Goal: Task Accomplishment & Management: Manage account settings

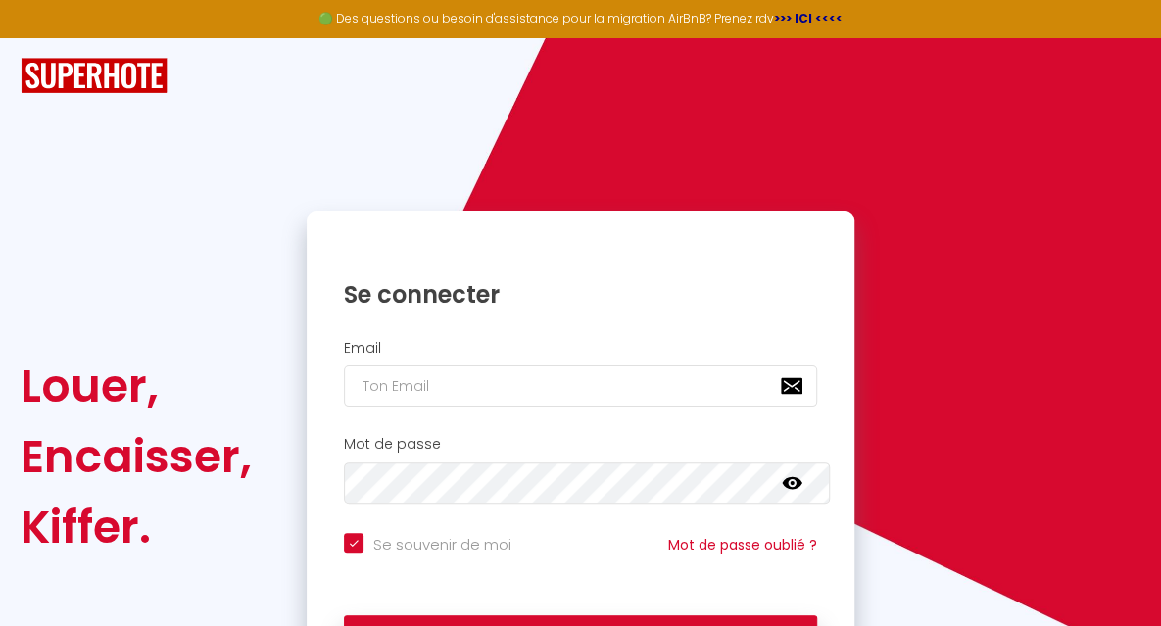
checkbox input "true"
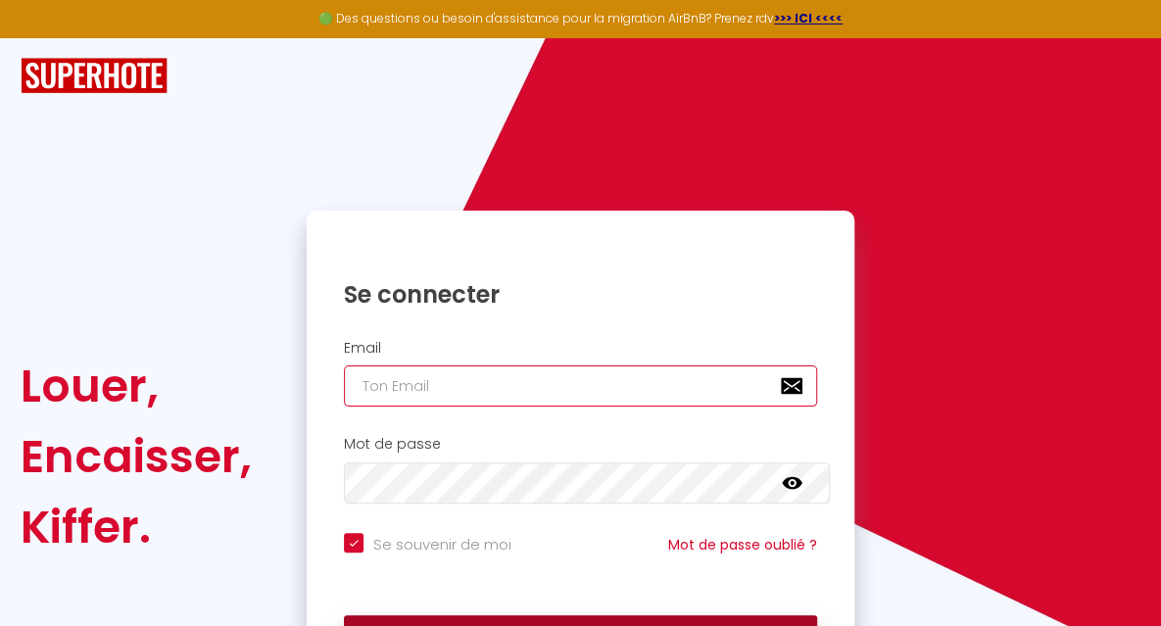
type input "[EMAIL_ADDRESS][DOMAIN_NAME]"
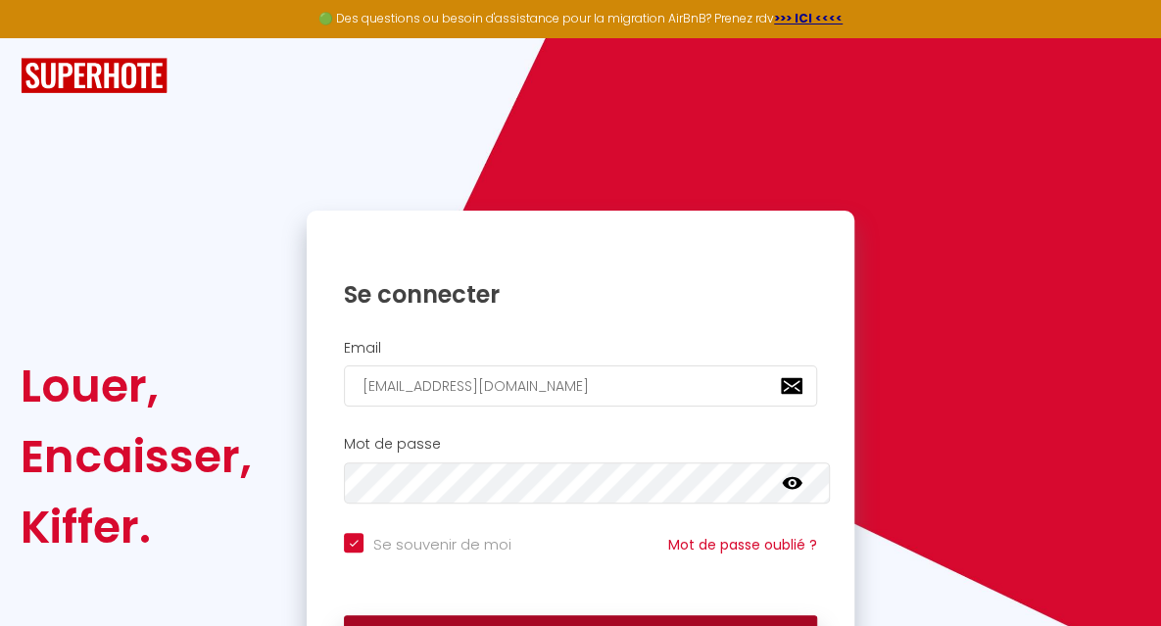
checkbox input "true"
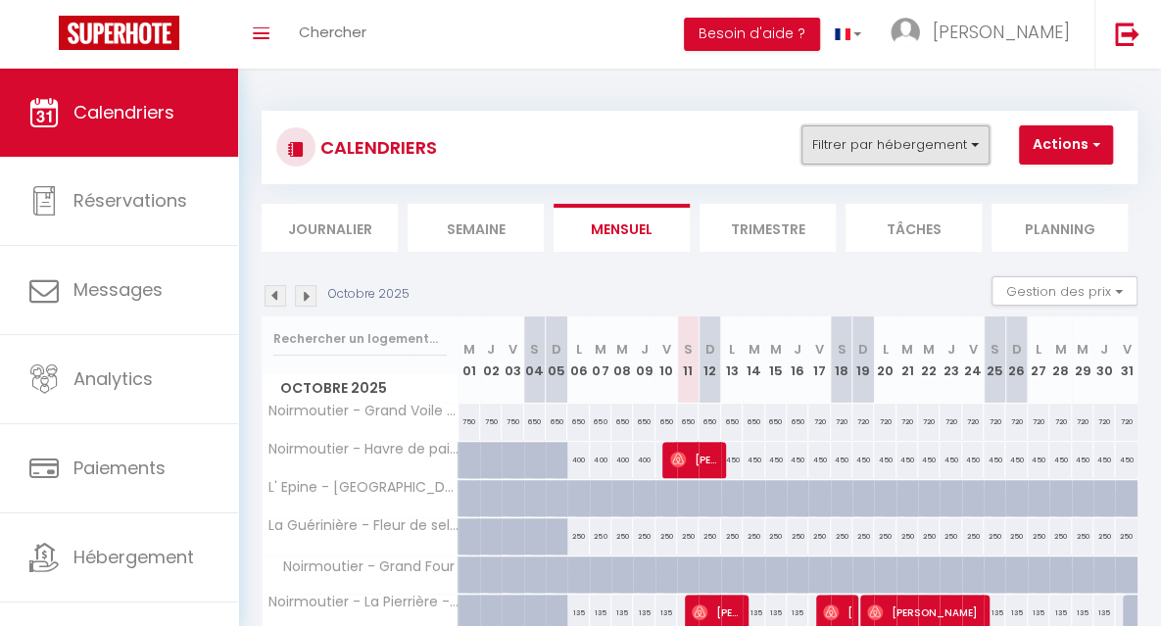
click at [864, 148] on button "Filtrer par hébergement" at bounding box center [895, 144] width 188 height 39
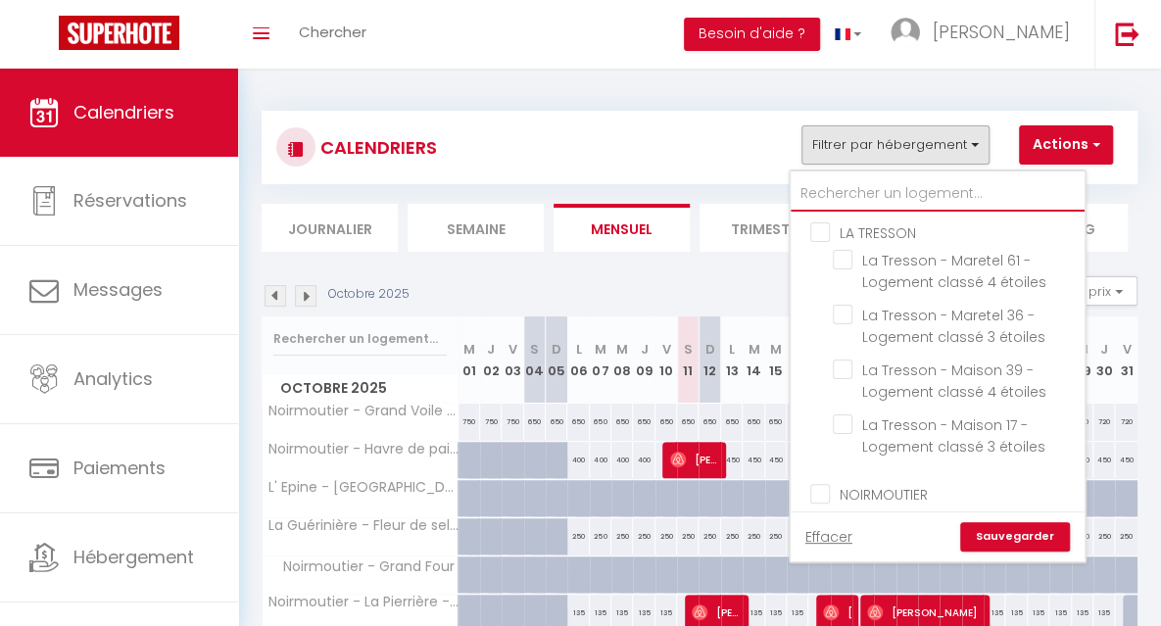
click at [942, 177] on input "text" at bounding box center [938, 193] width 294 height 35
type input "p"
checkbox input "false"
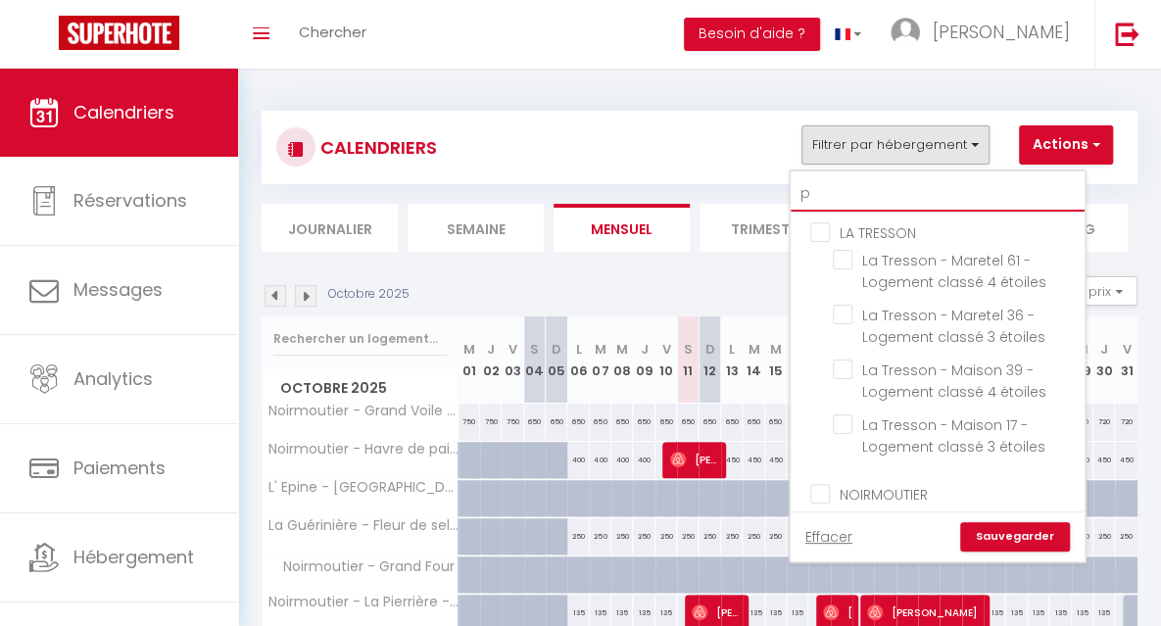
checkbox input "false"
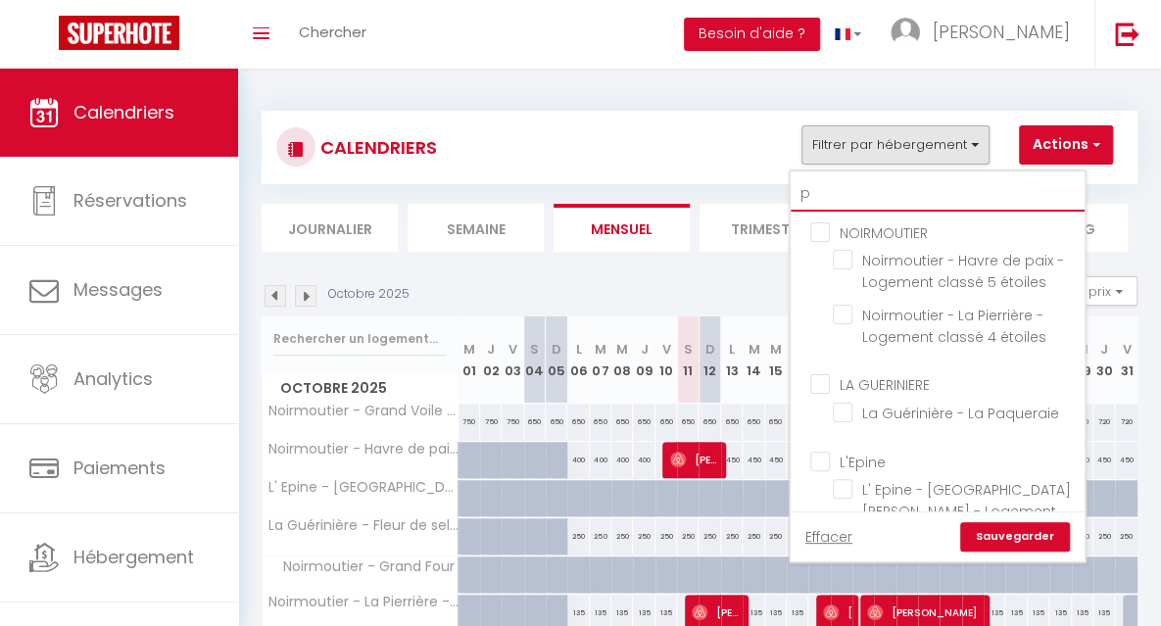
type input "pa"
checkbox input "false"
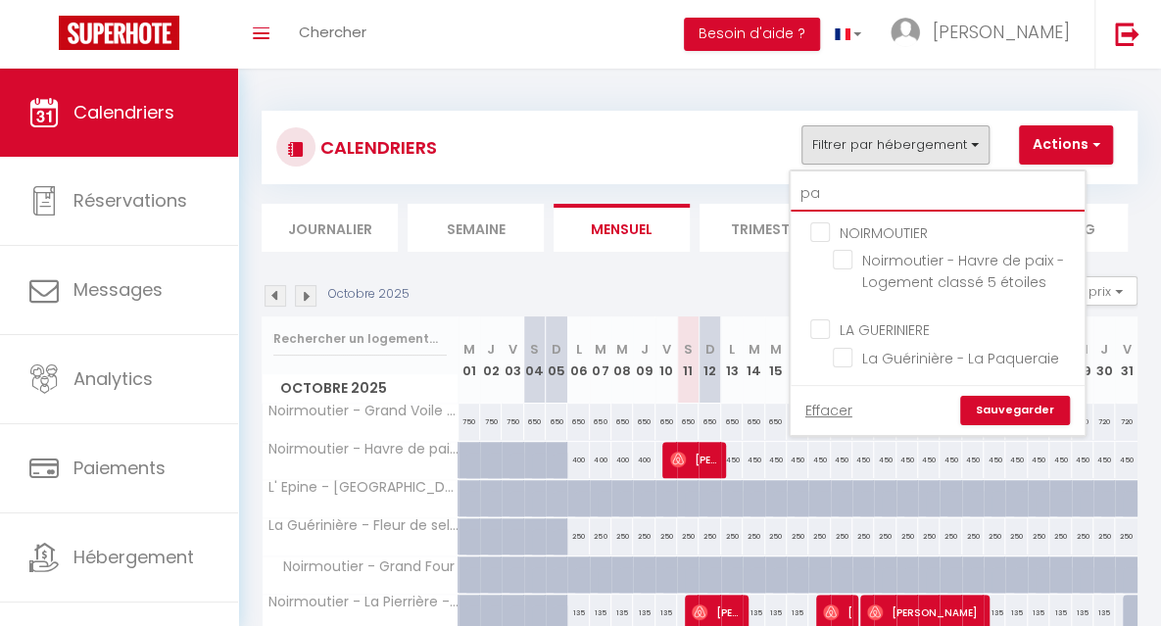
type input "pai"
checkbox input "false"
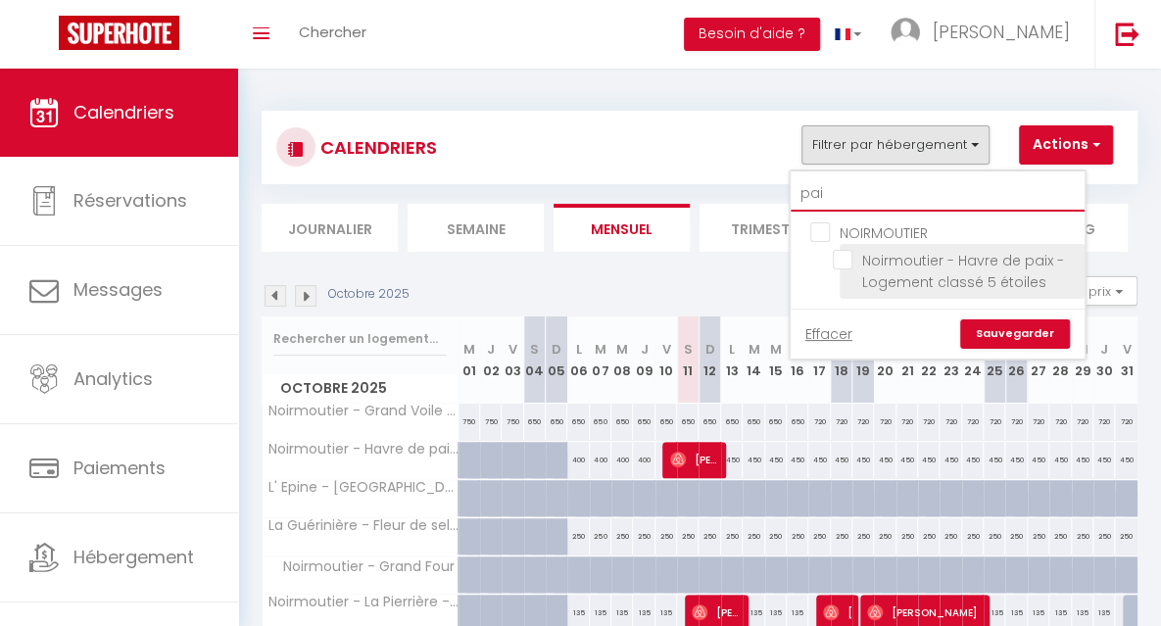
type input "pai"
click at [842, 265] on input "Noirmoutier - Havre de paix - Logement classé 5 étoiles" at bounding box center [955, 260] width 245 height 20
checkbox input "true"
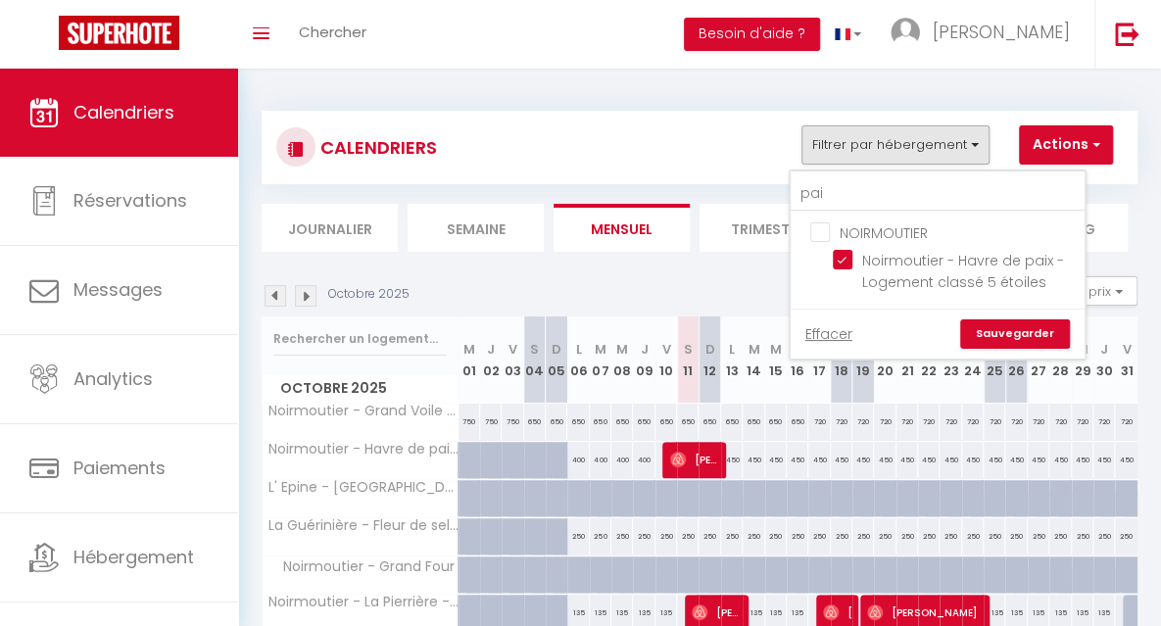
click at [996, 329] on link "Sauvegarder" at bounding box center [1015, 333] width 110 height 29
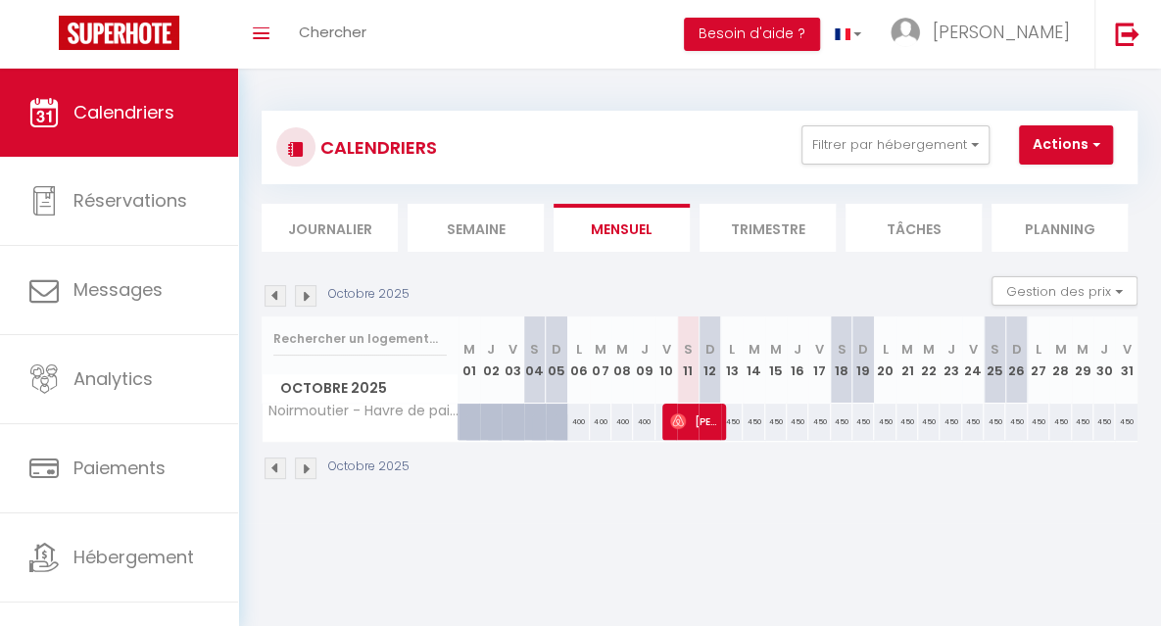
click at [273, 295] on img at bounding box center [276, 296] width 22 height 22
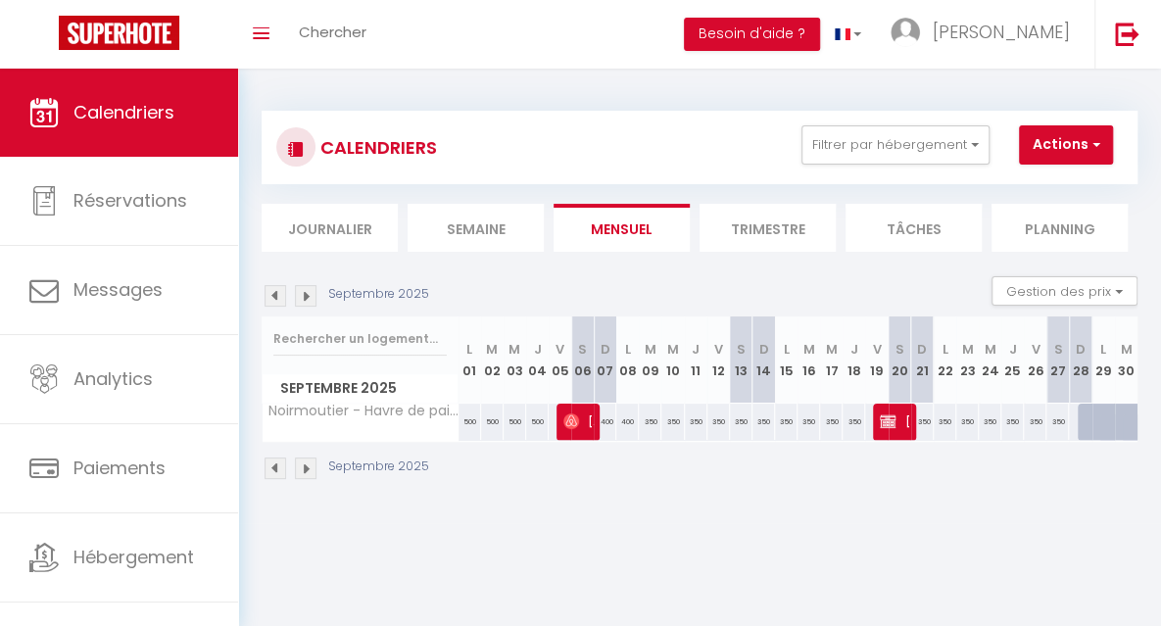
click at [273, 295] on img at bounding box center [276, 296] width 22 height 22
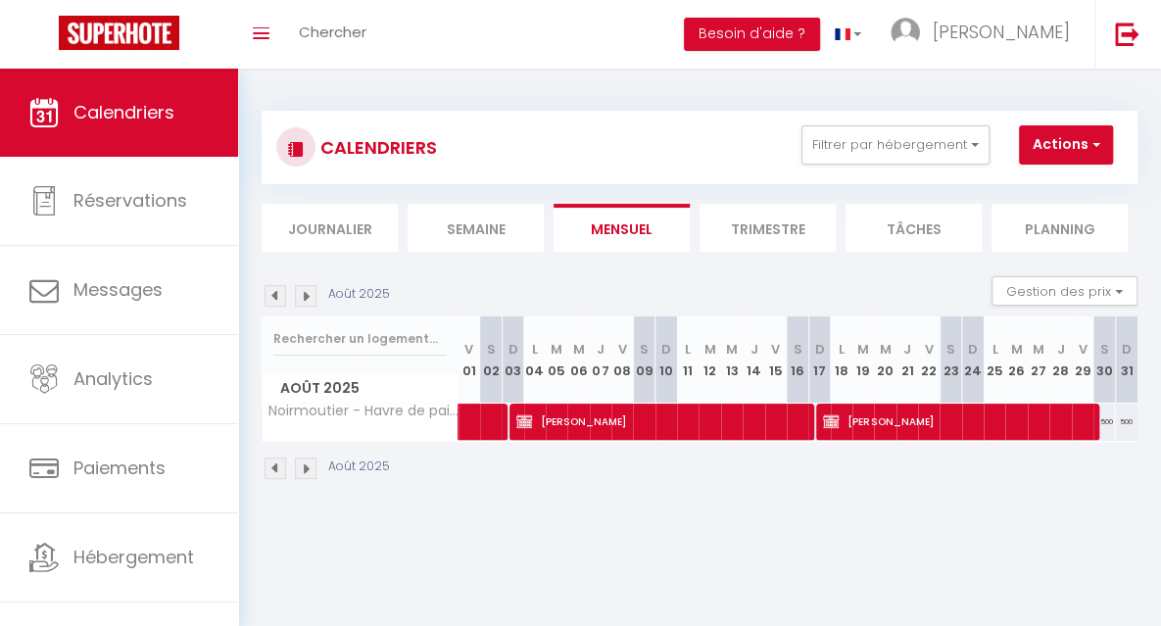
click at [273, 295] on img at bounding box center [276, 296] width 22 height 22
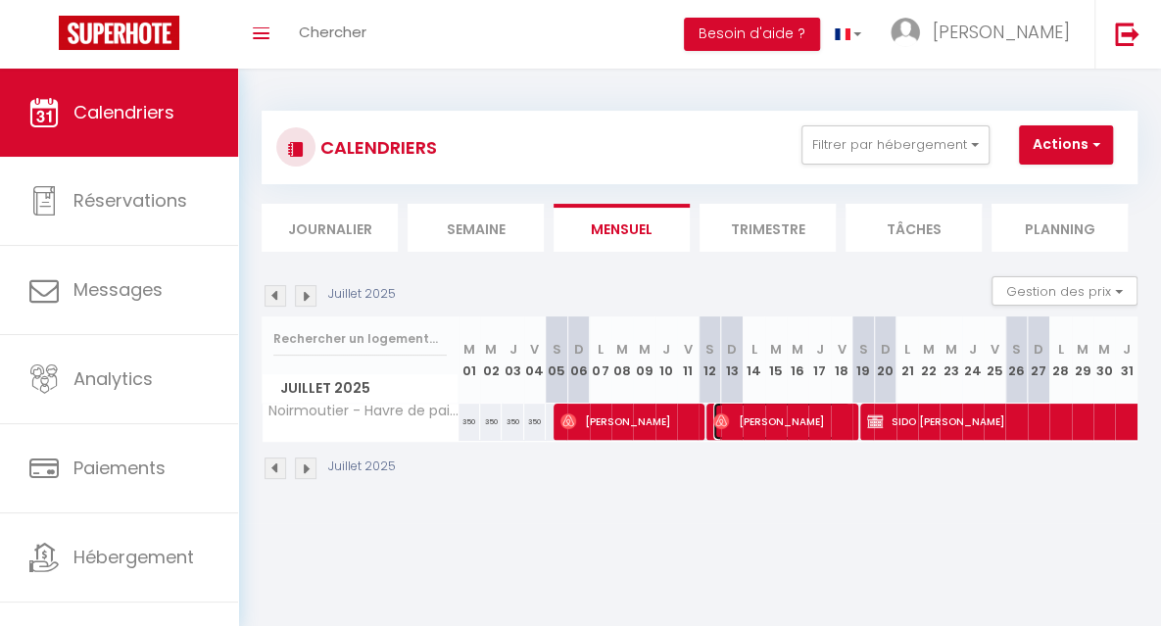
click at [733, 418] on span "[PERSON_NAME]" at bounding box center [781, 421] width 136 height 37
select select "OK"
select select "0"
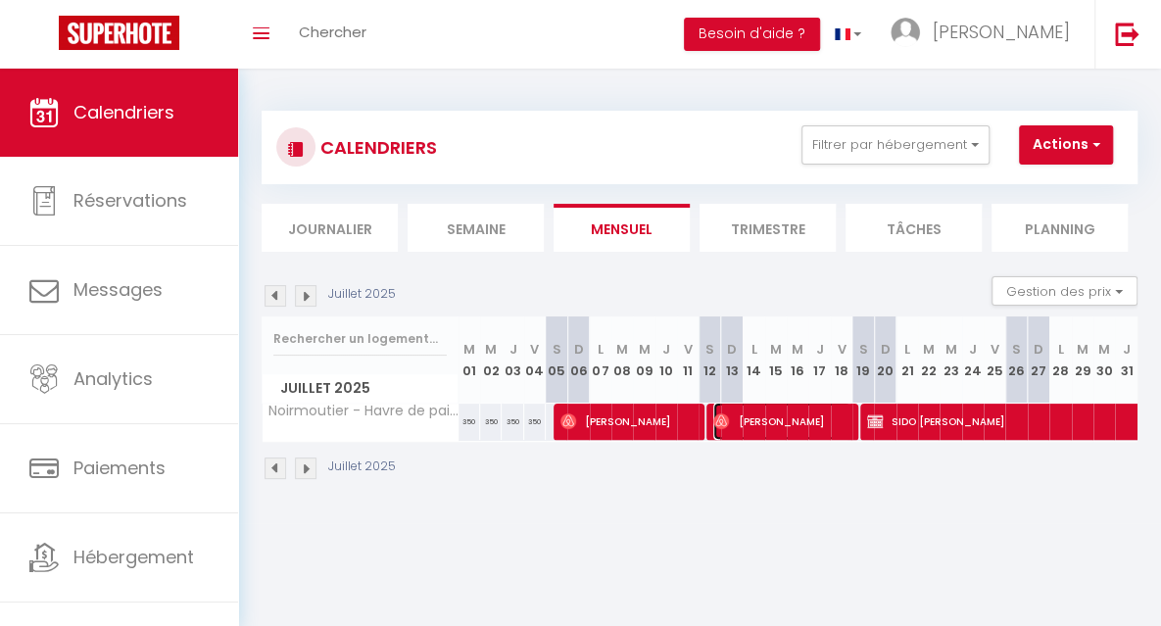
select select "1"
select select
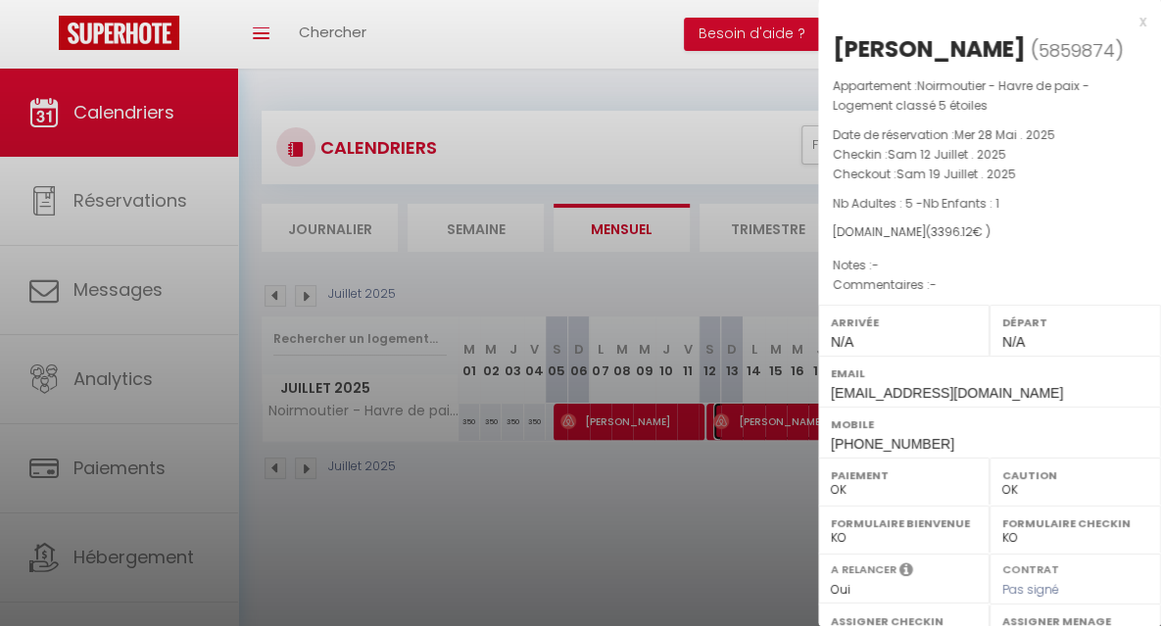
scroll to position [333, 0]
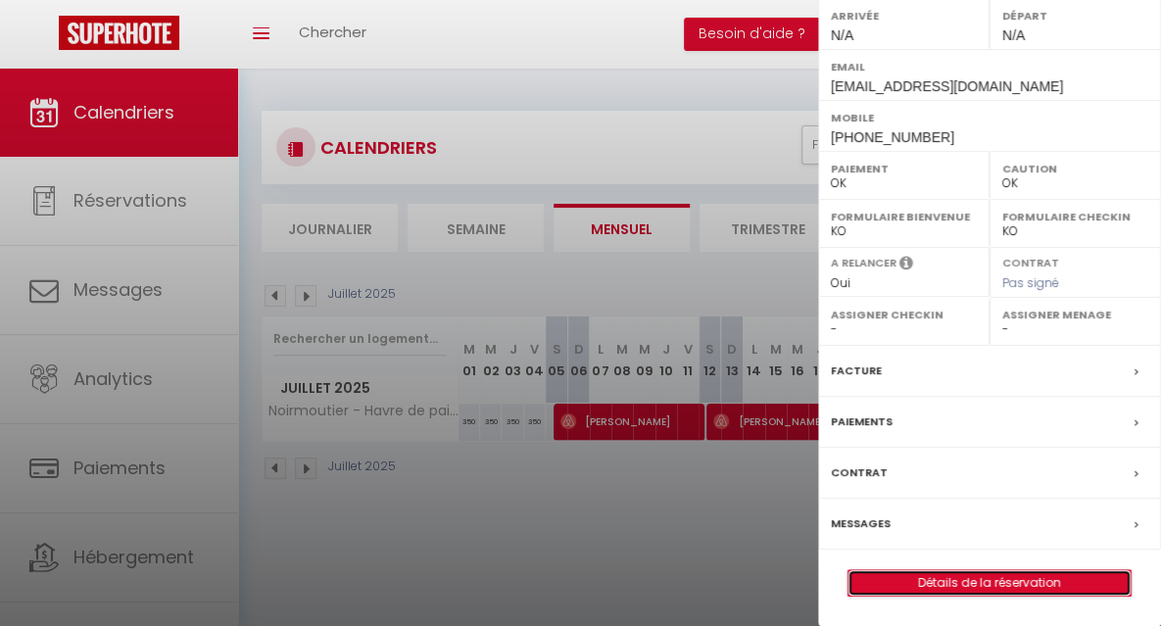
click at [901, 589] on link "Détails de la réservation" at bounding box center [989, 582] width 282 height 25
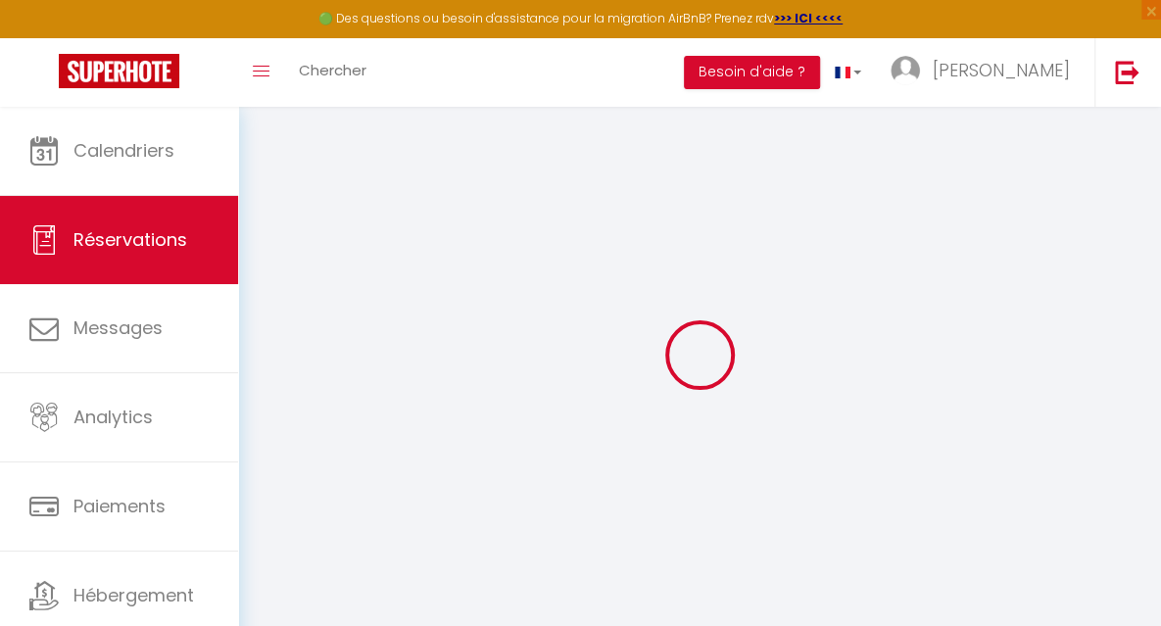
select select
checkbox input "false"
select select
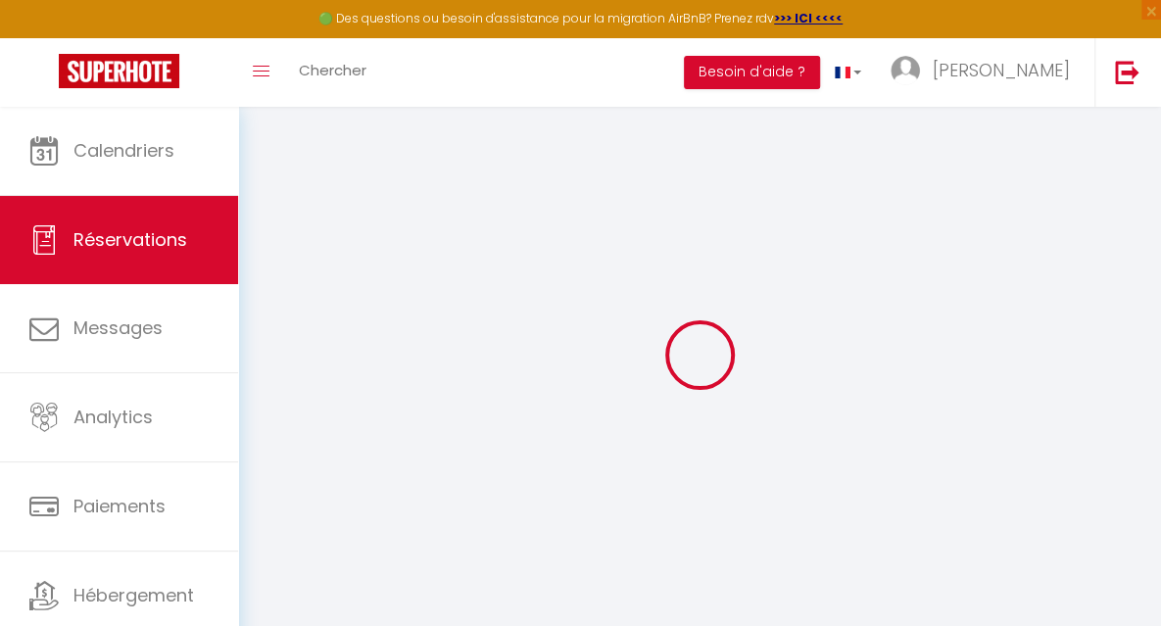
checkbox input "false"
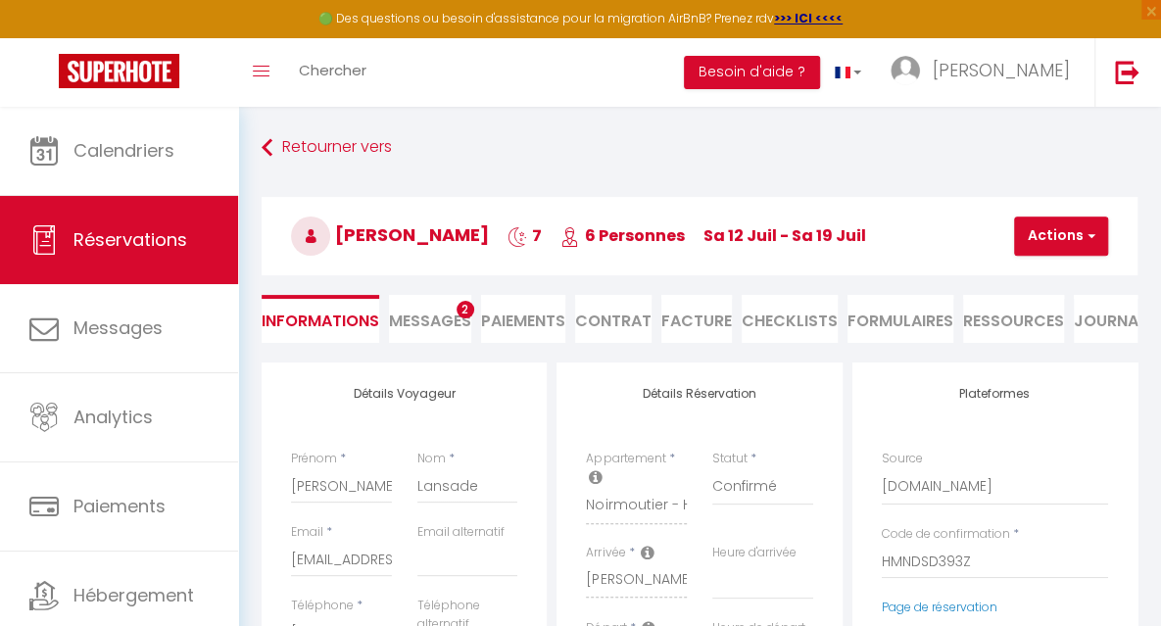
select select
checkbox input "false"
type input "120.12"
select select
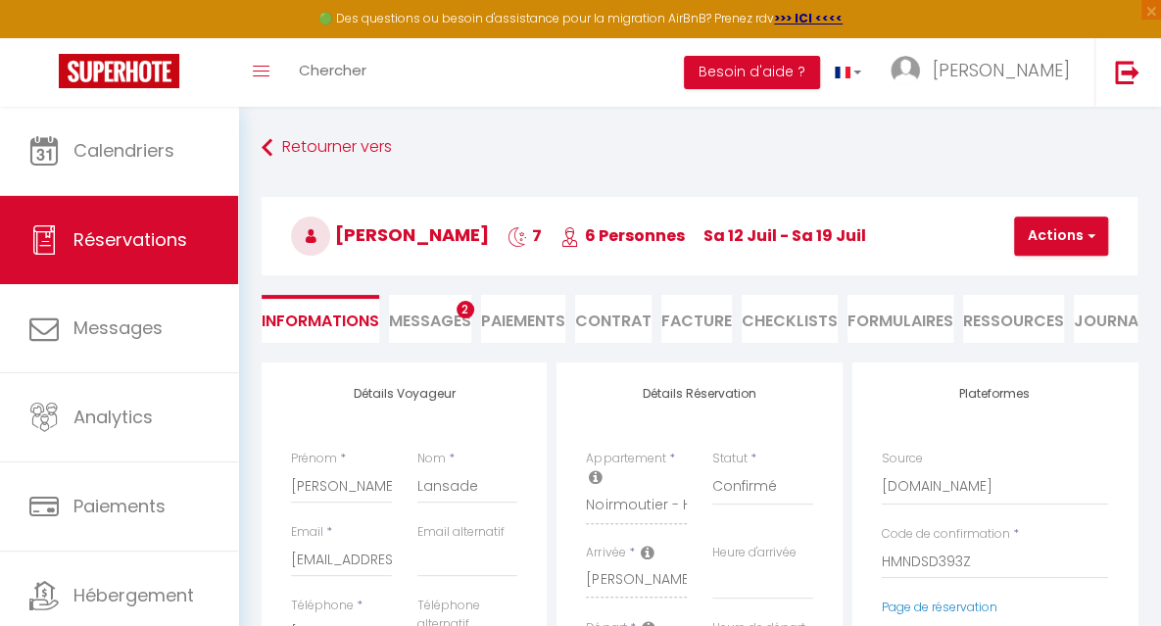
select select
checkbox input "false"
select select
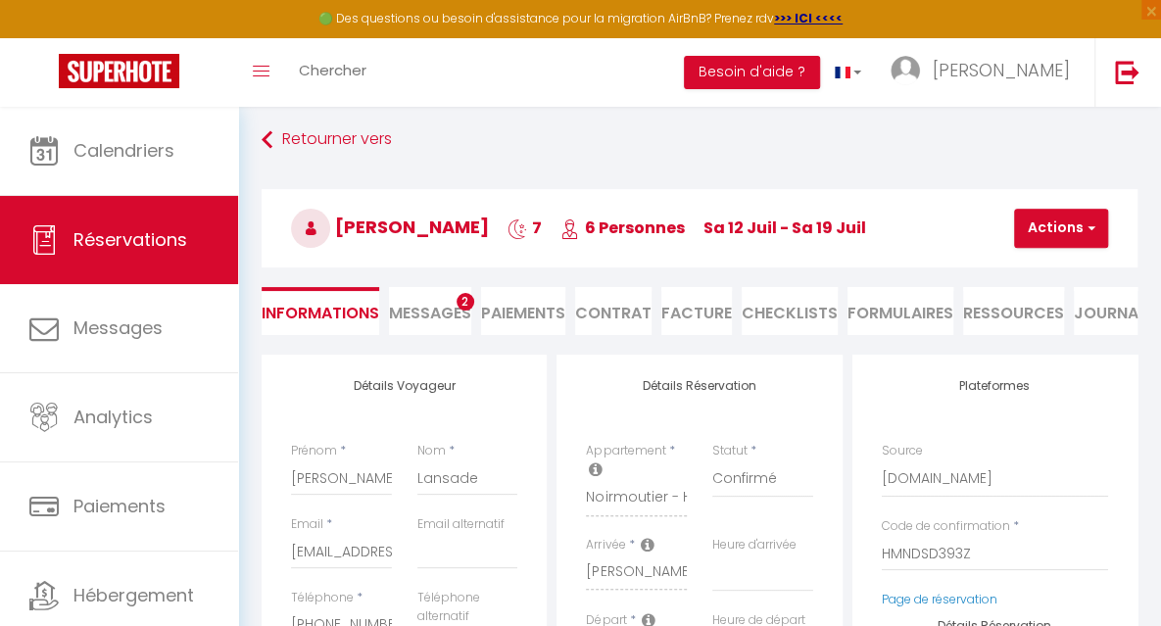
scroll to position [5, 0]
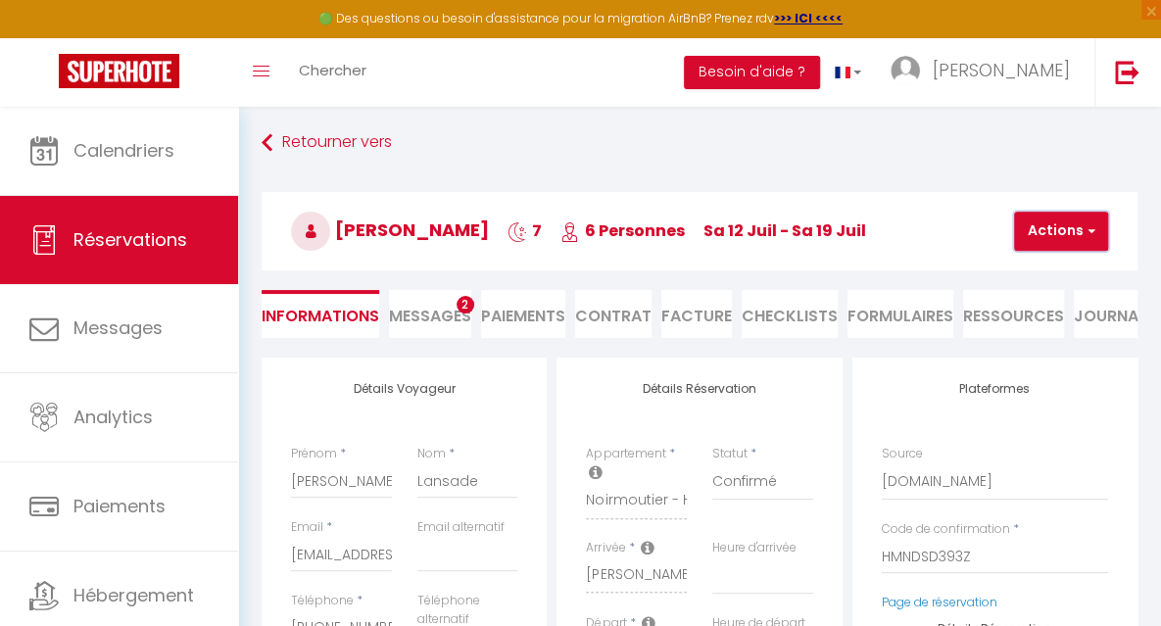
click at [1060, 241] on button "Actions" at bounding box center [1061, 231] width 94 height 39
click at [1054, 295] on link "Dupliquer" at bounding box center [1077, 299] width 155 height 25
type input "0"
select select
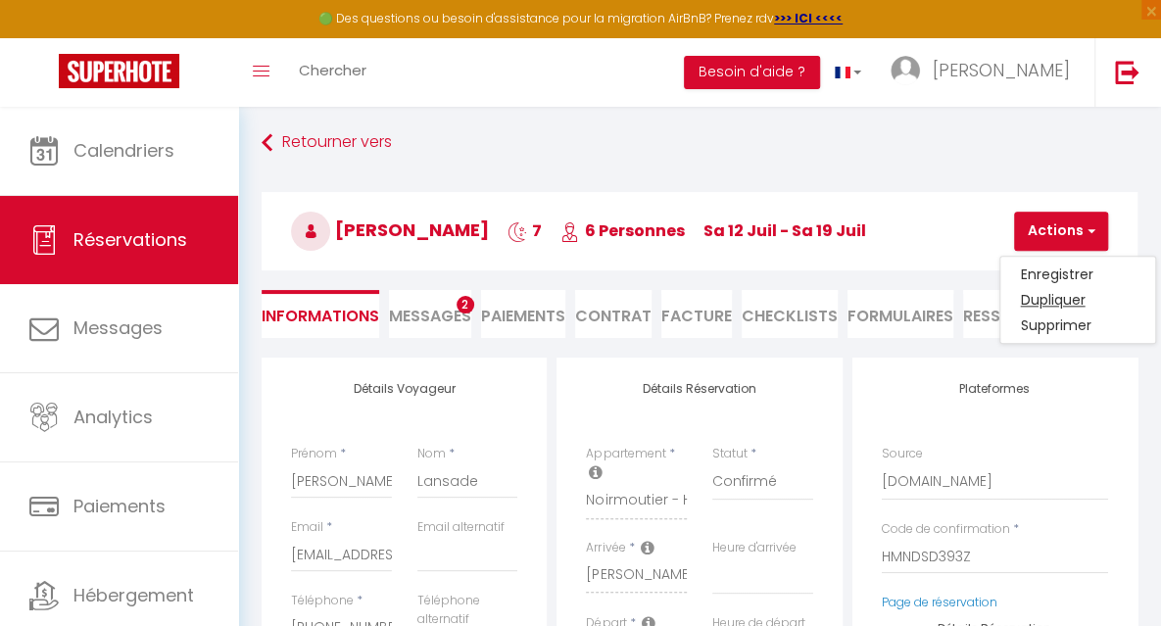
select select
checkbox input "false"
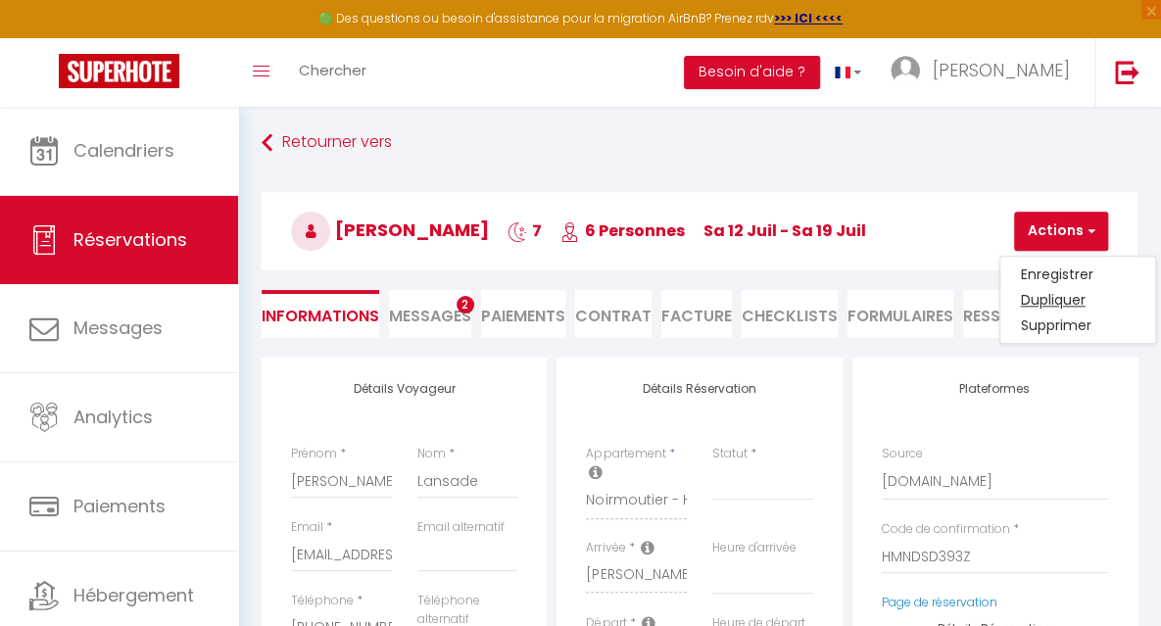
type input "Invalid Dateundefined"
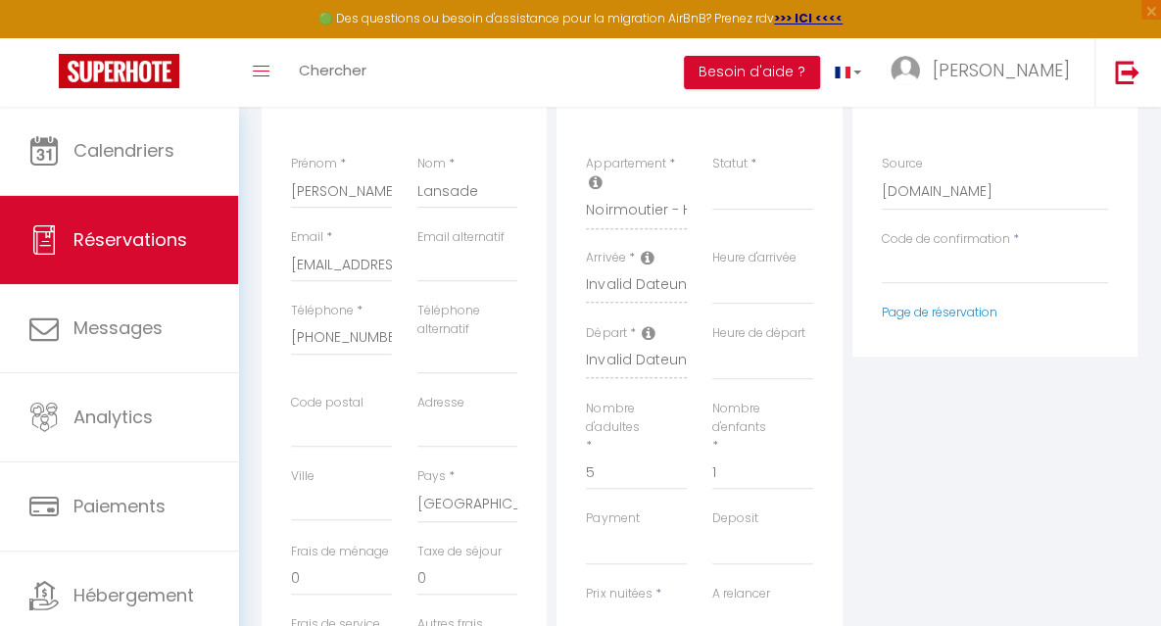
scroll to position [264, 0]
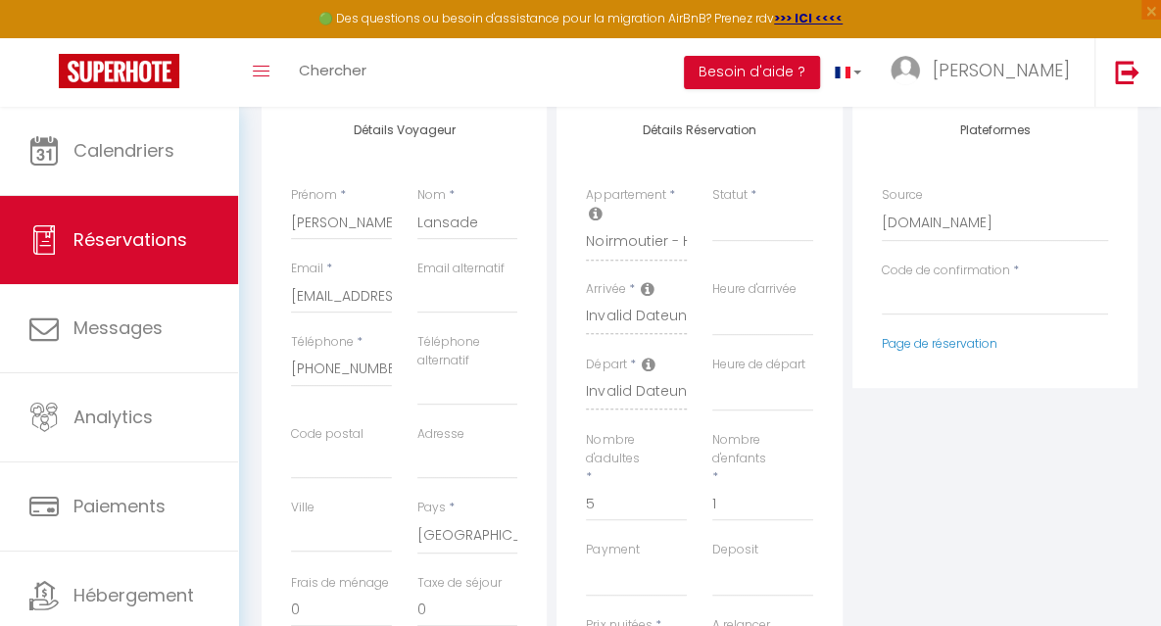
click at [973, 508] on div "Plateformes Source Direct Airbnb.com Booking.com Chalet montagne Expedia Gite d…" at bounding box center [994, 468] width 295 height 738
click at [915, 217] on select "Direct Airbnb.com Booking.com Chalet montagne Expedia Gite de France Homeaway H…" at bounding box center [995, 223] width 226 height 37
select select "54"
click at [882, 205] on select "Direct Airbnb.com Booking.com Chalet montagne Expedia Gite de France Homeaway H…" at bounding box center [995, 223] width 226 height 37
click at [646, 248] on div "Appartement * Noirmoutier - Grand Voile - Logement classé 5 étoiles Noirmoutier…" at bounding box center [636, 233] width 126 height 94
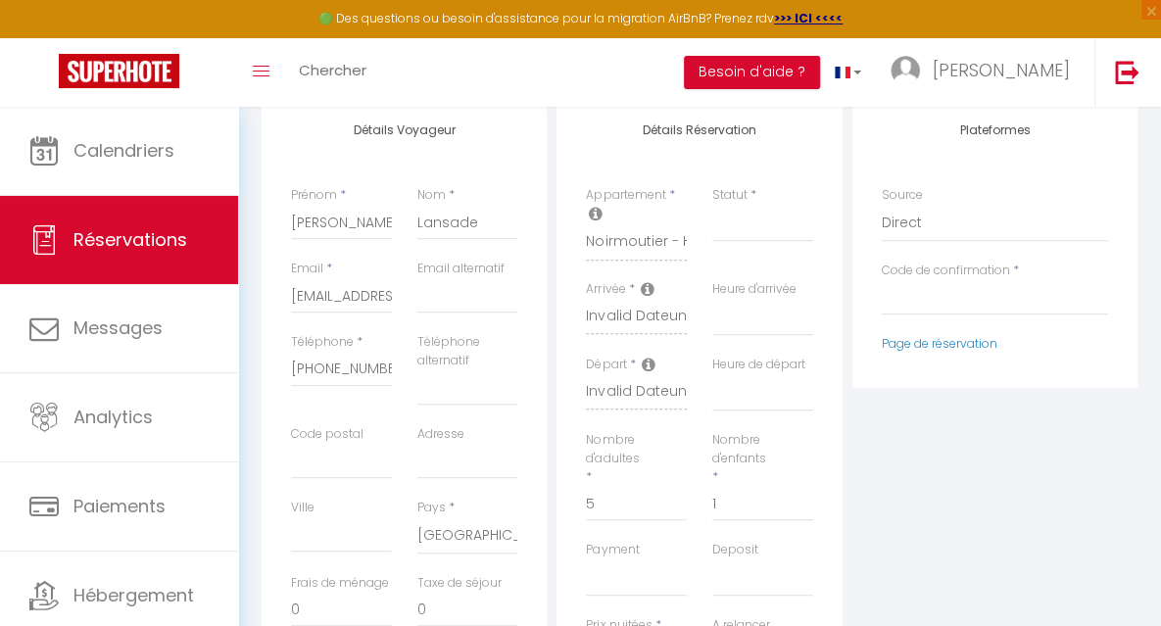
click at [607, 324] on div "Arrivée * Invalid Dateundefined" at bounding box center [636, 317] width 126 height 75
select select
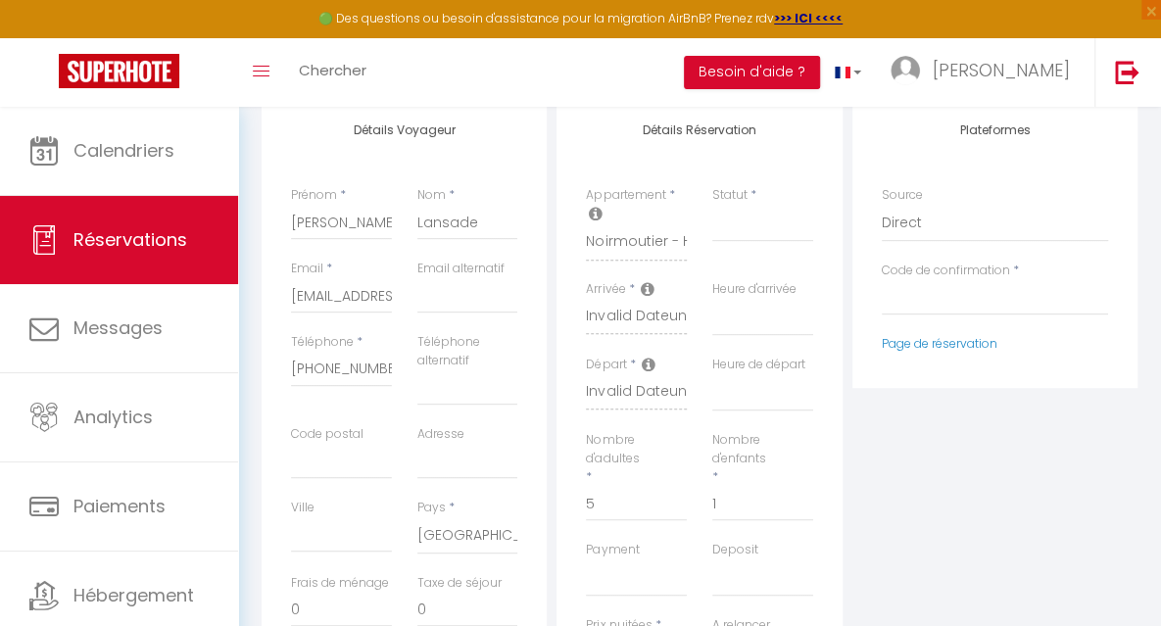
select select
checkbox input "false"
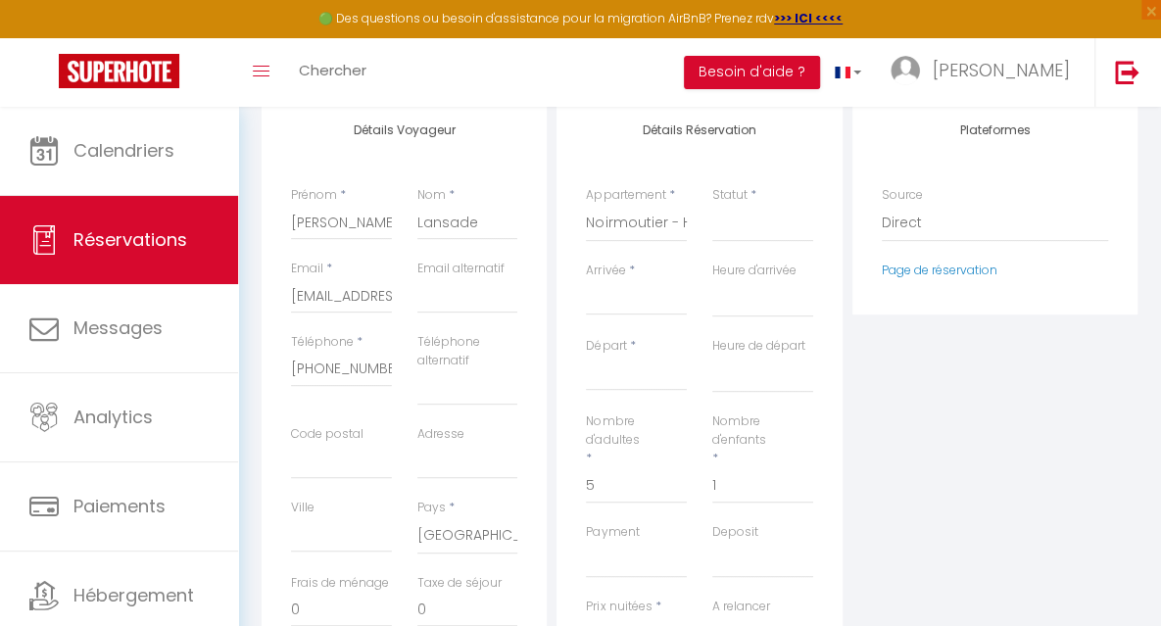
click at [607, 324] on div "Arrivée * < Oct 2025 > Dim Lun Mar Mer Jeu Ven Sam 1 2 3 4 5 6 7 8 9 10 11 12 1…" at bounding box center [636, 299] width 126 height 75
click at [609, 299] on input "Arrivée" at bounding box center [636, 299] width 101 height 25
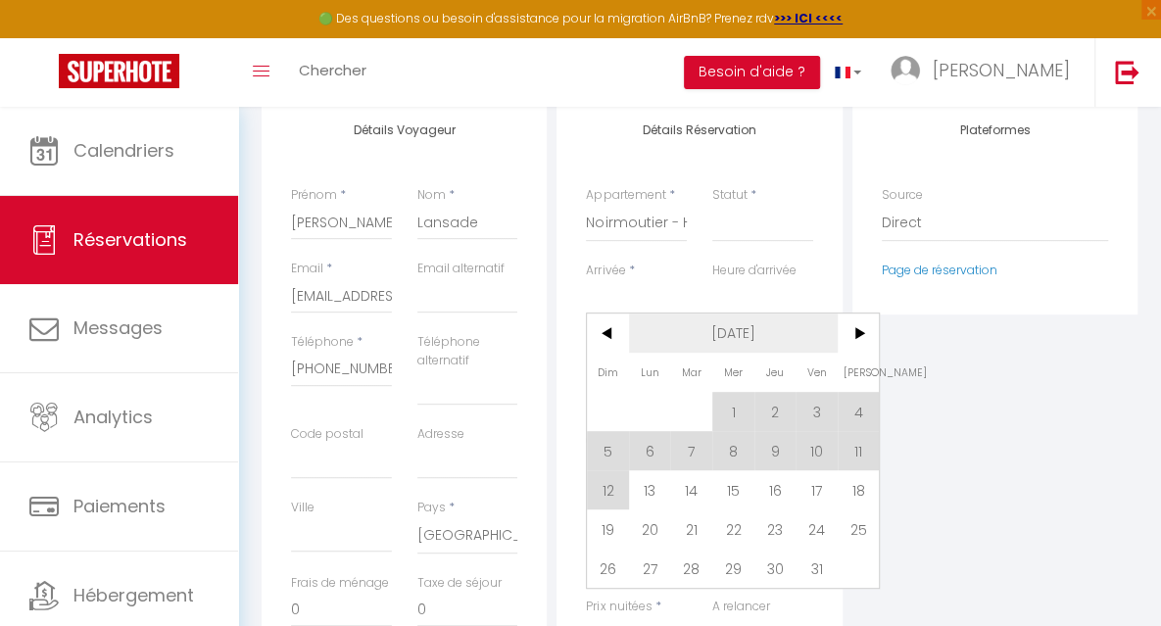
click at [757, 330] on span "[DATE]" at bounding box center [733, 332] width 209 height 39
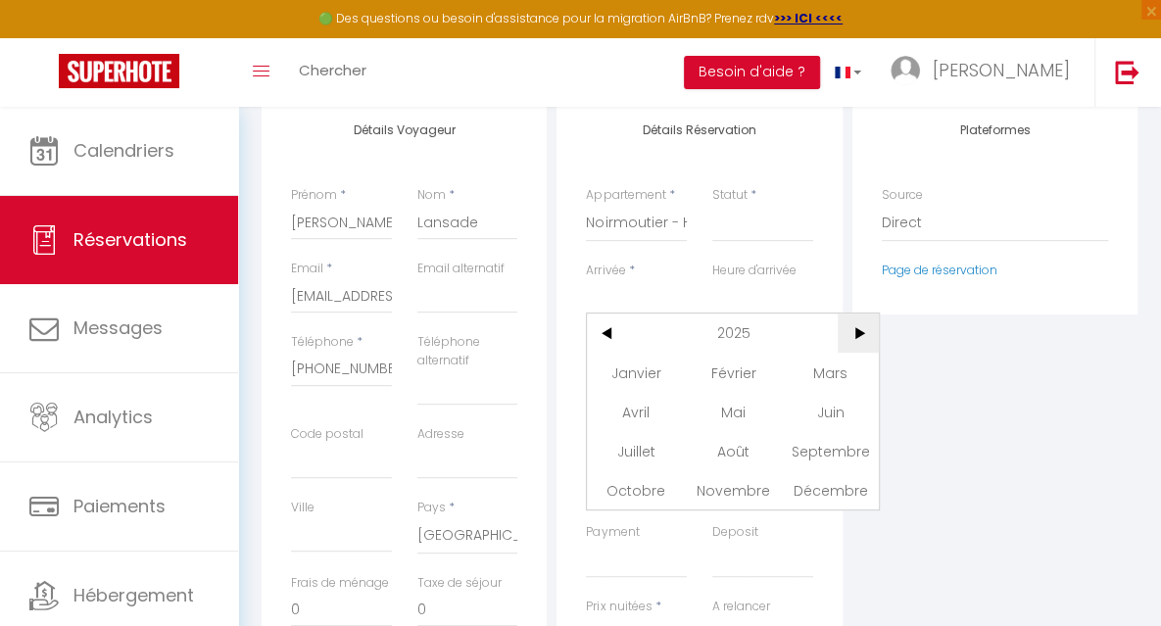
click at [873, 333] on span ">" at bounding box center [859, 332] width 42 height 39
click at [648, 452] on span "Juillet" at bounding box center [635, 450] width 97 height 39
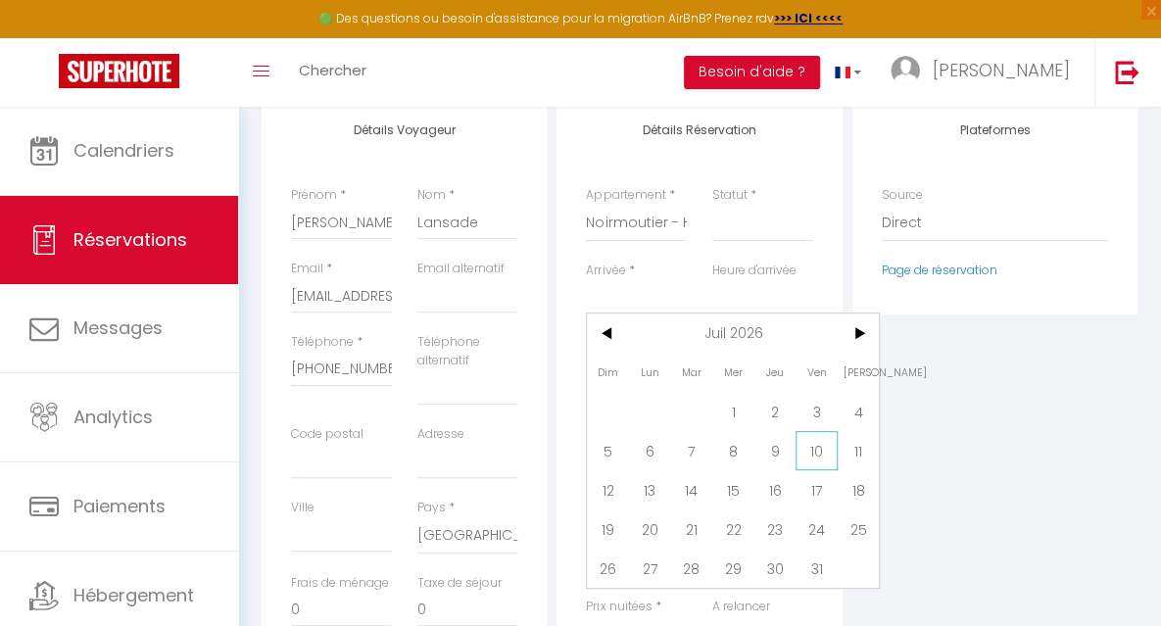
click at [811, 454] on span "10" at bounding box center [816, 450] width 42 height 39
select select
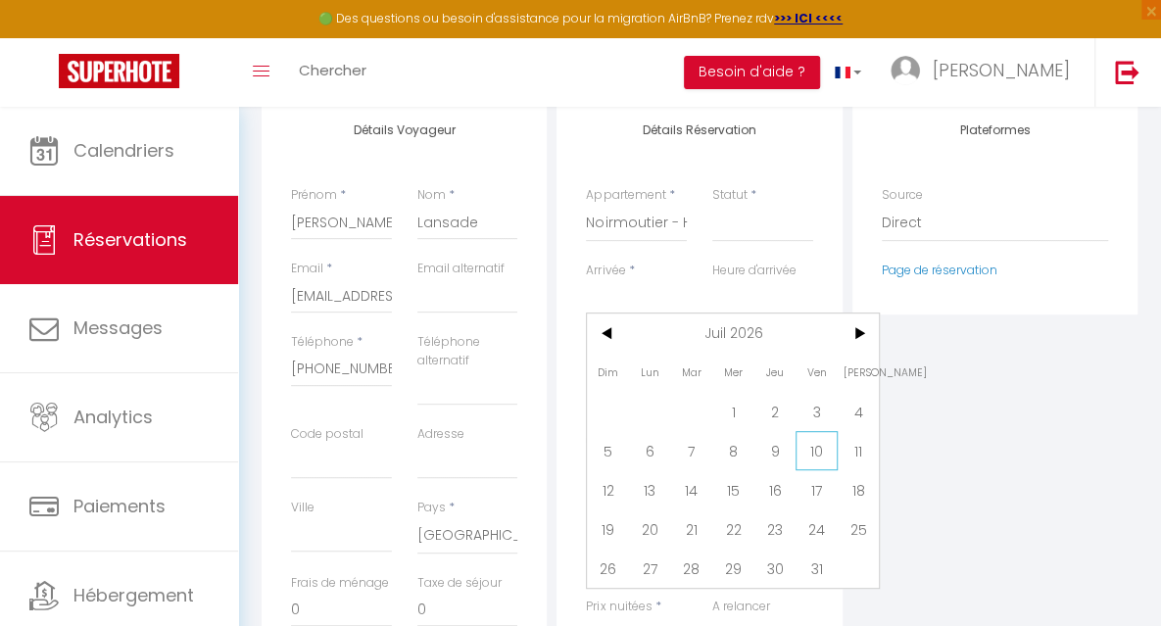
select select
checkbox input "false"
type input "Ven 10 Juillet 2026"
type input "Sam 11 Juillet 2026"
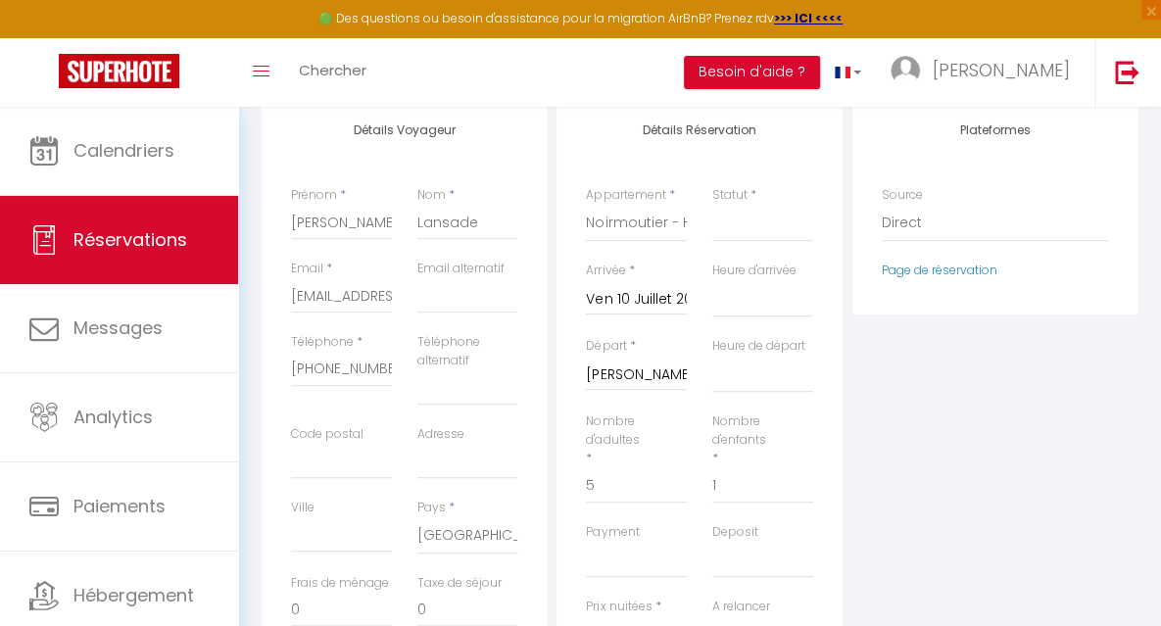
select select
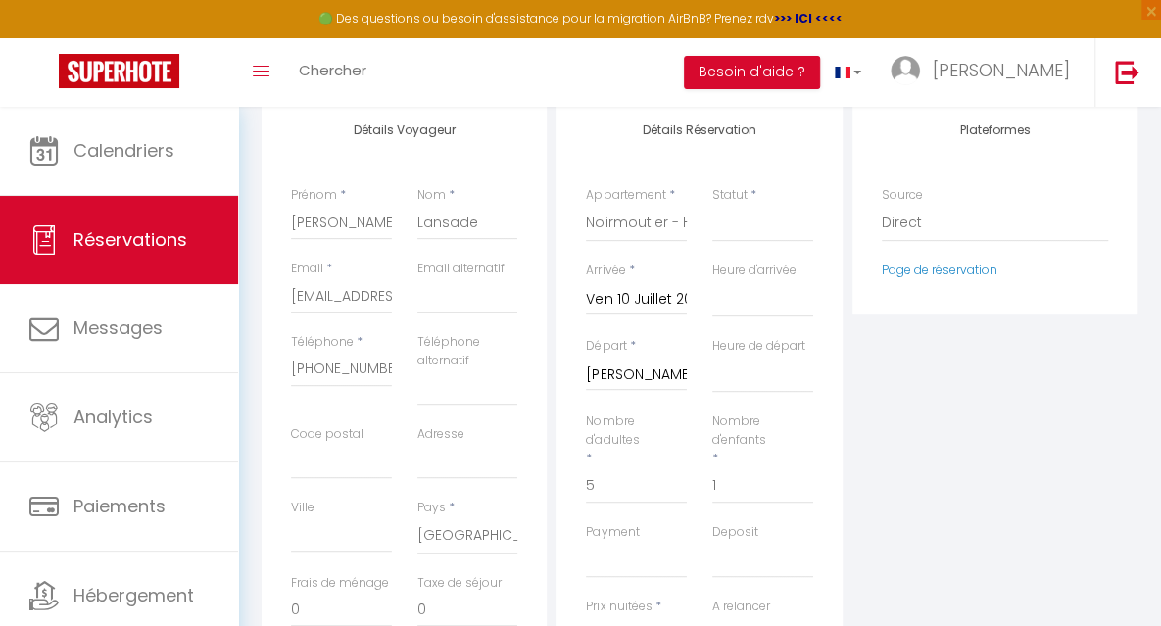
type input "0"
select select
checkbox input "false"
click at [637, 374] on input "Sam 11 Juillet 2026" at bounding box center [636, 374] width 101 height 25
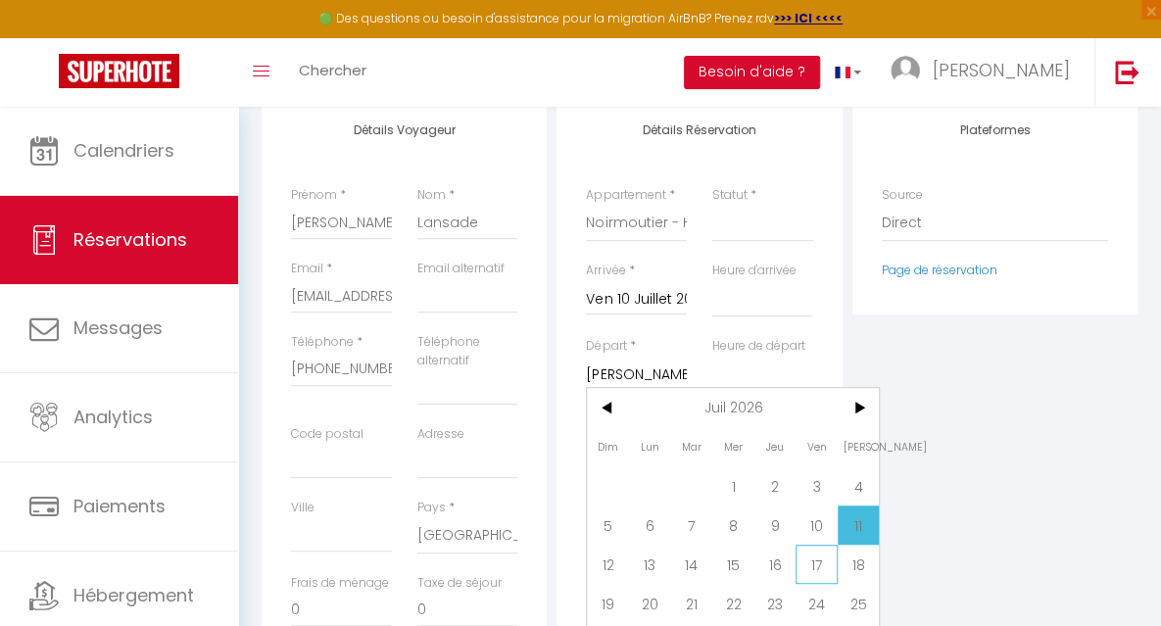
click at [817, 561] on span "17" at bounding box center [816, 564] width 42 height 39
select select
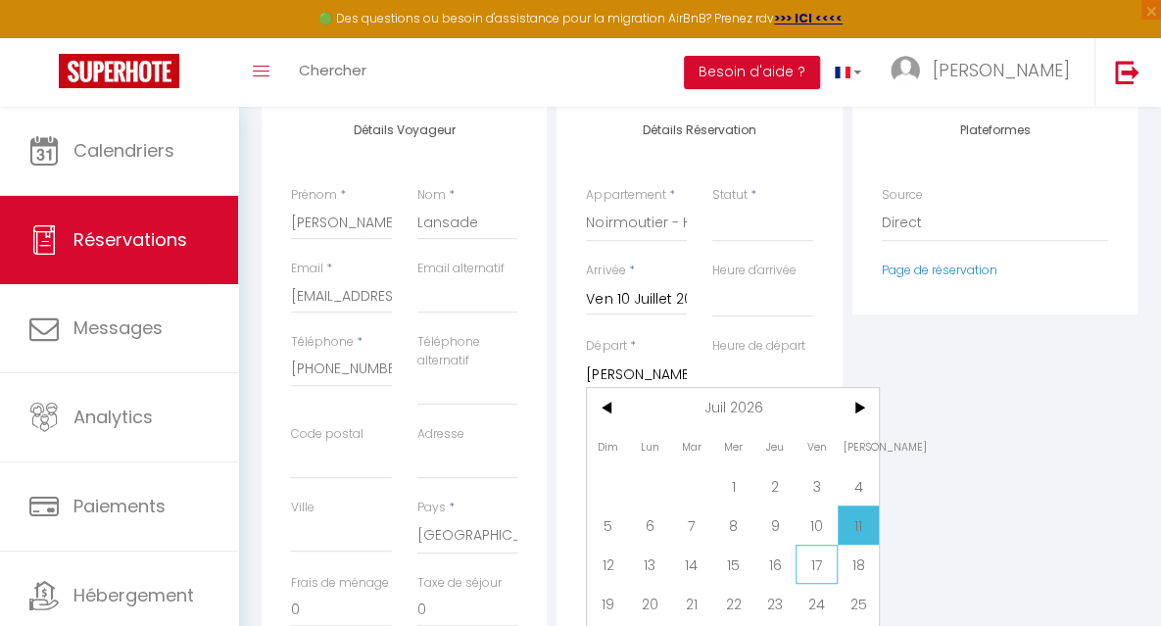
select select
checkbox input "false"
type input "Ven 17 Juillet 2026"
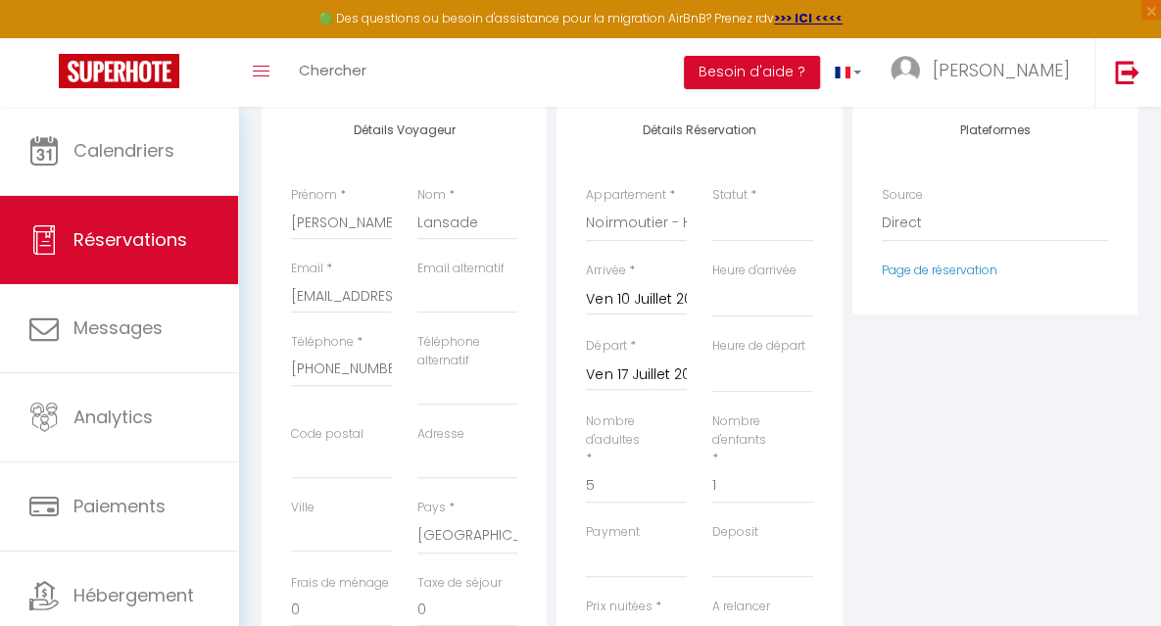
type input "119.35"
select select
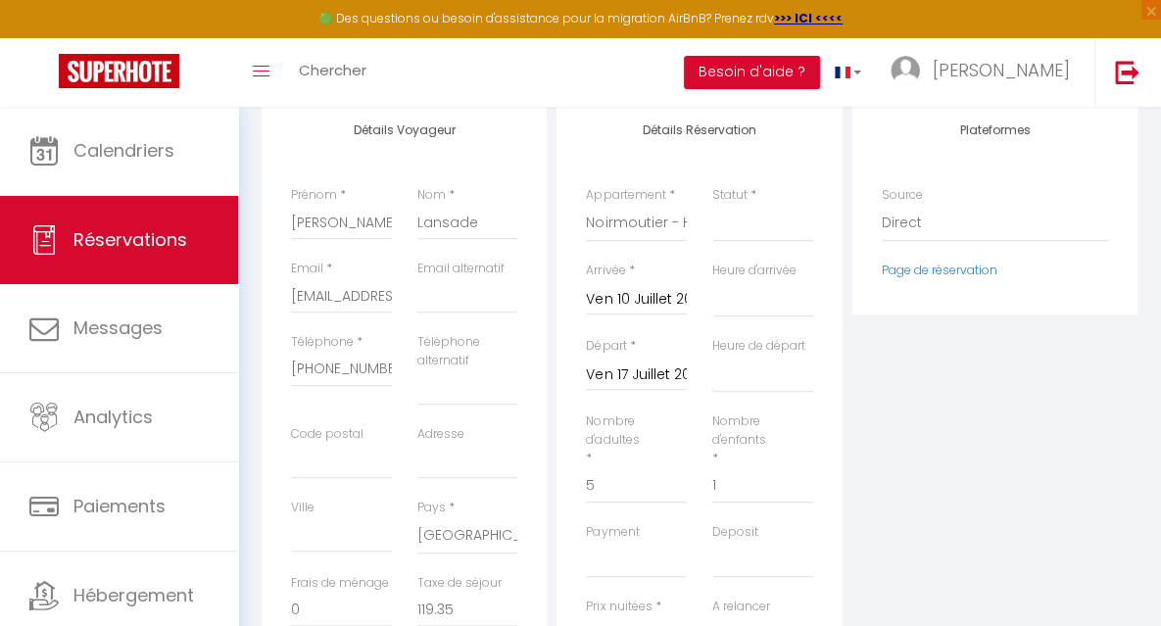
select select
type input "4880"
select select
checkbox input "false"
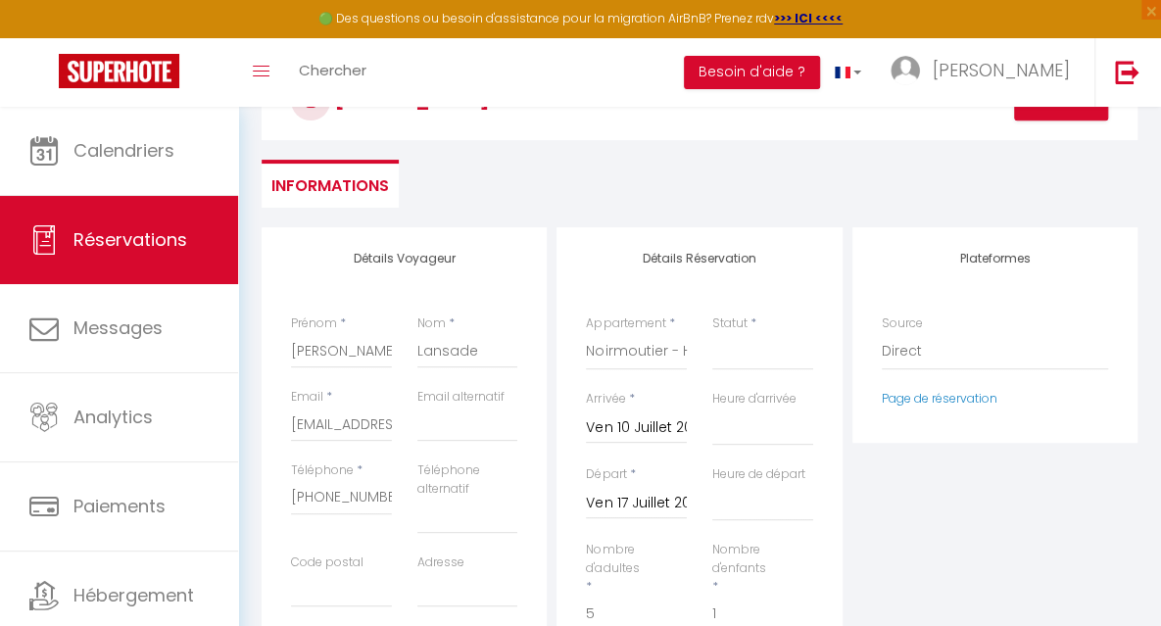
scroll to position [115, 0]
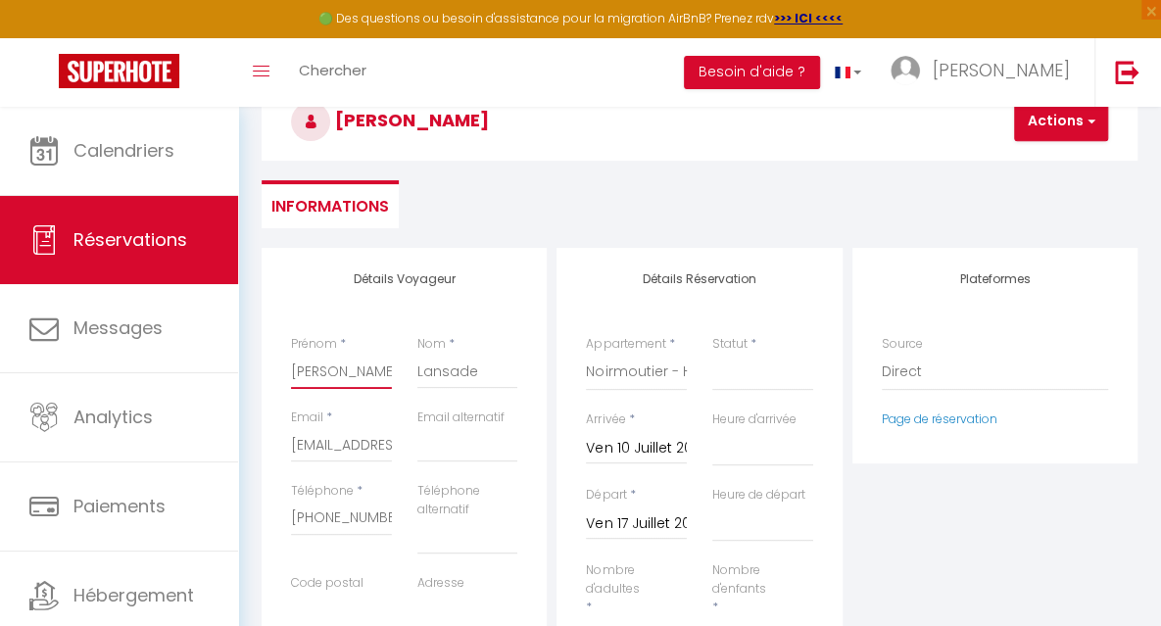
drag, startPoint x: 356, startPoint y: 380, endPoint x: 272, endPoint y: 389, distance: 83.7
click at [272, 389] on div "Détails Voyageur Prénom * Manuela Nom * Lansade Email * ublm4hv9cd86towoohhso8h…" at bounding box center [404, 617] width 285 height 738
type input "C"
select select
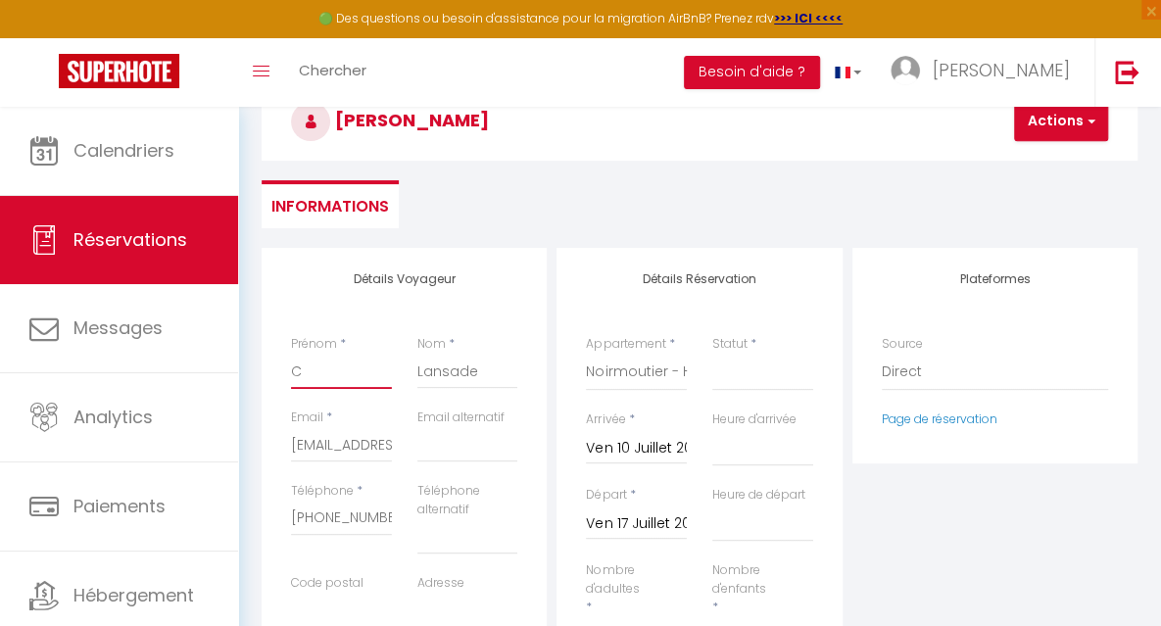
select select
checkbox input "false"
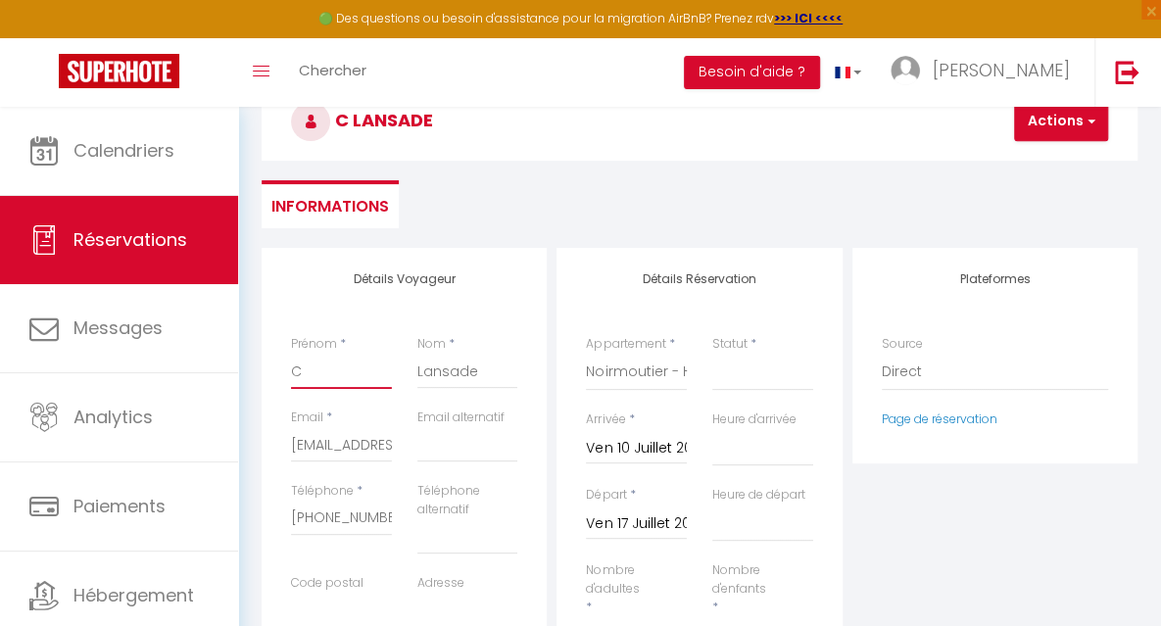
type input "CA"
select select
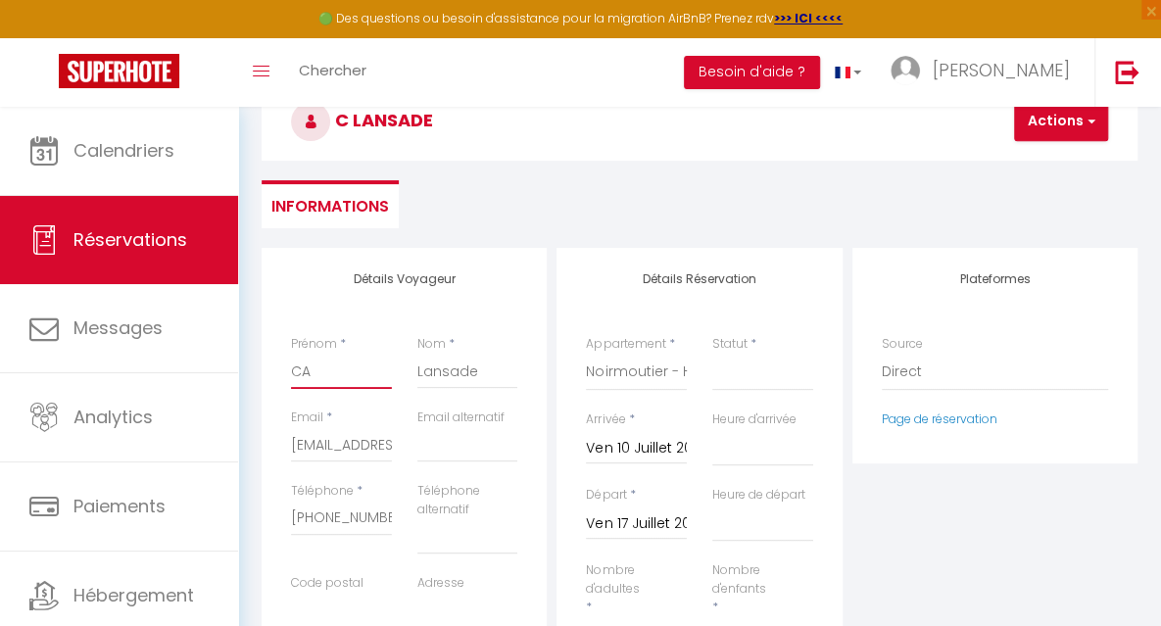
select select
checkbox input "false"
type input "CAT"
select select
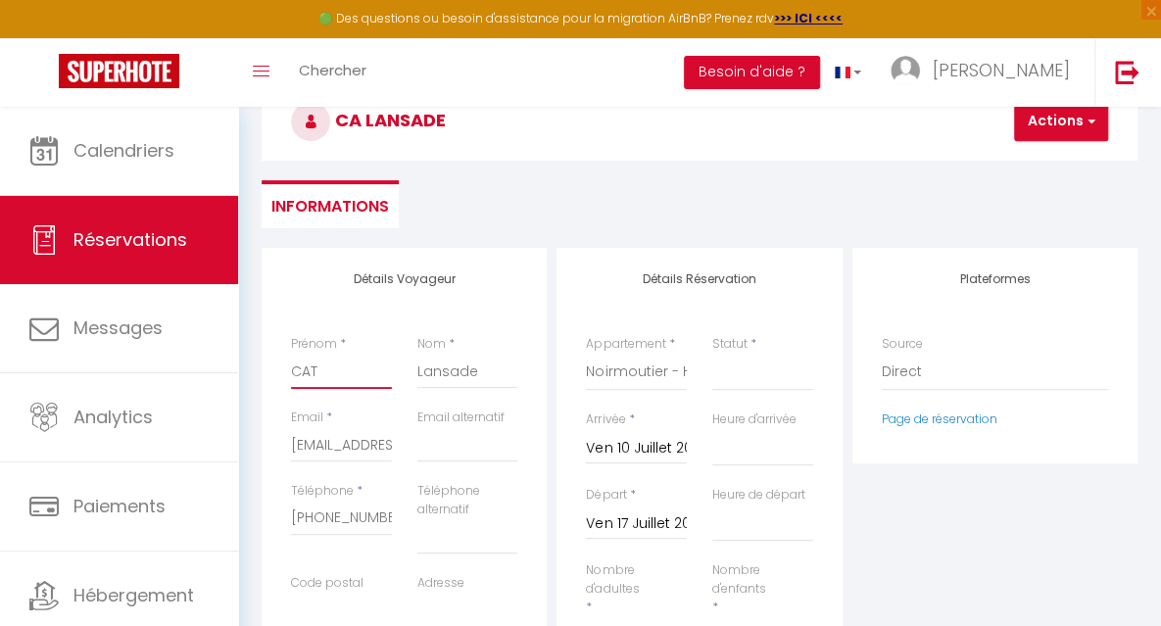
select select
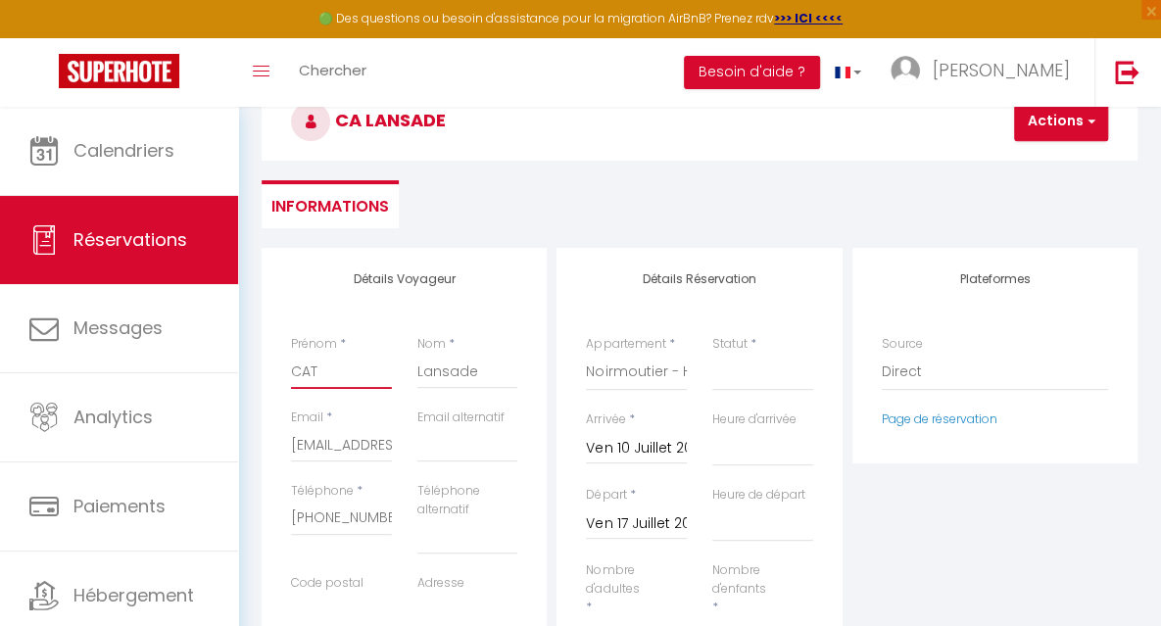
checkbox input "false"
type input "CATH"
select select
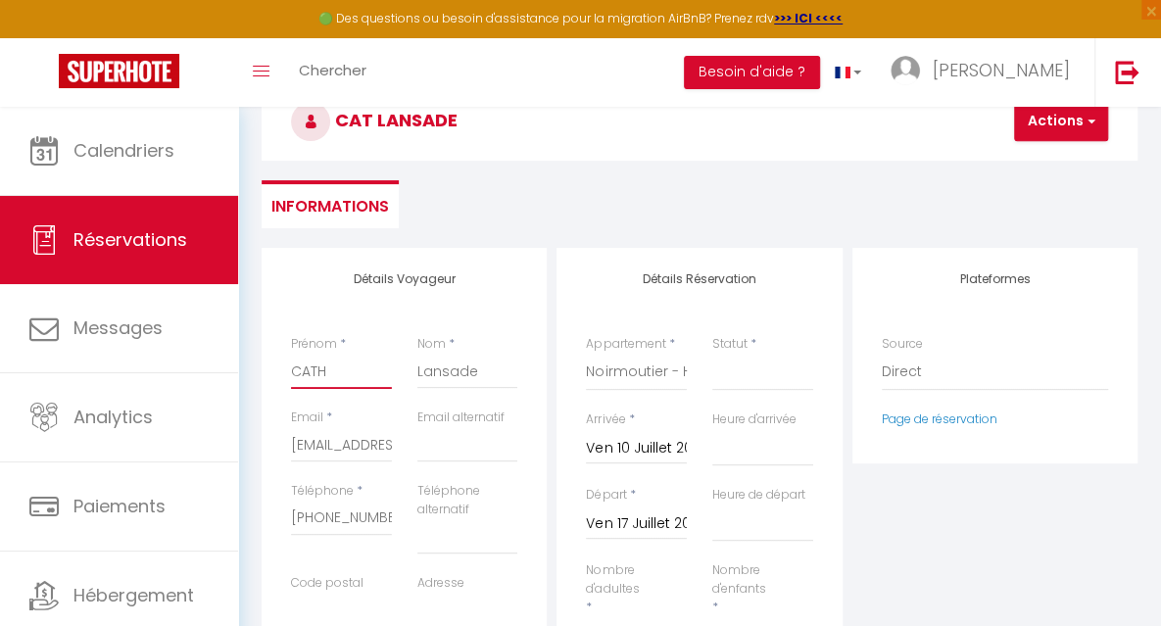
select select
checkbox input "false"
type input "CATHE"
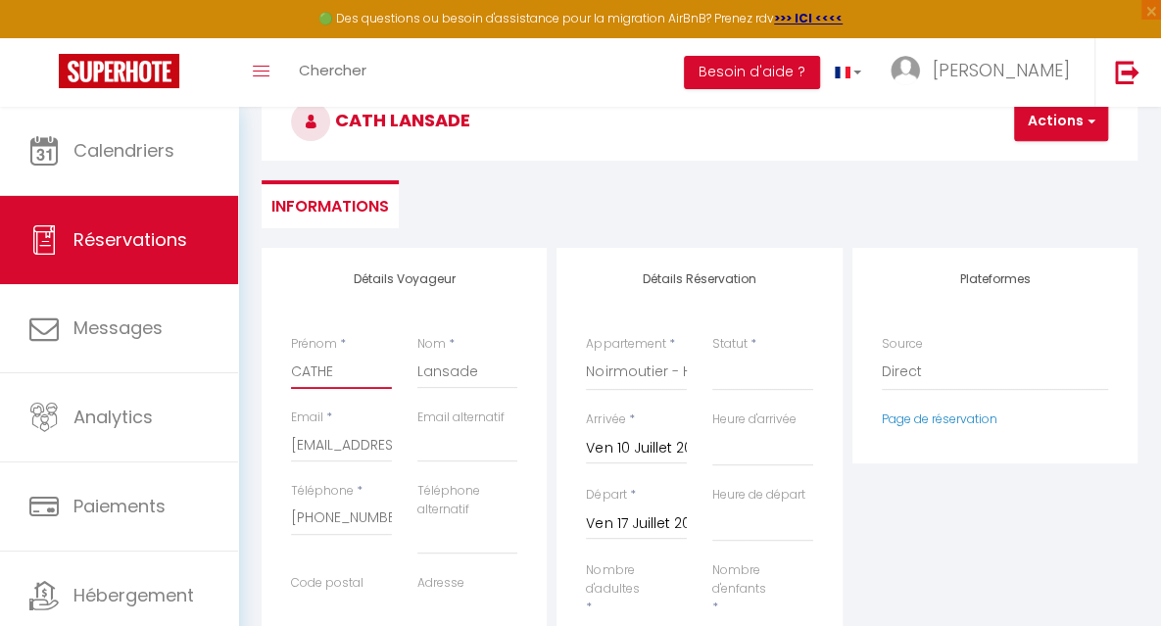
select select
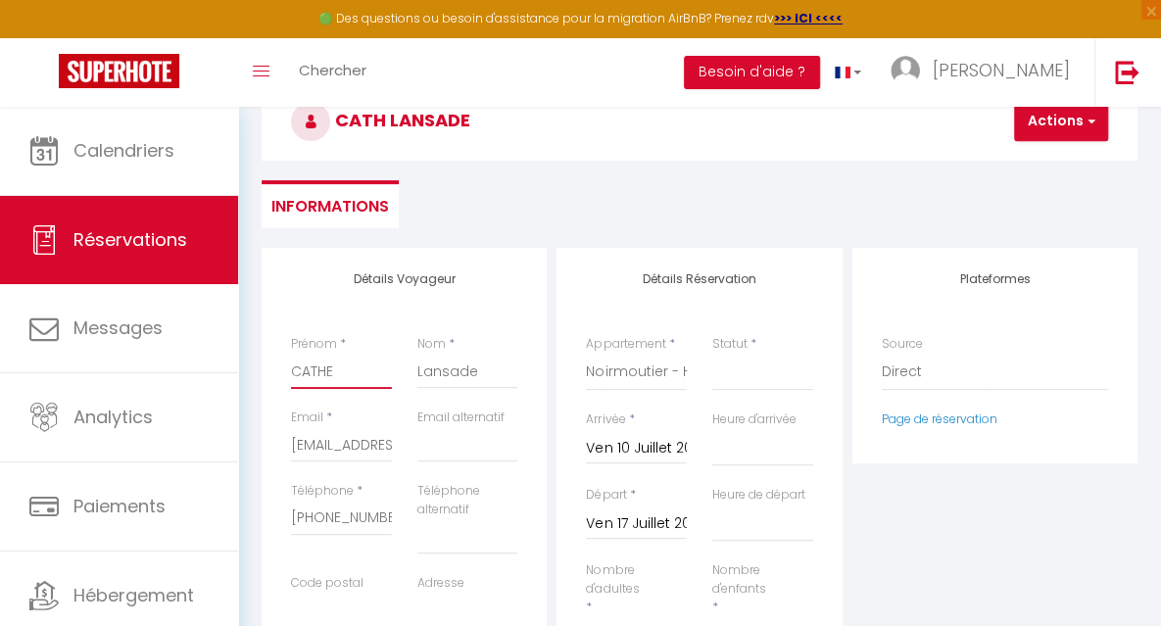
select select
checkbox input "false"
type input "CATHER"
select select
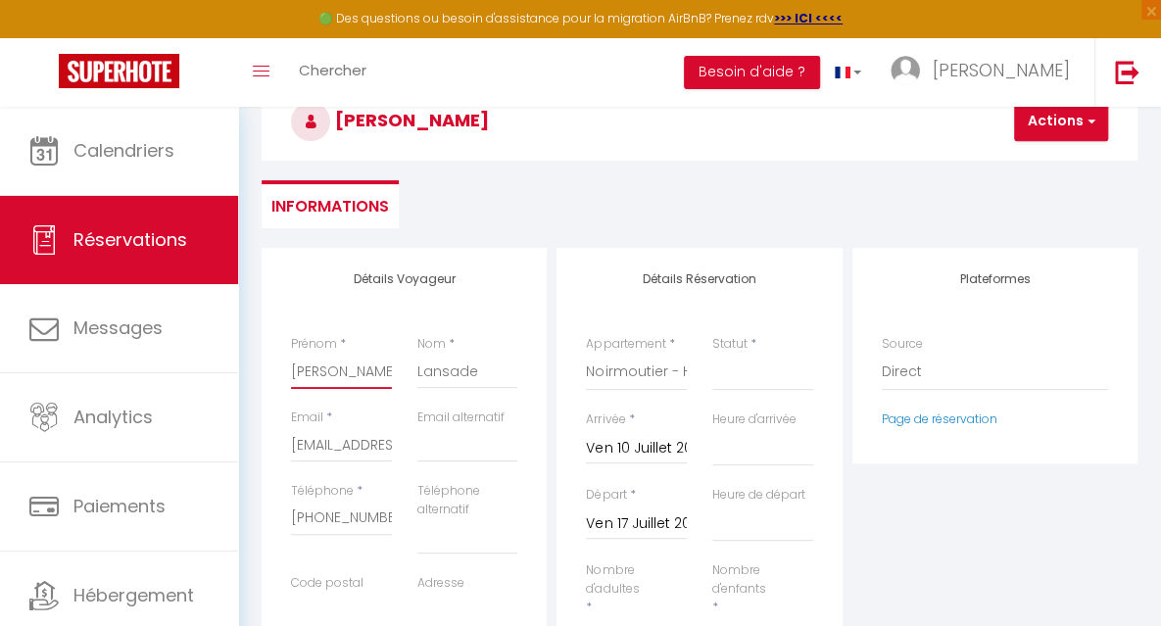
select select
checkbox input "false"
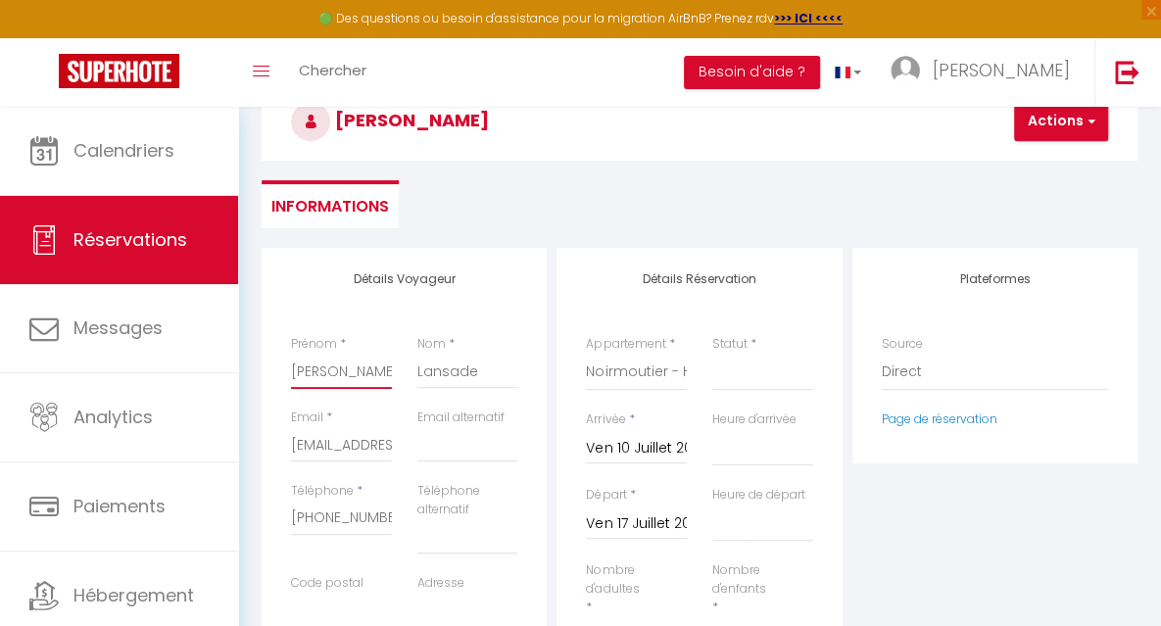
type input "CATHERI"
select select
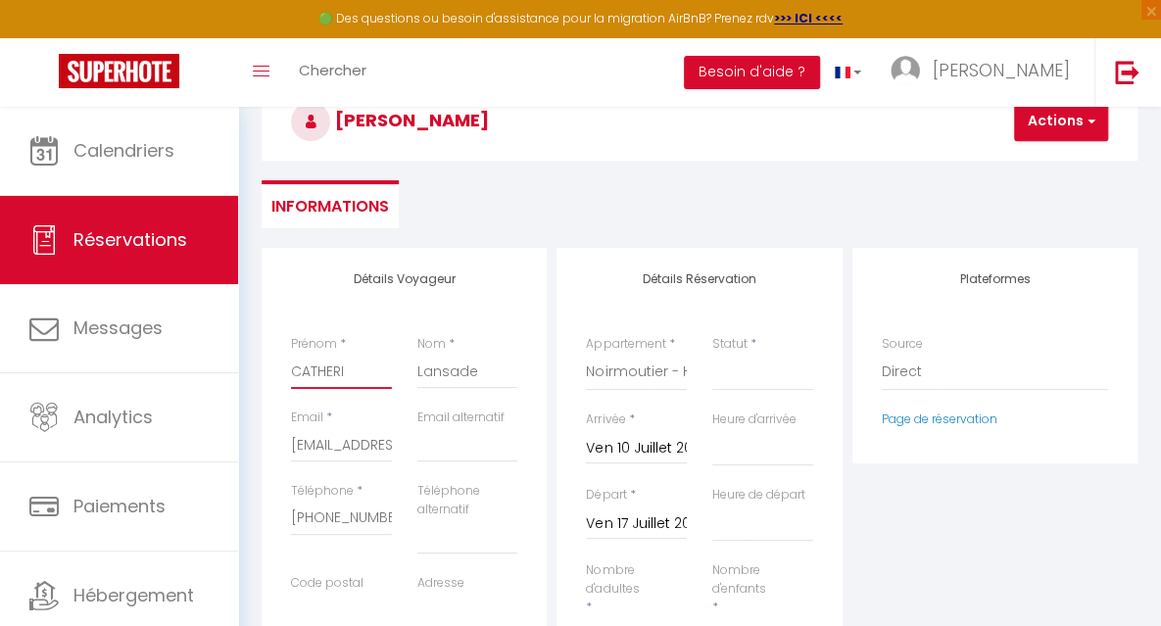
select select
checkbox input "false"
type input "CATHERIN"
select select
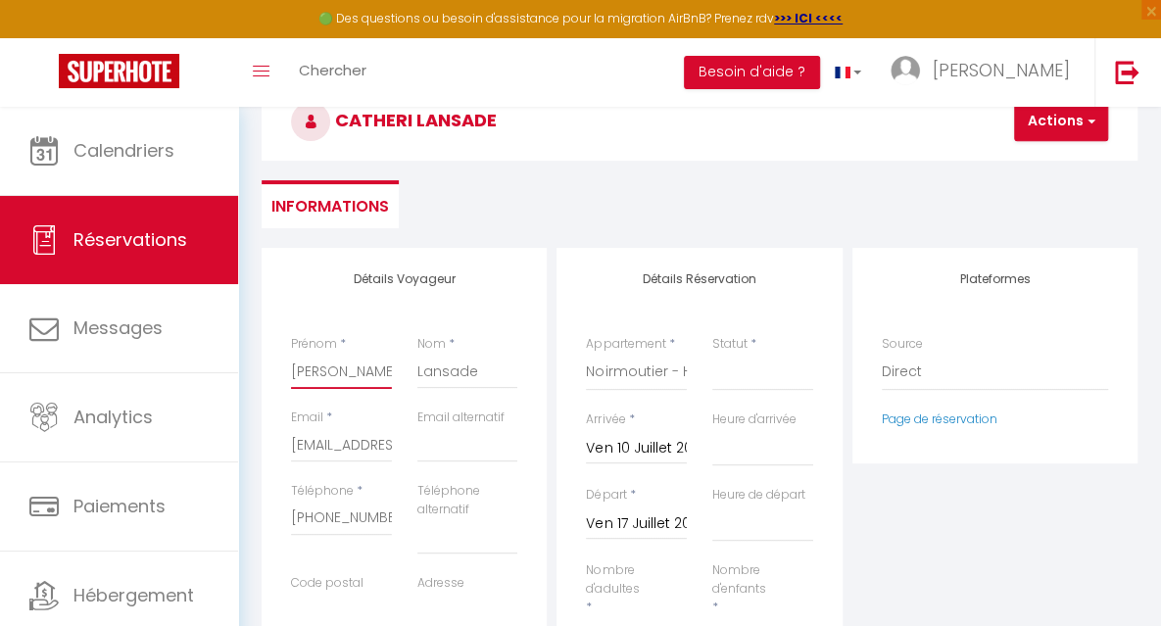
select select
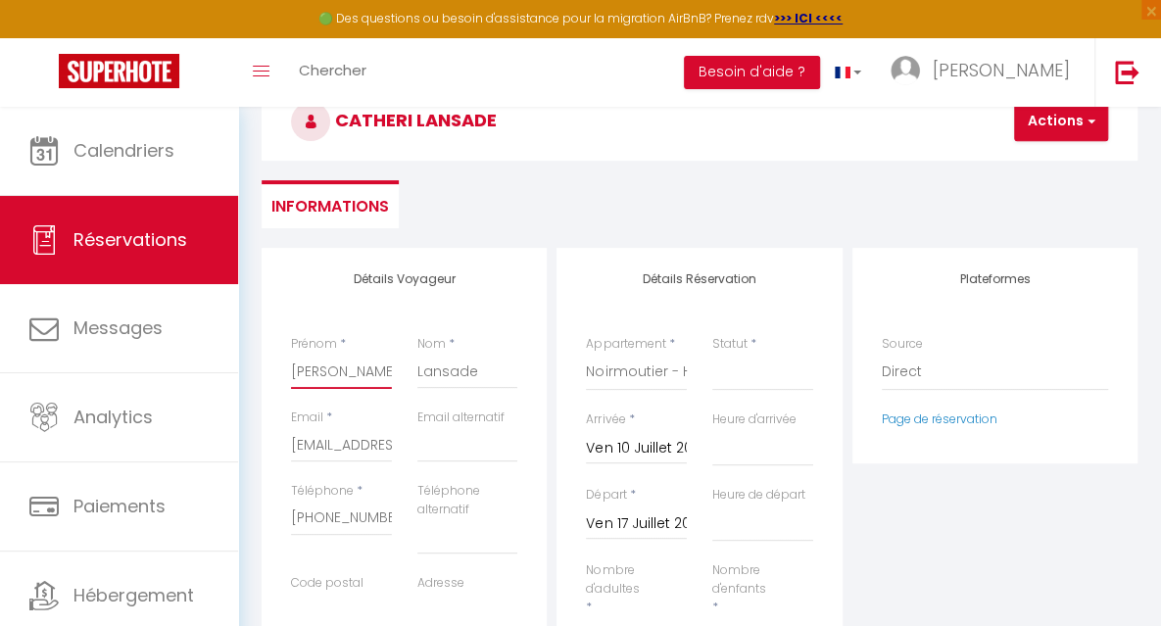
checkbox input "false"
type input "CATHERINE"
select select
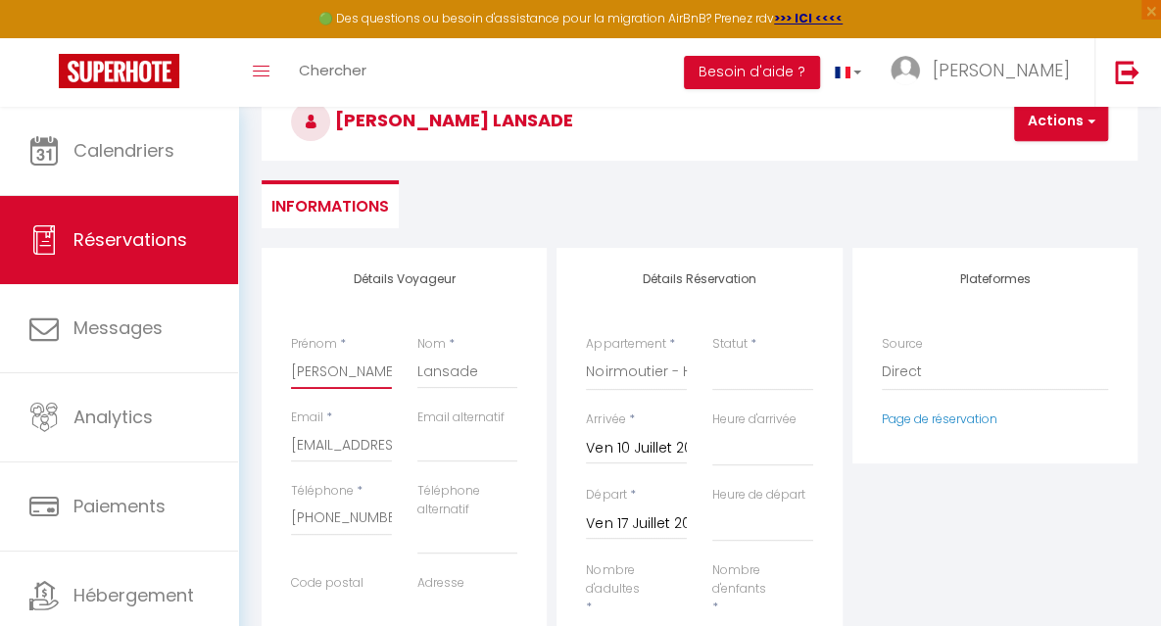
select select
checkbox input "false"
type input "CATHERINE"
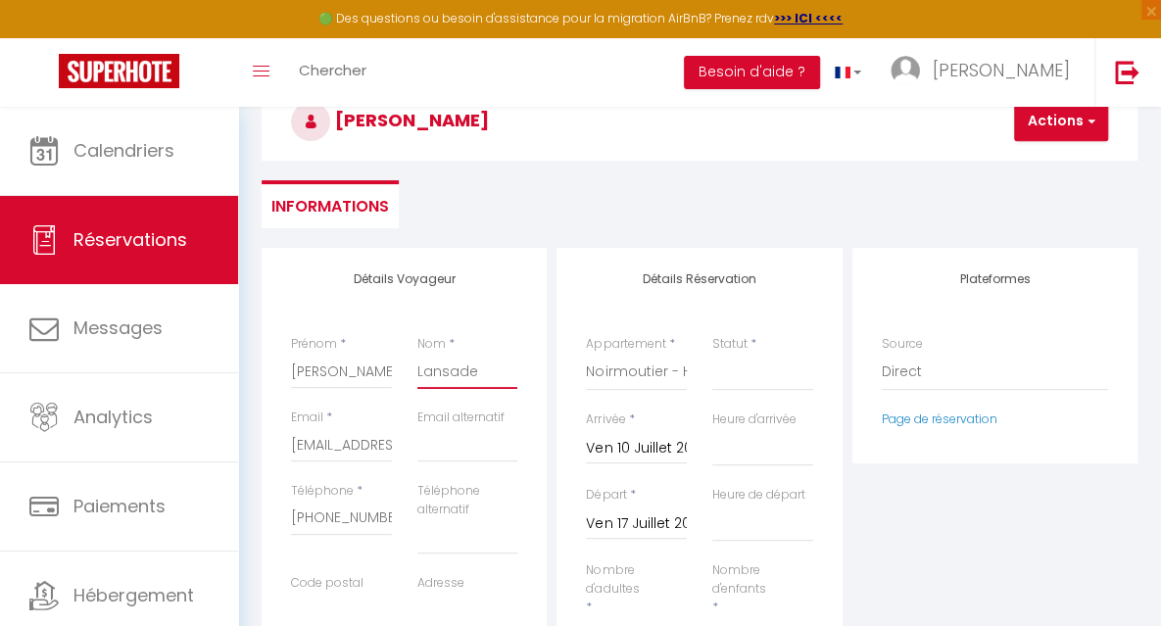
type input "F"
select select
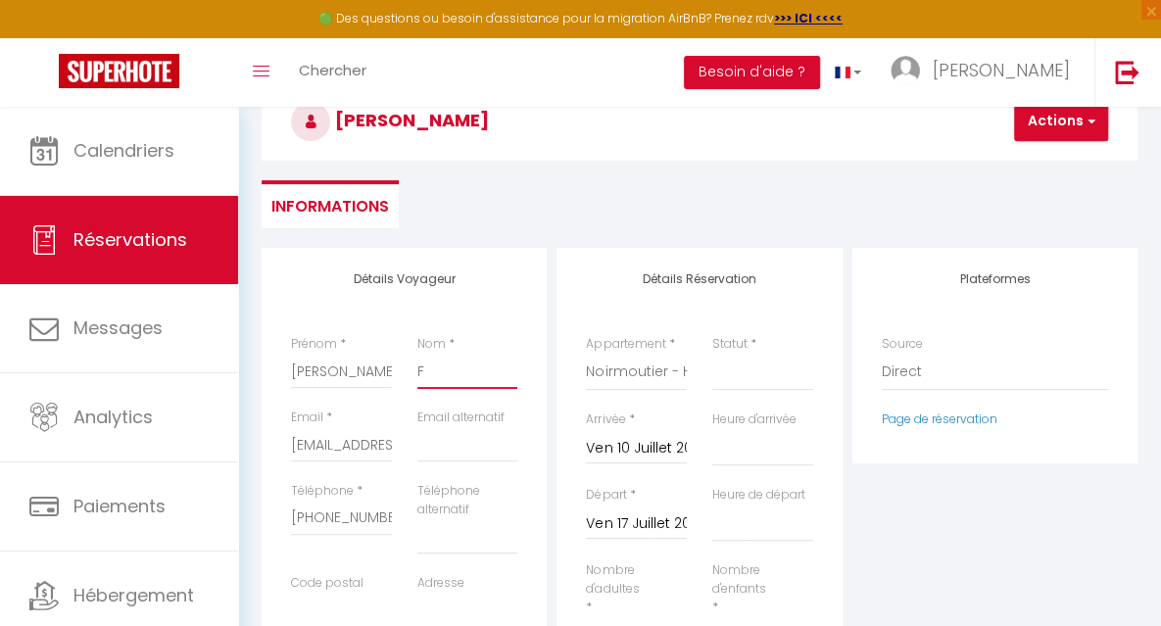
select select
checkbox input "false"
type input "FR"
select select
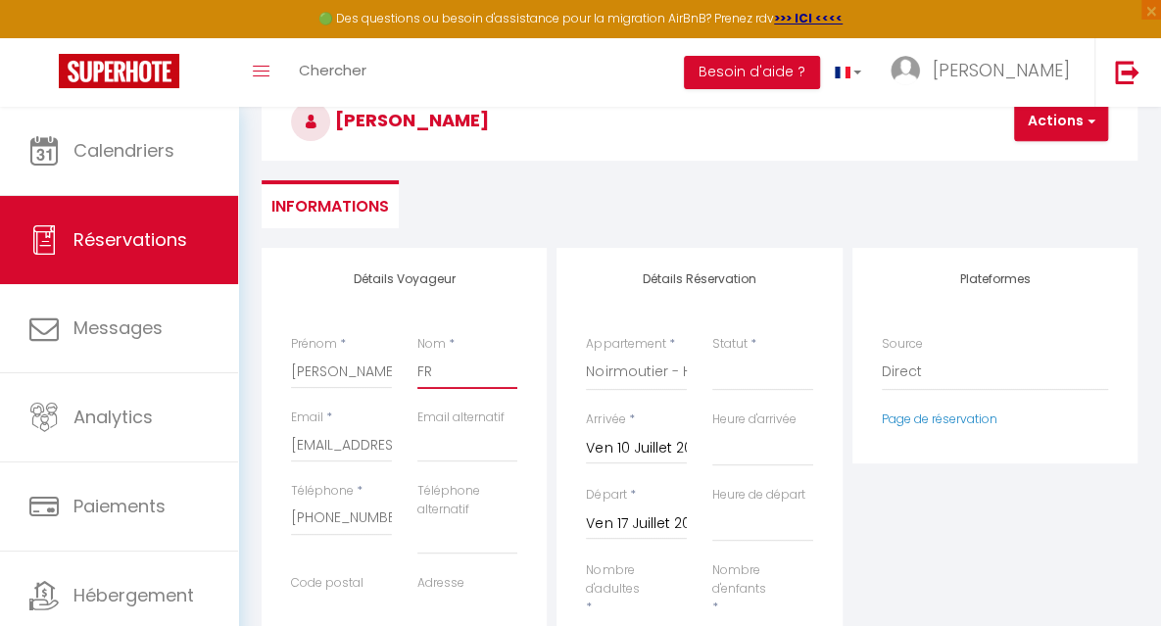
select select
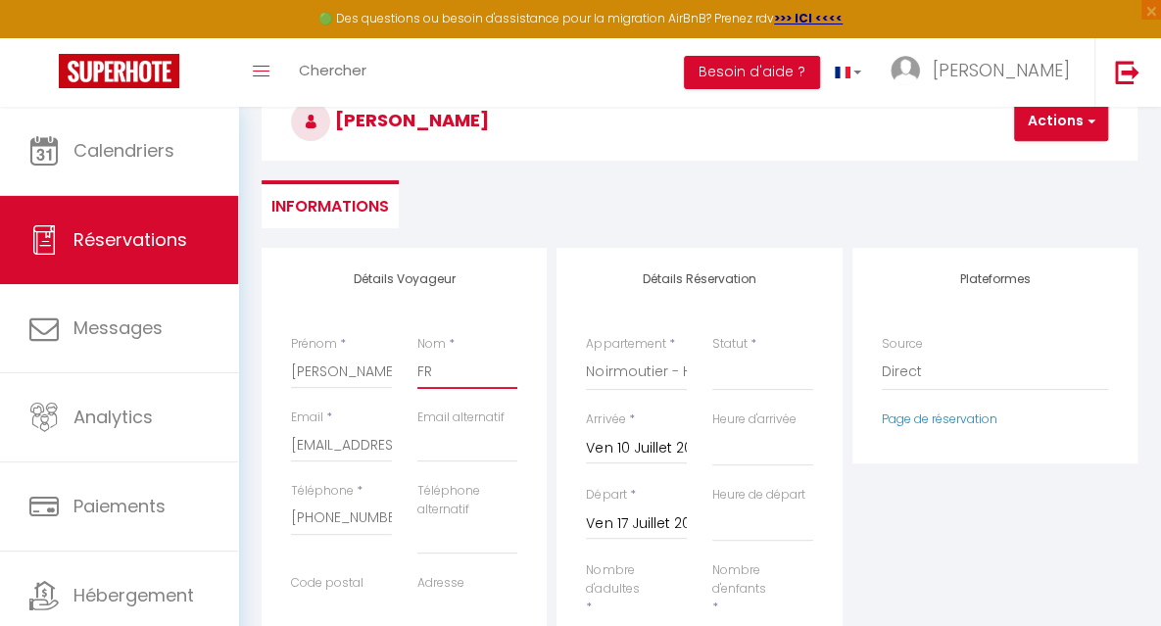
checkbox input "false"
type input "FRE"
select select
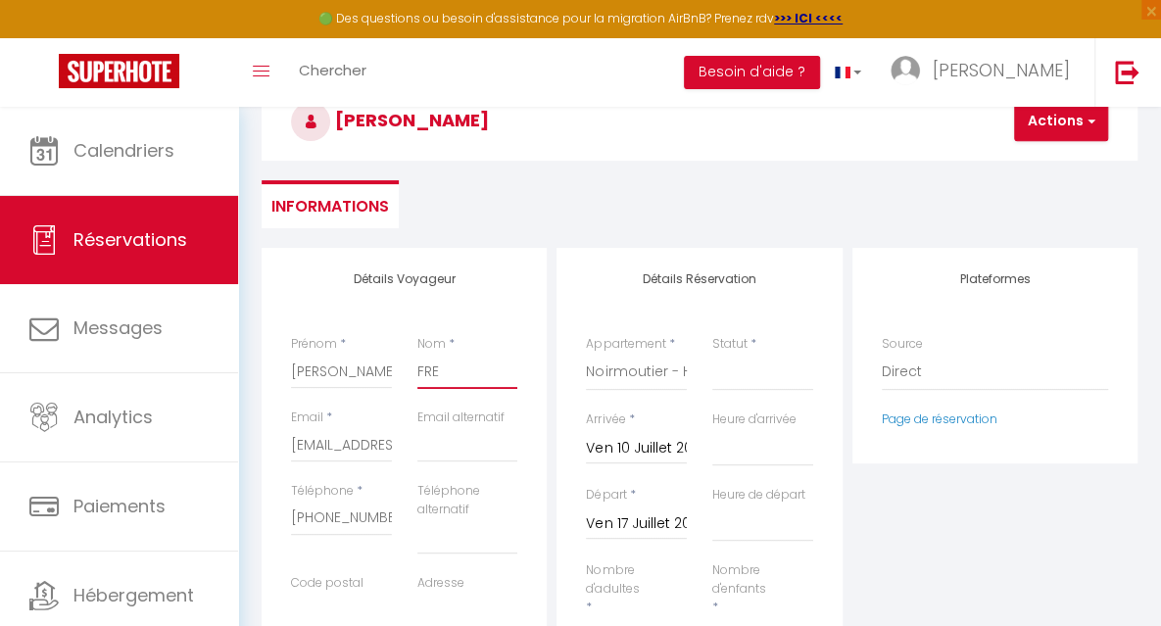
select select
checkbox input "false"
type input "FREY"
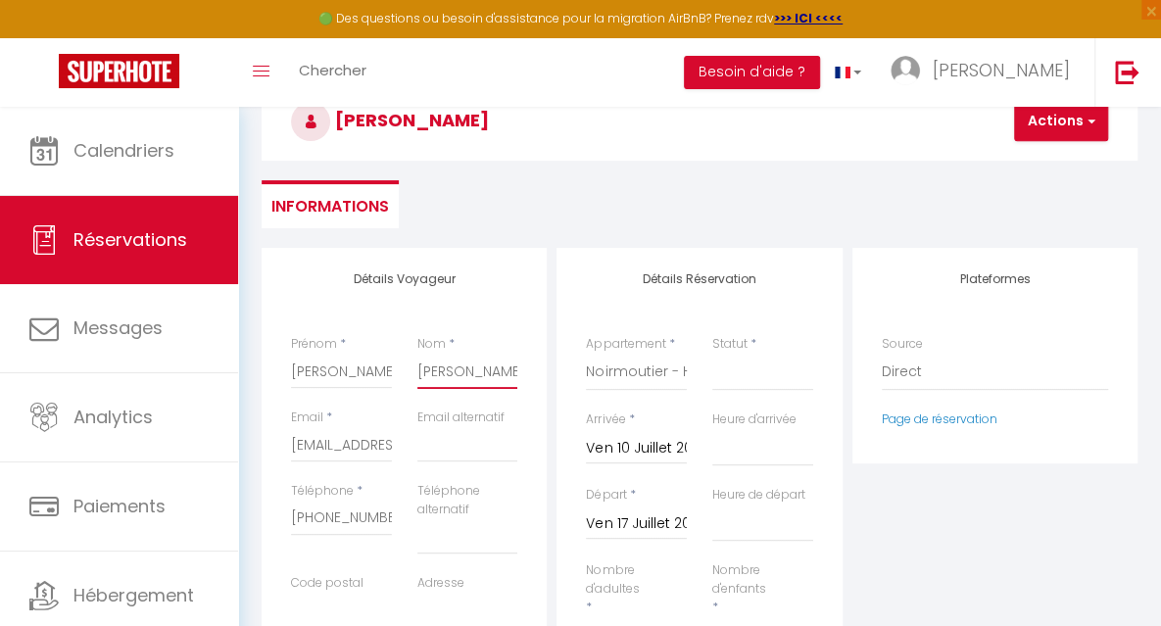
select select
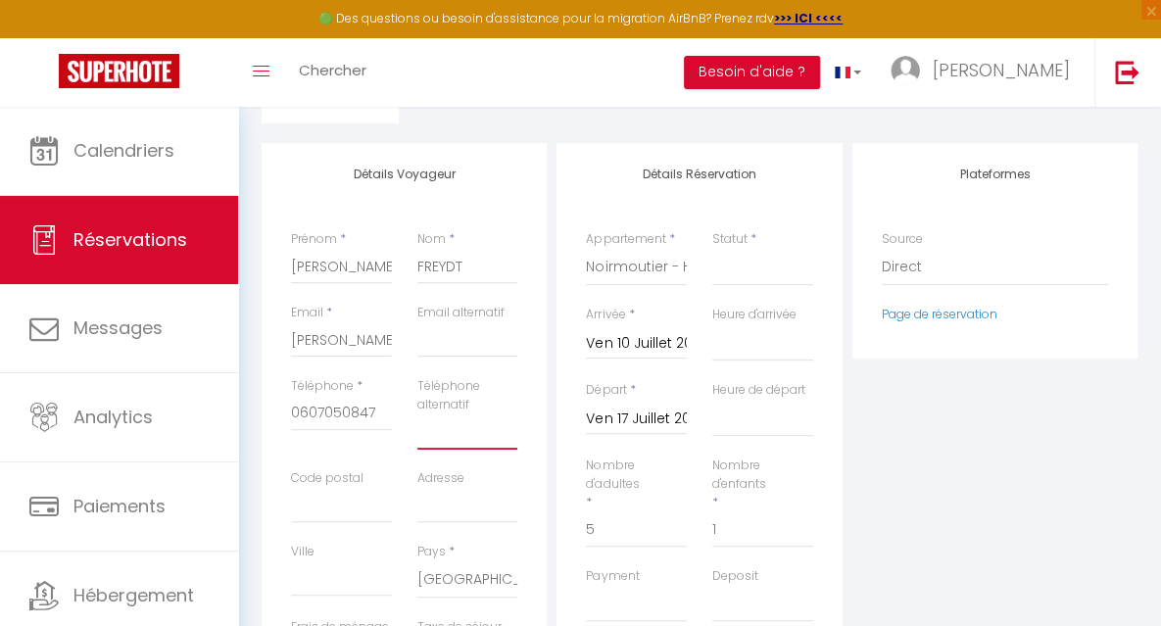
scroll to position [194, 0]
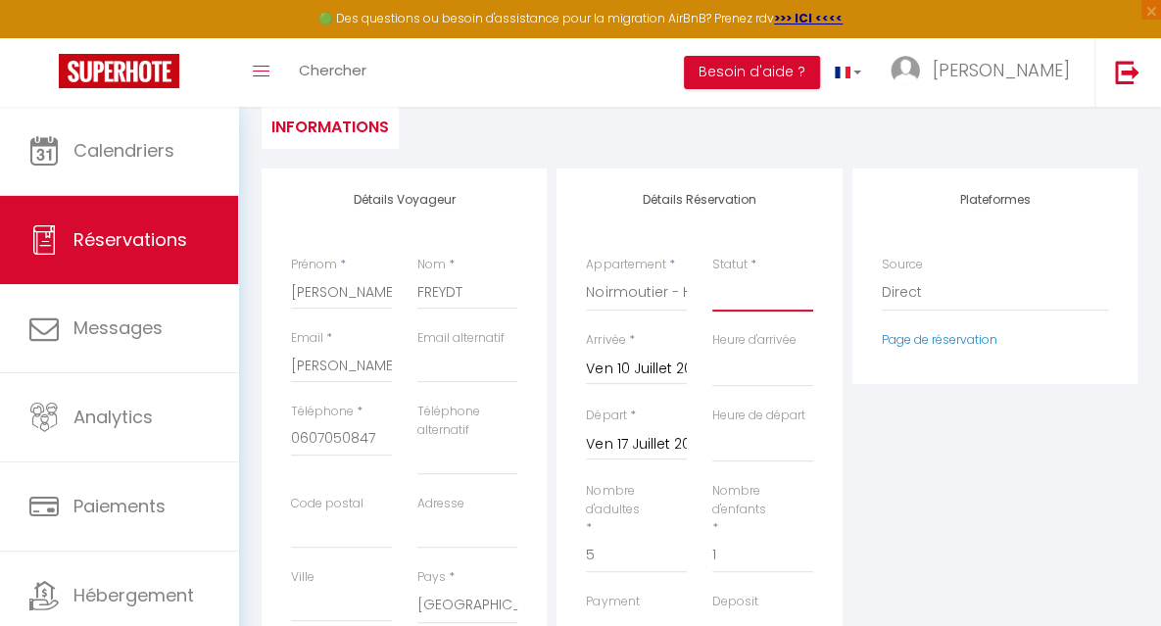
click at [742, 301] on select "Confirmé Non Confirmé Annulé Annulé par le voyageur No Show Request" at bounding box center [762, 292] width 101 height 37
click at [712, 274] on select "Confirmé Non Confirmé Annulé Annulé par le voyageur No Show Request" at bounding box center [762, 292] width 101 height 37
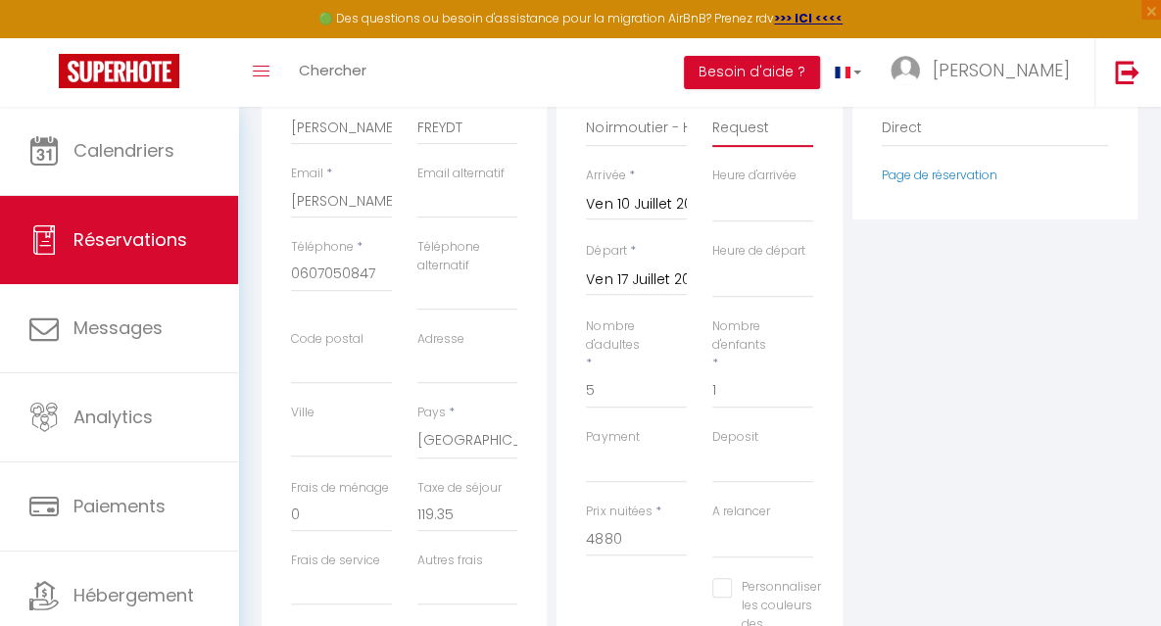
scroll to position [0, 0]
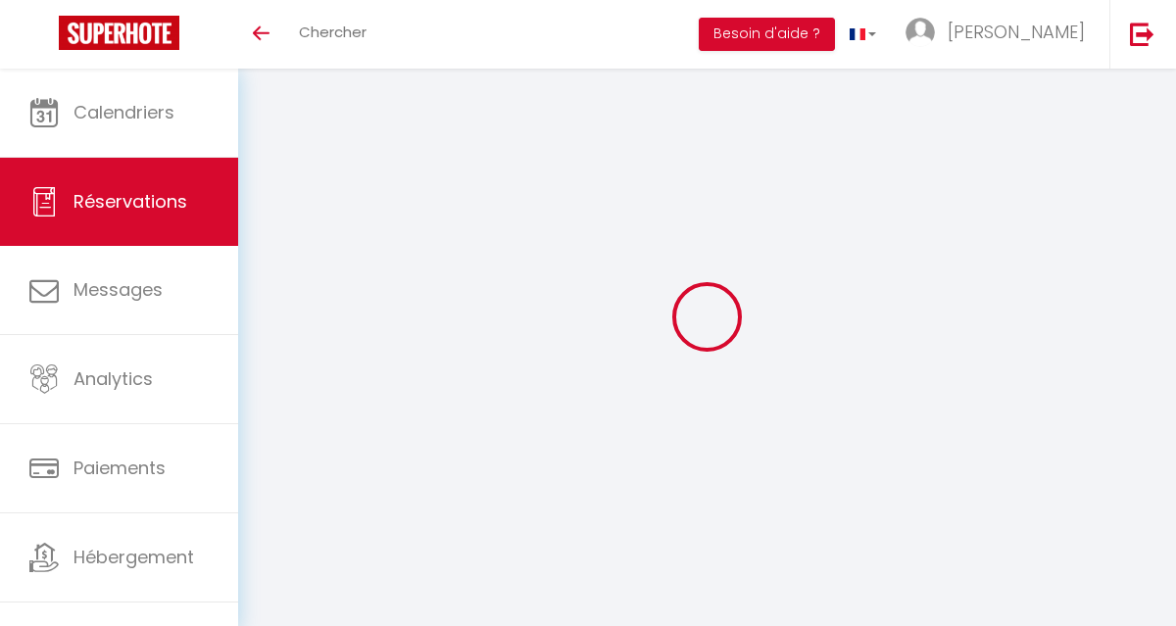
select select
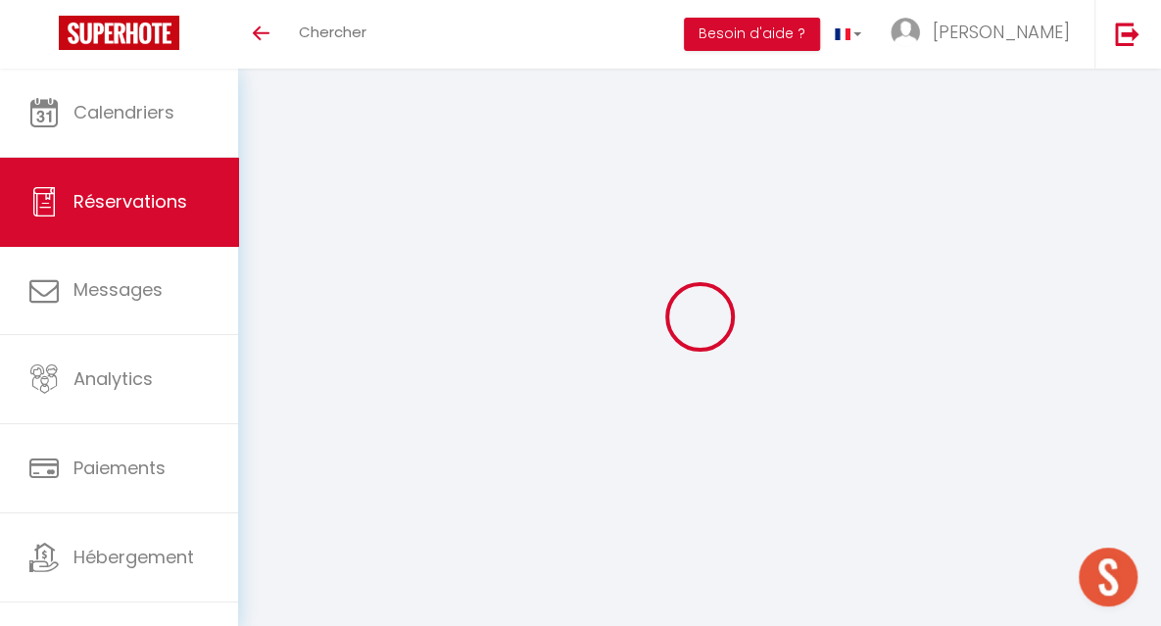
type input "[PERSON_NAME]"
type input "Lansade"
type input "[EMAIL_ADDRESS][DOMAIN_NAME]"
type input "[PHONE_NUMBER]"
select select "FR"
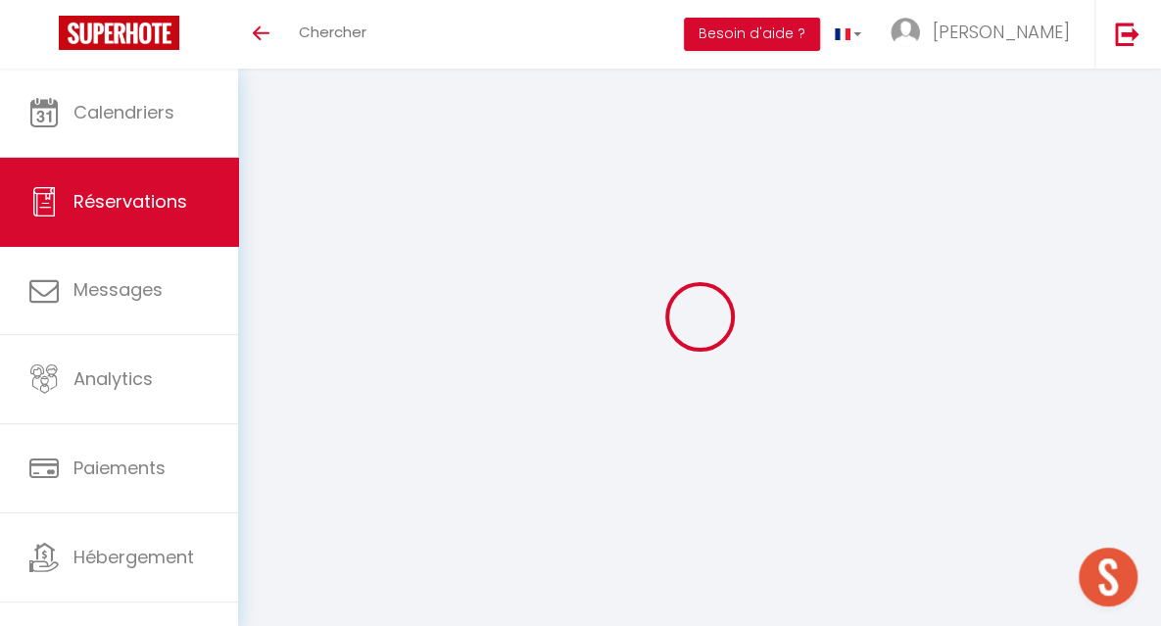
type input "117.94"
select select "22857"
select select "1"
select select
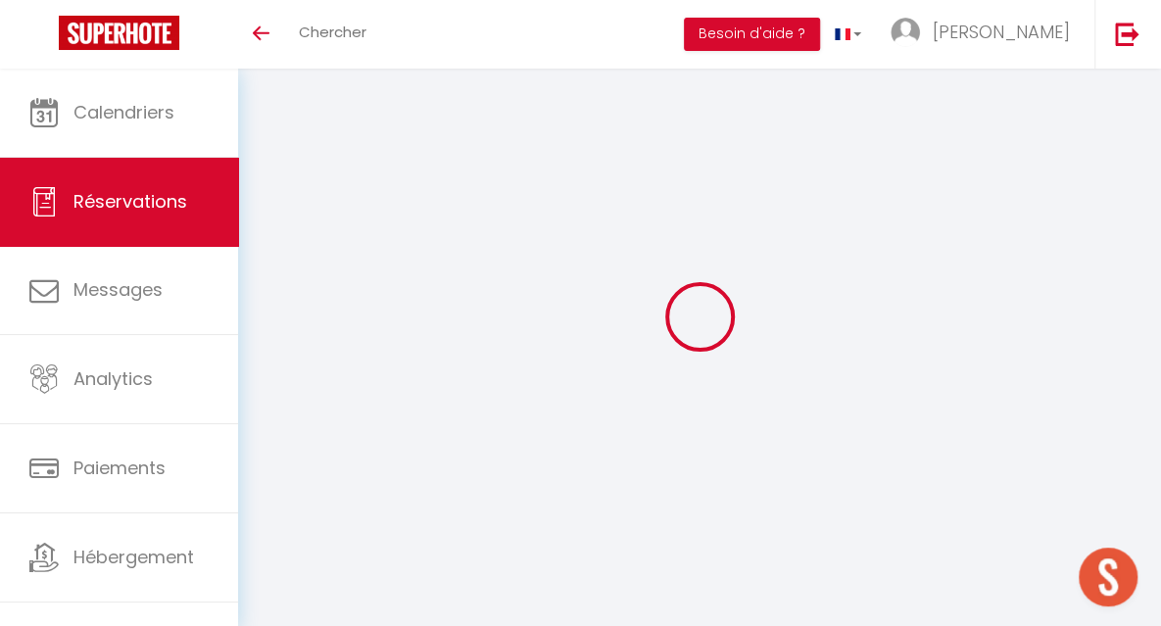
type input "5"
type input "1"
select select "12"
select select
type input "3276"
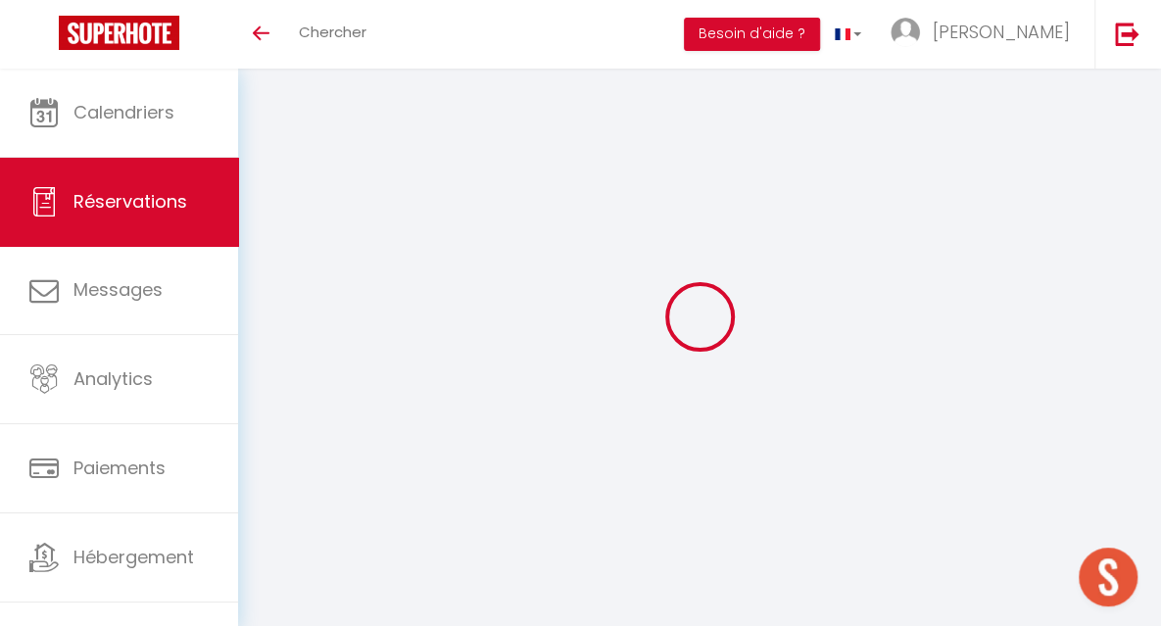
checkbox input "false"
type input "0"
select select "1"
type input "0"
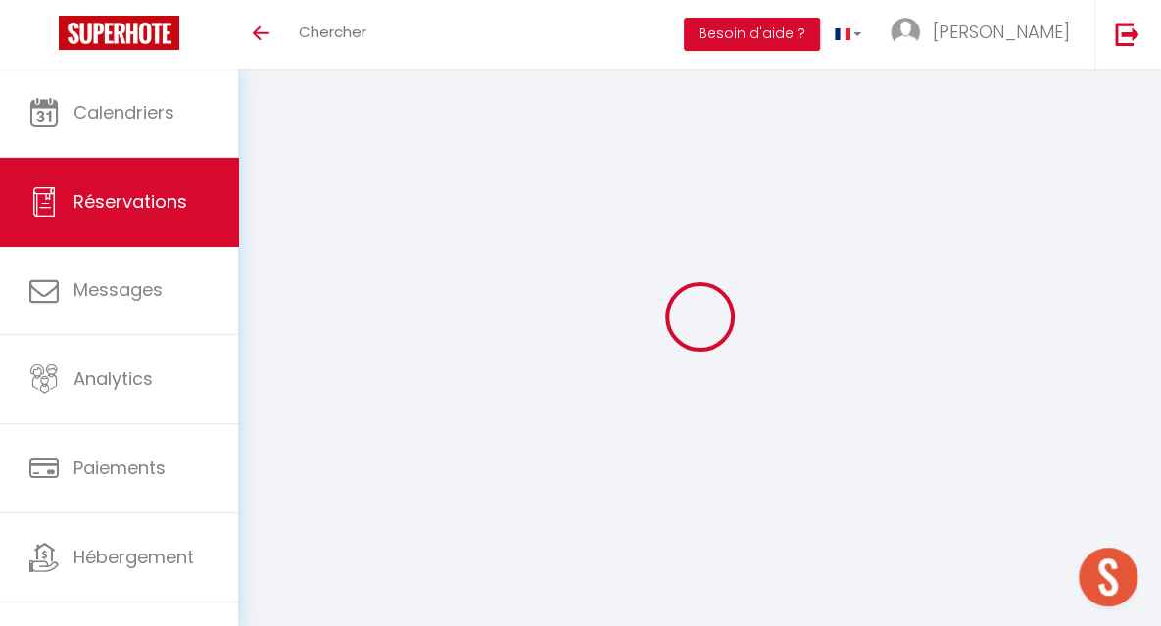
type input "0"
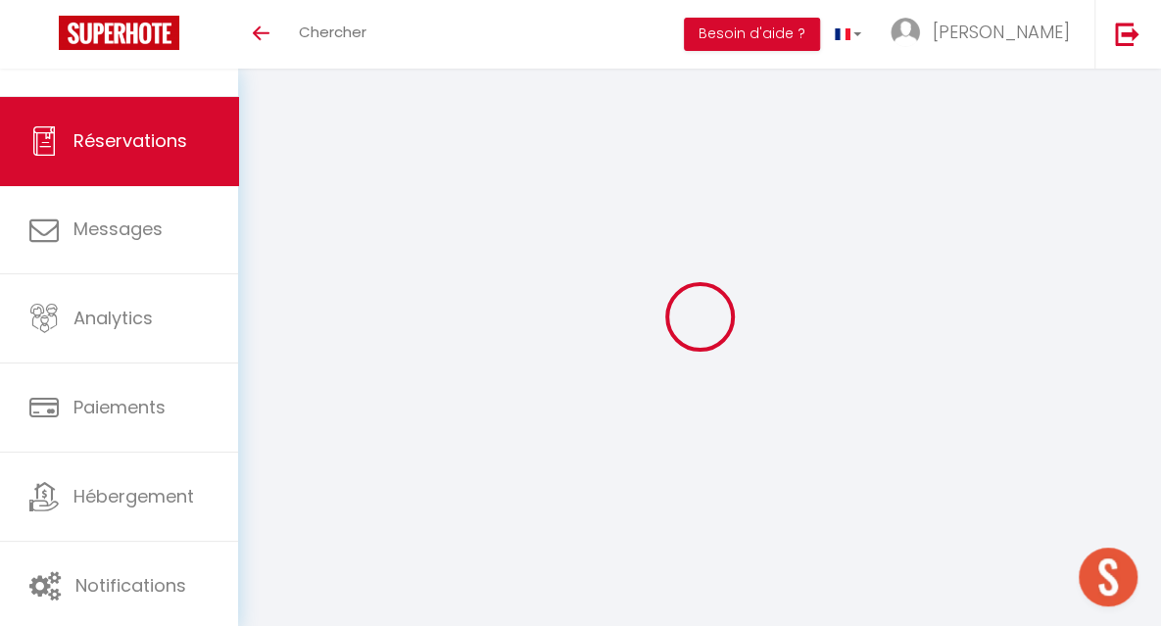
select select
select select "15"
checkbox input "false"
select select
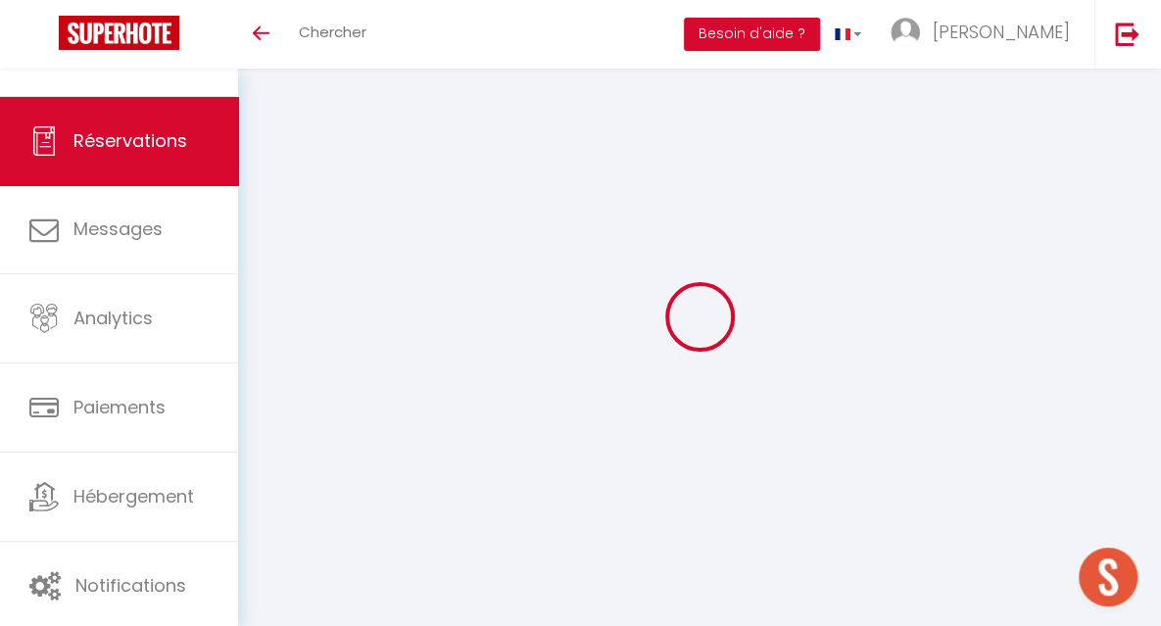
select select
checkbox input "false"
select select
checkbox input "false"
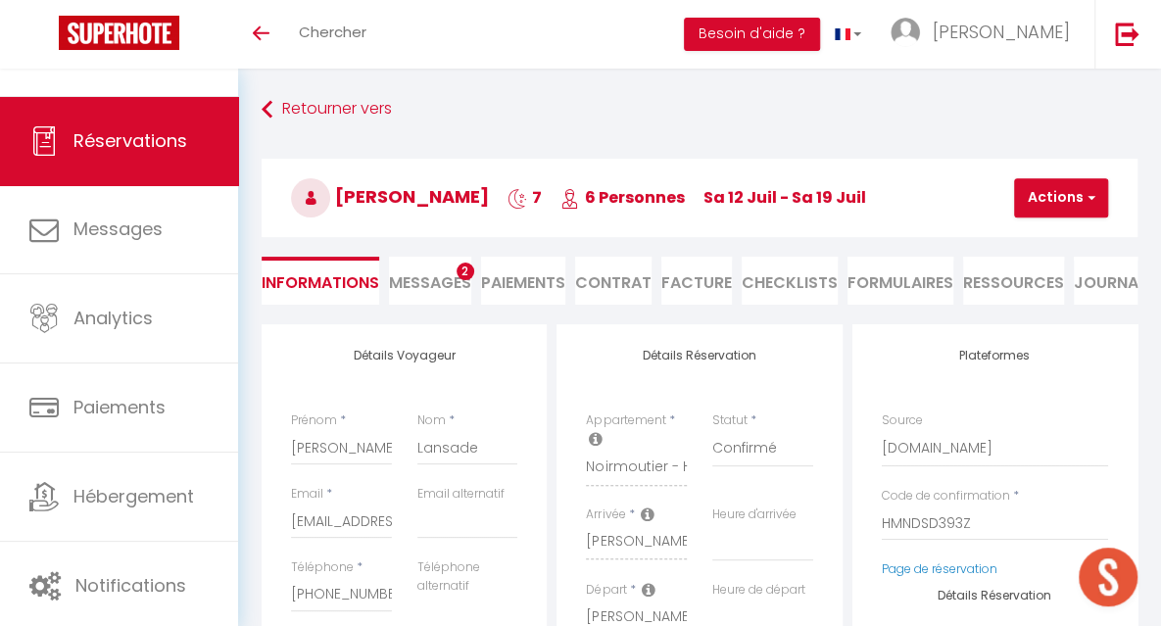
type input "120.12"
select select
checkbox input "false"
select select
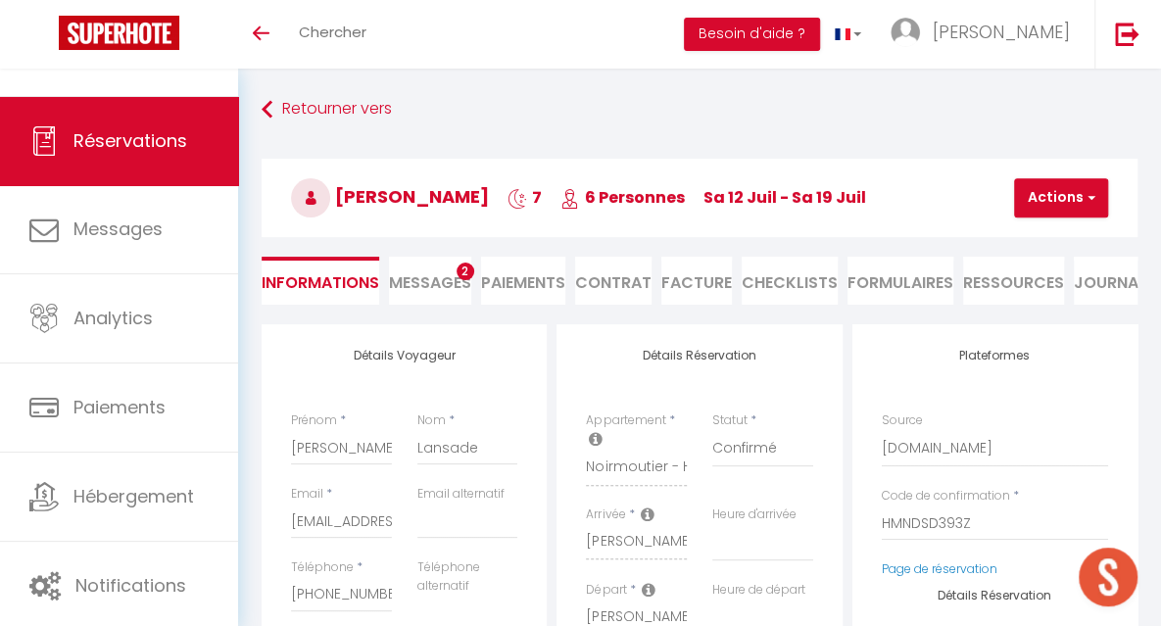
select select
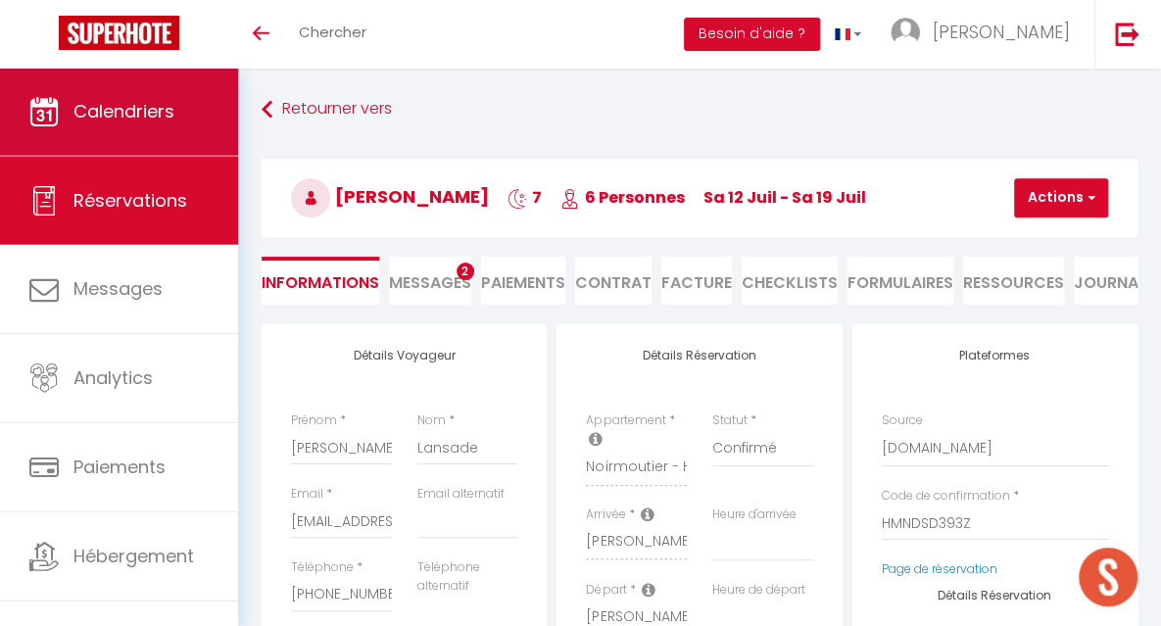
click at [125, 106] on span "Calendriers" at bounding box center [123, 111] width 101 height 24
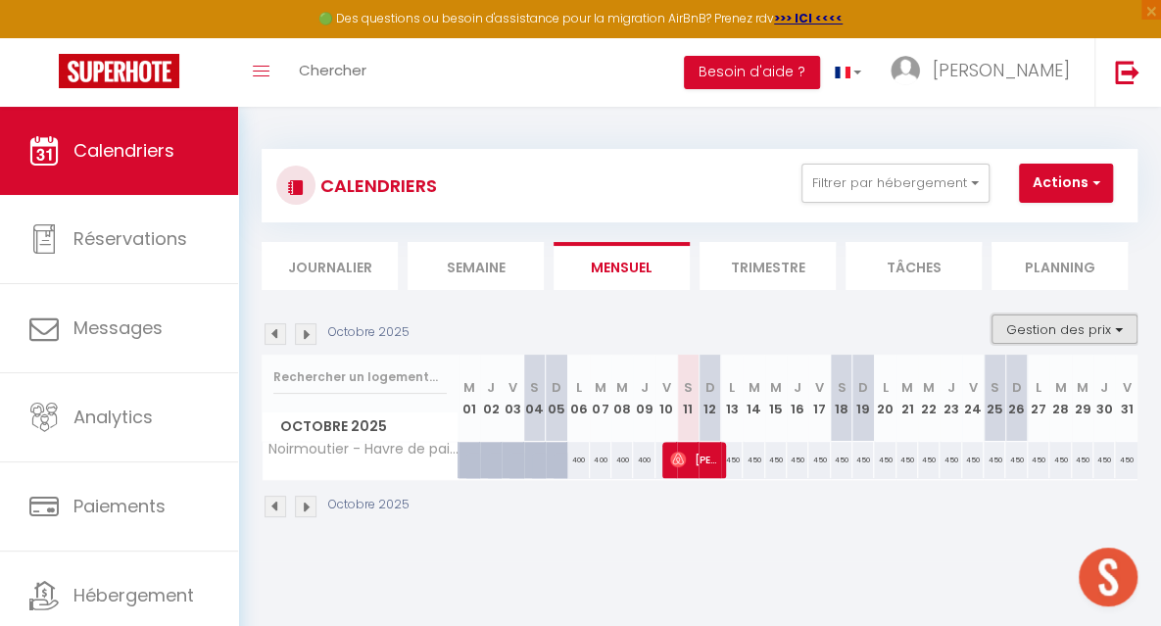
click at [1031, 328] on button "Gestion des prix" at bounding box center [1064, 328] width 146 height 29
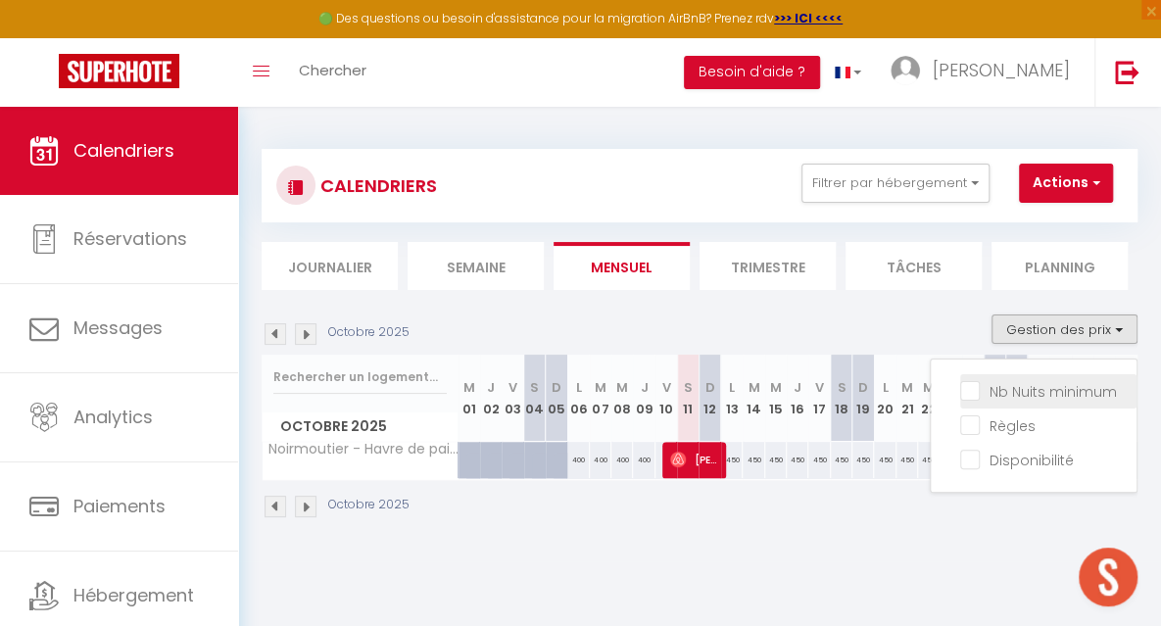
click at [1001, 389] on input "Nb Nuits minimum" at bounding box center [1048, 390] width 176 height 20
checkbox input "true"
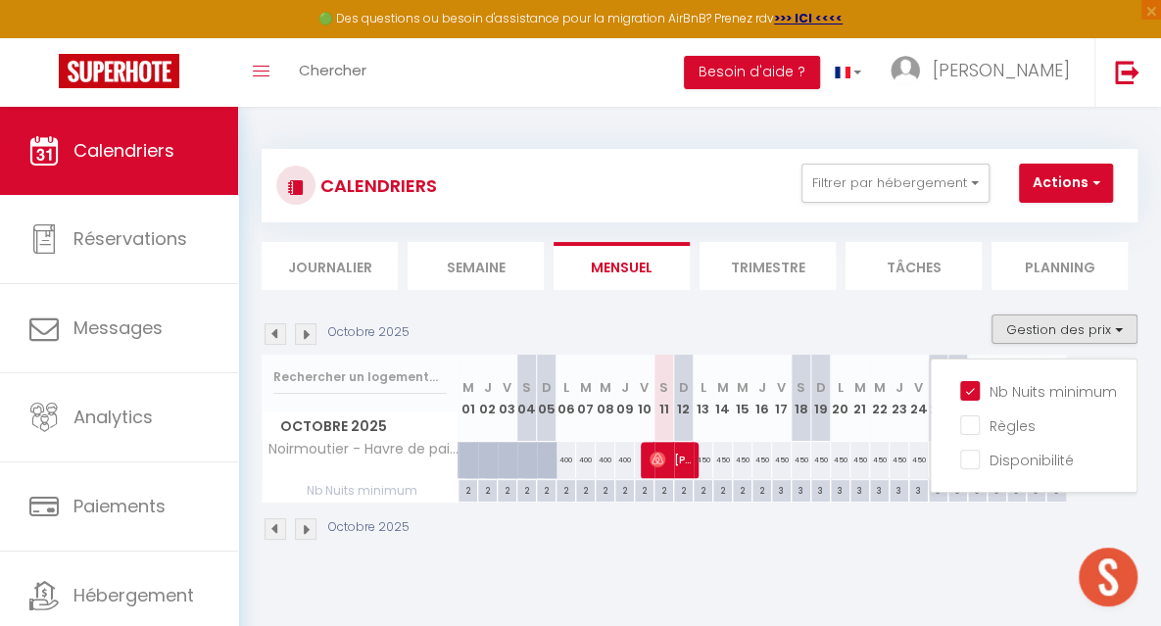
click at [472, 328] on div "Octobre 2025 Gestion des prix Nb Nuits minimum Règles Disponibilité" at bounding box center [700, 334] width 876 height 40
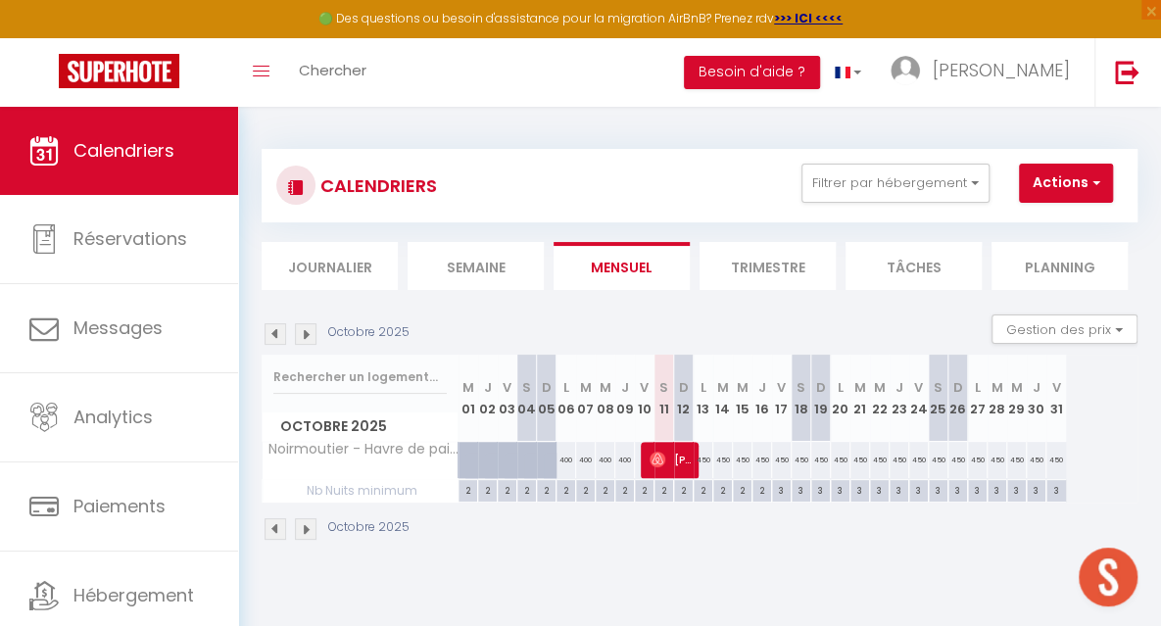
click at [310, 336] on img at bounding box center [306, 334] width 22 height 22
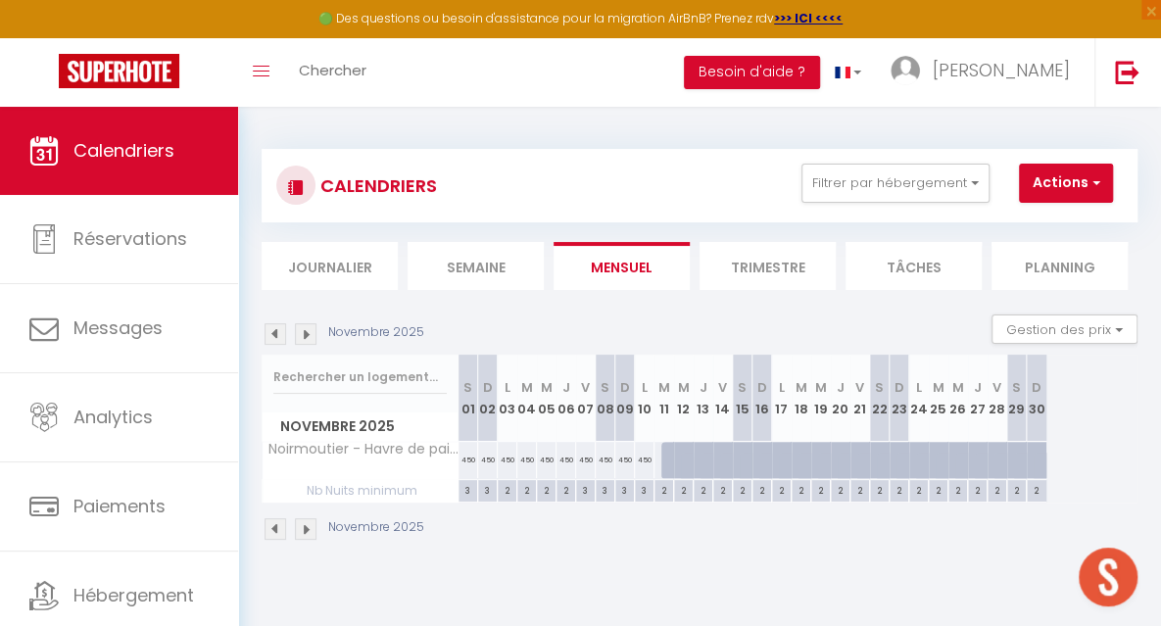
click at [272, 340] on img at bounding box center [276, 334] width 22 height 22
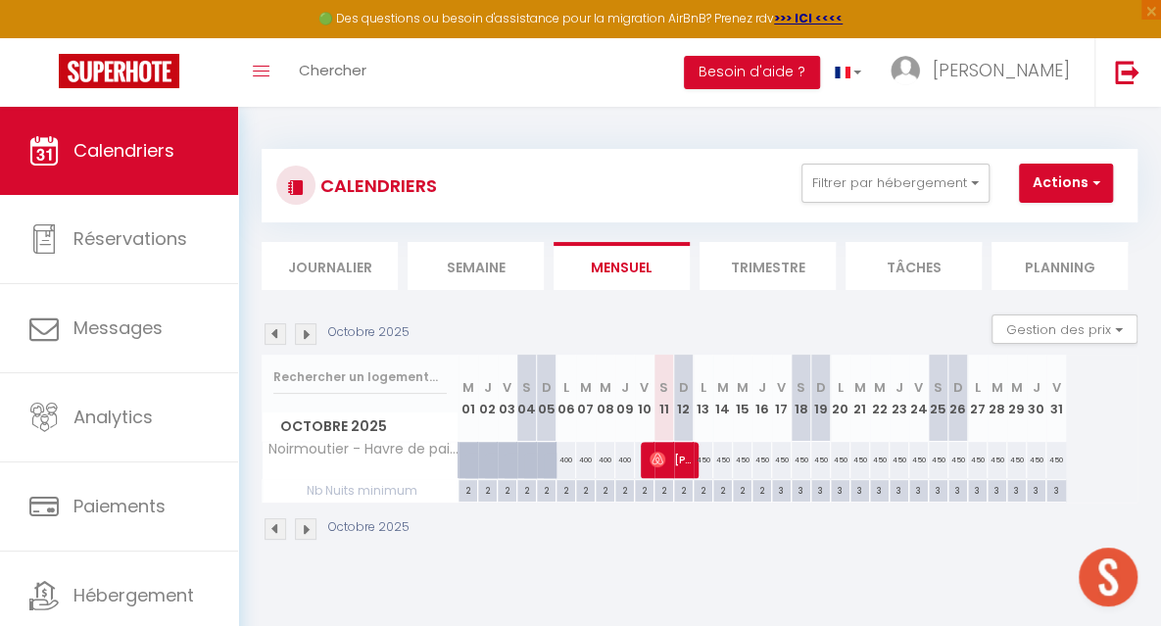
click at [780, 495] on div "3" at bounding box center [781, 489] width 19 height 19
type input "3"
type input "Ven 17 Octobre 2025"
type input "Sam 18 Octobre 2025"
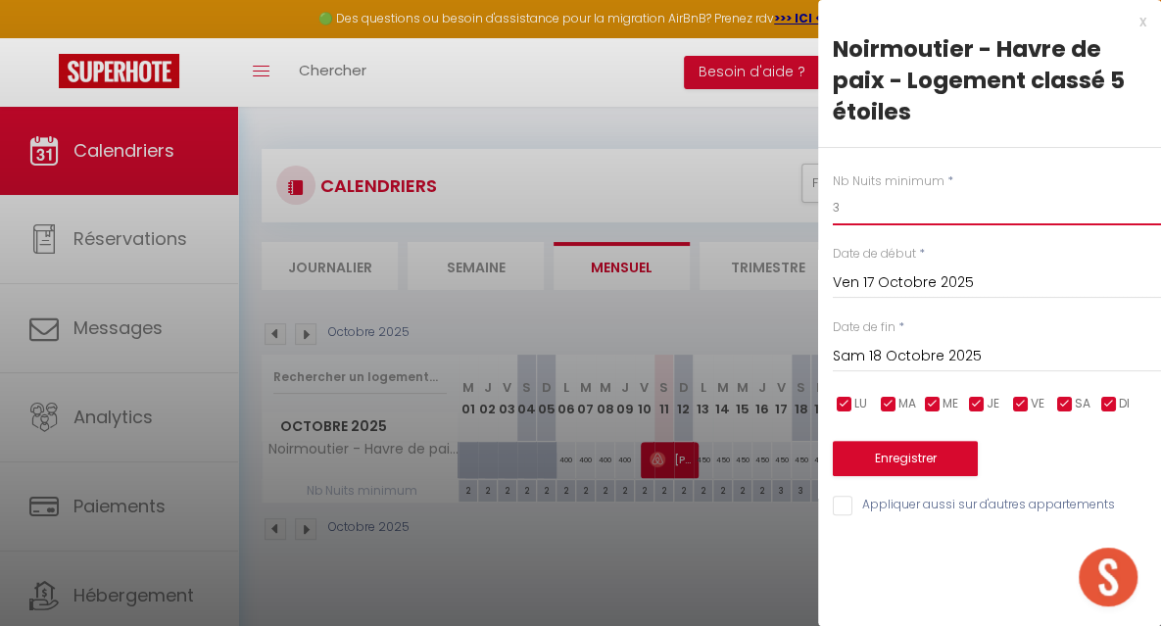
click at [882, 207] on input "3" at bounding box center [997, 207] width 328 height 35
type input "2"
click at [868, 350] on input "Sam 18 Octobre 2025" at bounding box center [997, 356] width 328 height 25
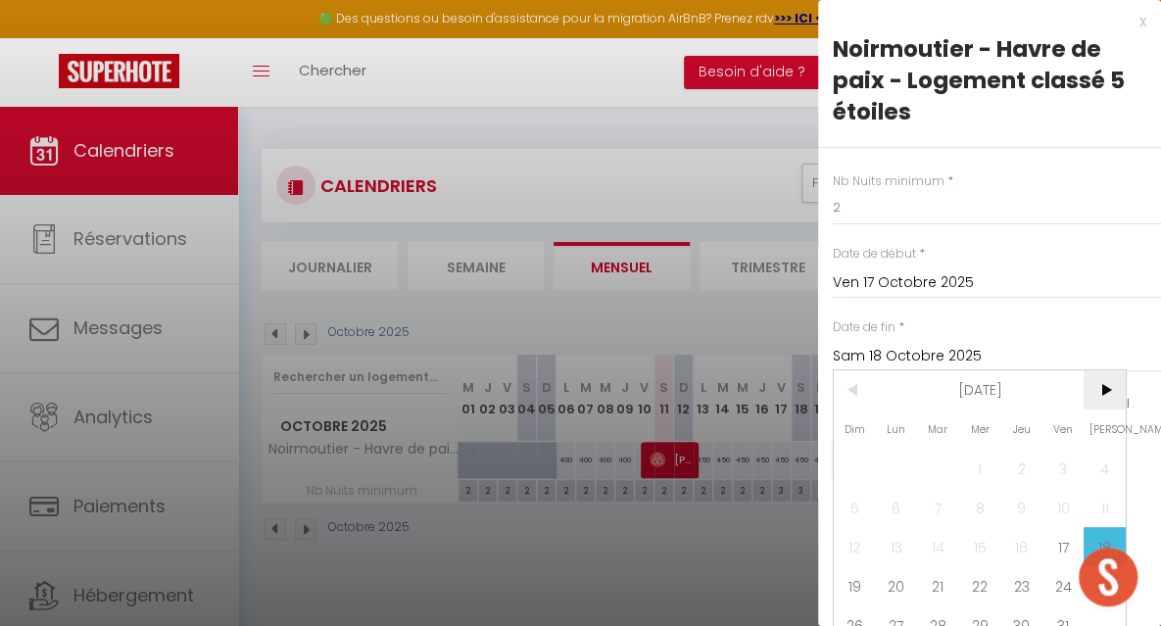
click at [1101, 391] on span ">" at bounding box center [1104, 389] width 42 height 39
click at [1094, 464] on span "1" at bounding box center [1104, 468] width 42 height 39
type input "[PERSON_NAME] 01 Novembre 2025"
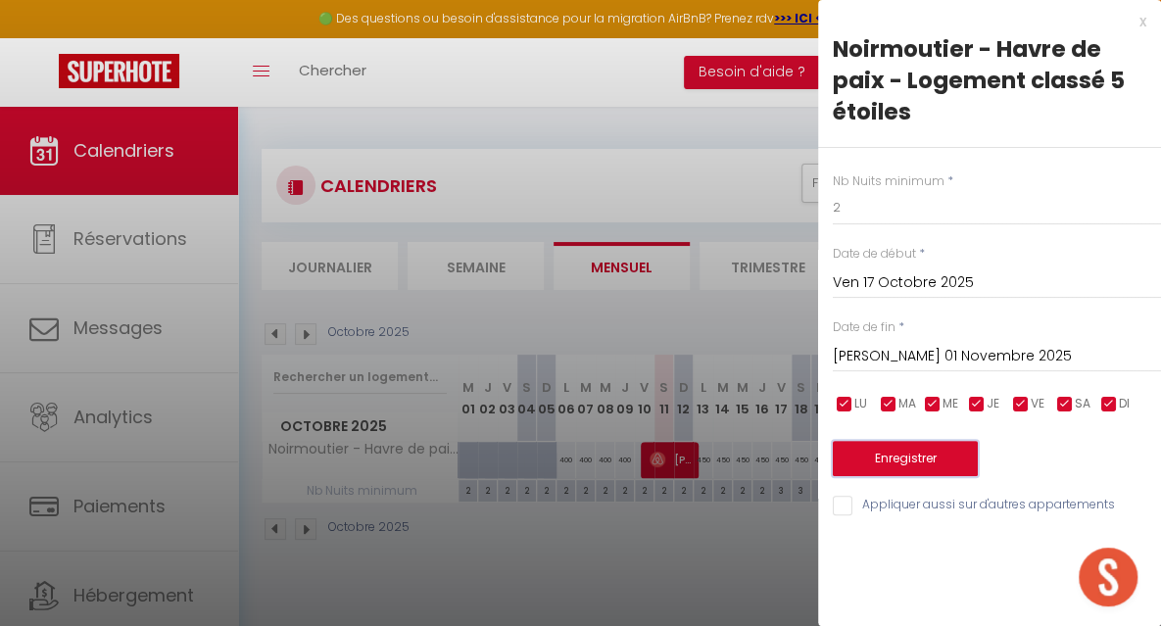
click at [938, 464] on button "Enregistrer" at bounding box center [905, 458] width 145 height 35
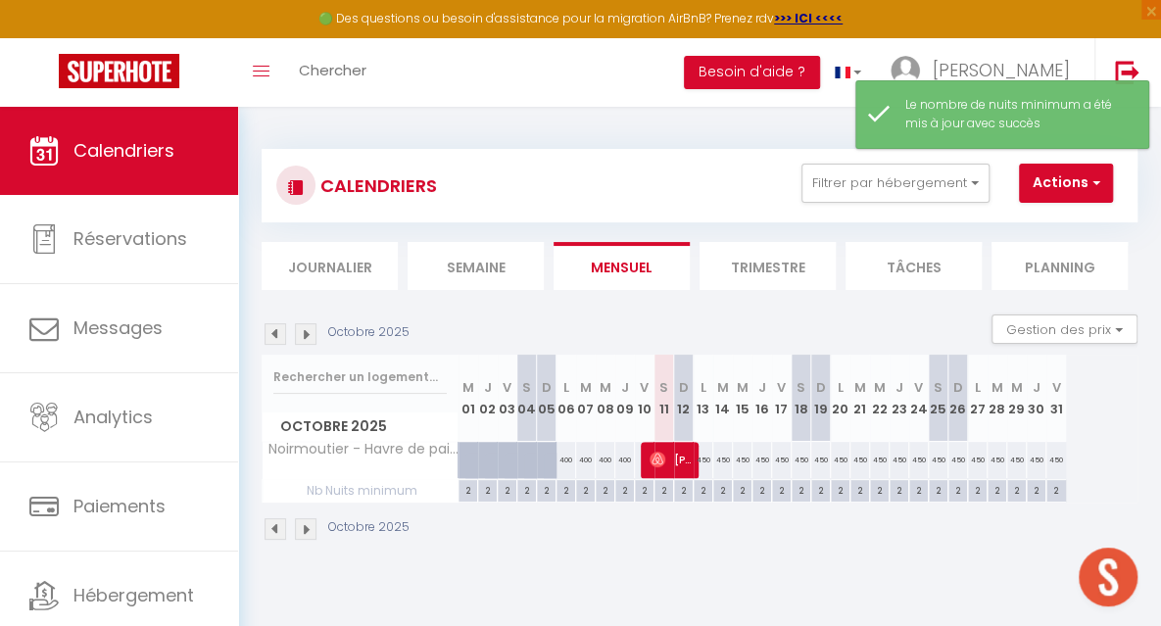
click at [304, 340] on img at bounding box center [306, 334] width 22 height 22
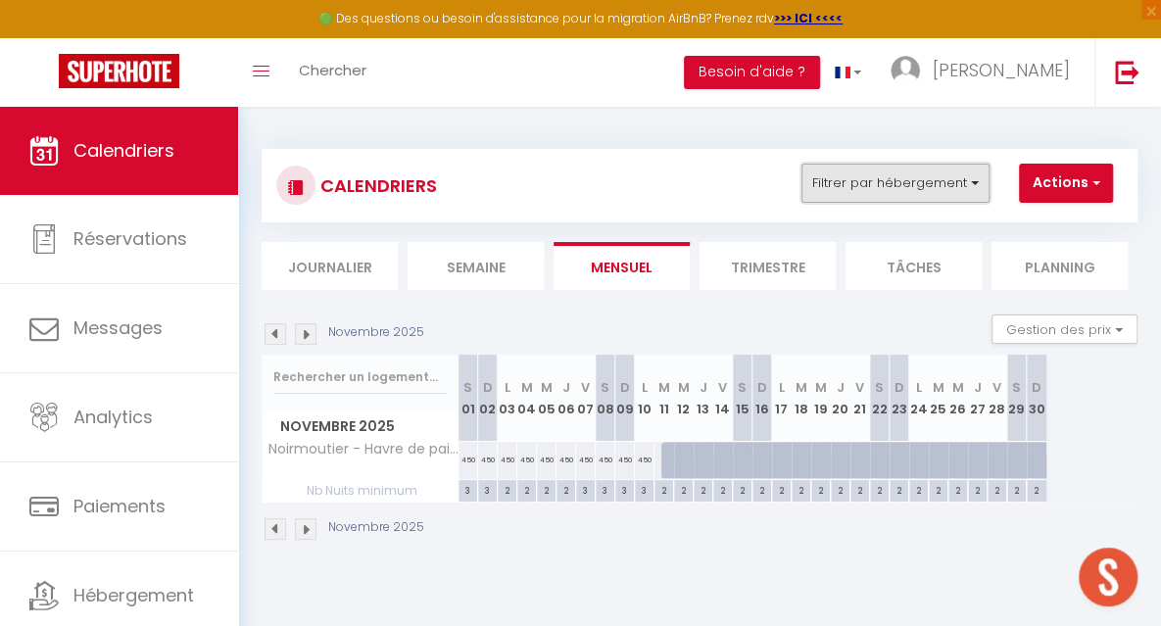
click at [905, 184] on button "Filtrer par hébergement" at bounding box center [895, 183] width 188 height 39
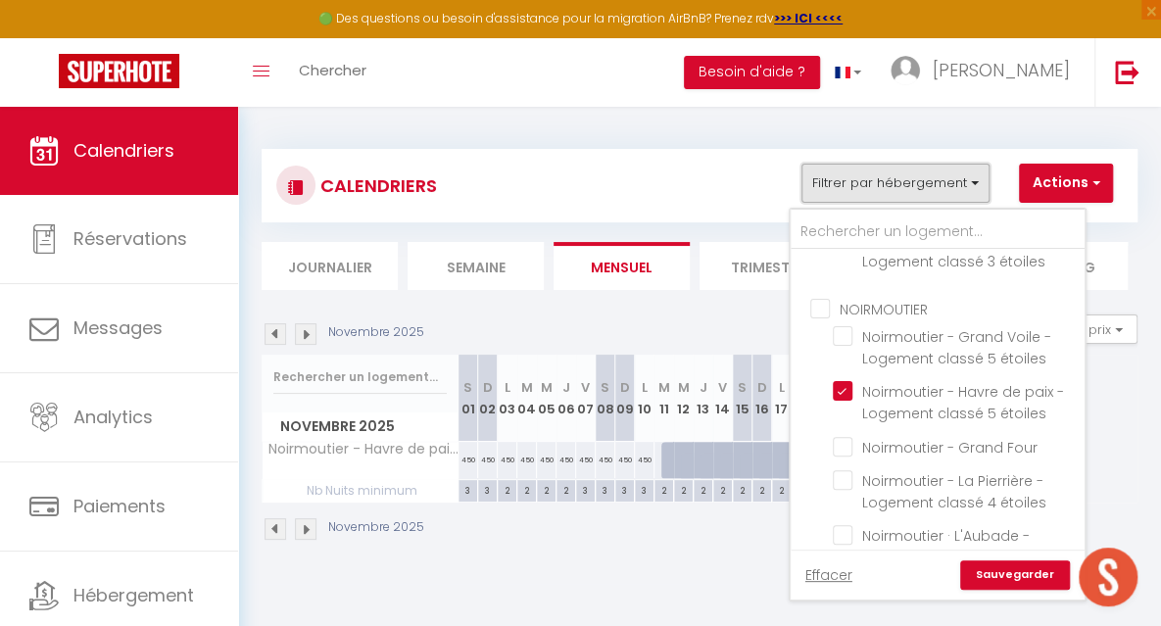
scroll to position [231, 0]
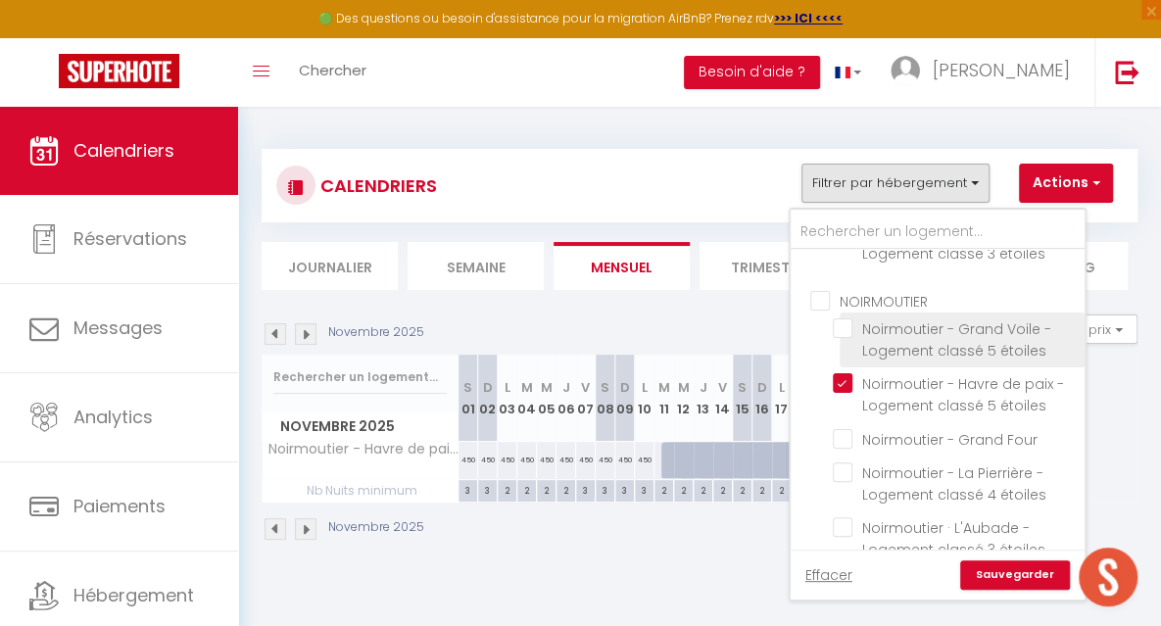
click at [987, 332] on input "Noirmoutier - Grand Voile - Logement classé 5 étoiles" at bounding box center [955, 328] width 245 height 20
checkbox input "true"
checkbox input "false"
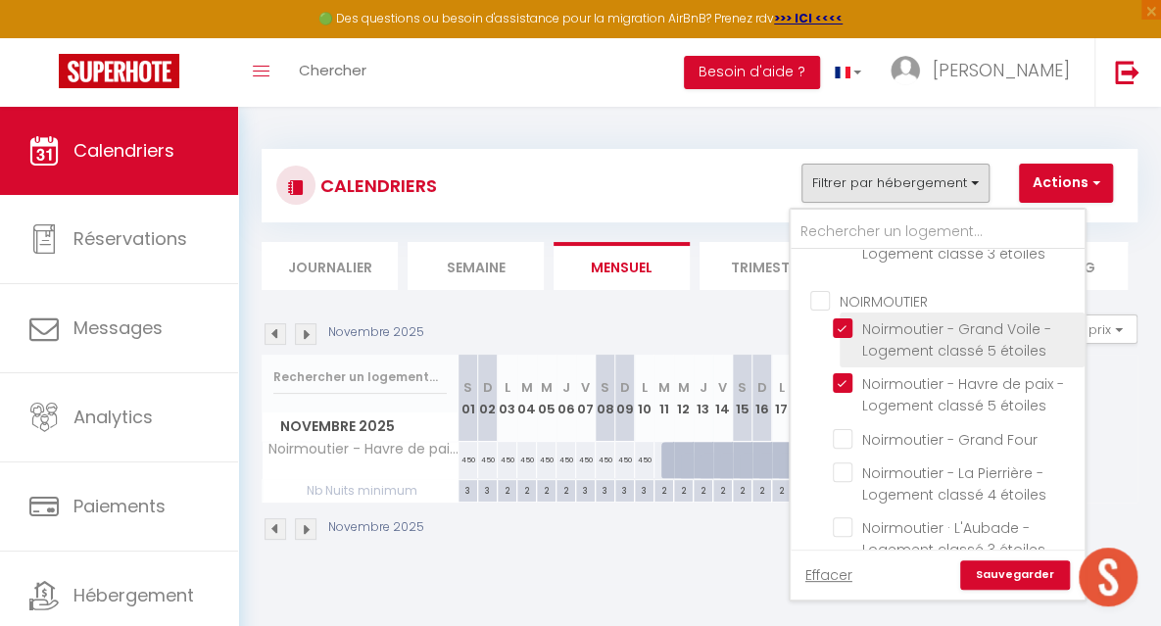
checkbox input "false"
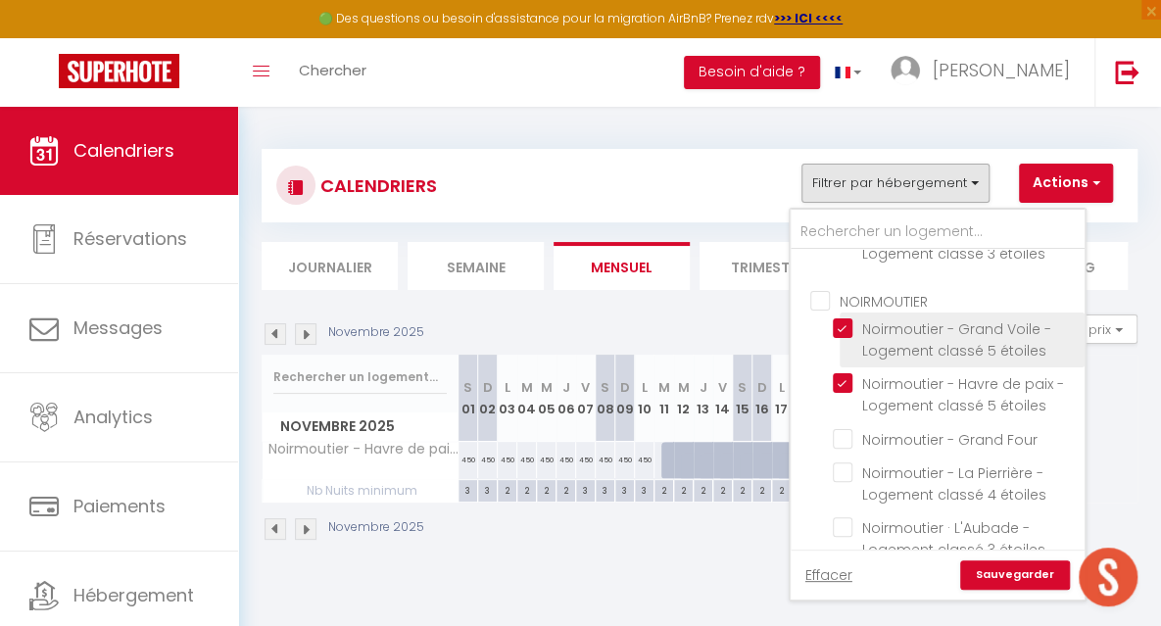
checkbox input "false"
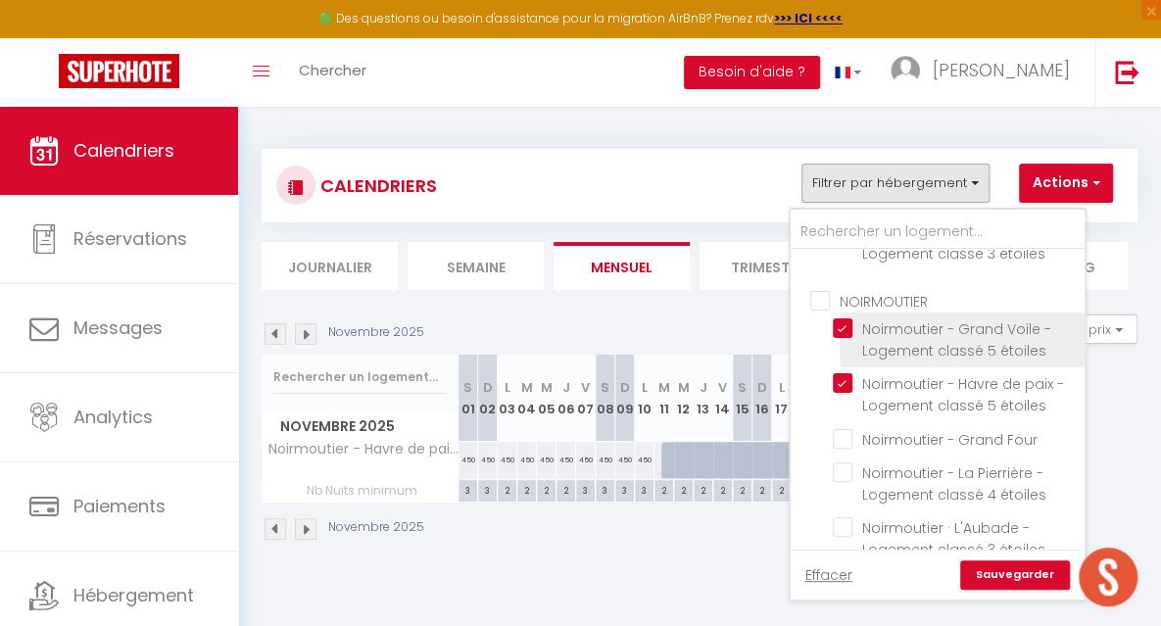
checkbox input "false"
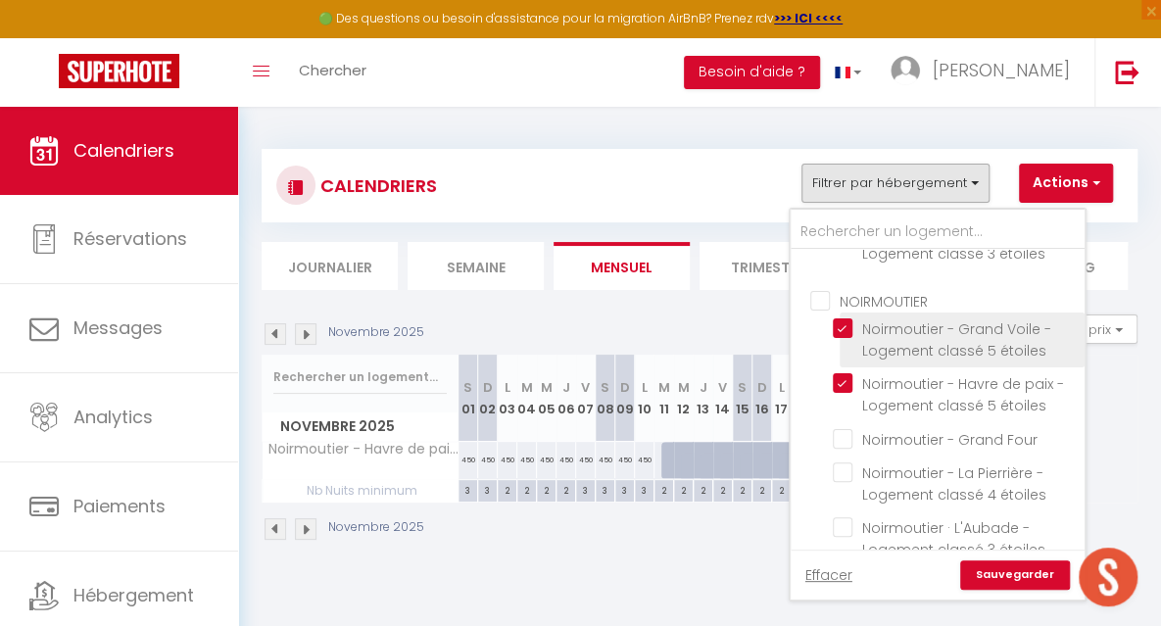
checkbox input "false"
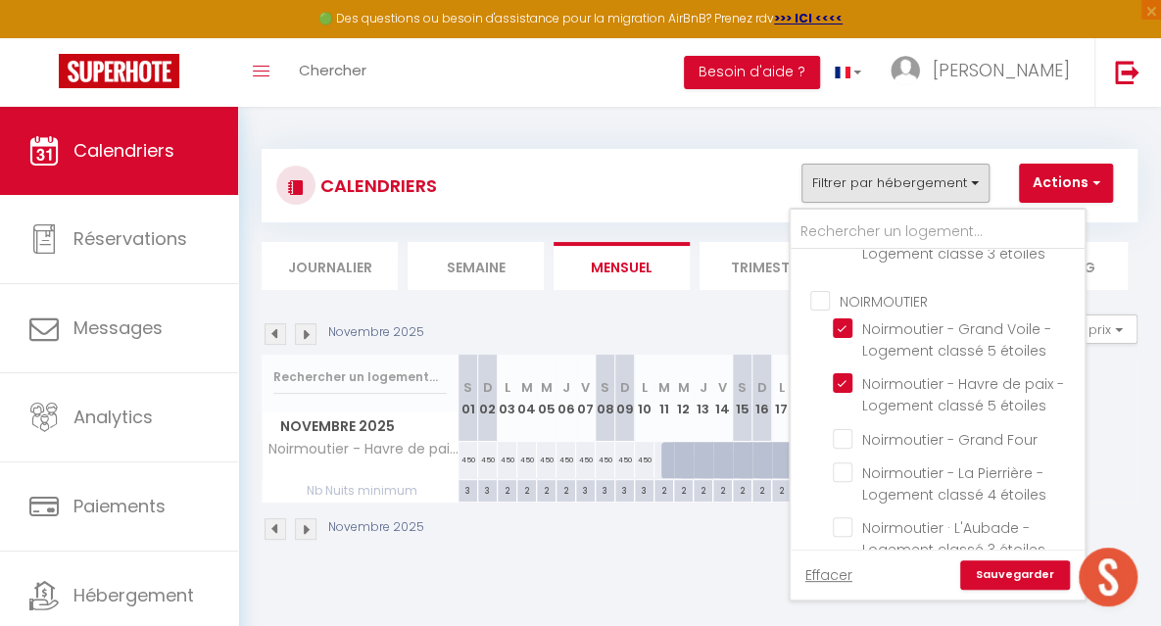
click at [1001, 569] on link "Sauvegarder" at bounding box center [1015, 574] width 110 height 29
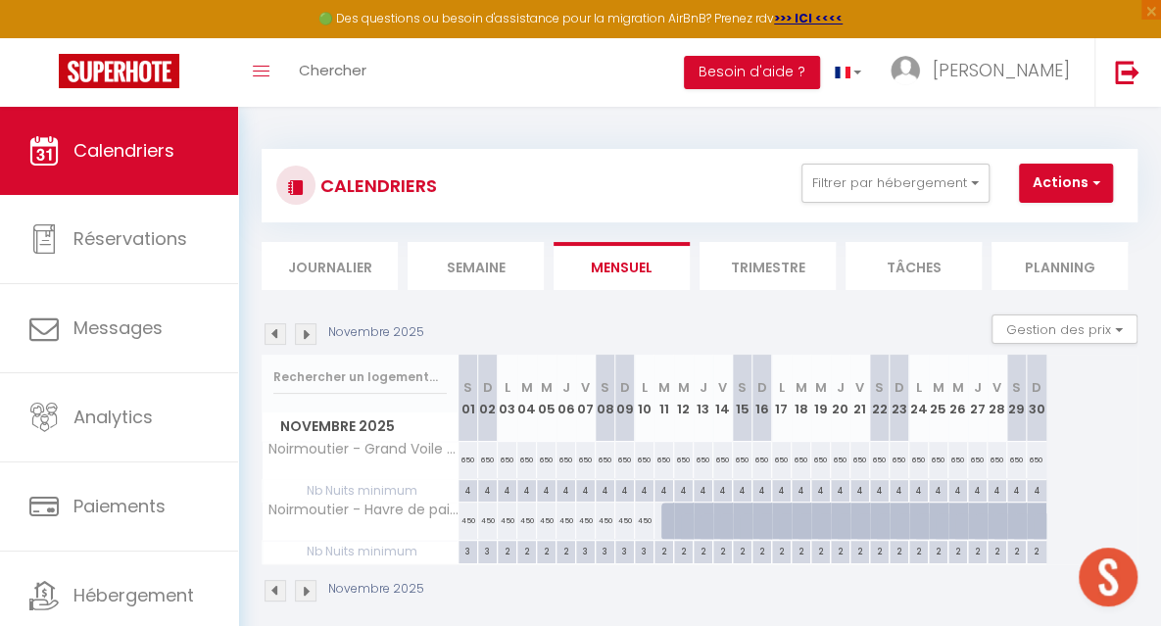
click at [274, 337] on img at bounding box center [276, 334] width 22 height 22
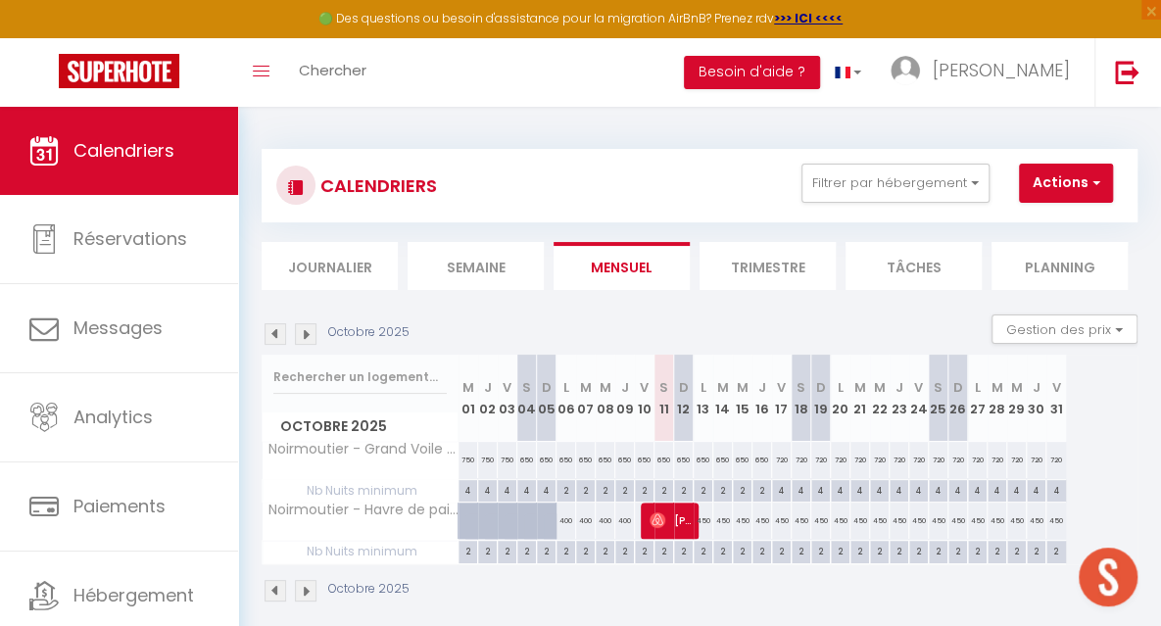
click at [306, 344] on img at bounding box center [306, 334] width 22 height 22
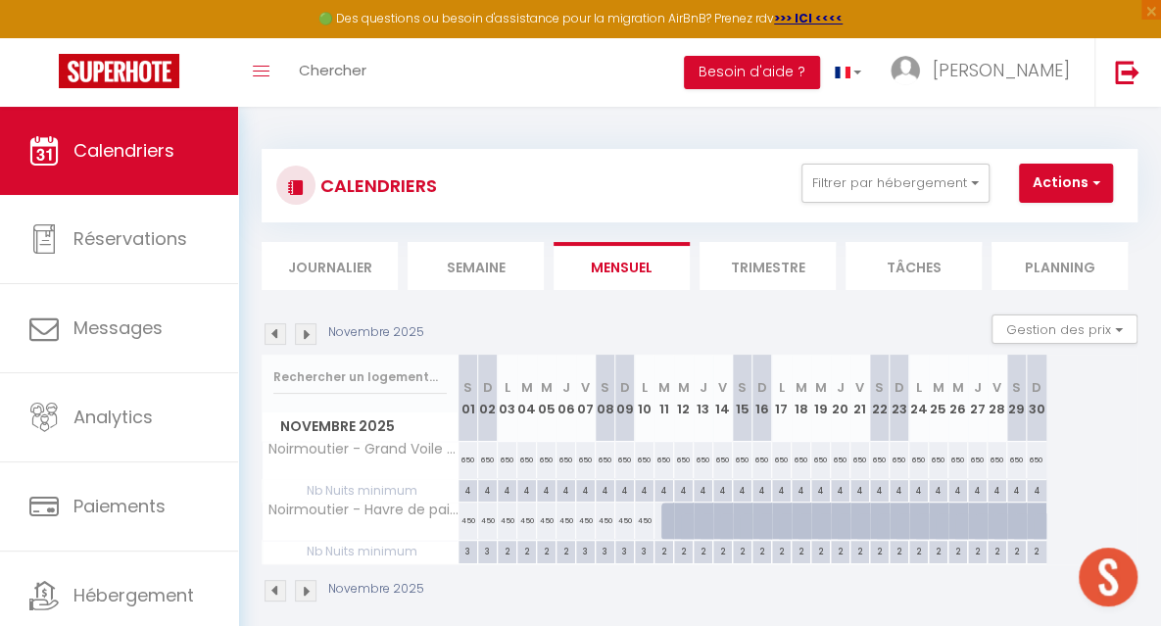
click at [306, 344] on img at bounding box center [306, 334] width 22 height 22
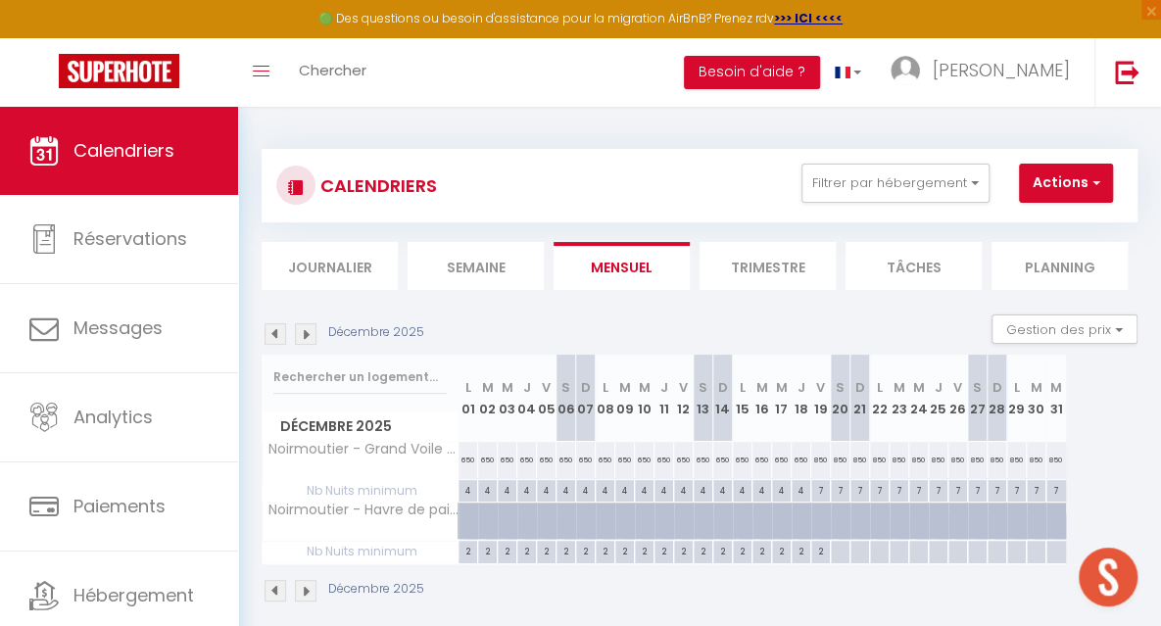
click at [306, 344] on img at bounding box center [306, 334] width 22 height 22
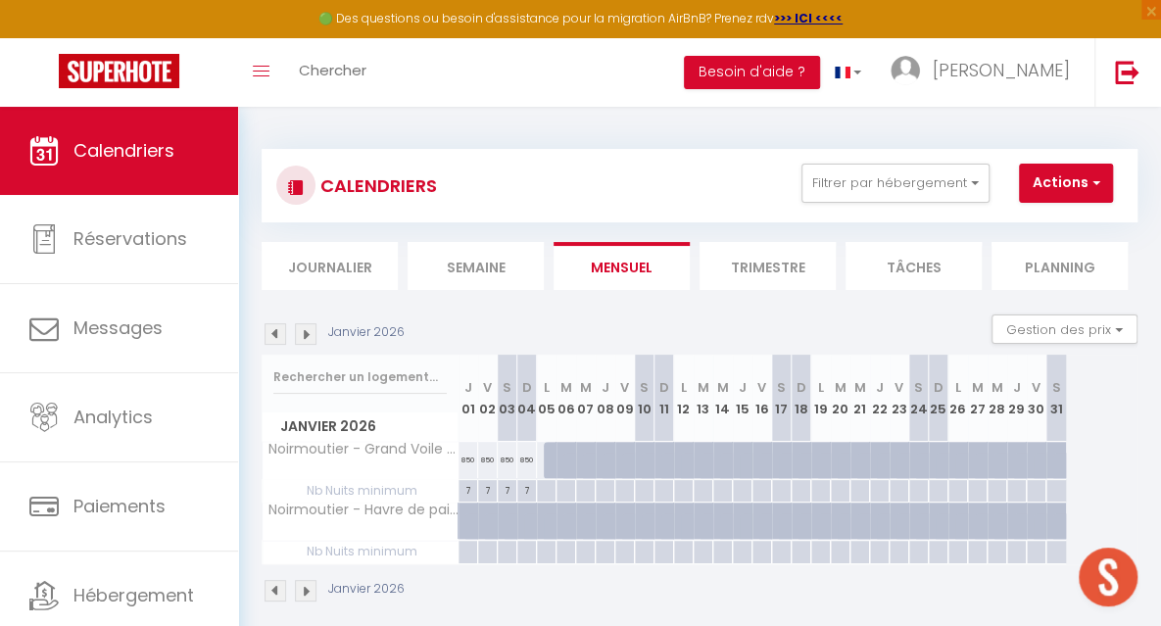
click at [279, 335] on img at bounding box center [276, 334] width 22 height 22
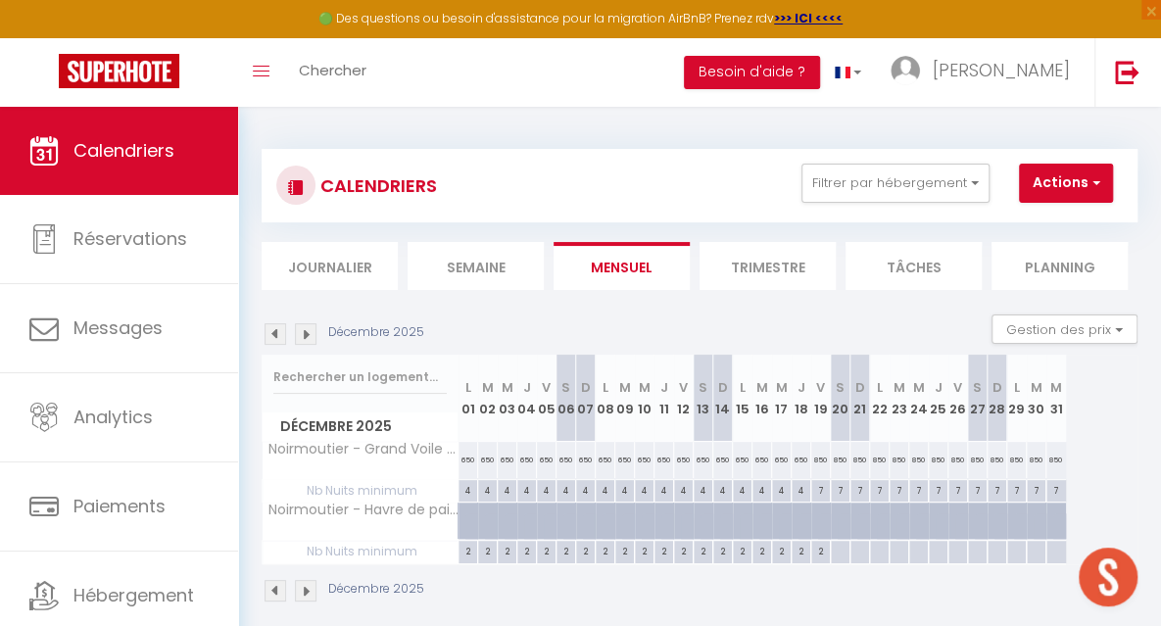
click at [304, 341] on img at bounding box center [306, 334] width 22 height 22
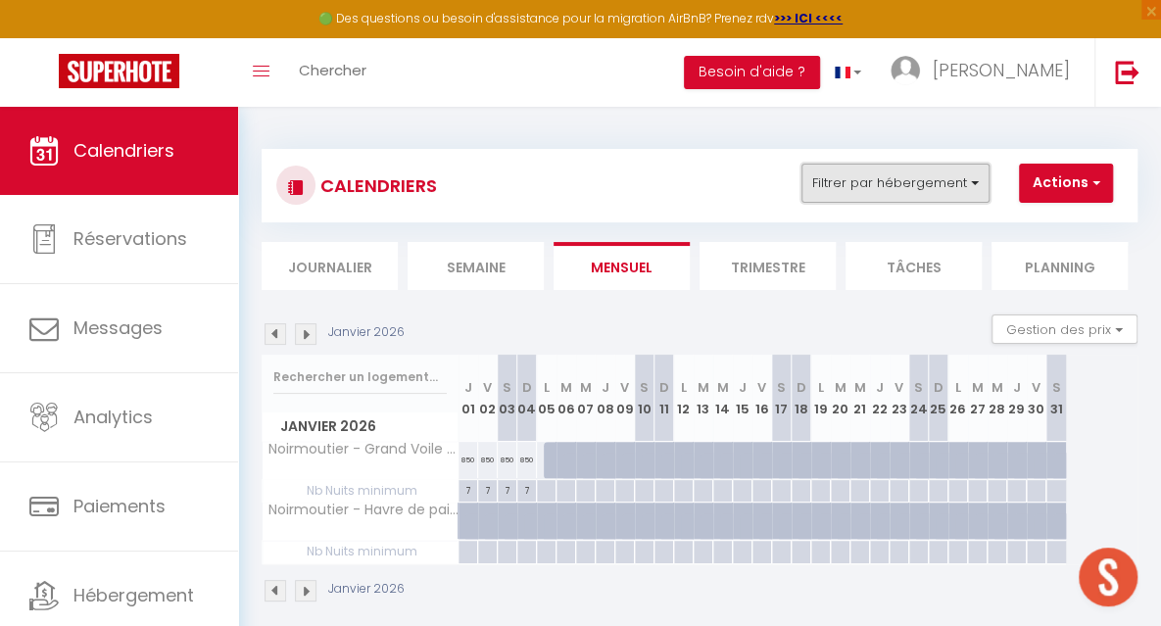
click at [878, 185] on button "Filtrer par hébergement" at bounding box center [895, 183] width 188 height 39
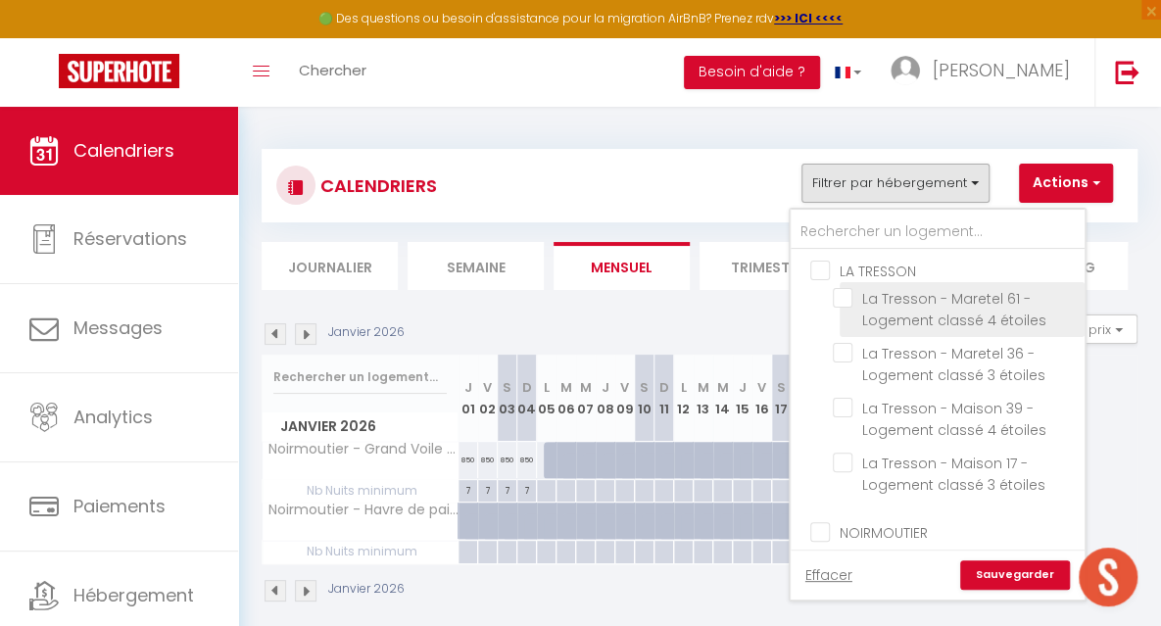
click at [870, 294] on input "La Tresson - Maretel 61 - Logement classé 4 étoiles" at bounding box center [955, 298] width 245 height 20
checkbox input "true"
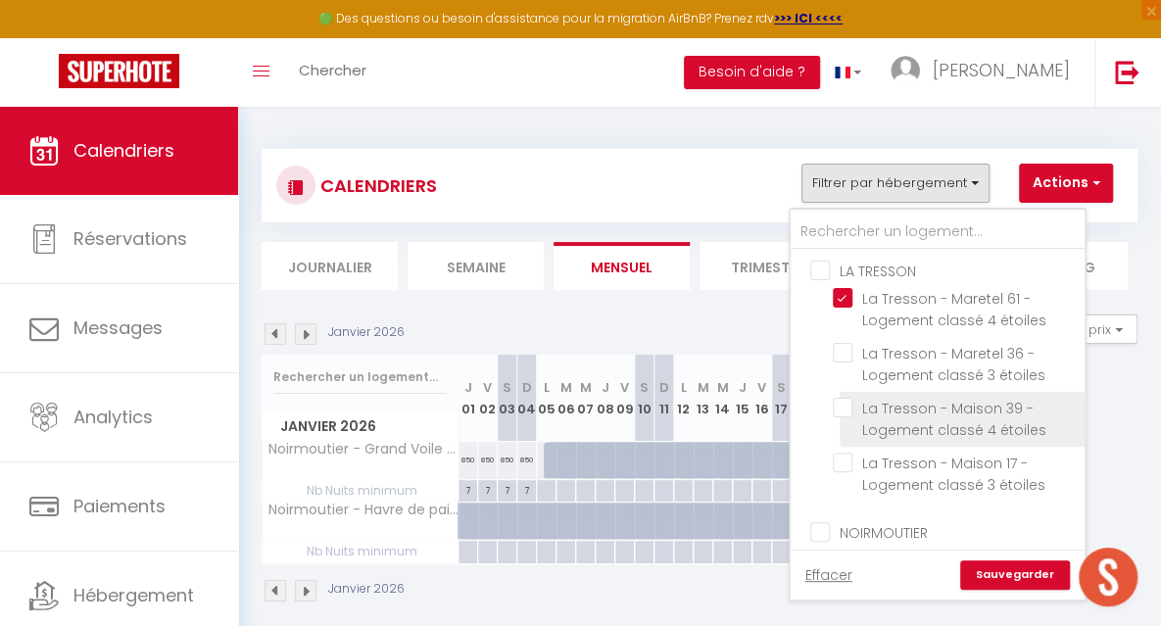
checkbox input "false"
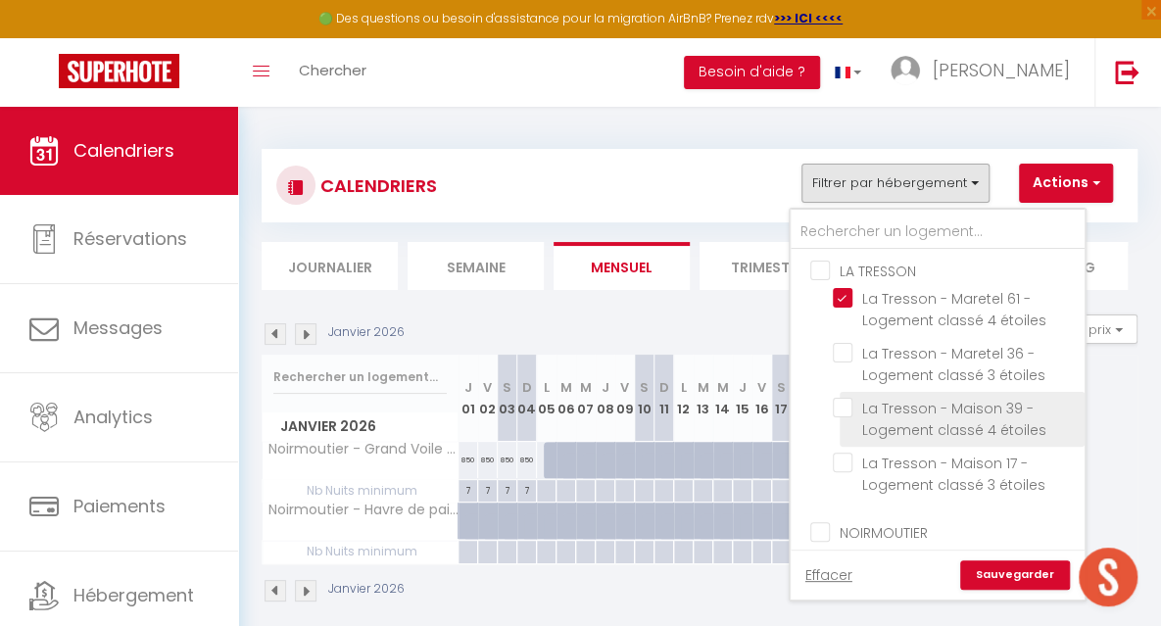
checkbox input "false"
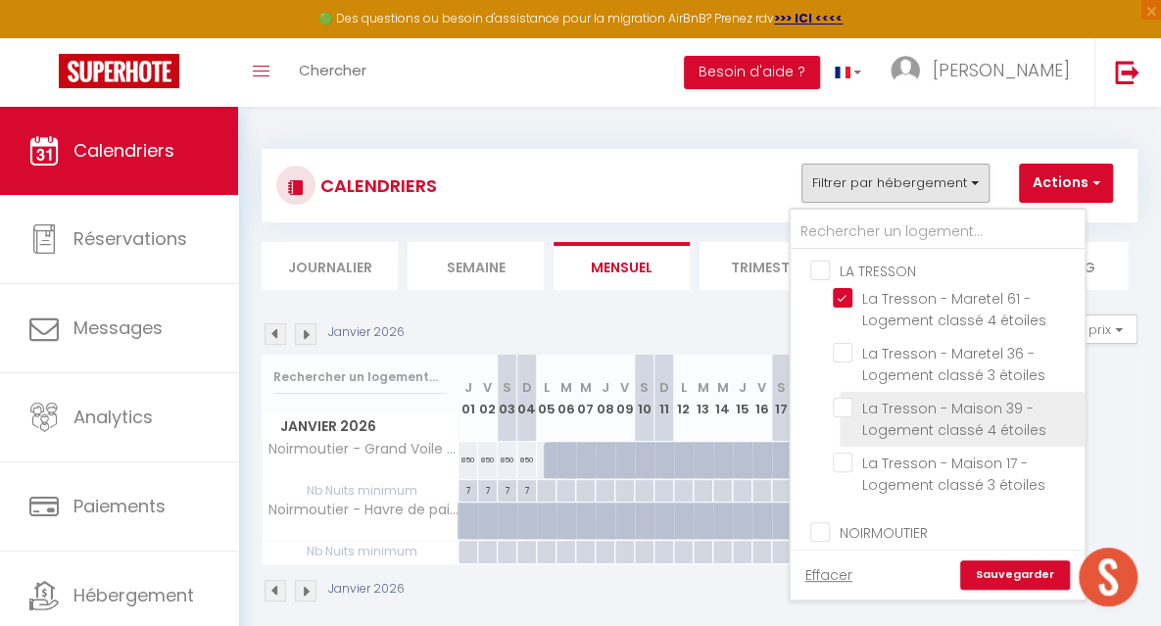
checkbox input "false"
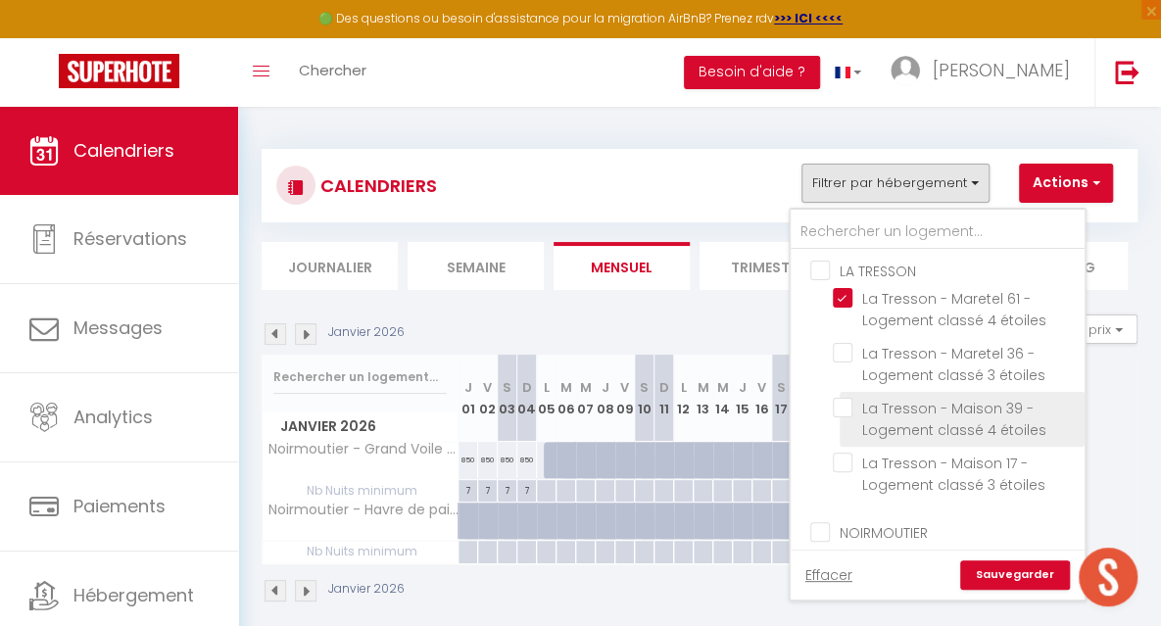
checkbox input "false"
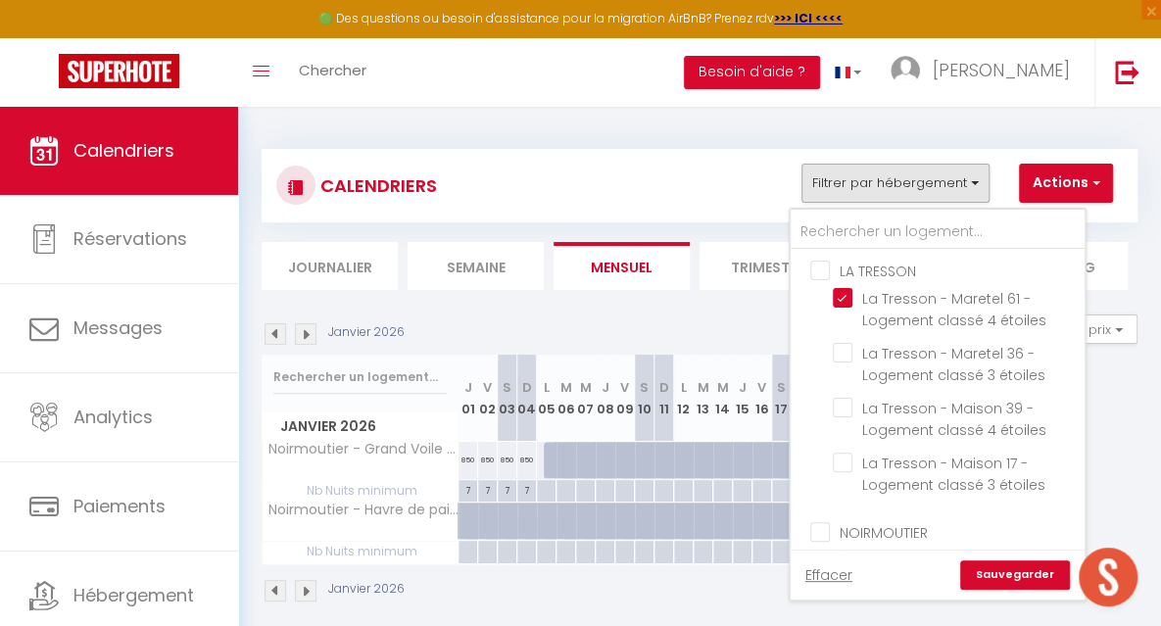
click at [999, 573] on link "Sauvegarder" at bounding box center [1015, 574] width 110 height 29
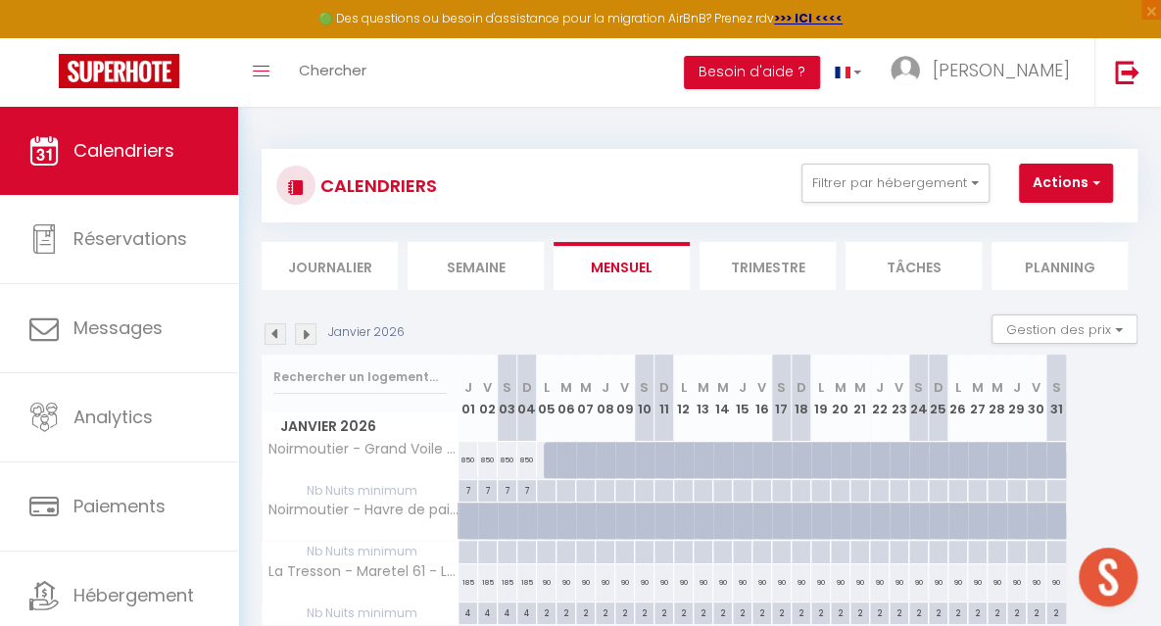
click at [547, 493] on div at bounding box center [546, 491] width 20 height 23
type input "Lun 05 Janvier 2026"
type input "[DATE] Janvier 2026"
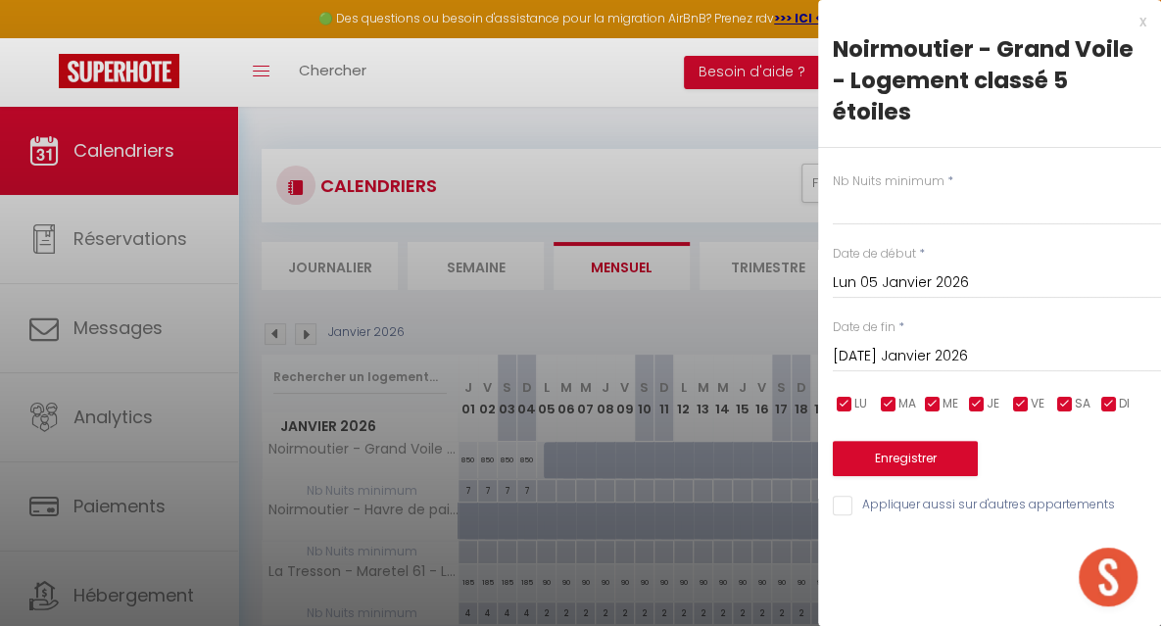
click at [1144, 28] on div "x" at bounding box center [982, 22] width 328 height 24
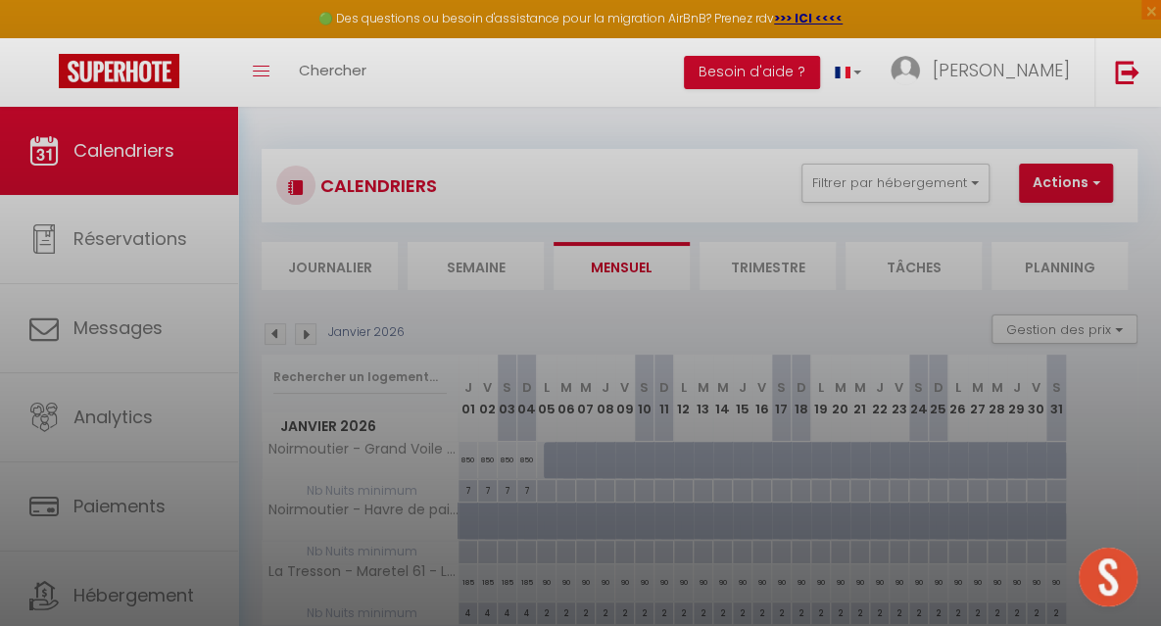
type input "undefined aN undefined NaN"
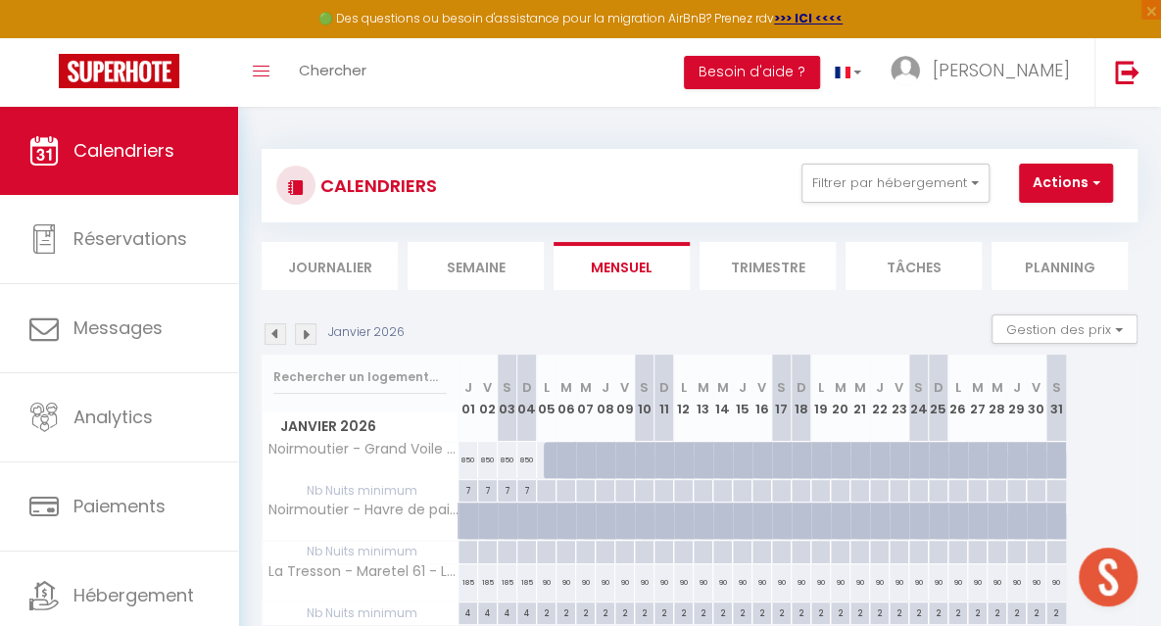
click at [486, 493] on div "7" at bounding box center [487, 489] width 19 height 19
type input "7"
type input "Ven 02 Janvier 2026"
type input "[PERSON_NAME] 03 Janvier 2026"
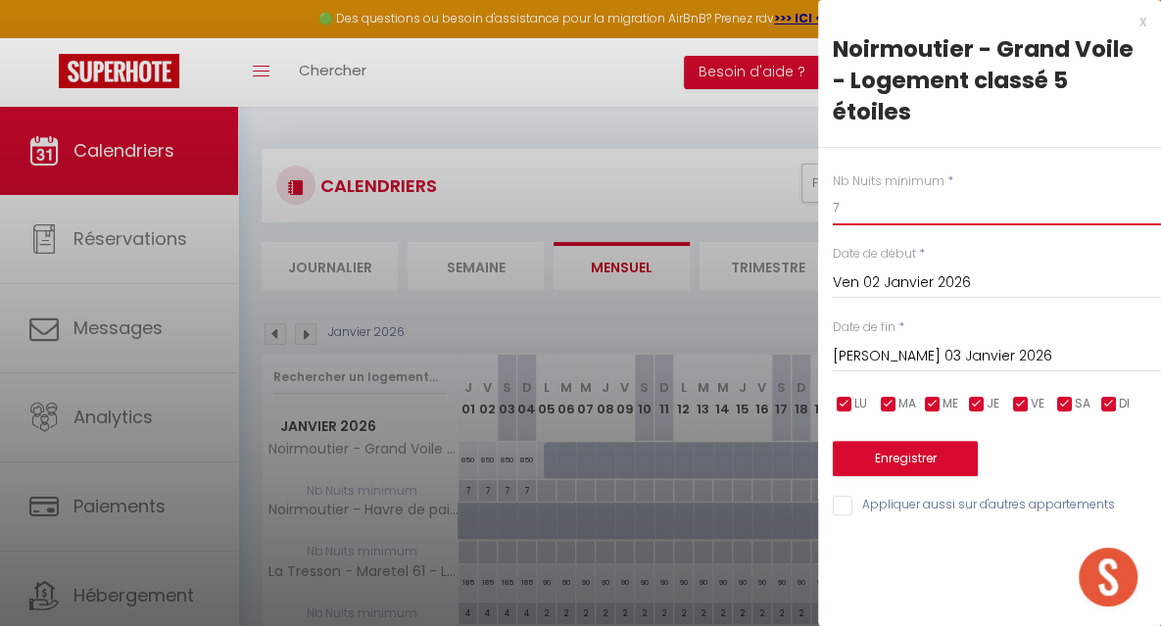
click at [862, 218] on input "7" at bounding box center [997, 207] width 328 height 35
type input "4"
click at [867, 359] on input "[PERSON_NAME] 03 Janvier 2026" at bounding box center [997, 356] width 328 height 25
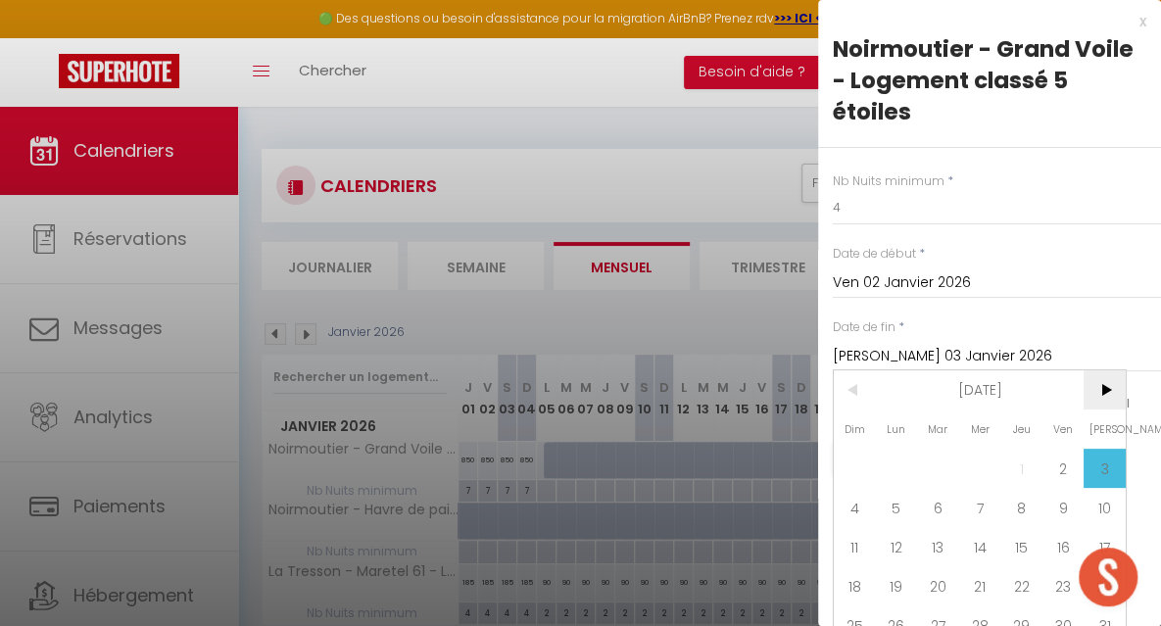
click at [1097, 390] on span ">" at bounding box center [1104, 389] width 42 height 39
click at [1103, 456] on span "7" at bounding box center [1104, 468] width 42 height 39
type input "[PERSON_NAME] 07 Février 2026"
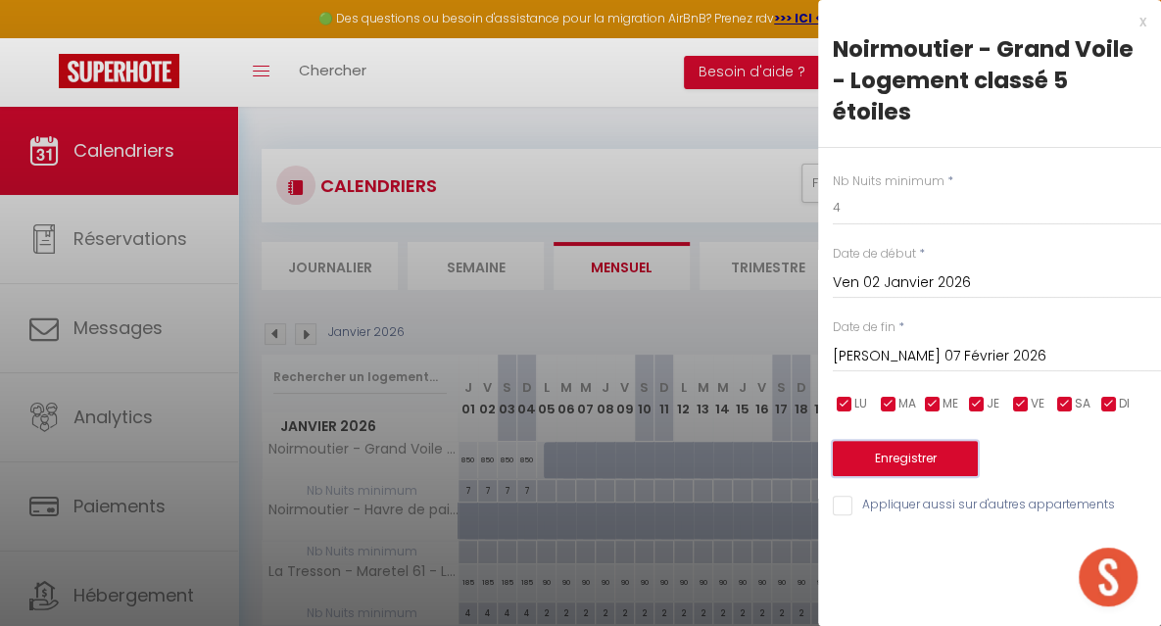
click at [913, 456] on button "Enregistrer" at bounding box center [905, 458] width 145 height 35
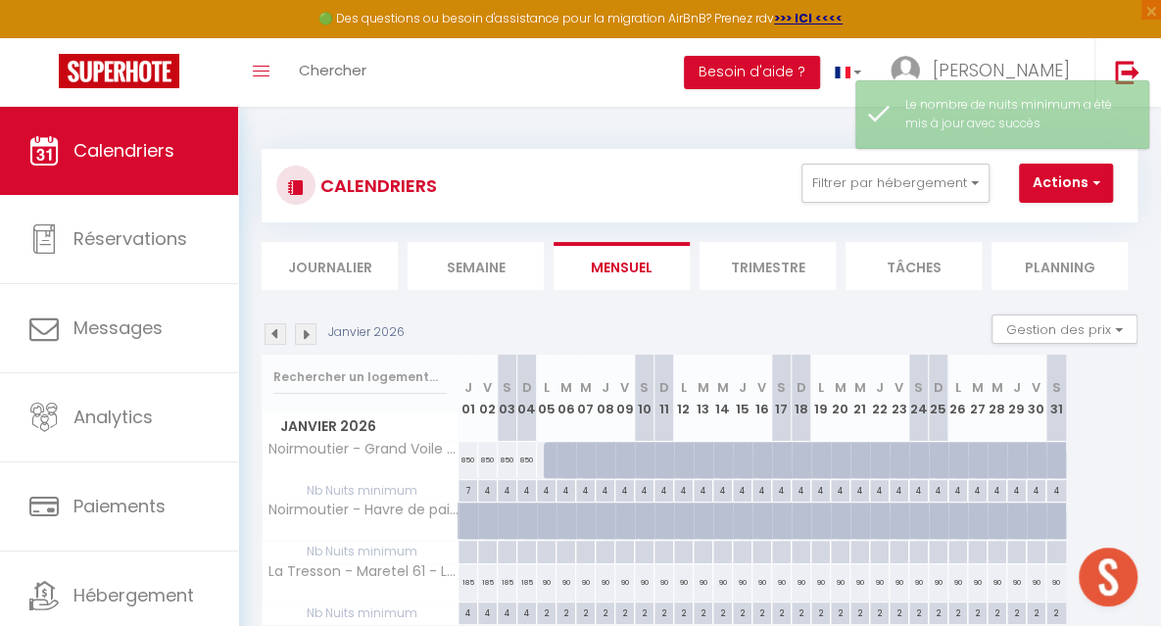
click at [553, 467] on div at bounding box center [554, 460] width 20 height 37
type input "Lun 05 Janvier 2026"
type input "[DATE] Janvier 2026"
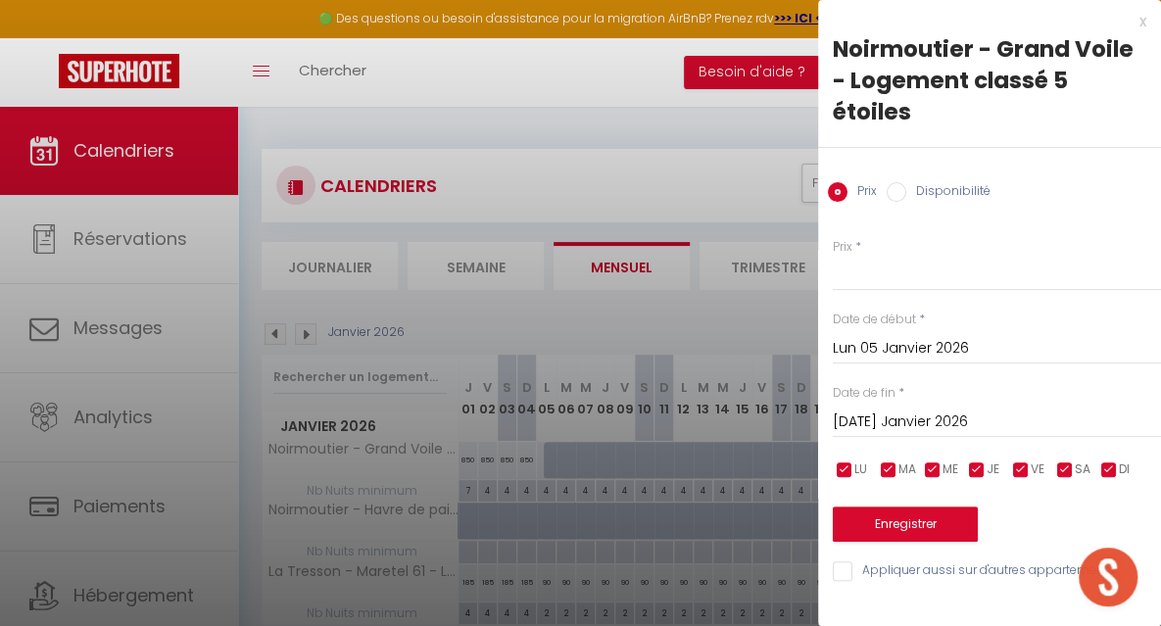
click at [926, 193] on label "Disponibilité" at bounding box center [948, 193] width 84 height 22
click at [906, 193] on input "Disponibilité" at bounding box center [897, 192] width 20 height 20
radio input "true"
radio input "false"
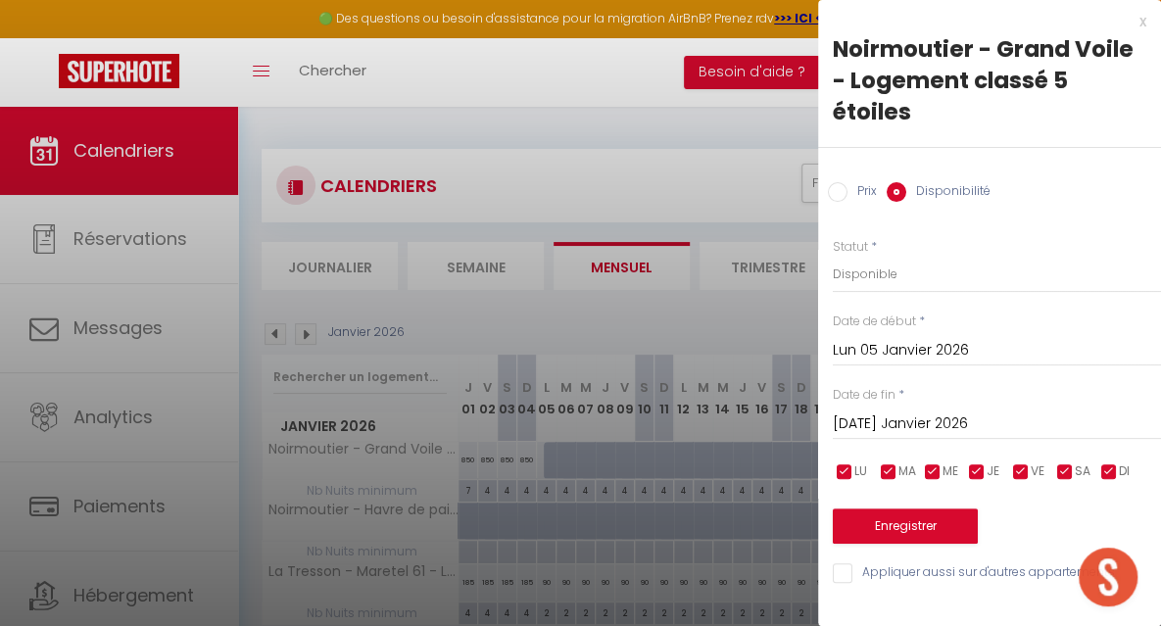
click at [903, 422] on input "[DATE] Janvier 2026" at bounding box center [997, 423] width 328 height 25
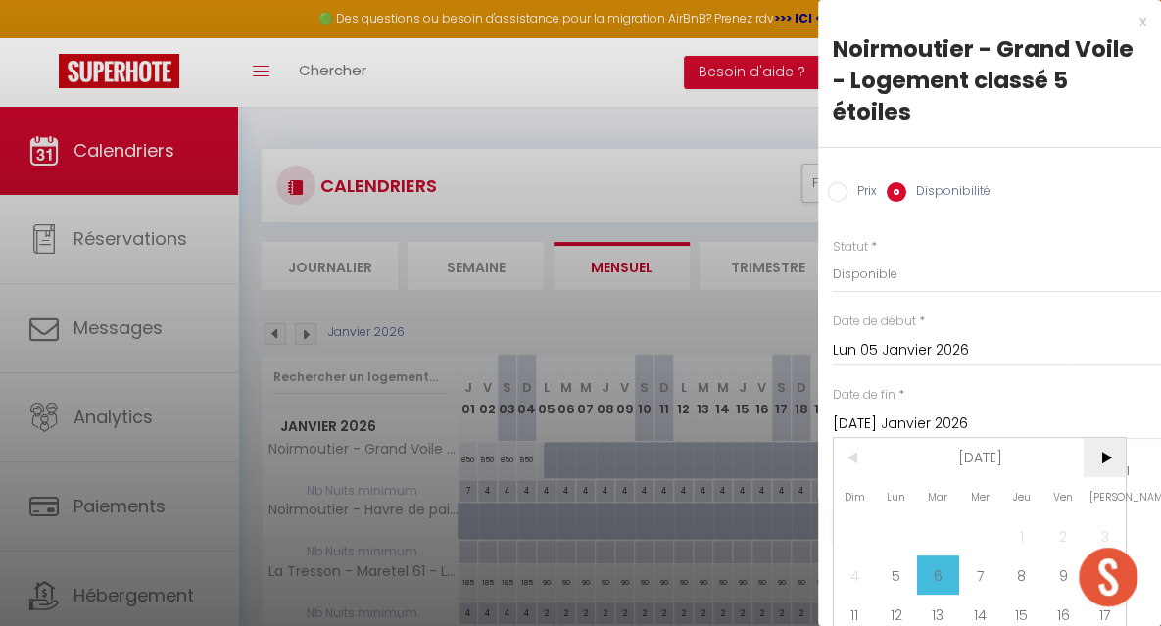
click at [1101, 460] on span ">" at bounding box center [1104, 457] width 42 height 39
click at [1096, 521] on span "7" at bounding box center [1104, 535] width 42 height 39
type input "[PERSON_NAME] 07 Février 2026"
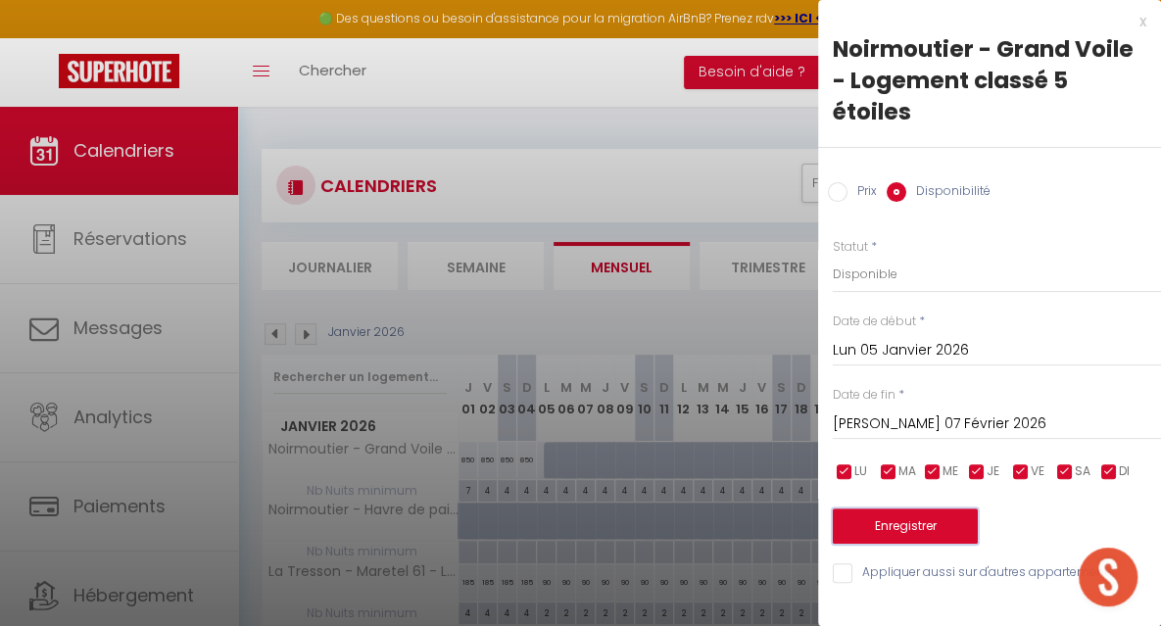
click at [928, 532] on button "Enregistrer" at bounding box center [905, 525] width 145 height 35
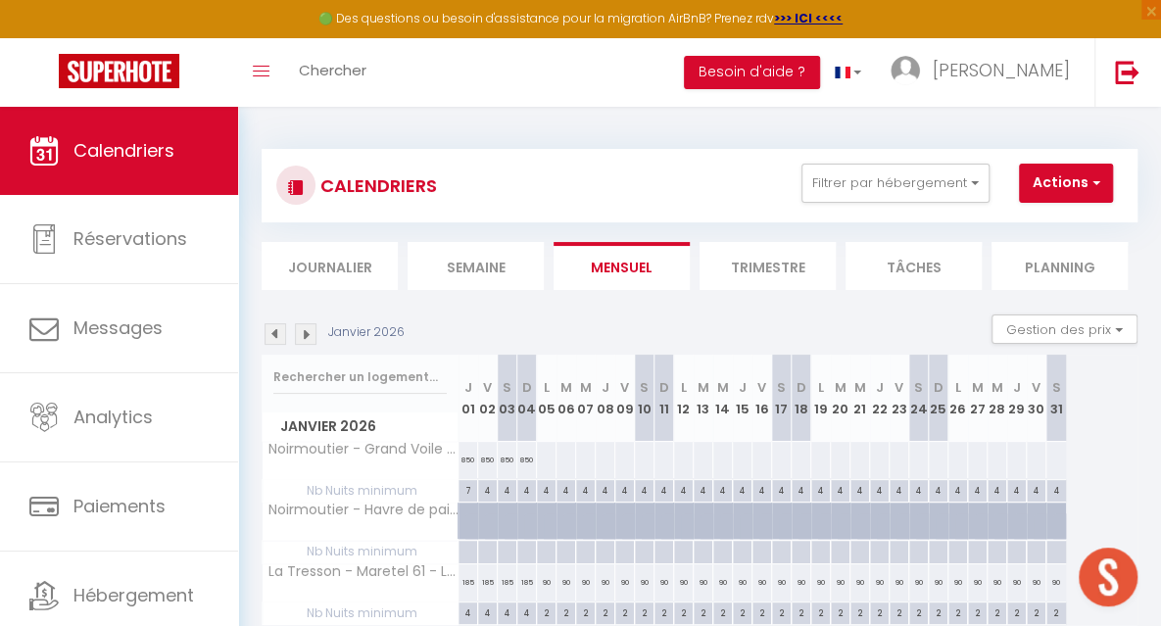
click at [489, 455] on div "850" at bounding box center [488, 460] width 20 height 36
type input "850"
select select "1"
type input "Ven 02 Janvier 2026"
type input "[PERSON_NAME] 03 Janvier 2026"
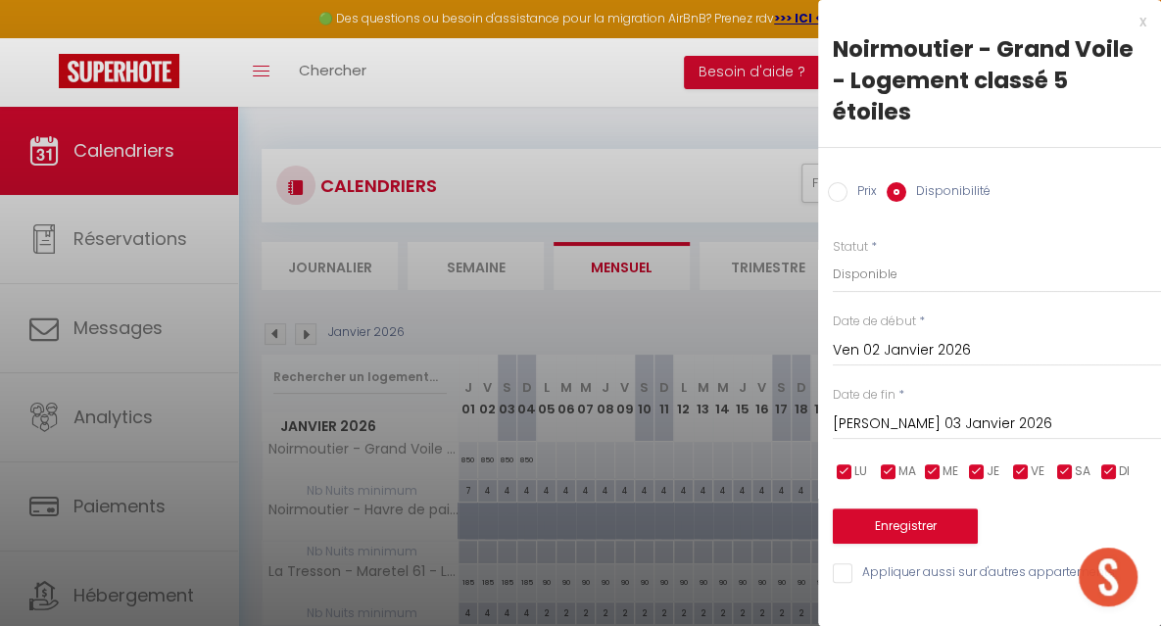
click at [837, 192] on input "Prix" at bounding box center [838, 192] width 20 height 20
radio input "true"
radio input "false"
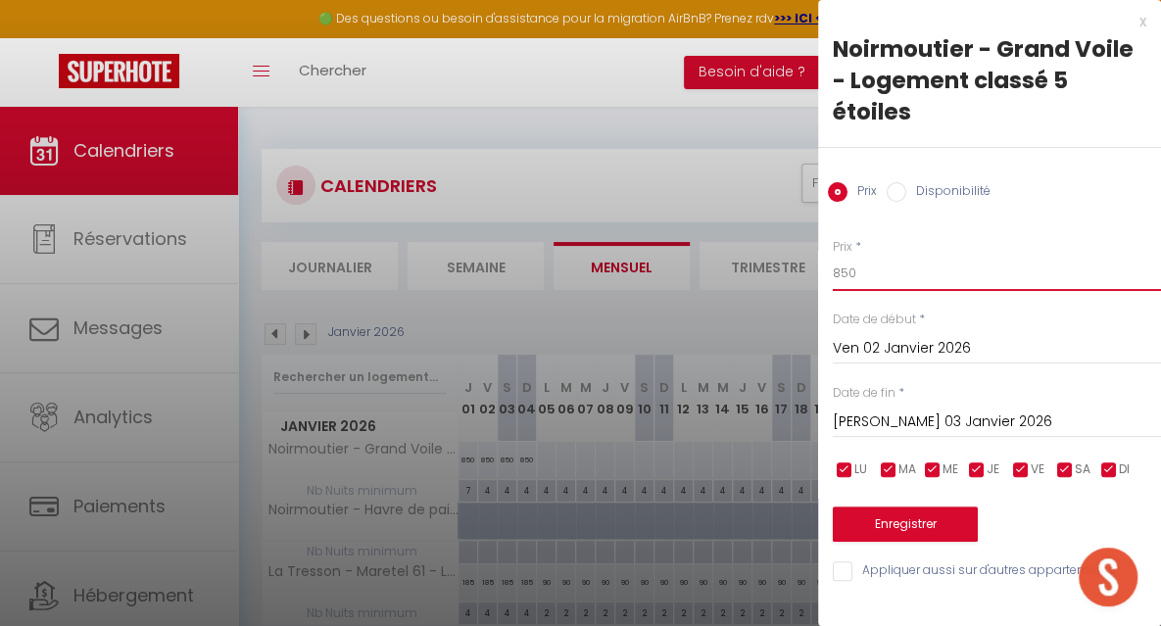
click at [852, 276] on input "850" at bounding box center [997, 273] width 328 height 35
type input "8"
type input "650"
click at [864, 415] on input "[PERSON_NAME] 03 Janvier 2026" at bounding box center [997, 421] width 328 height 25
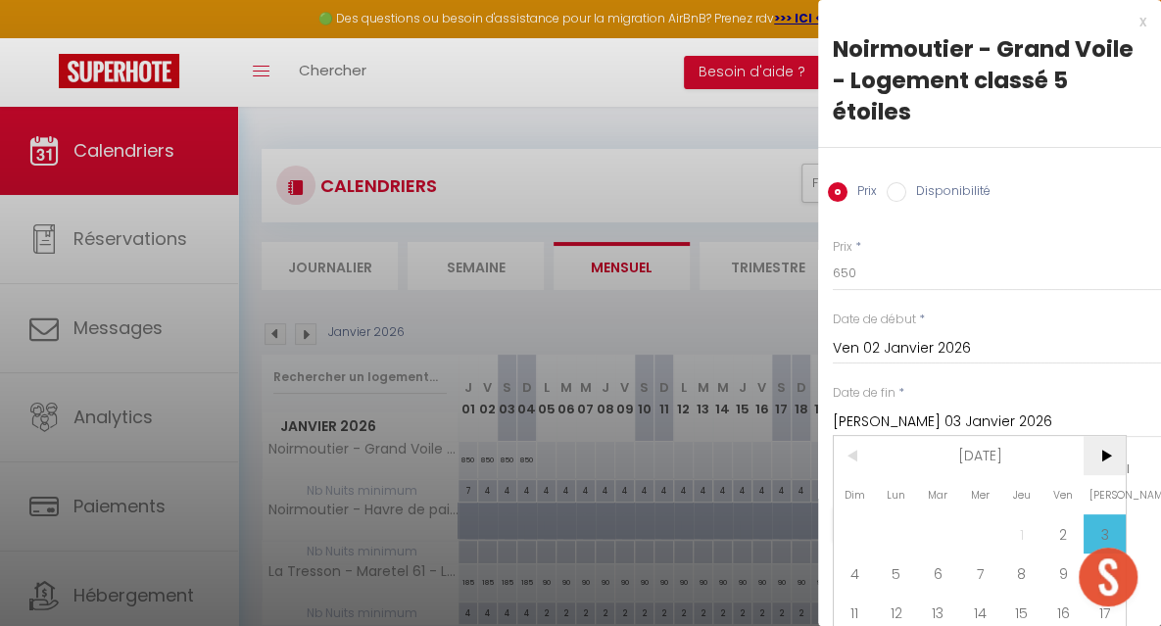
click at [1103, 458] on span ">" at bounding box center [1104, 455] width 42 height 39
click at [1103, 516] on span "7" at bounding box center [1104, 533] width 42 height 39
type input "[PERSON_NAME] 07 Février 2026"
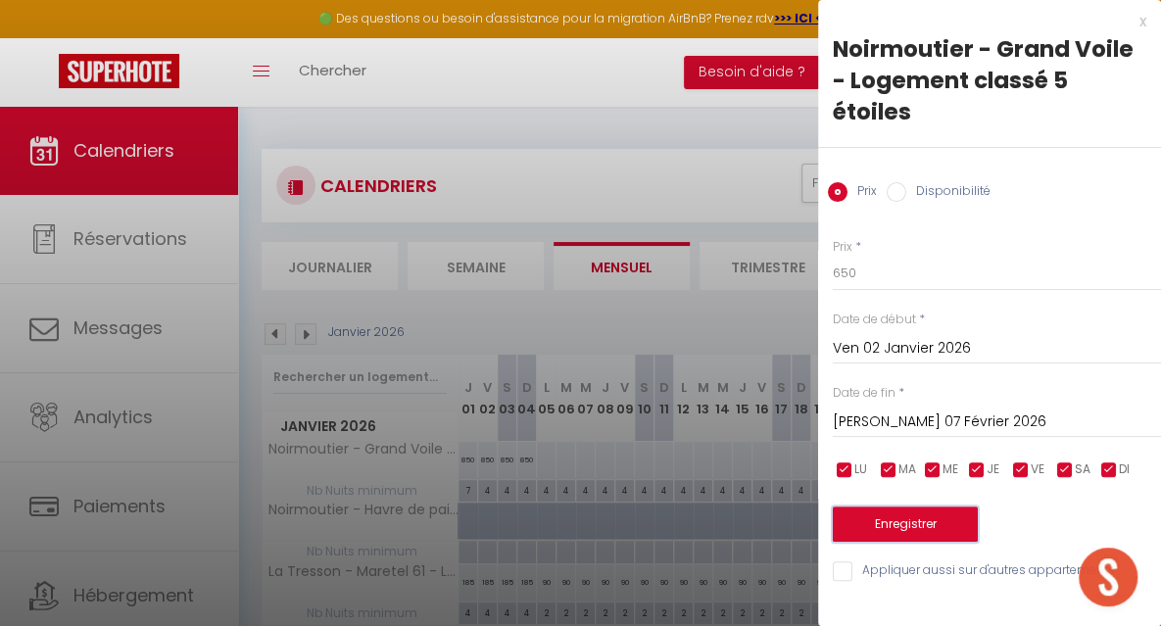
click at [871, 523] on button "Enregistrer" at bounding box center [905, 523] width 145 height 35
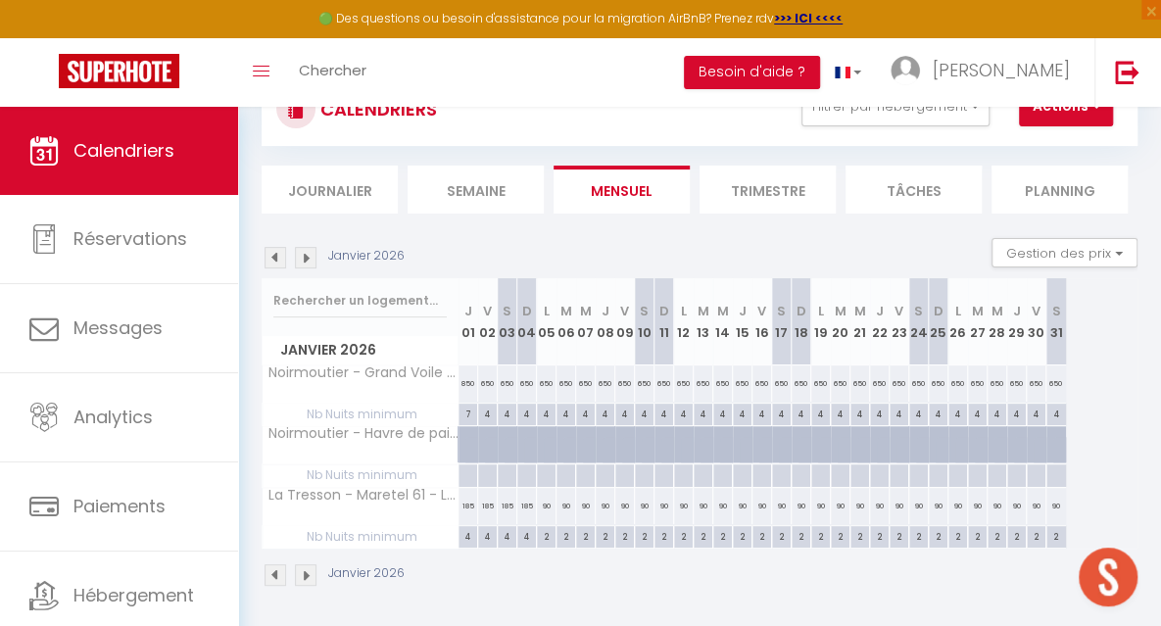
scroll to position [78, 0]
click at [270, 258] on img at bounding box center [276, 256] width 22 height 22
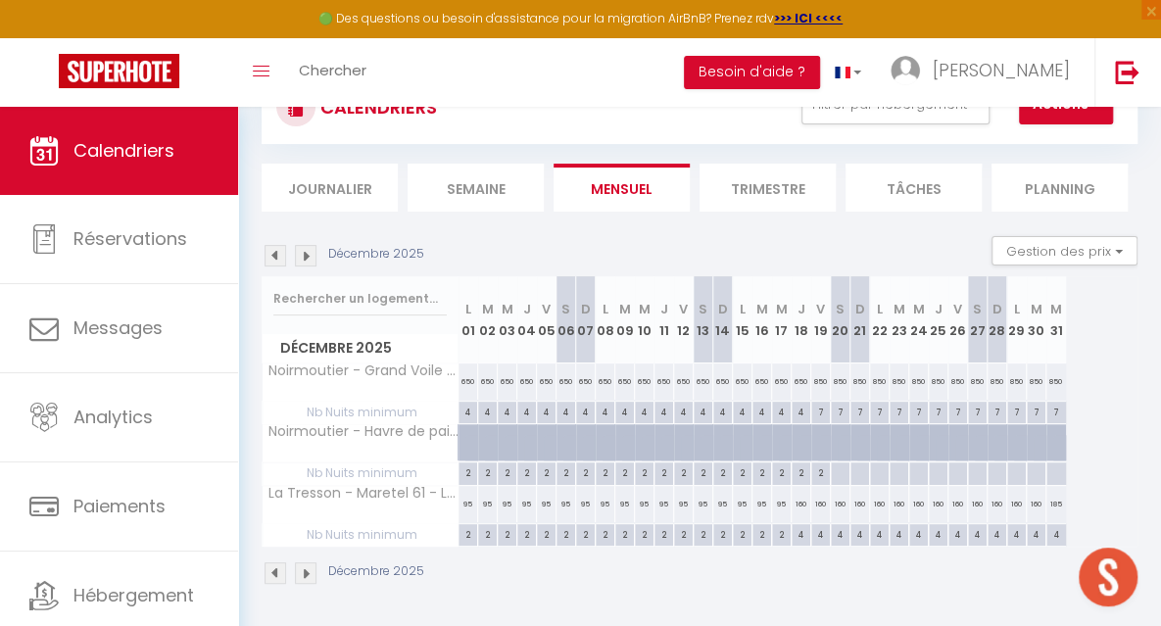
click at [274, 258] on img at bounding box center [276, 256] width 22 height 22
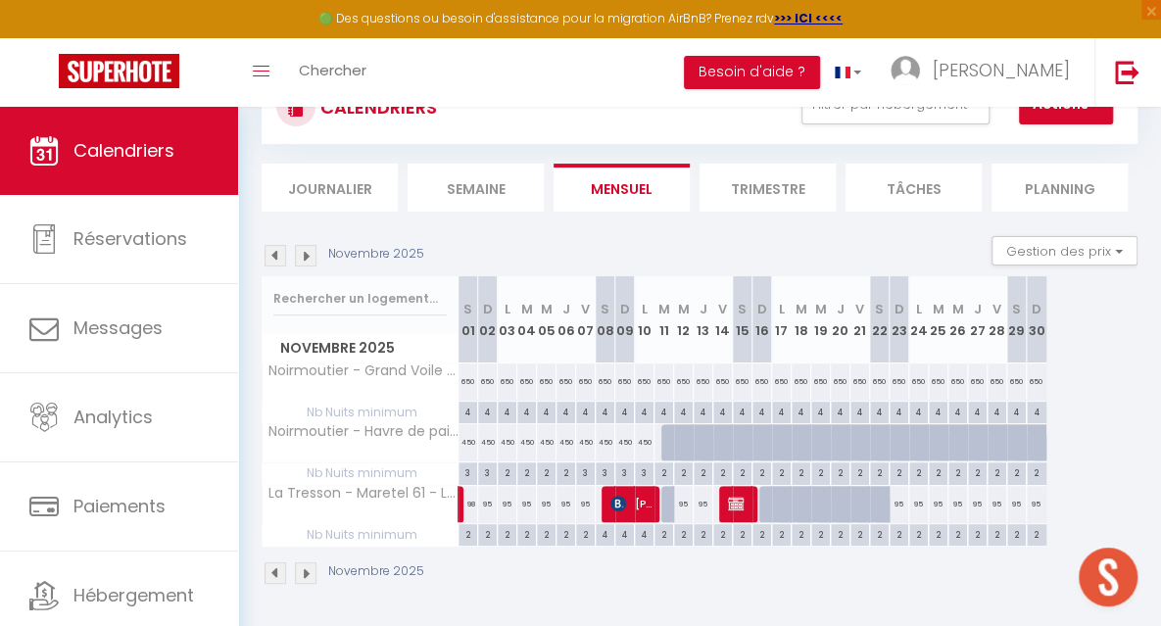
click at [271, 260] on img at bounding box center [276, 256] width 22 height 22
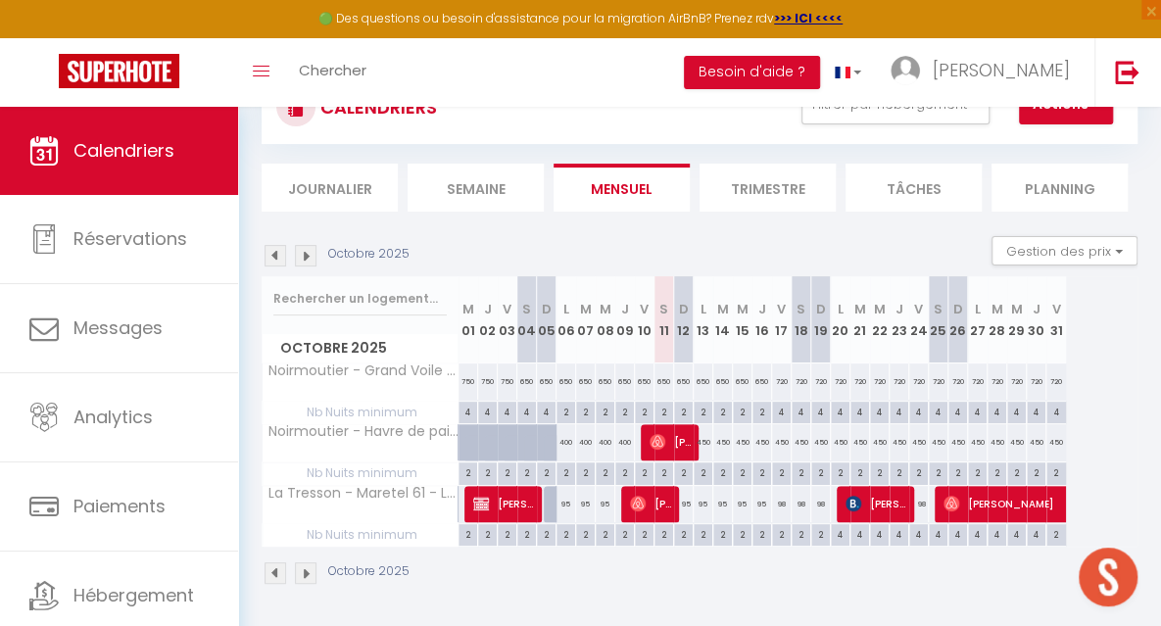
click at [780, 410] on div "4" at bounding box center [781, 411] width 19 height 19
type input "4"
type input "Ven 17 Octobre 2025"
type input "Sam 18 Octobre 2025"
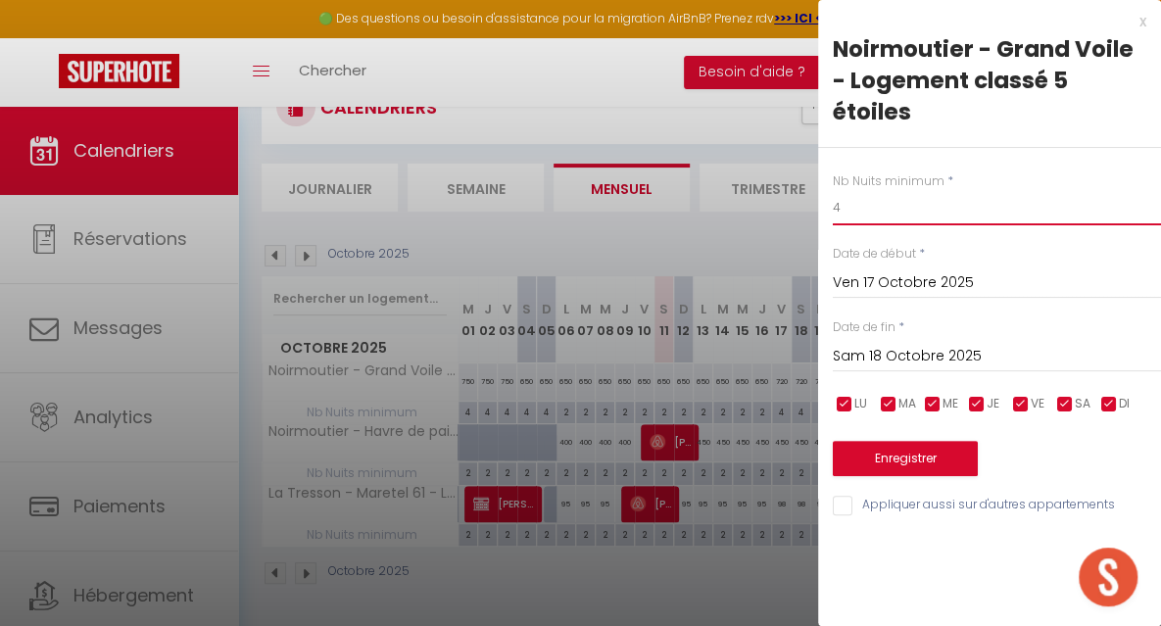
click at [852, 205] on input "4" at bounding box center [997, 207] width 328 height 35
type input "2"
click at [858, 353] on input "Sam 18 Octobre 2025" at bounding box center [997, 356] width 328 height 25
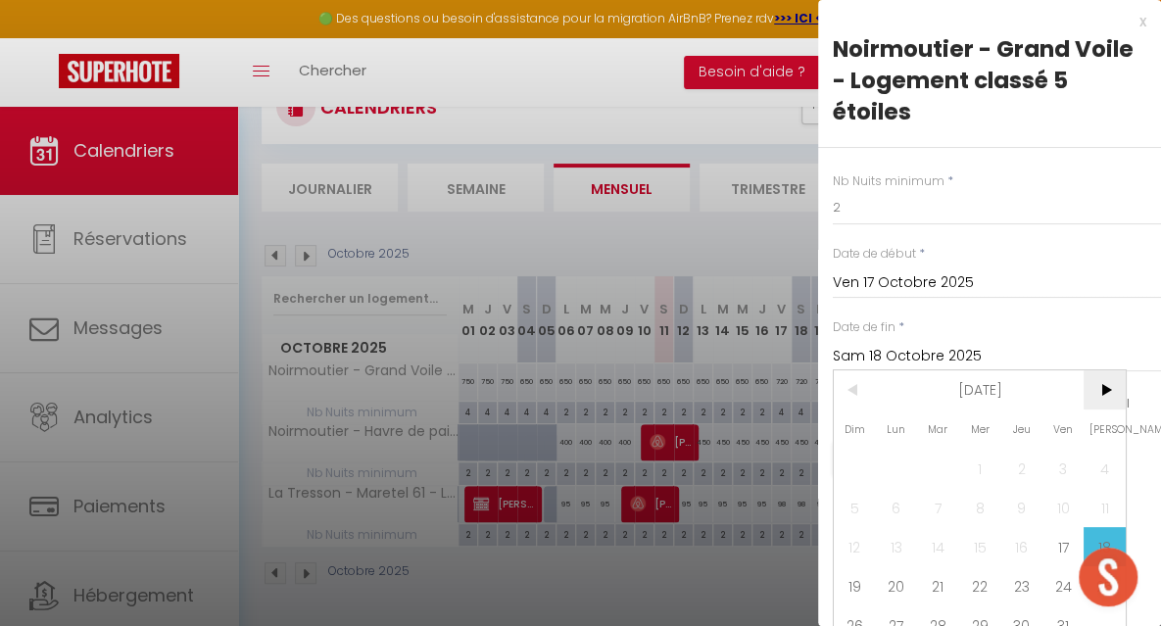
click at [1100, 383] on span ">" at bounding box center [1104, 389] width 42 height 39
click at [856, 515] on span "2" at bounding box center [855, 507] width 42 height 39
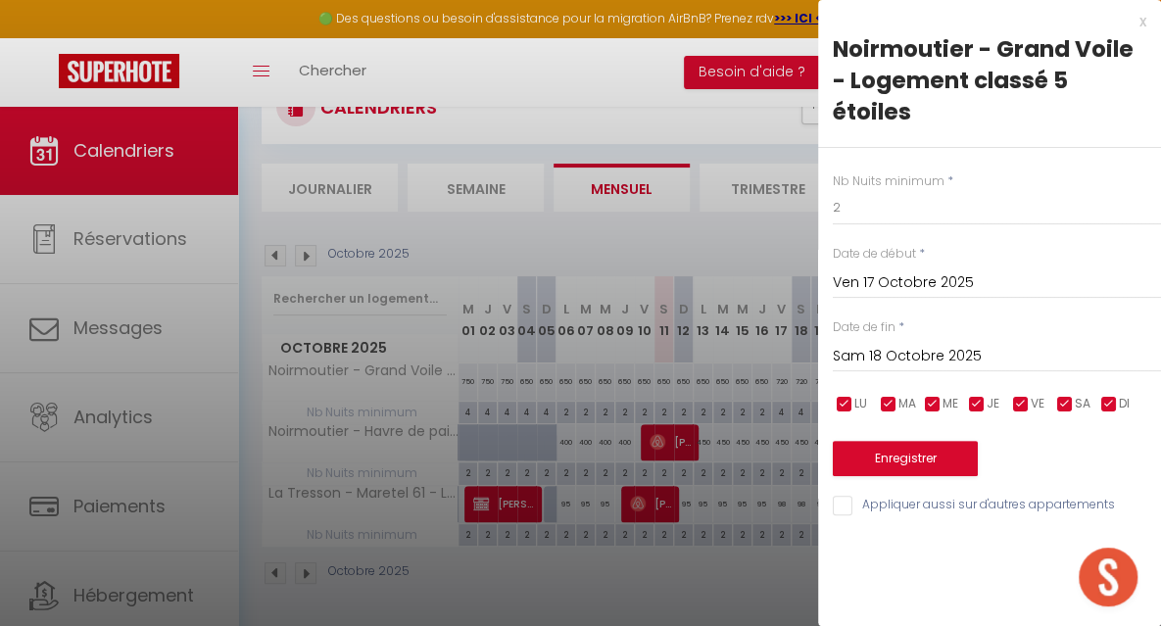
type input "Dim 02 Novembre 2025"
click at [893, 457] on button "Enregistrer" at bounding box center [905, 458] width 145 height 35
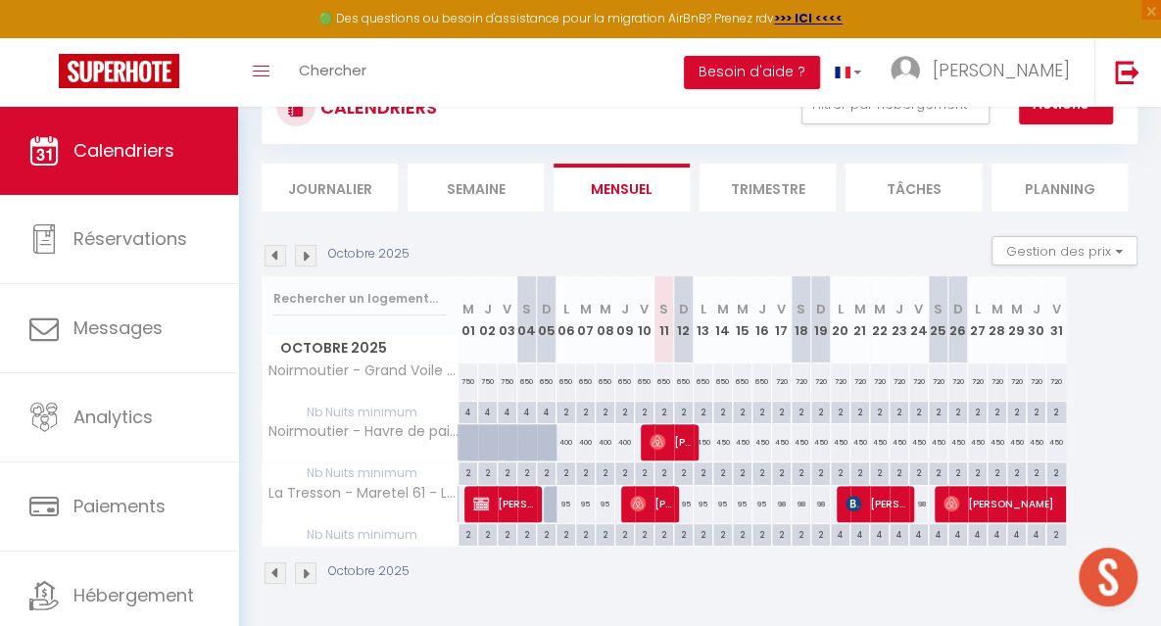
click at [305, 252] on img at bounding box center [306, 256] width 22 height 22
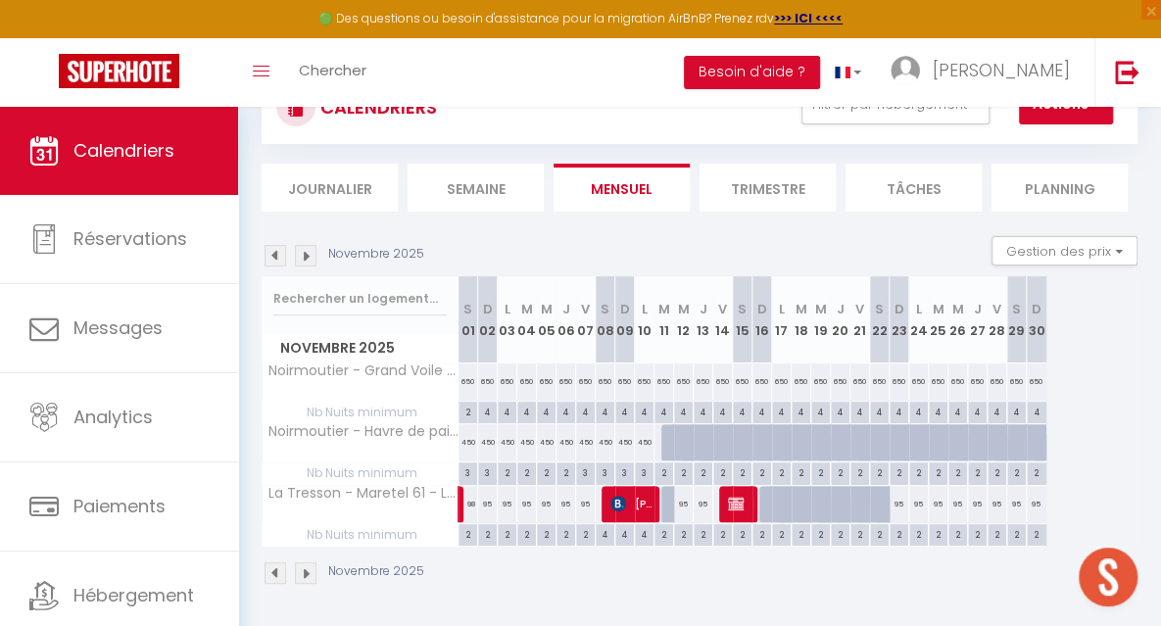
click at [487, 416] on div "4" at bounding box center [487, 411] width 19 height 19
type input "4"
type input "Dim 02 Novembre 2025"
type input "Lun 03 Novembre 2025"
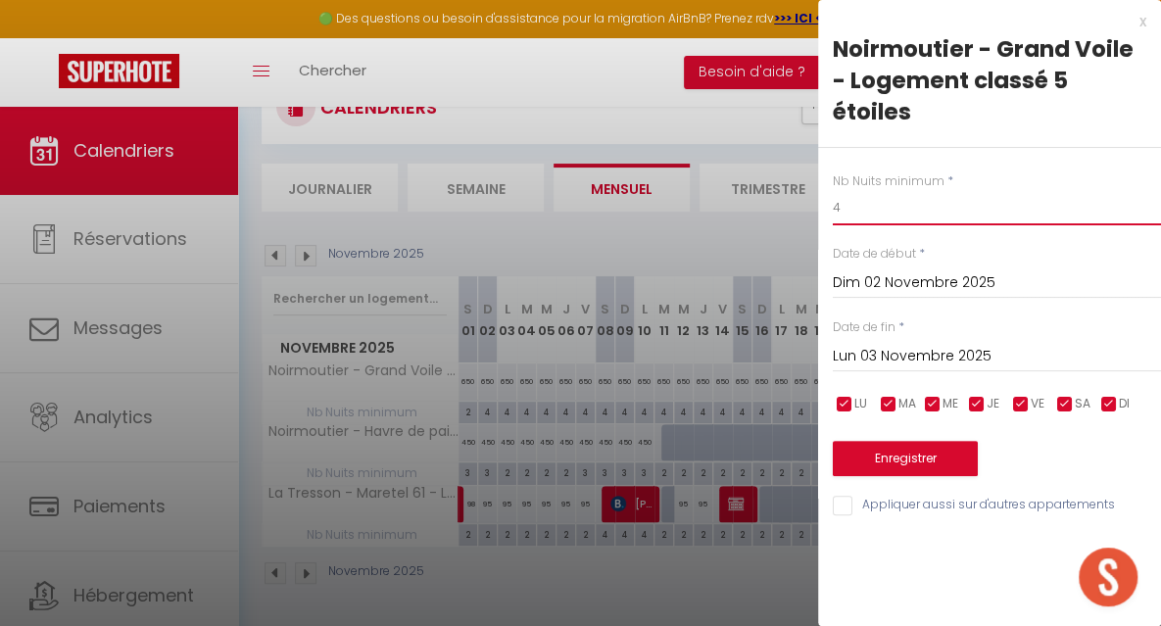
click at [847, 215] on input "4" at bounding box center [997, 207] width 328 height 35
type input "2"
click at [841, 350] on input "Lun 03 Novembre 2025" at bounding box center [997, 356] width 328 height 25
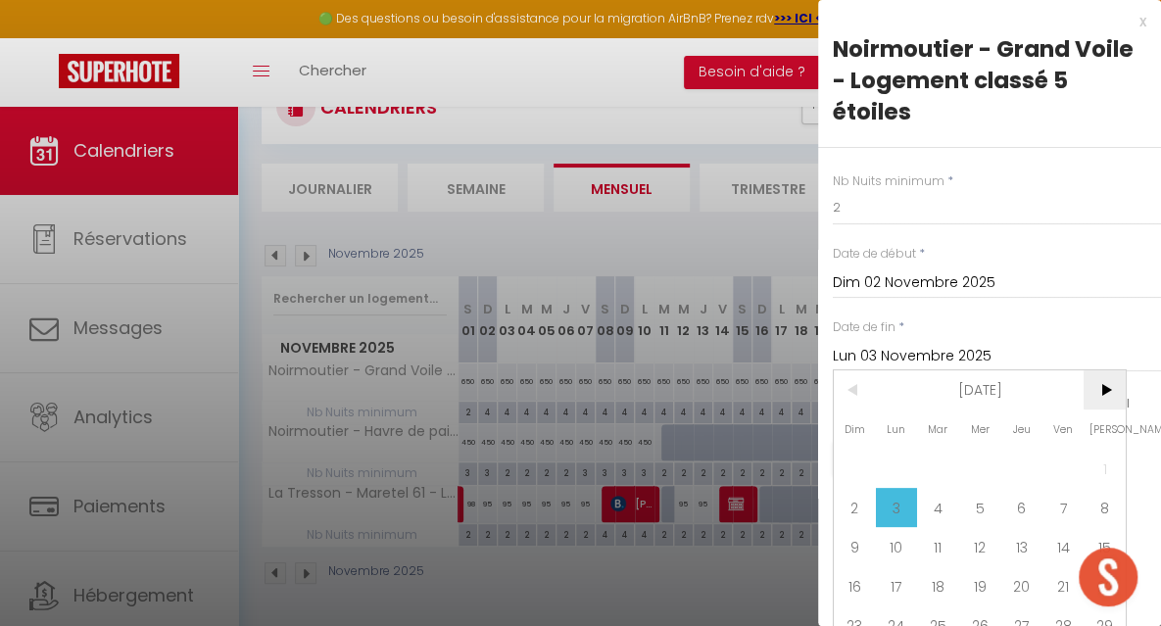
click at [1097, 394] on span ">" at bounding box center [1104, 389] width 42 height 39
click at [1052, 532] on span "19" at bounding box center [1063, 546] width 42 height 39
type input "Ven 19 Décembre 2025"
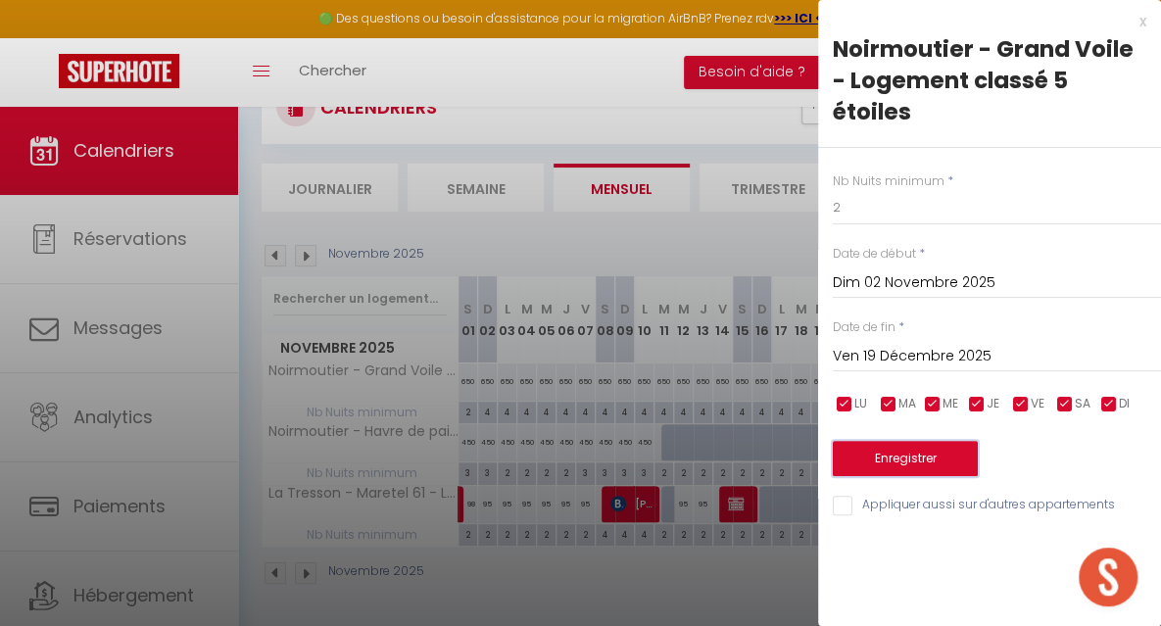
click at [932, 457] on button "Enregistrer" at bounding box center [905, 458] width 145 height 35
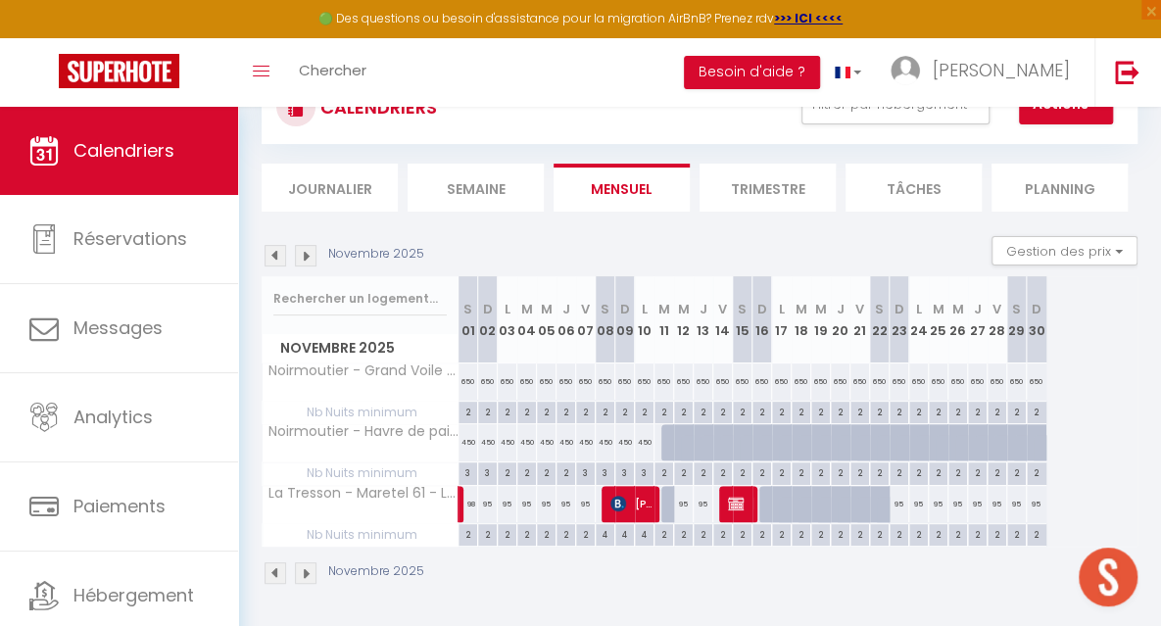
click at [274, 257] on img at bounding box center [276, 256] width 22 height 22
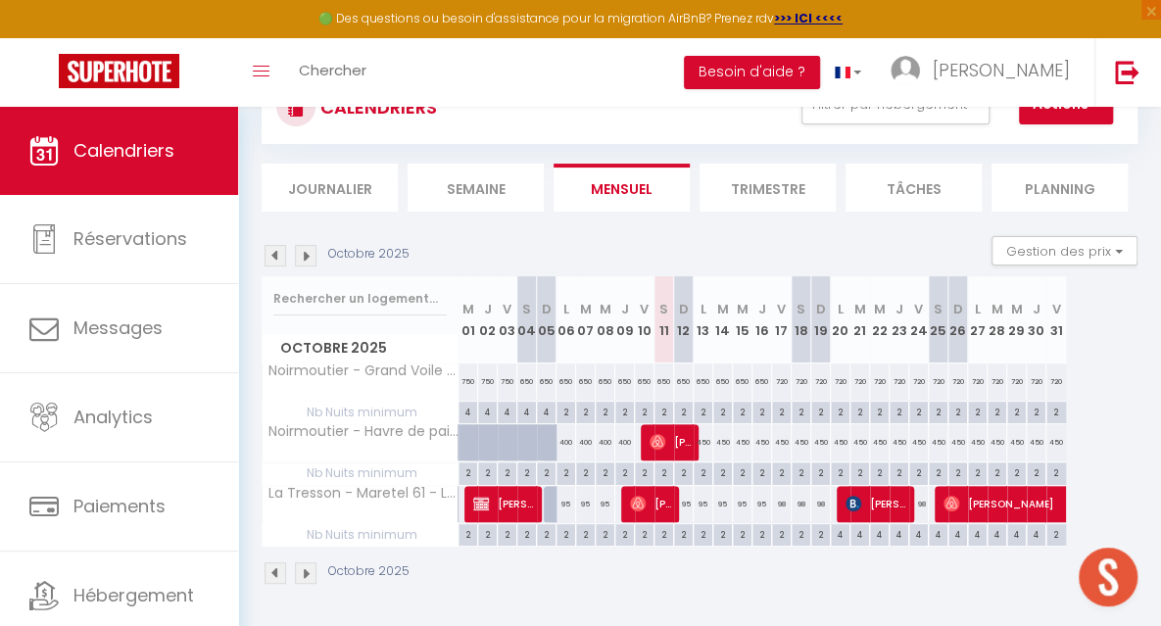
click at [304, 256] on img at bounding box center [306, 256] width 22 height 22
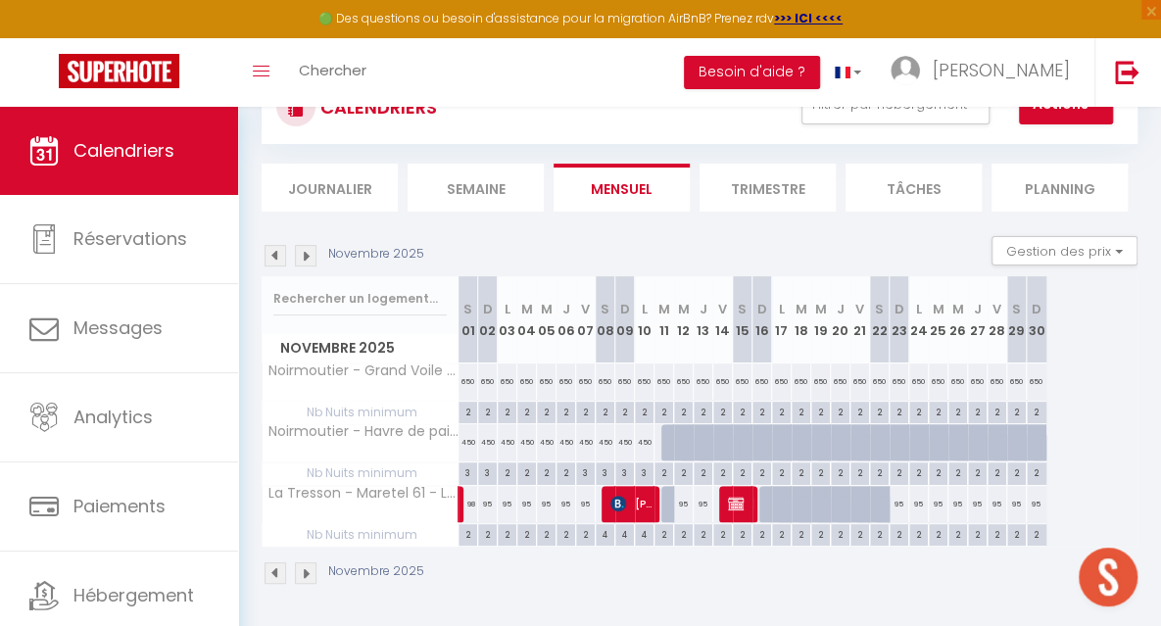
click at [584, 408] on div "2" at bounding box center [585, 411] width 19 height 19
type input "2"
type input "Ven 07 Novembre 2025"
type input "Sam 08 Novembre 2025"
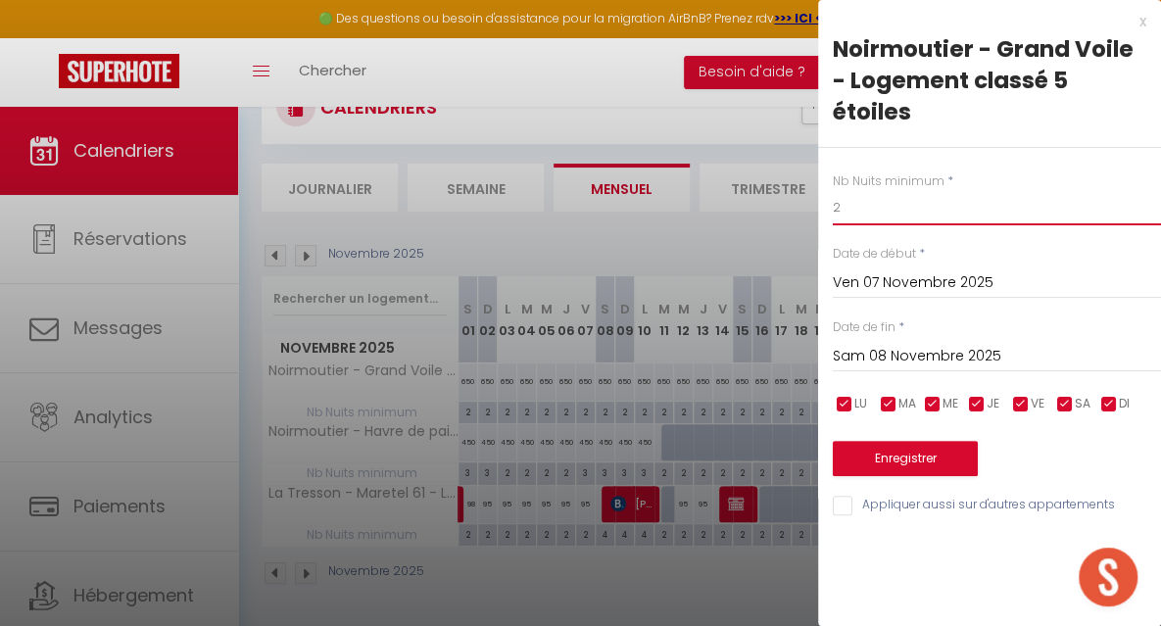
click at [864, 211] on input "2" at bounding box center [997, 207] width 328 height 35
type input "3"
click at [877, 350] on input "Sam 08 Novembre 2025" at bounding box center [997, 356] width 328 height 25
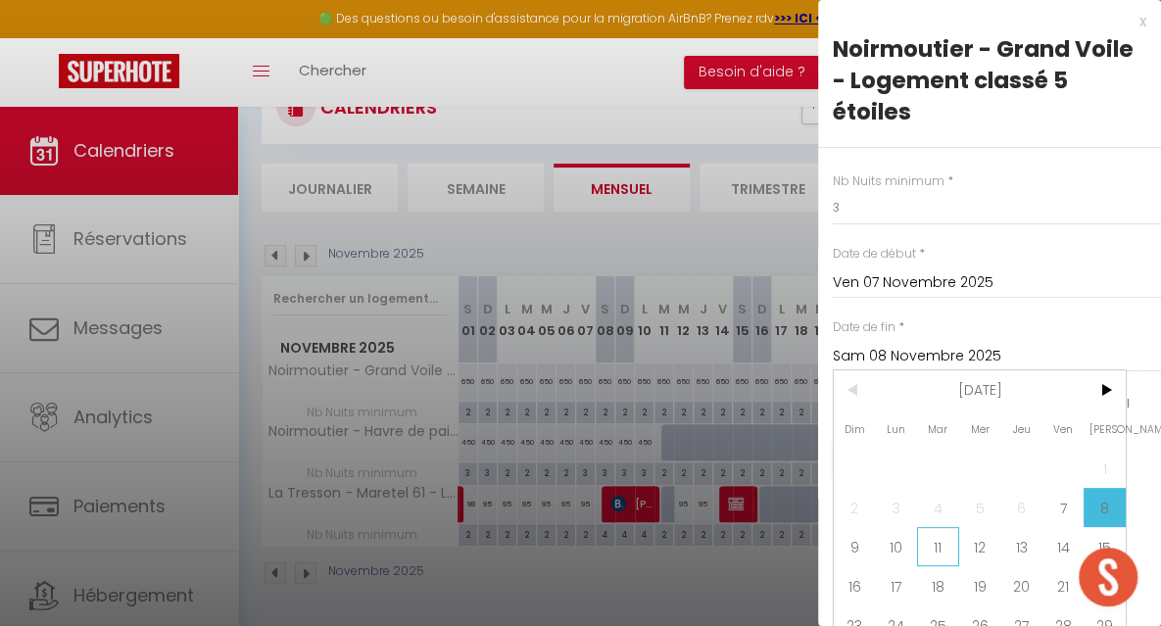
click at [932, 548] on span "11" at bounding box center [938, 546] width 42 height 39
type input "[DATE] Novembre 2025"
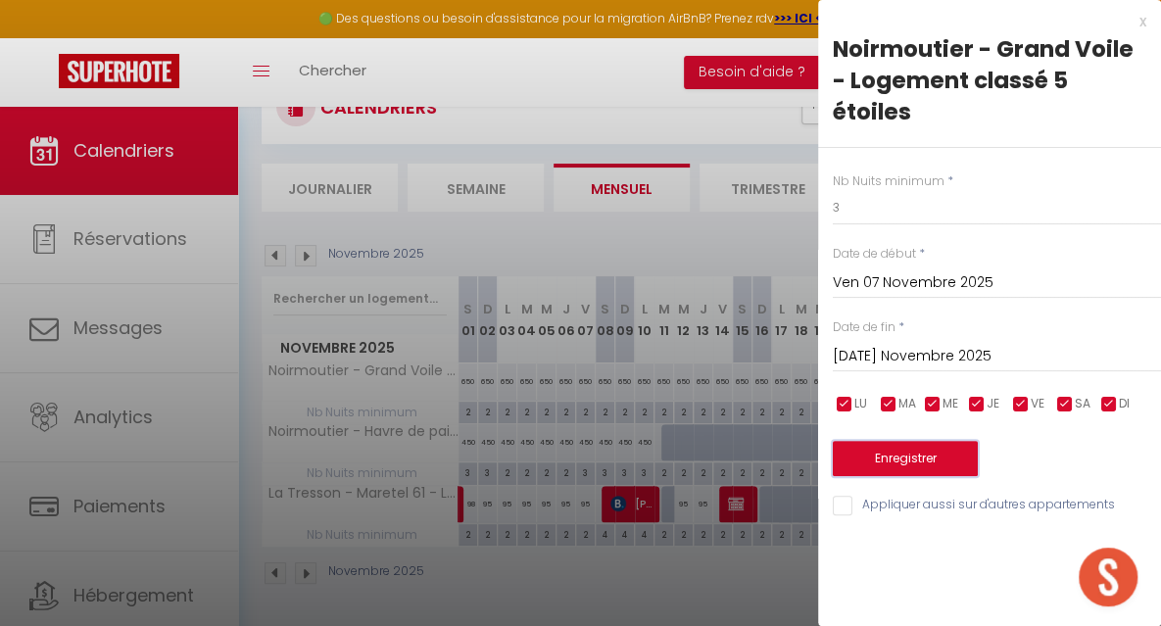
click at [884, 461] on button "Enregistrer" at bounding box center [905, 458] width 145 height 35
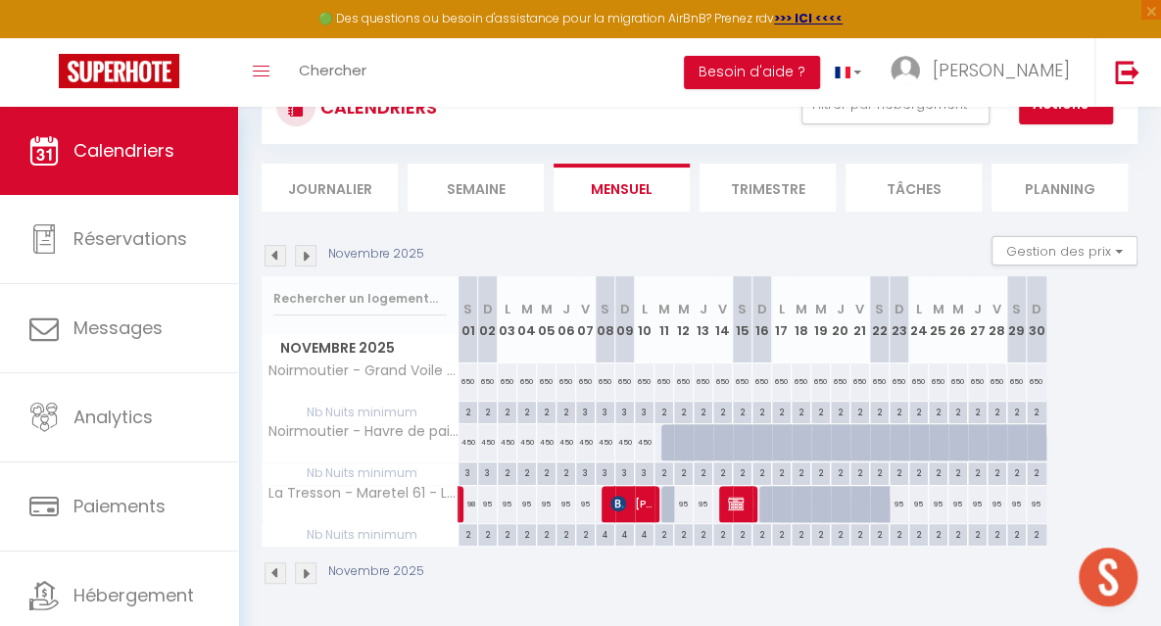
click at [277, 260] on img at bounding box center [276, 256] width 22 height 22
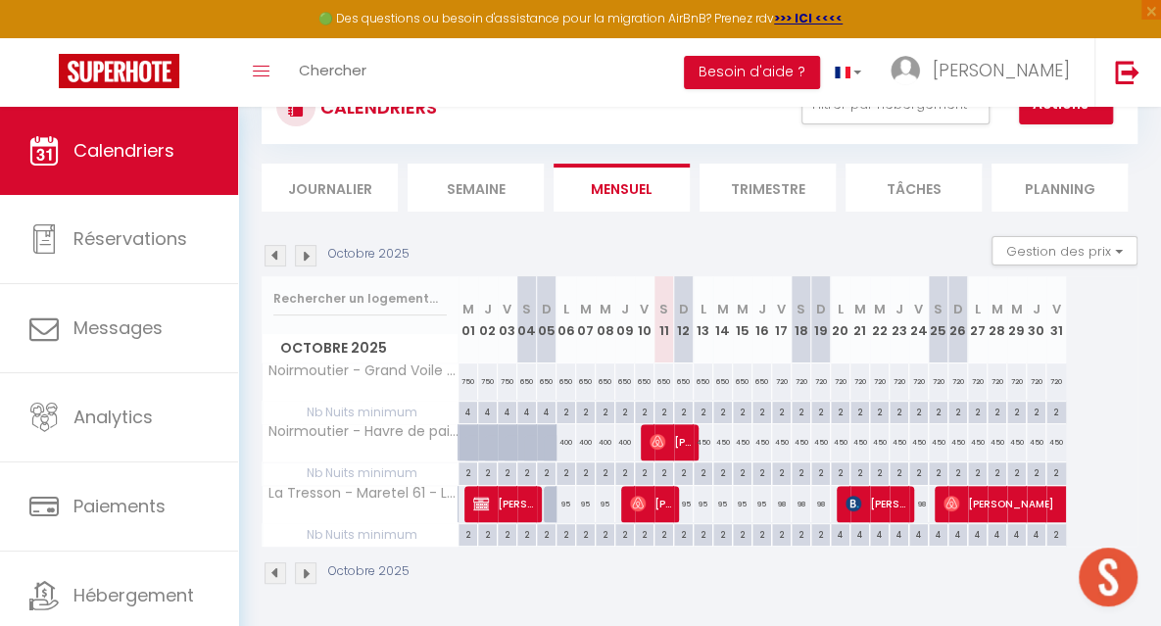
click at [313, 253] on img at bounding box center [306, 256] width 22 height 22
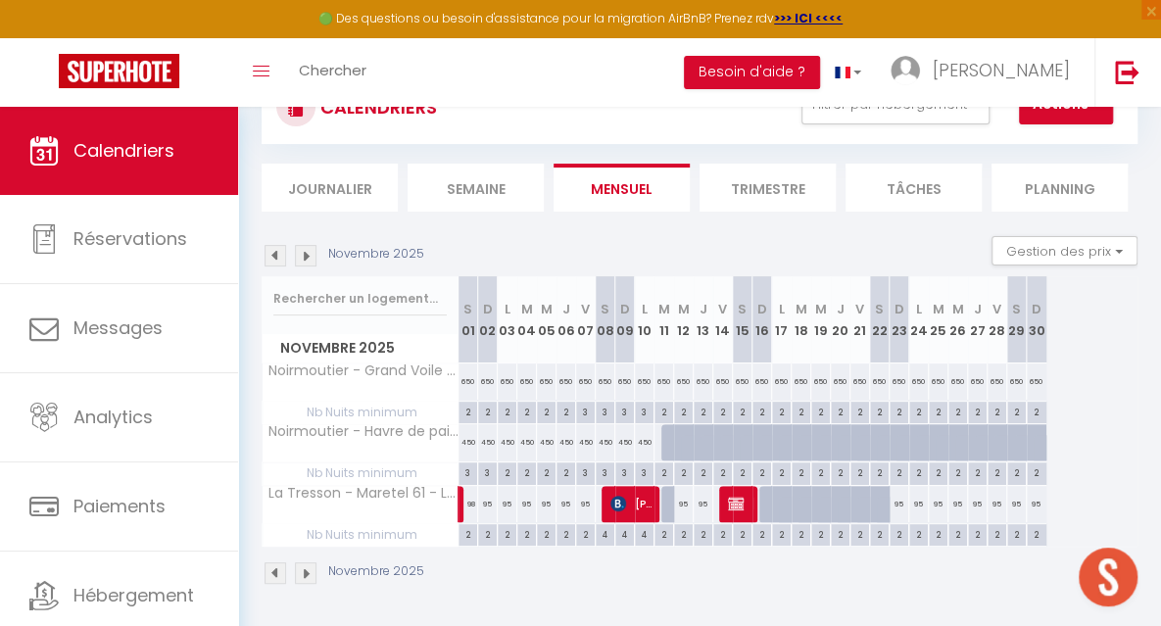
click at [465, 474] on div "3" at bounding box center [467, 471] width 19 height 19
type input "3"
type input "[PERSON_NAME] 01 Novembre 2025"
type input "Dim 02 Novembre 2025"
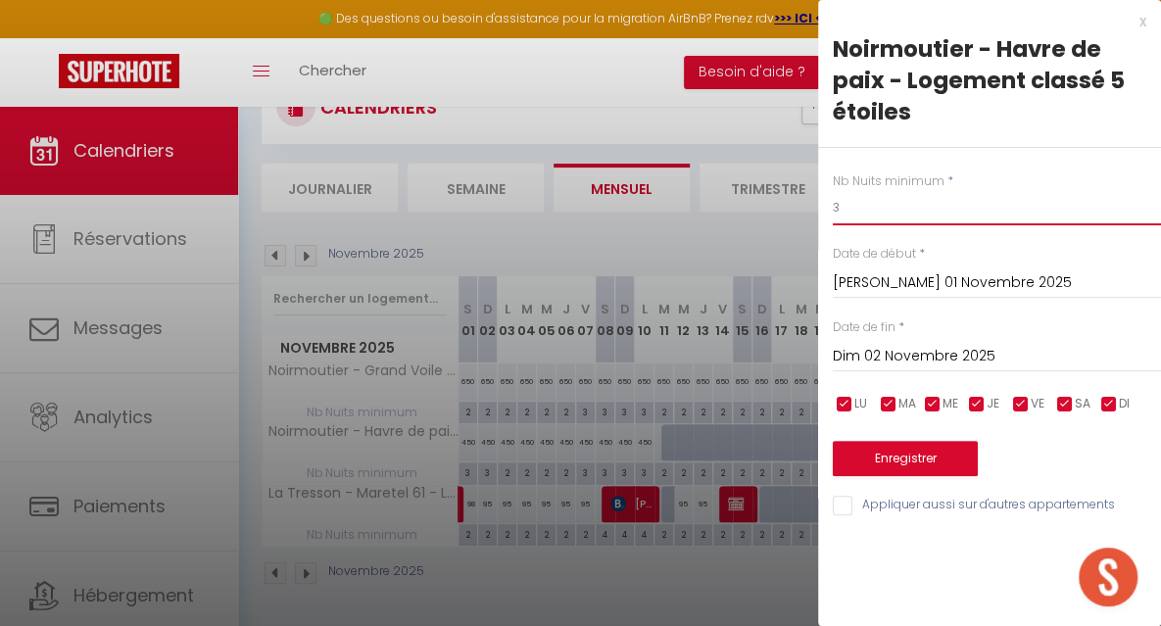
click at [850, 209] on input "3" at bounding box center [997, 207] width 328 height 35
type input "2"
click at [846, 352] on input "Dim 02 Novembre 2025" at bounding box center [997, 356] width 328 height 25
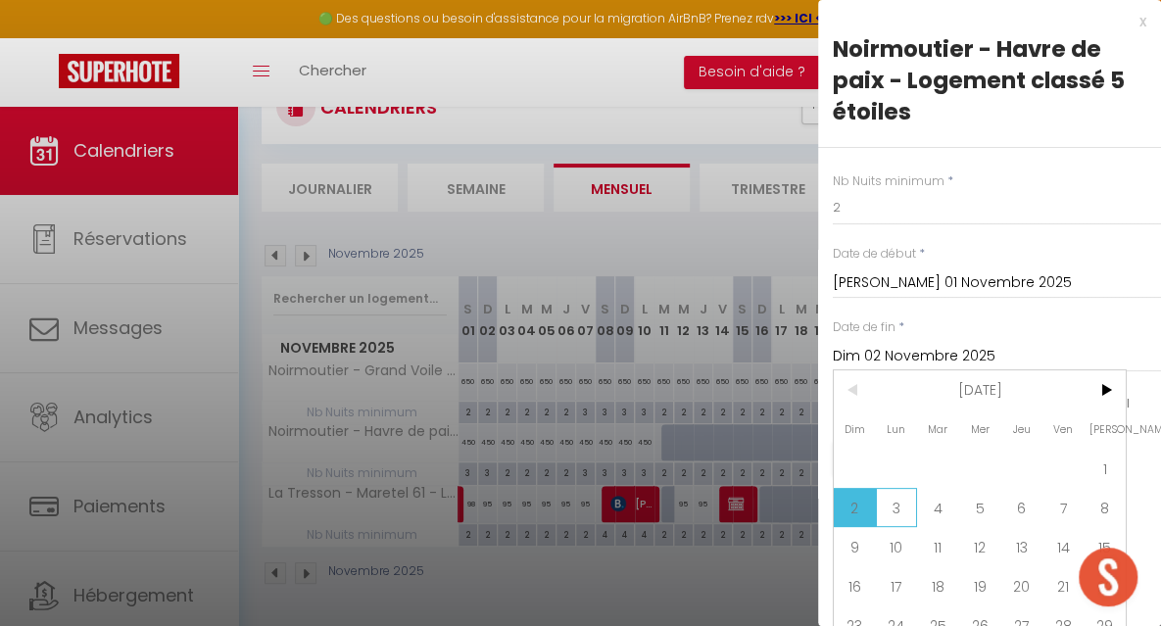
click at [897, 518] on span "3" at bounding box center [897, 507] width 42 height 39
type input "Lun 03 Novembre 2025"
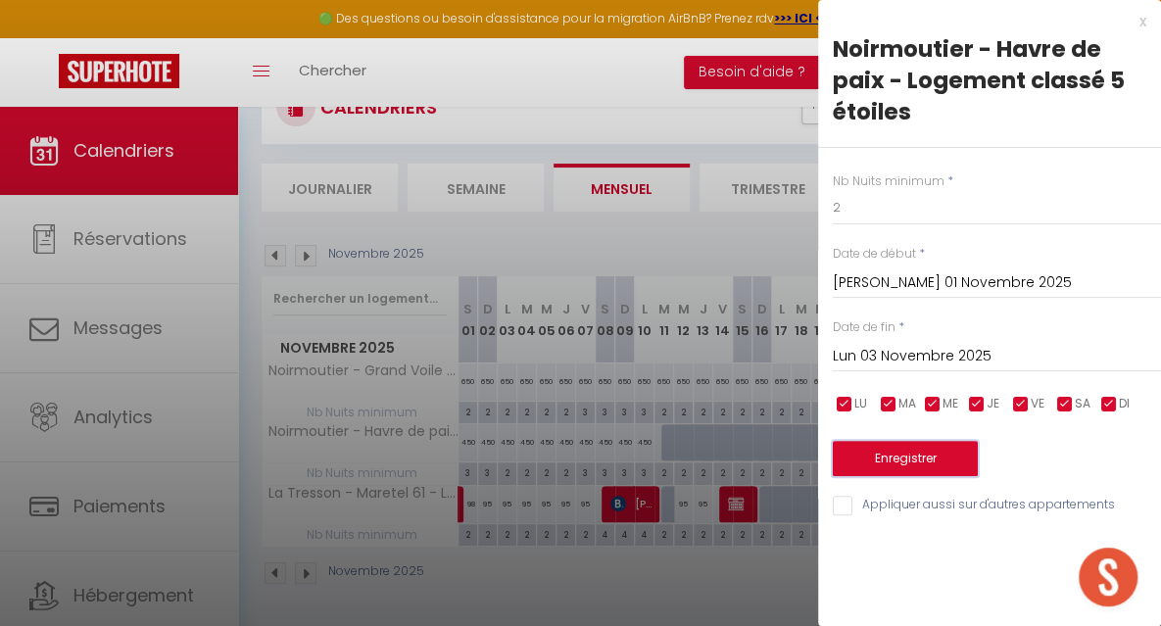
click at [878, 457] on button "Enregistrer" at bounding box center [905, 458] width 145 height 35
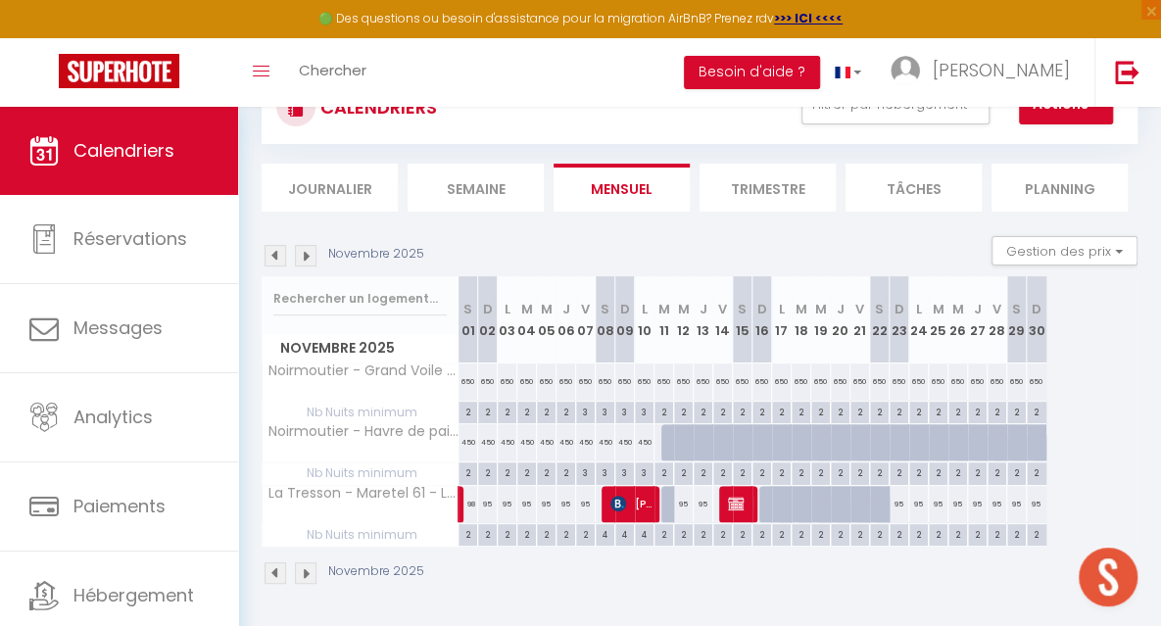
click at [309, 258] on img at bounding box center [306, 256] width 22 height 22
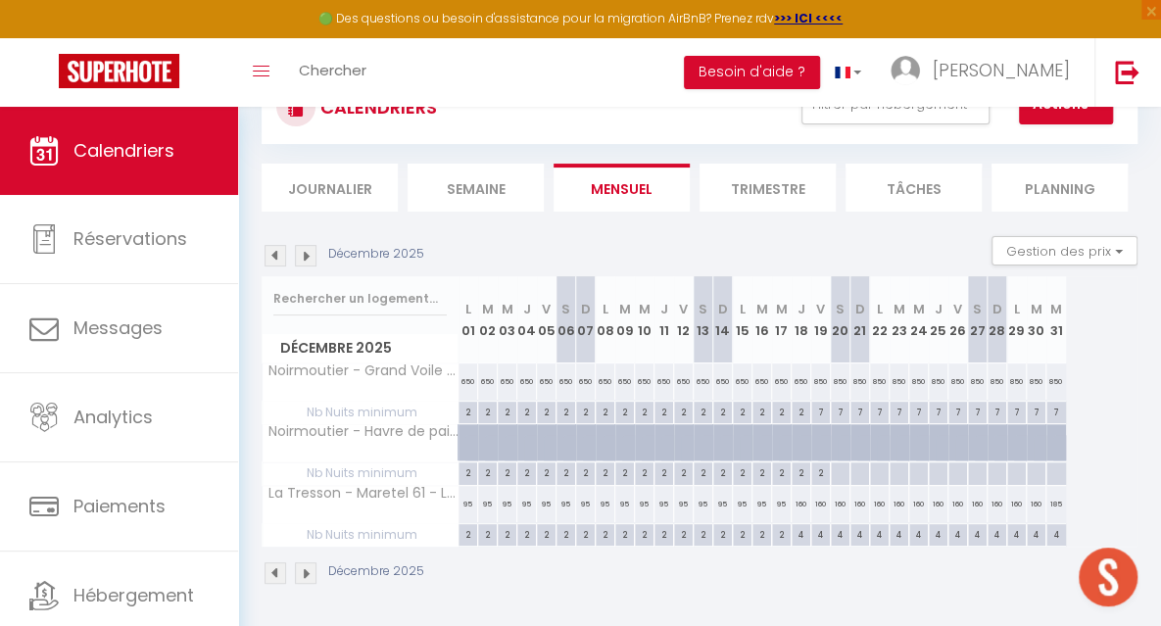
click at [310, 254] on img at bounding box center [306, 256] width 22 height 22
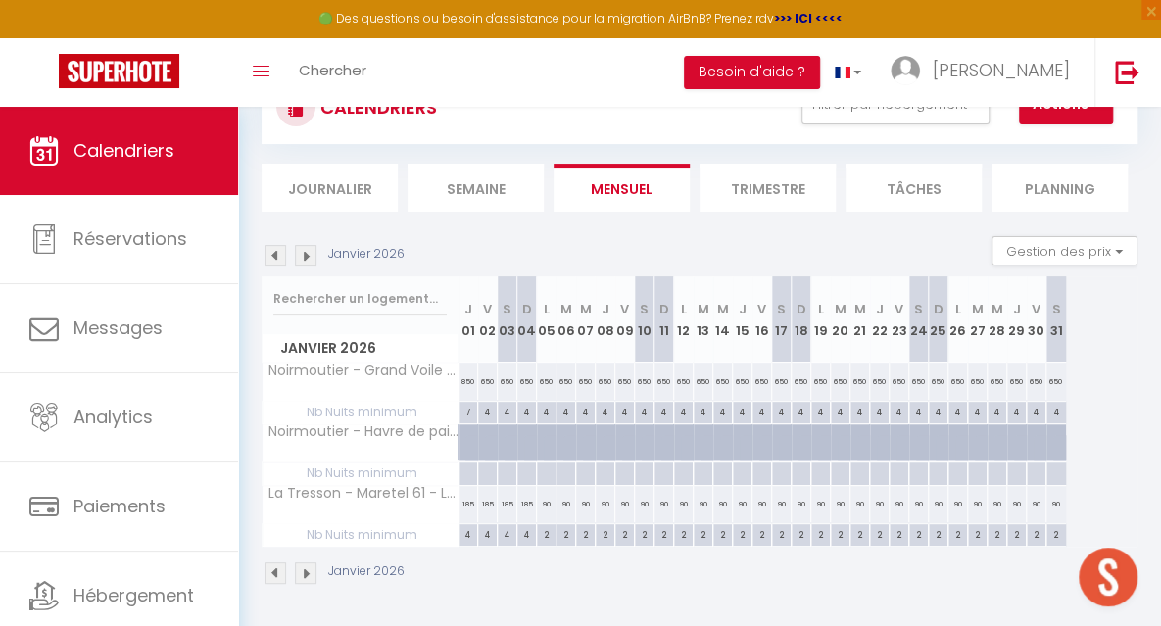
click at [490, 408] on div "4" at bounding box center [487, 411] width 19 height 19
type input "4"
type input "Ven 02 Janvier 2026"
type input "[PERSON_NAME] 03 Janvier 2026"
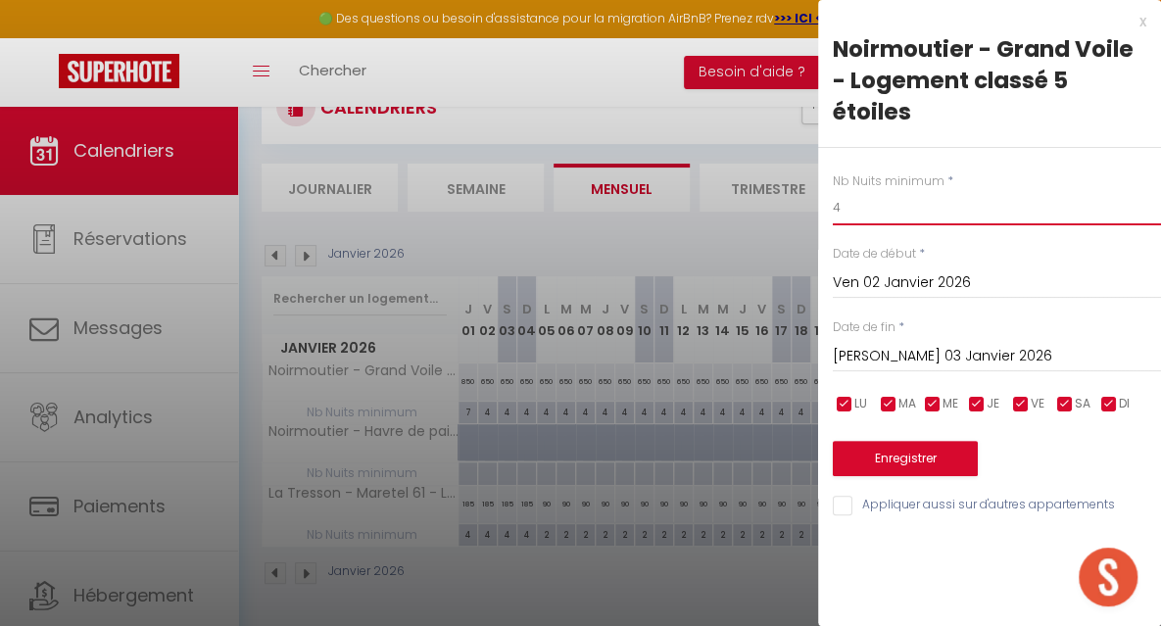
click at [858, 208] on input "4" at bounding box center [997, 207] width 328 height 35
type input "2"
click at [850, 359] on input "[PERSON_NAME] 03 Janvier 2026" at bounding box center [997, 356] width 328 height 25
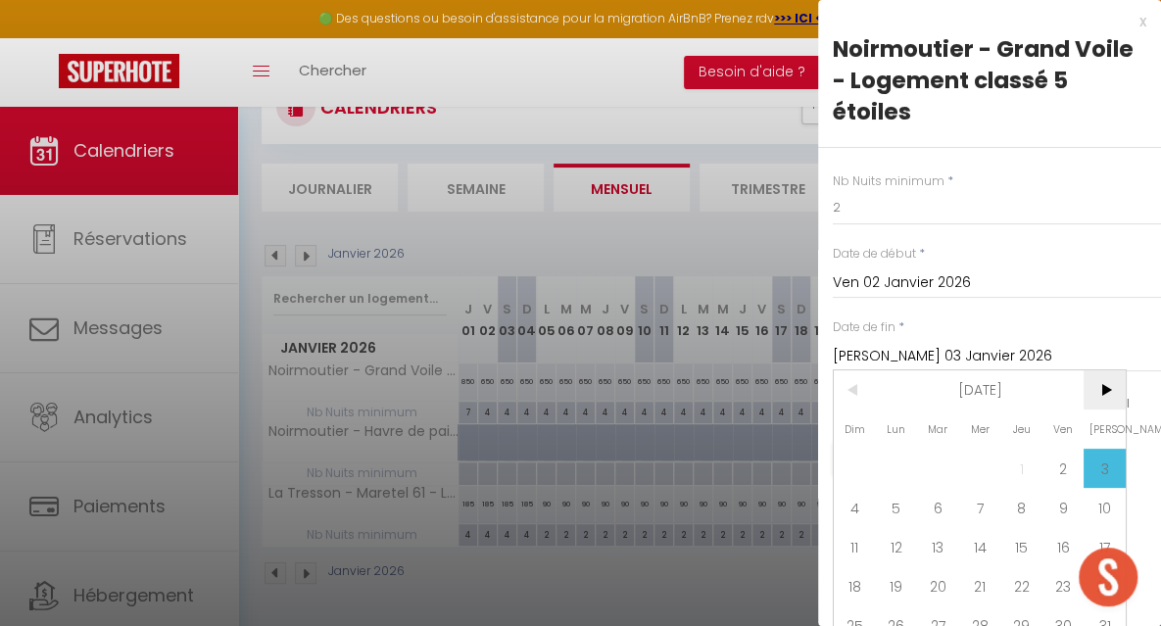
click at [1120, 387] on span ">" at bounding box center [1104, 389] width 42 height 39
click at [1094, 463] on span "7" at bounding box center [1104, 468] width 42 height 39
type input "[PERSON_NAME] 07 Février 2026"
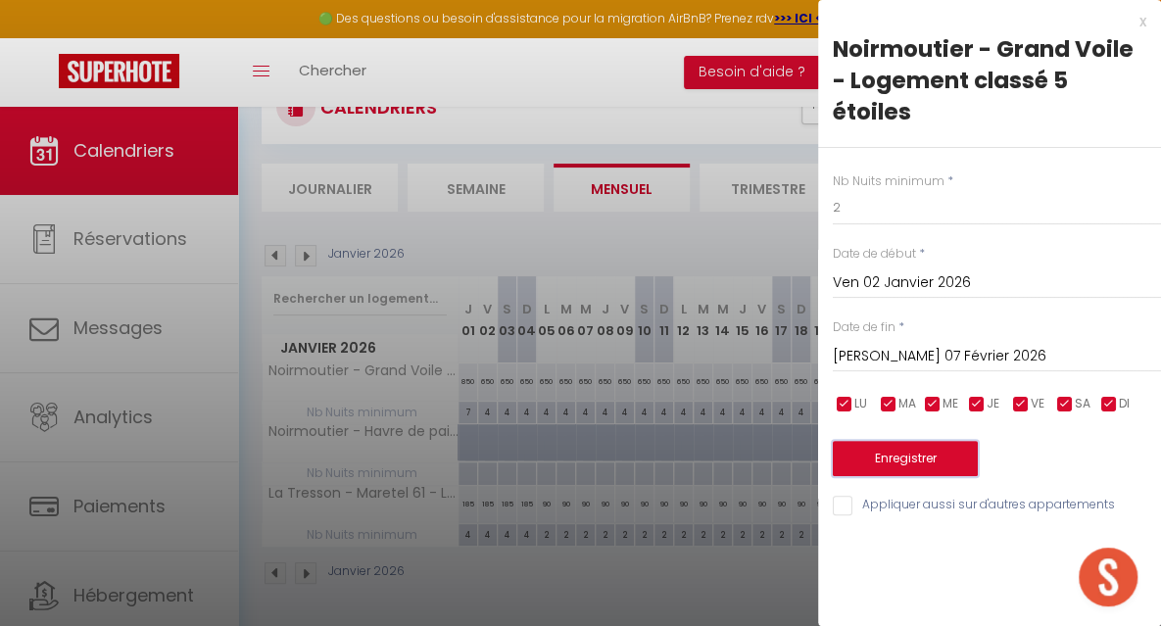
click at [921, 452] on button "Enregistrer" at bounding box center [905, 458] width 145 height 35
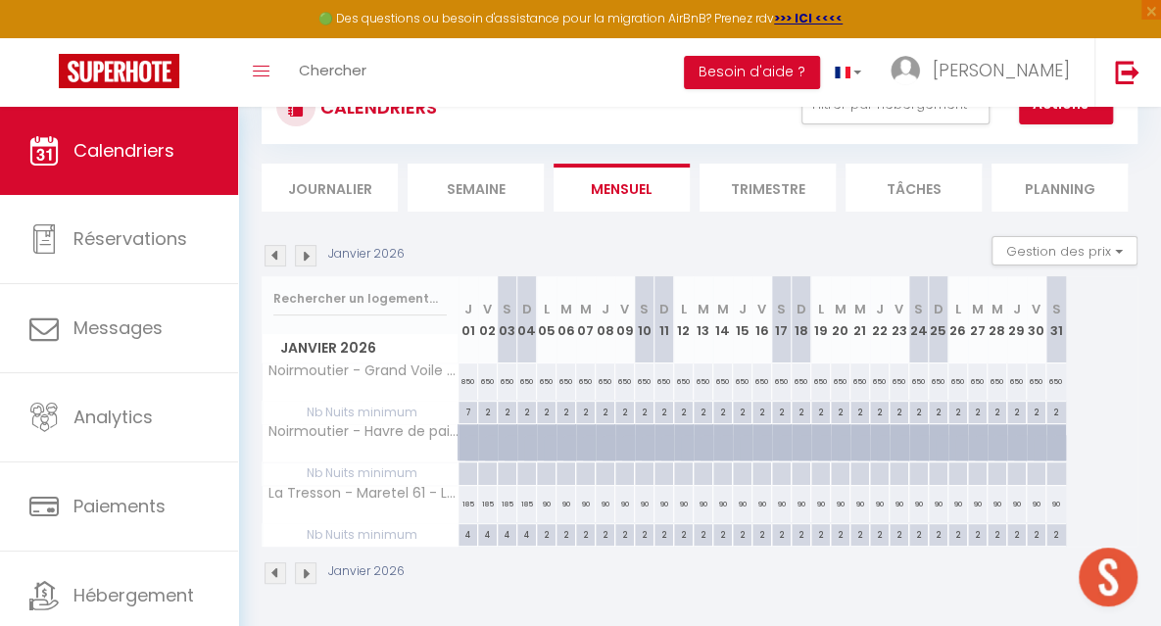
click at [483, 381] on div "650" at bounding box center [488, 381] width 20 height 36
type input "650"
type input "Ven 02 Janvier 2026"
type input "[PERSON_NAME] 03 Janvier 2026"
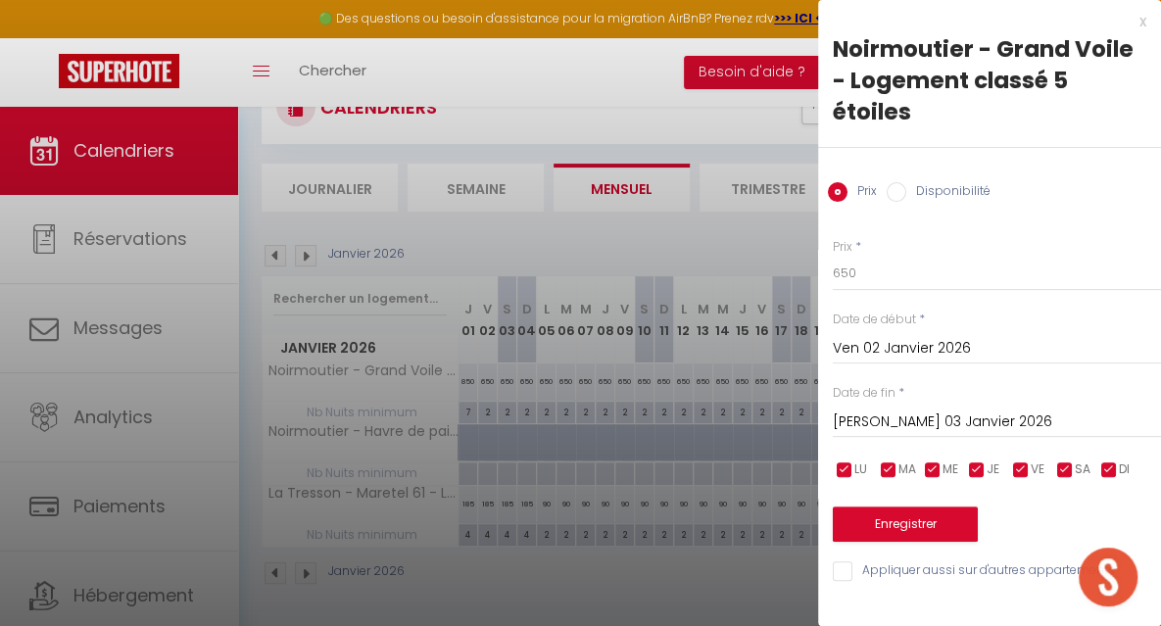
click at [746, 226] on div at bounding box center [580, 313] width 1161 height 626
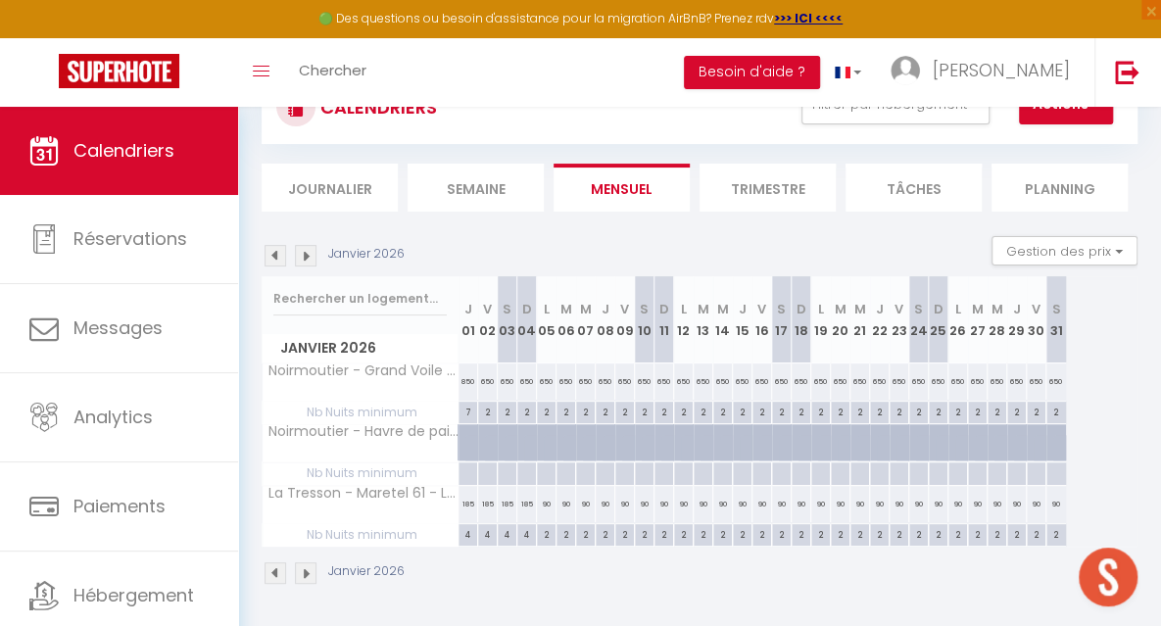
click at [486, 412] on div "2" at bounding box center [487, 411] width 19 height 19
type input "2"
type input "Ven 02 Janvier 2026"
type input "[PERSON_NAME] 03 Janvier 2026"
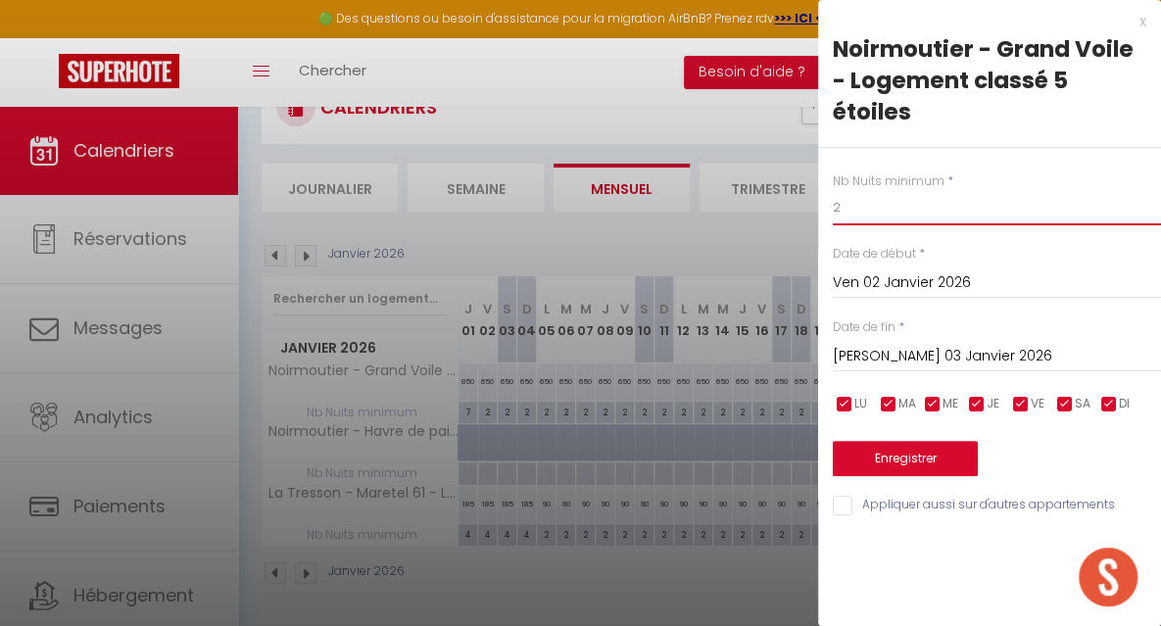
click at [861, 218] on input "2" at bounding box center [997, 207] width 328 height 35
type input "7"
click at [876, 360] on input "[PERSON_NAME] 03 Janvier 2026" at bounding box center [997, 356] width 328 height 25
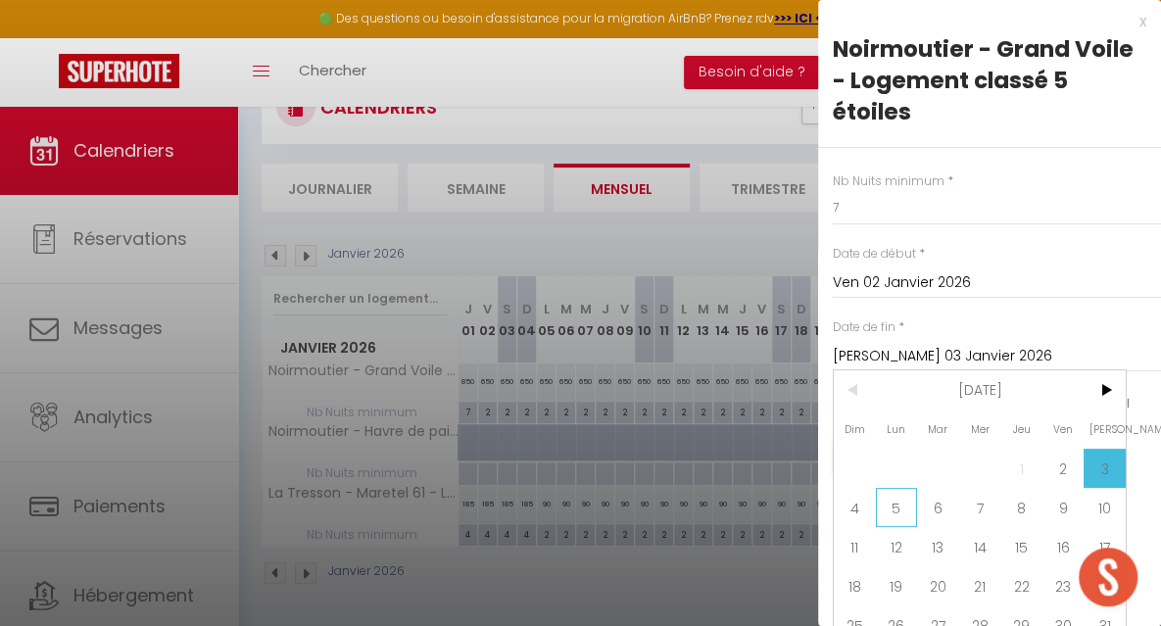
click at [890, 505] on span "5" at bounding box center [897, 507] width 42 height 39
type input "Lun 05 Janvier 2026"
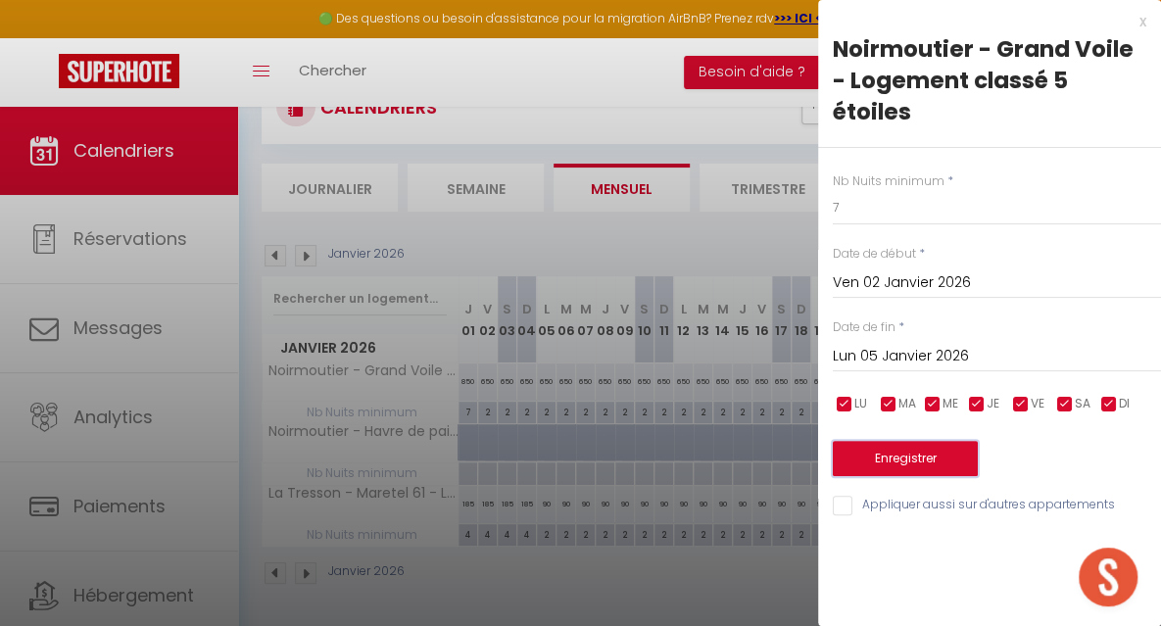
click at [871, 457] on button "Enregistrer" at bounding box center [905, 458] width 145 height 35
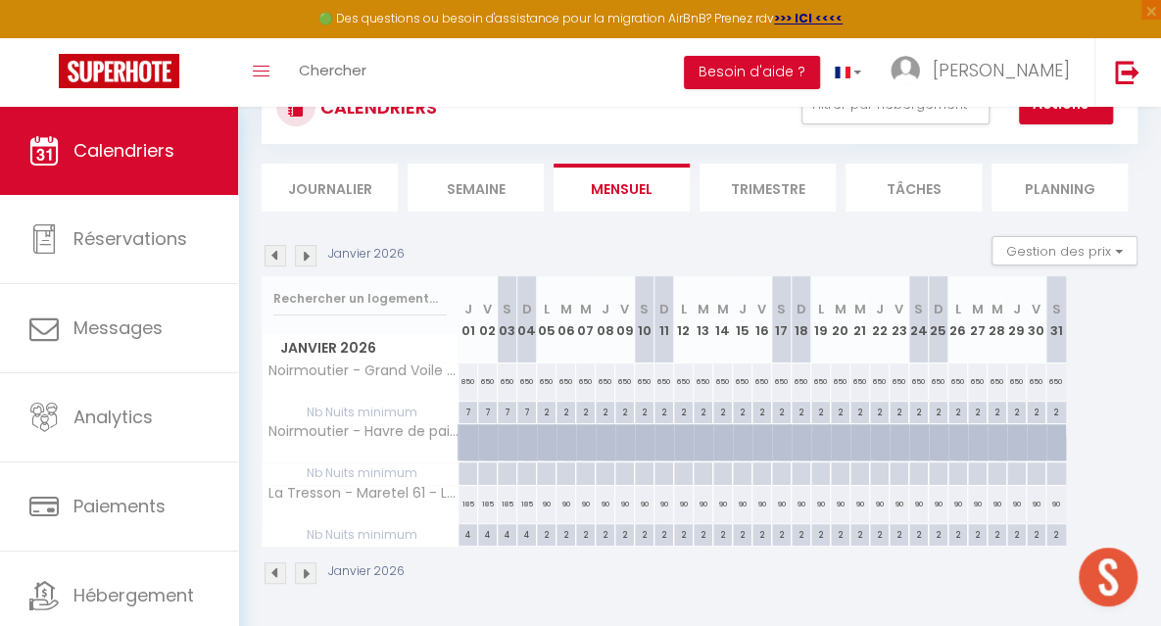
click at [308, 253] on img at bounding box center [306, 256] width 22 height 22
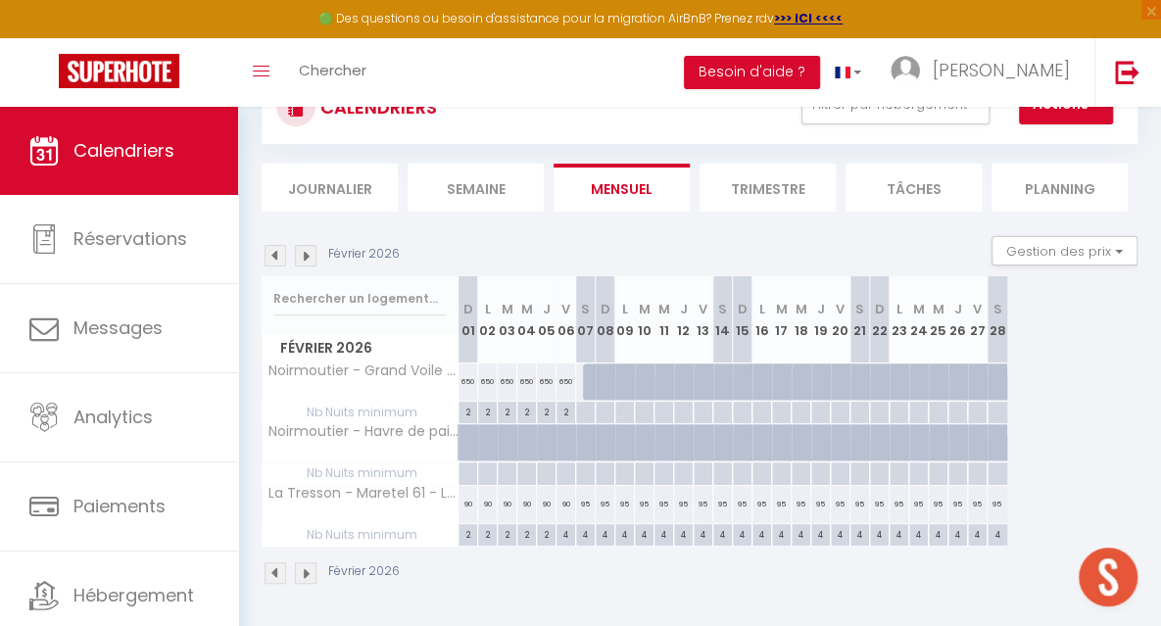
click at [563, 410] on div "2" at bounding box center [565, 411] width 19 height 19
type input "2"
type input "Ven 06 Février 2026"
type input "[PERSON_NAME] 07 Février 2026"
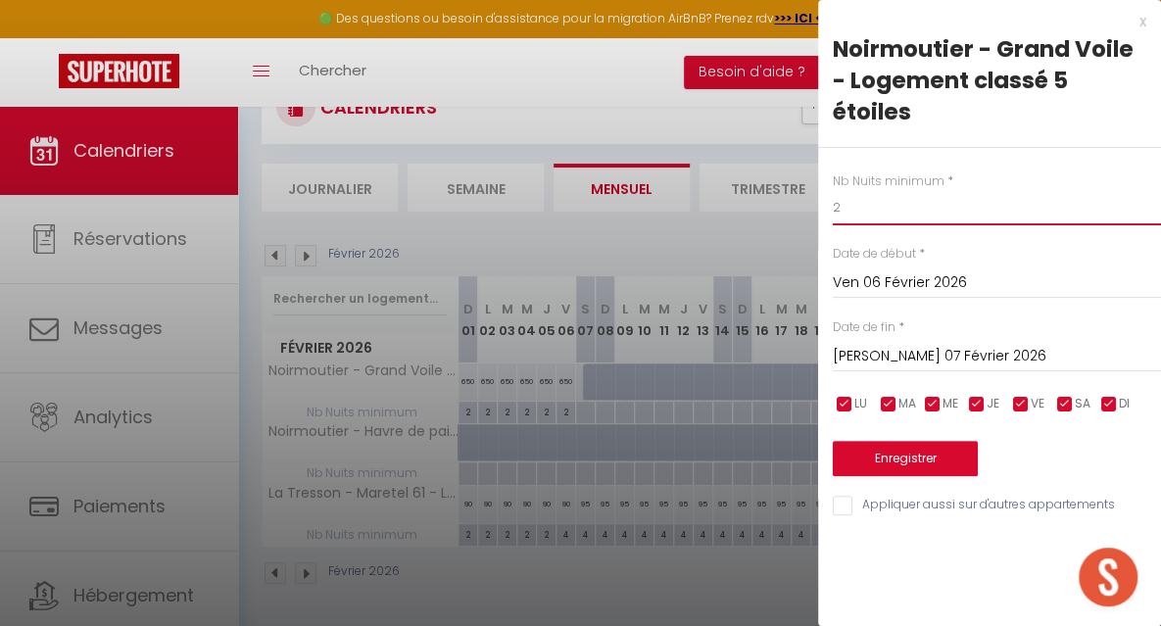
click at [862, 213] on input "2" at bounding box center [997, 207] width 328 height 35
type input "4"
click at [867, 348] on input "[PERSON_NAME] 07 Février 2026" at bounding box center [997, 356] width 328 height 25
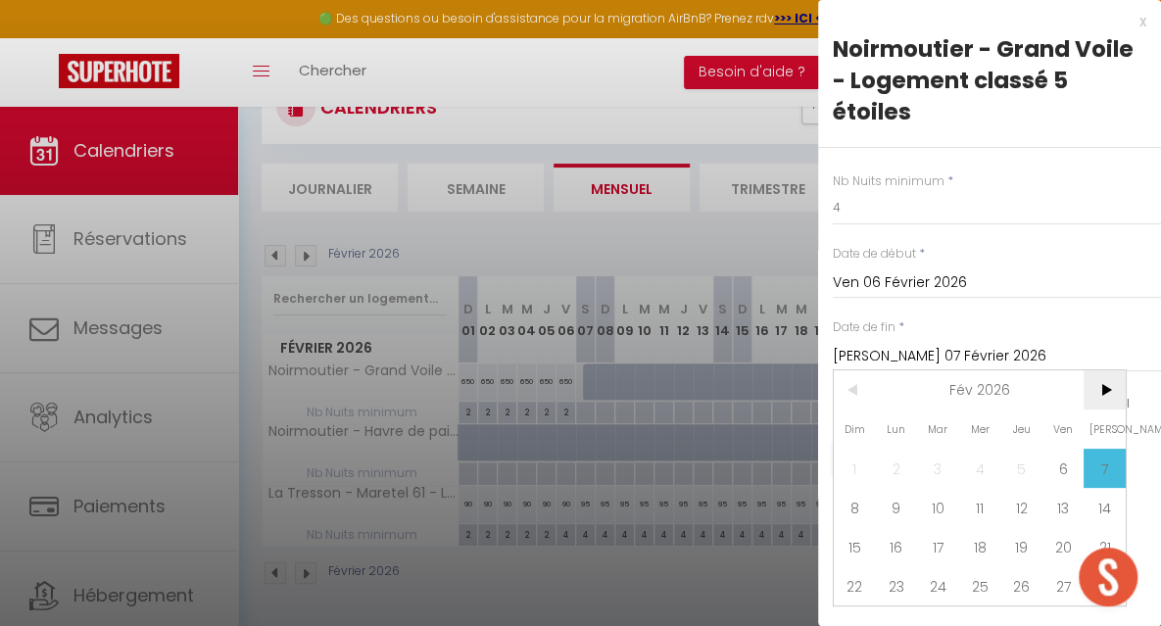
click at [1101, 389] on span ">" at bounding box center [1104, 389] width 42 height 39
click at [1101, 461] on span "7" at bounding box center [1104, 468] width 42 height 39
type input "[PERSON_NAME] 07 Mars 2026"
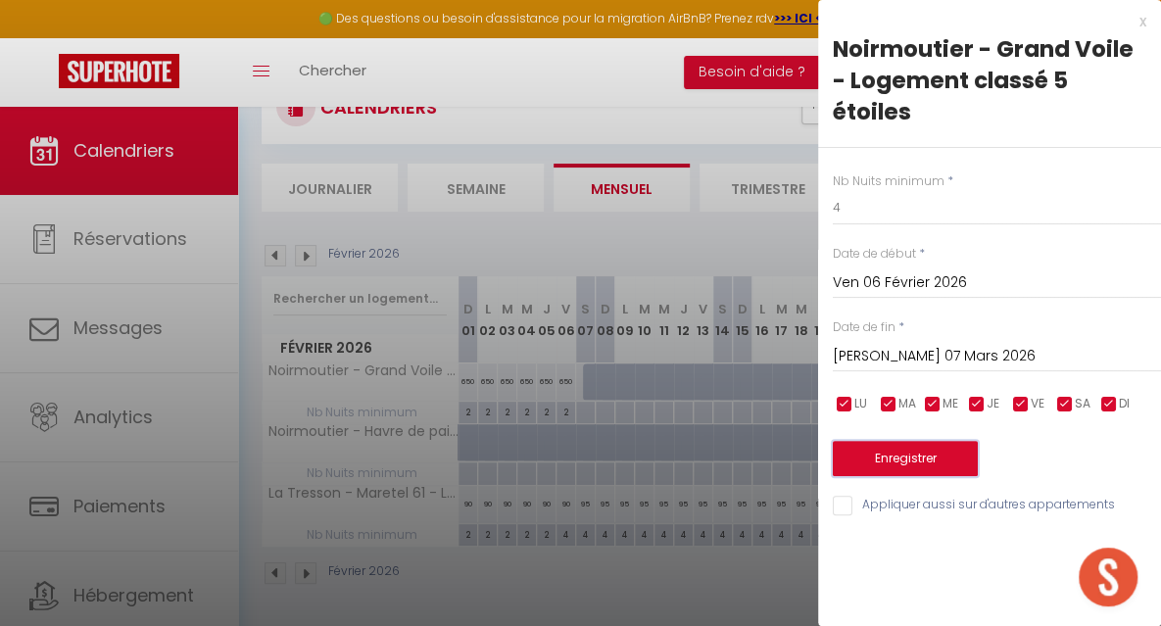
click at [926, 463] on button "Enregistrer" at bounding box center [905, 458] width 145 height 35
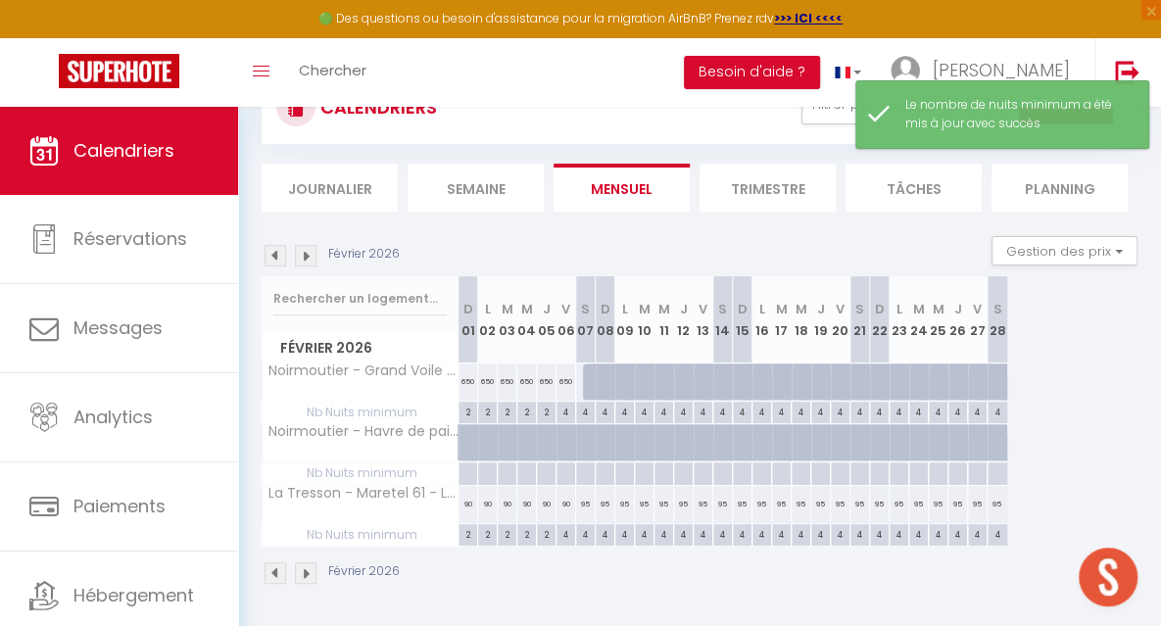
click at [590, 385] on div at bounding box center [593, 381] width 20 height 37
type input "[PERSON_NAME] 07 Février 2026"
type input "Dim 08 Février 2026"
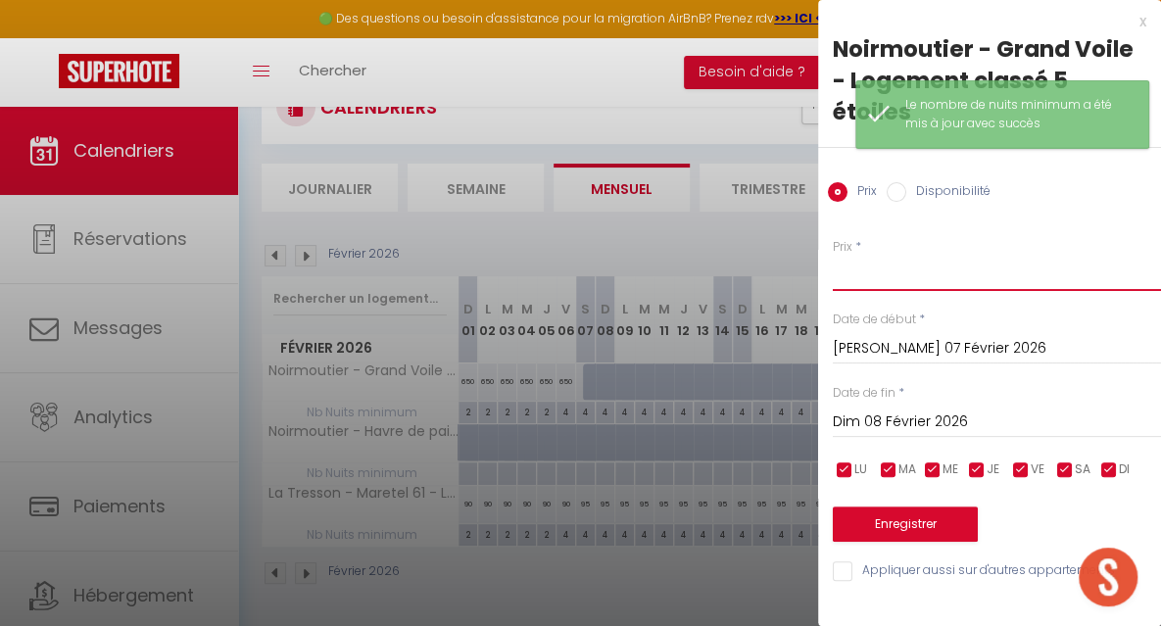
click at [837, 277] on input "Prix" at bounding box center [997, 273] width 328 height 35
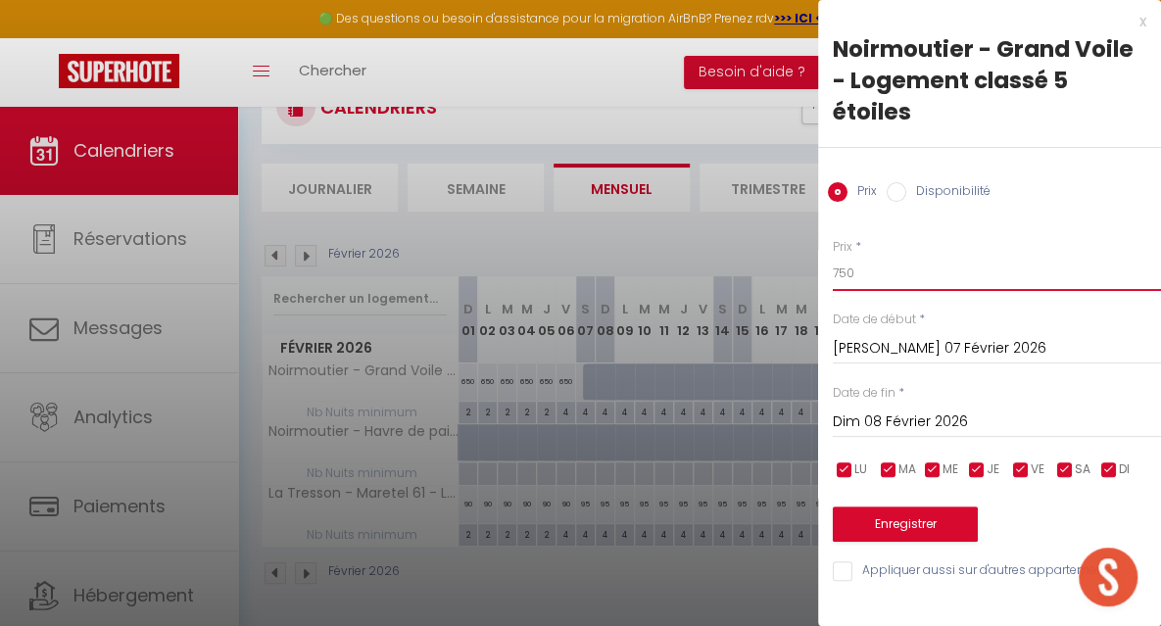
type input "750"
click at [856, 409] on input "Dim 08 Février 2026" at bounding box center [997, 421] width 328 height 25
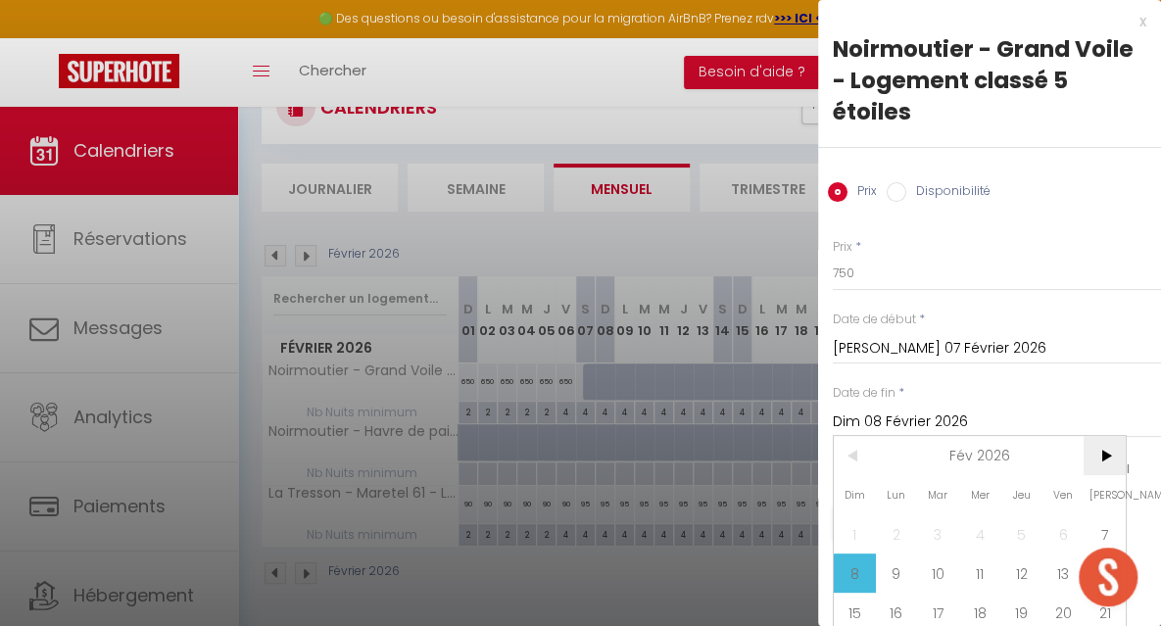
click at [1112, 449] on span ">" at bounding box center [1104, 455] width 42 height 39
click at [1101, 519] on span "7" at bounding box center [1104, 533] width 42 height 39
type input "[PERSON_NAME] 07 Mars 2026"
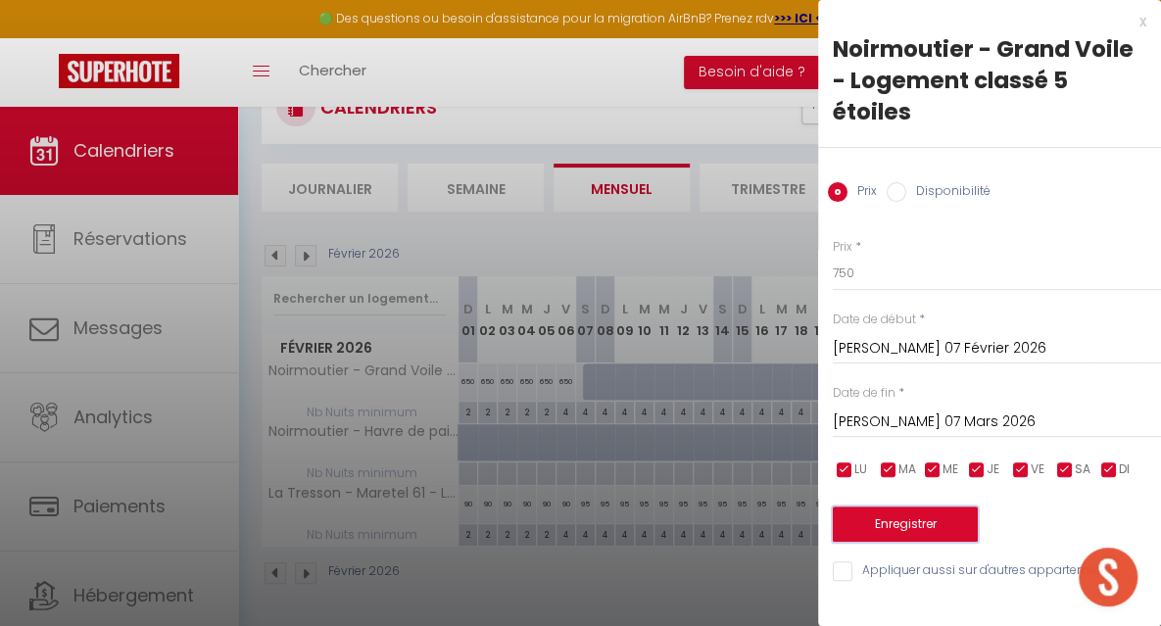
click at [920, 520] on button "Enregistrer" at bounding box center [905, 523] width 145 height 35
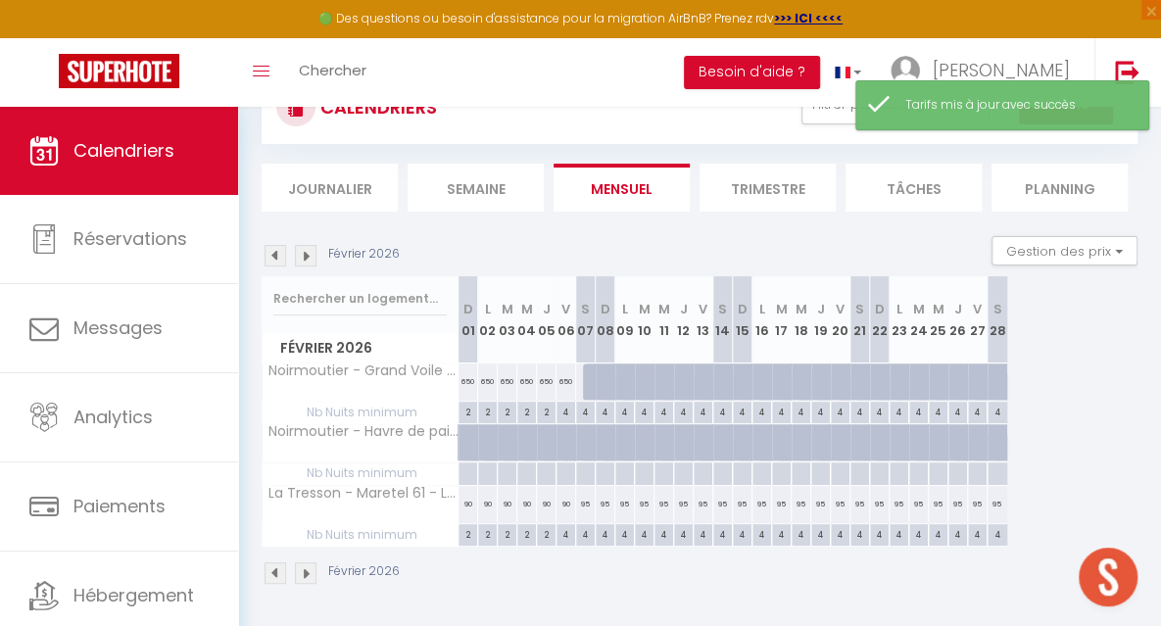
click at [592, 376] on div at bounding box center [593, 381] width 20 height 37
type input "750"
type input "[PERSON_NAME] 07 Février 2026"
type input "Dim 08 Février 2026"
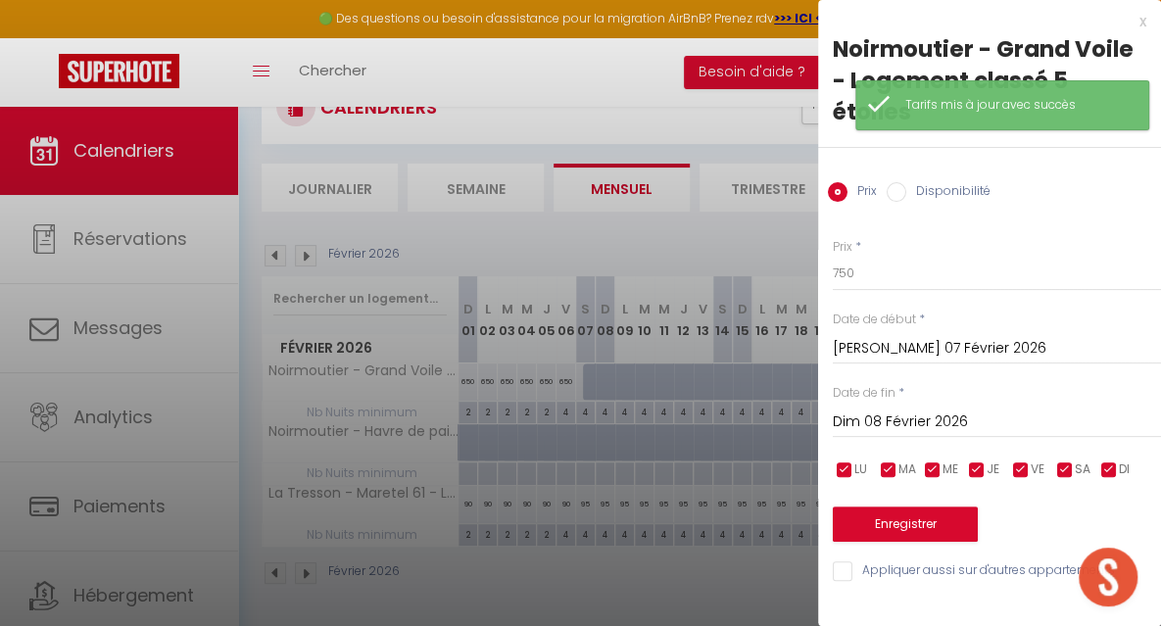
click at [907, 192] on label "Disponibilité" at bounding box center [948, 193] width 84 height 22
click at [906, 192] on input "Disponibilité" at bounding box center [897, 192] width 20 height 20
radio input "true"
radio input "false"
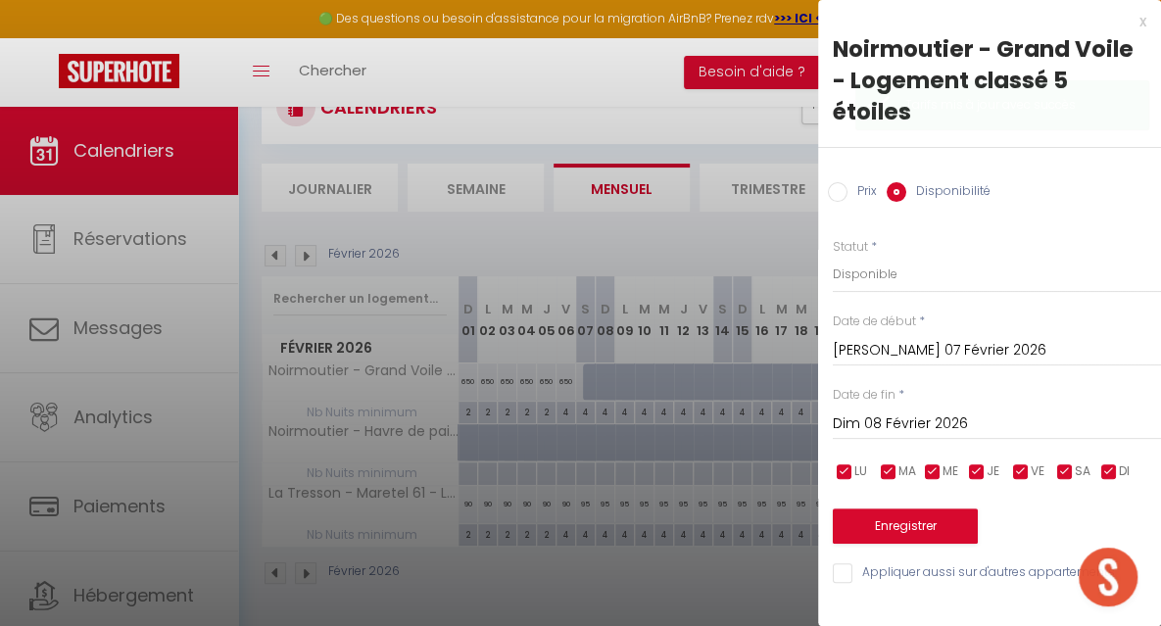
click at [891, 411] on input "Dim 08 Février 2026" at bounding box center [997, 423] width 328 height 25
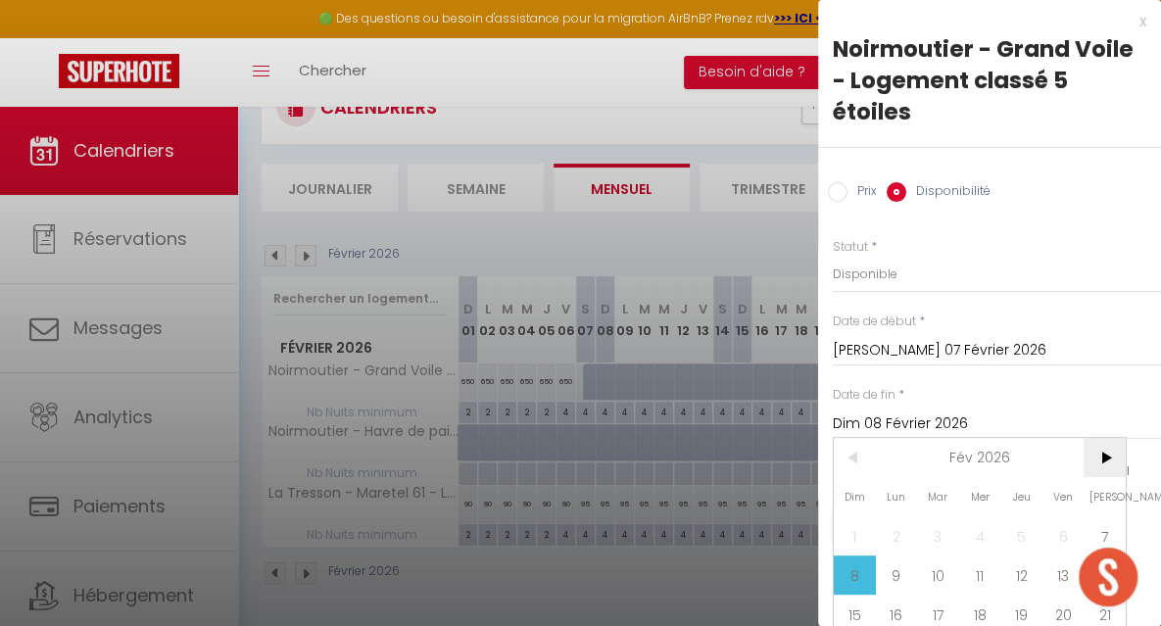
click at [1104, 458] on span ">" at bounding box center [1104, 457] width 42 height 39
click at [1098, 517] on span "7" at bounding box center [1104, 535] width 42 height 39
type input "[PERSON_NAME] 07 Mars 2026"
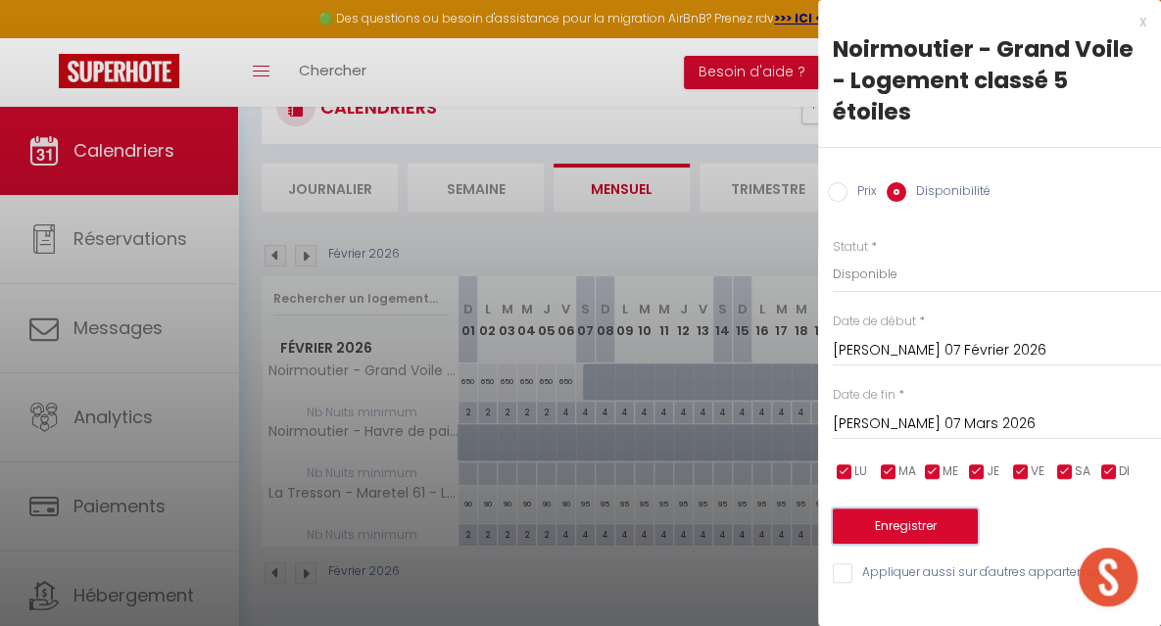
click at [939, 519] on button "Enregistrer" at bounding box center [905, 525] width 145 height 35
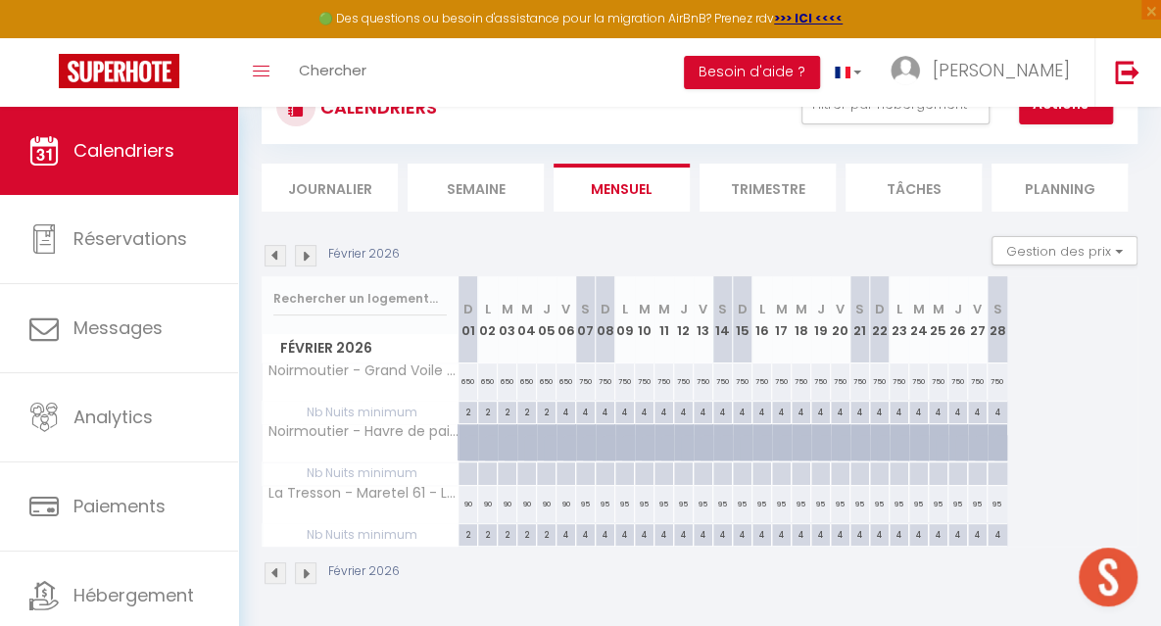
click at [308, 251] on img at bounding box center [306, 256] width 22 height 22
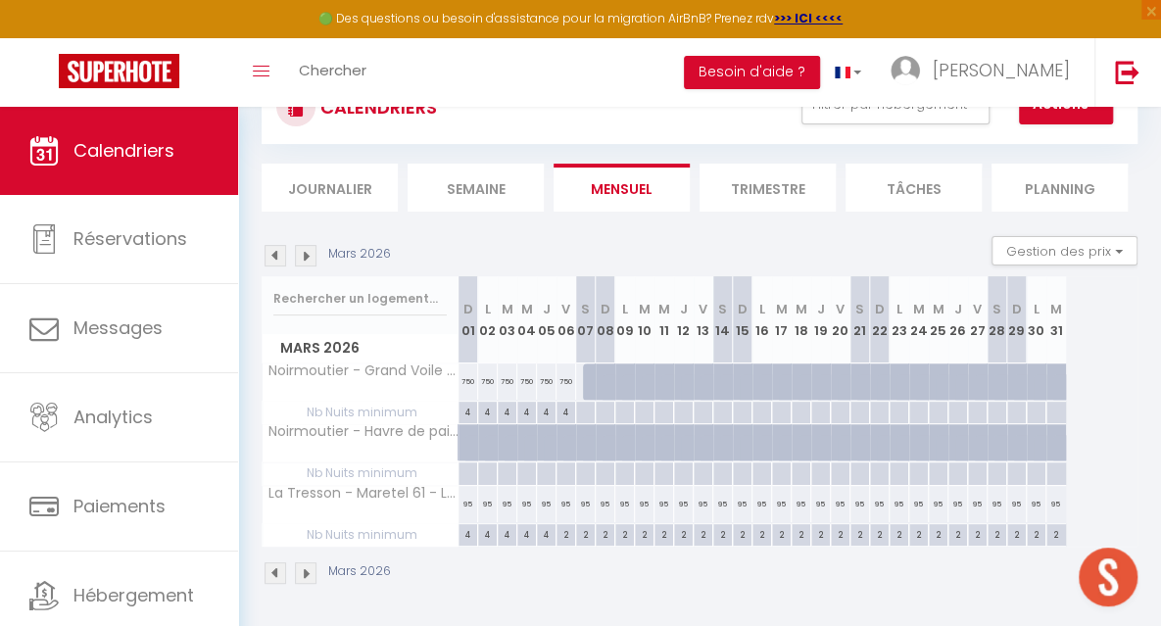
click at [566, 407] on div "4" at bounding box center [565, 411] width 19 height 19
type input "4"
type input "Ven 06 Mars 2026"
type input "[PERSON_NAME] 07 Mars 2026"
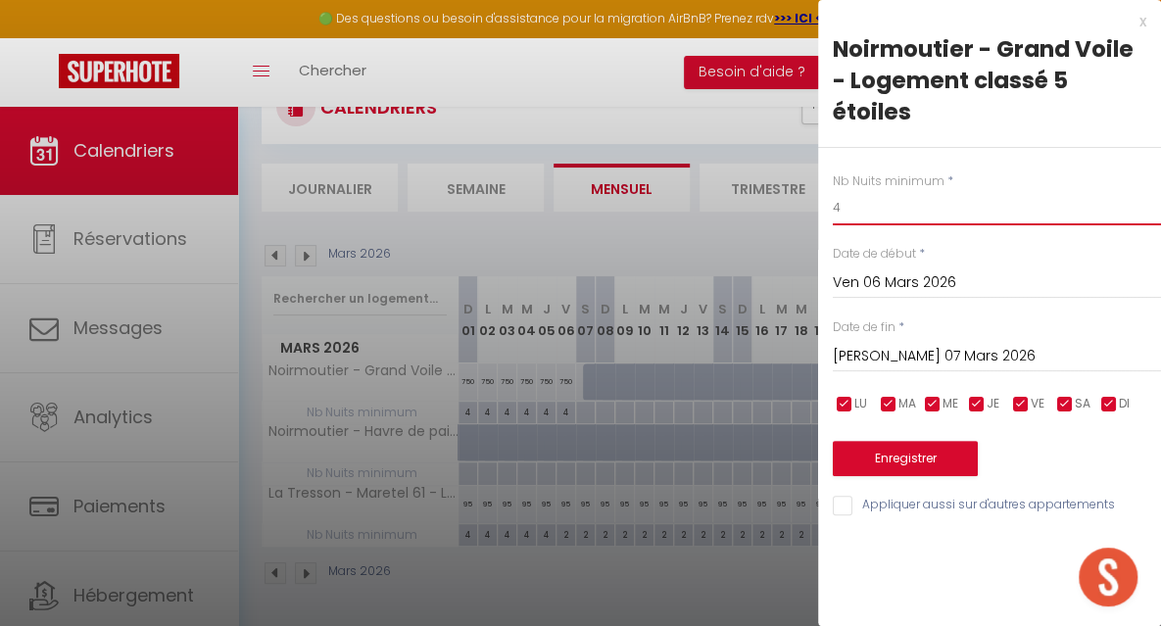
click at [853, 213] on input "4" at bounding box center [997, 207] width 328 height 35
type input "2"
click at [864, 347] on input "[PERSON_NAME] 07 Mars 2026" at bounding box center [997, 356] width 328 height 25
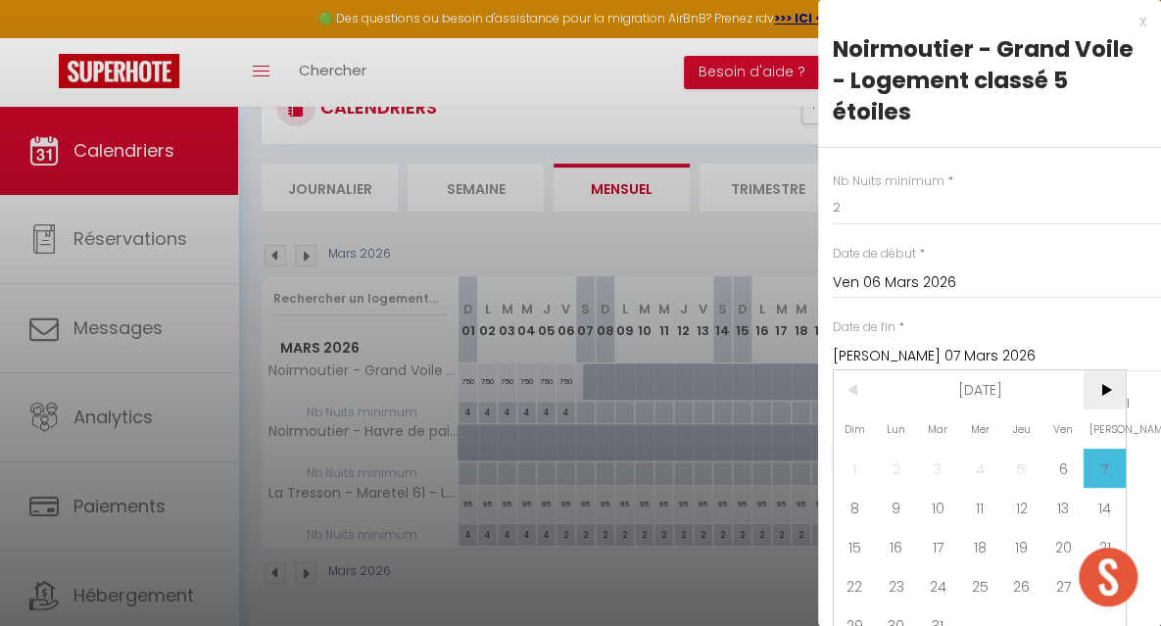
click at [1099, 390] on span ">" at bounding box center [1104, 389] width 42 height 39
click at [1099, 457] on span "4" at bounding box center [1104, 468] width 42 height 39
type input "[PERSON_NAME] 04 Avril 2026"
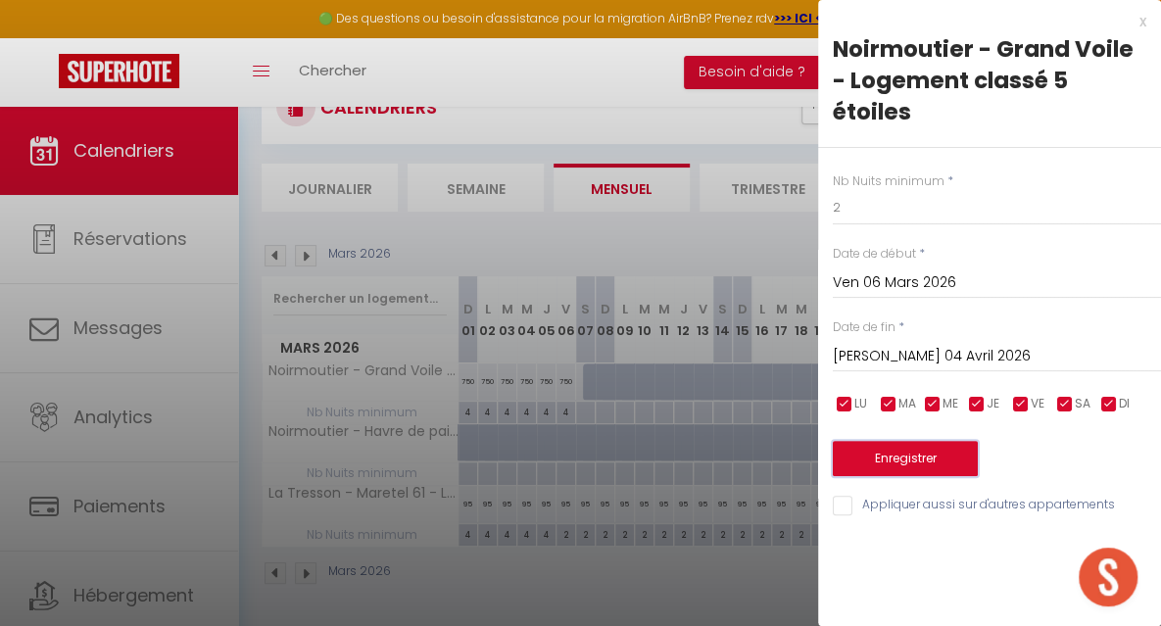
click at [931, 454] on button "Enregistrer" at bounding box center [905, 458] width 145 height 35
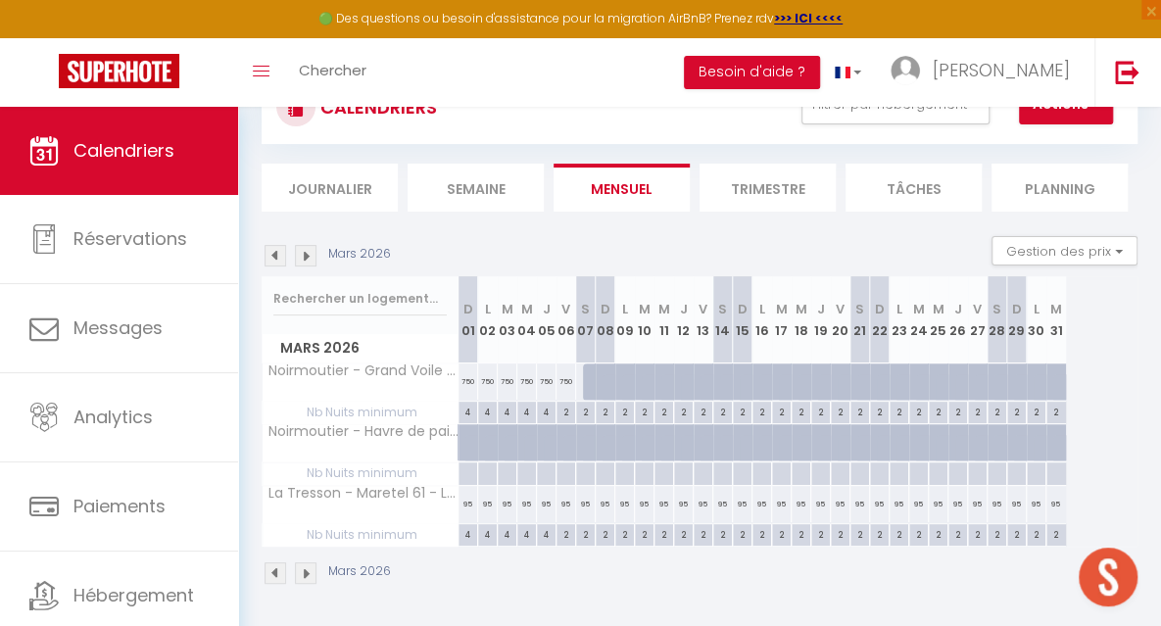
click at [589, 385] on div at bounding box center [593, 381] width 20 height 37
select select "1"
type input "[PERSON_NAME] 07 Mars 2026"
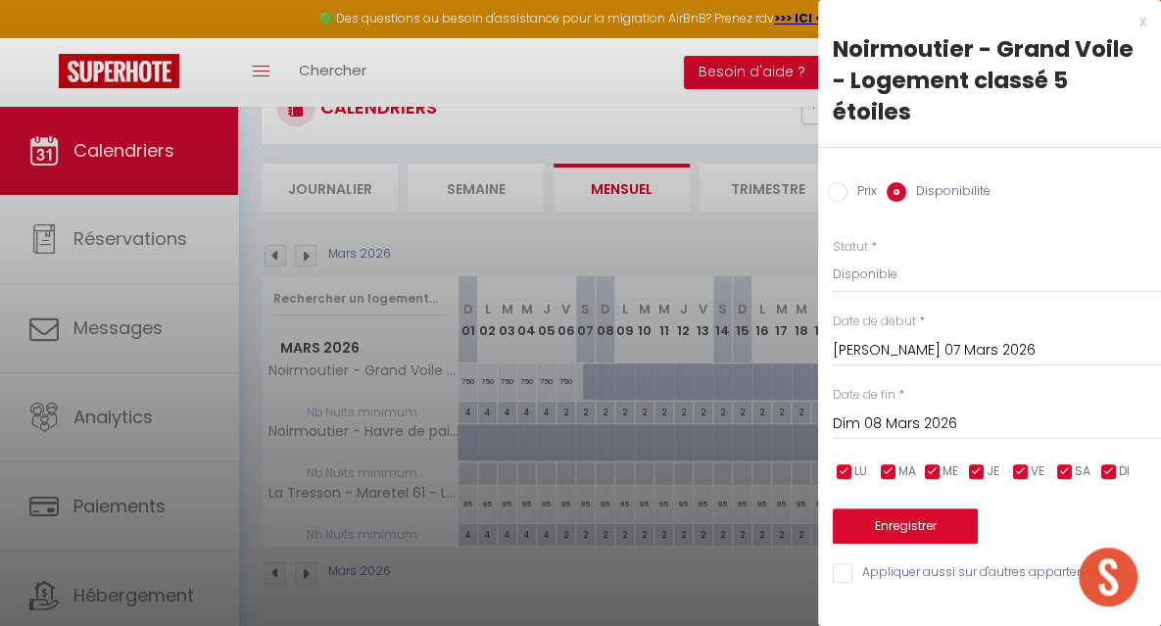
click at [858, 416] on input "Dim 08 Mars 2026" at bounding box center [997, 423] width 328 height 25
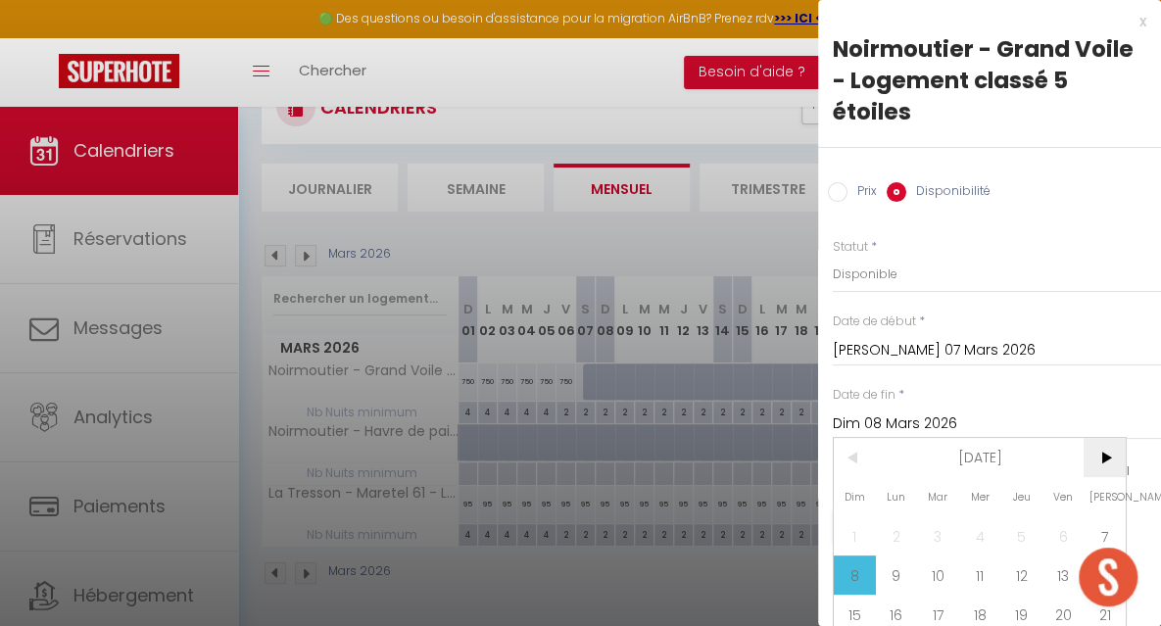
click at [1106, 454] on span ">" at bounding box center [1104, 457] width 42 height 39
click at [1105, 528] on span "4" at bounding box center [1104, 535] width 42 height 39
type input "[PERSON_NAME] 04 Avril 2026"
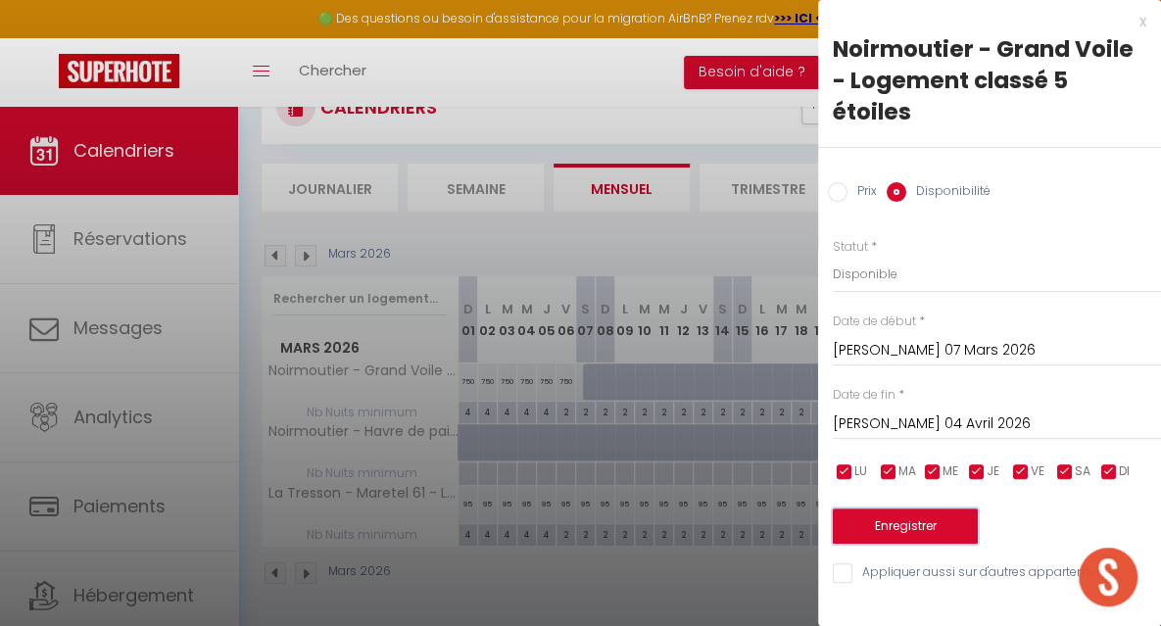
click at [953, 524] on button "Enregistrer" at bounding box center [905, 525] width 145 height 35
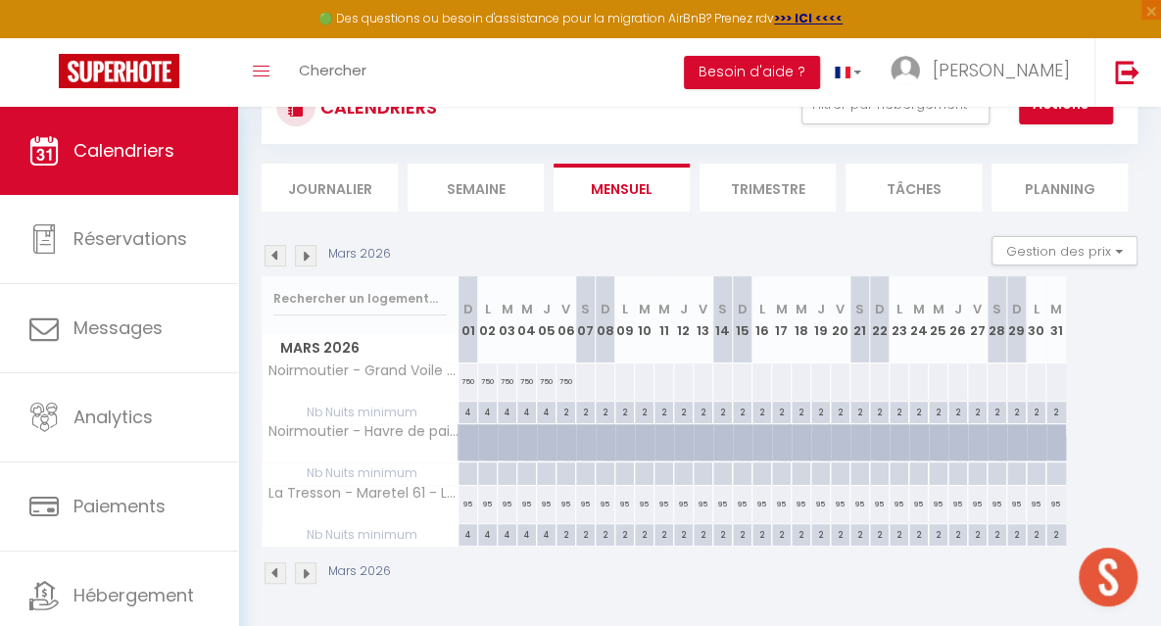
click at [583, 384] on div at bounding box center [585, 381] width 21 height 36
select select "1"
type input "[PERSON_NAME] 07 Mars 2026"
type input "Dim 08 Mars 2026"
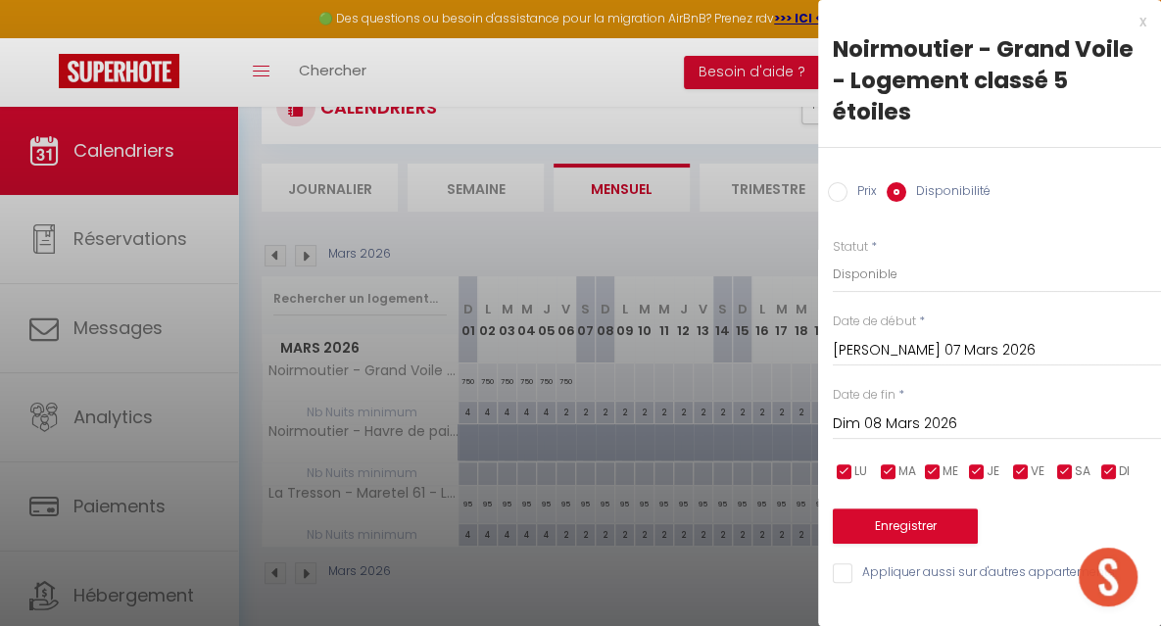
click at [842, 192] on input "Prix" at bounding box center [838, 192] width 20 height 20
radio input "true"
radio input "false"
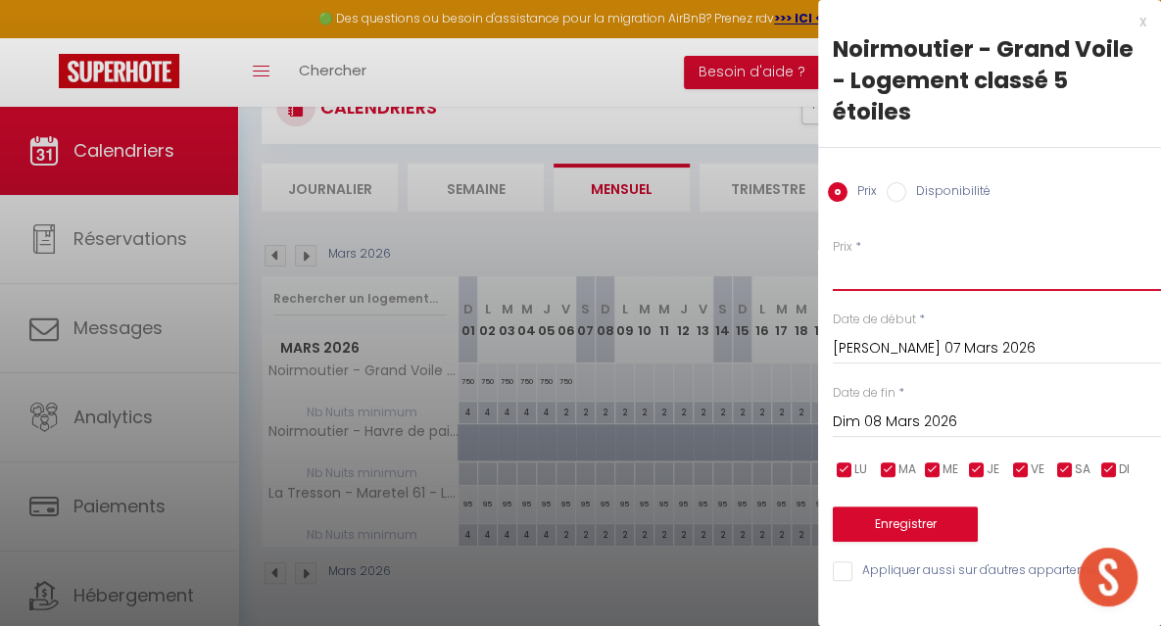
click at [869, 279] on input "Prix" at bounding box center [997, 273] width 328 height 35
type input "750"
click at [884, 420] on input "Dim 08 Mars 2026" at bounding box center [997, 421] width 328 height 25
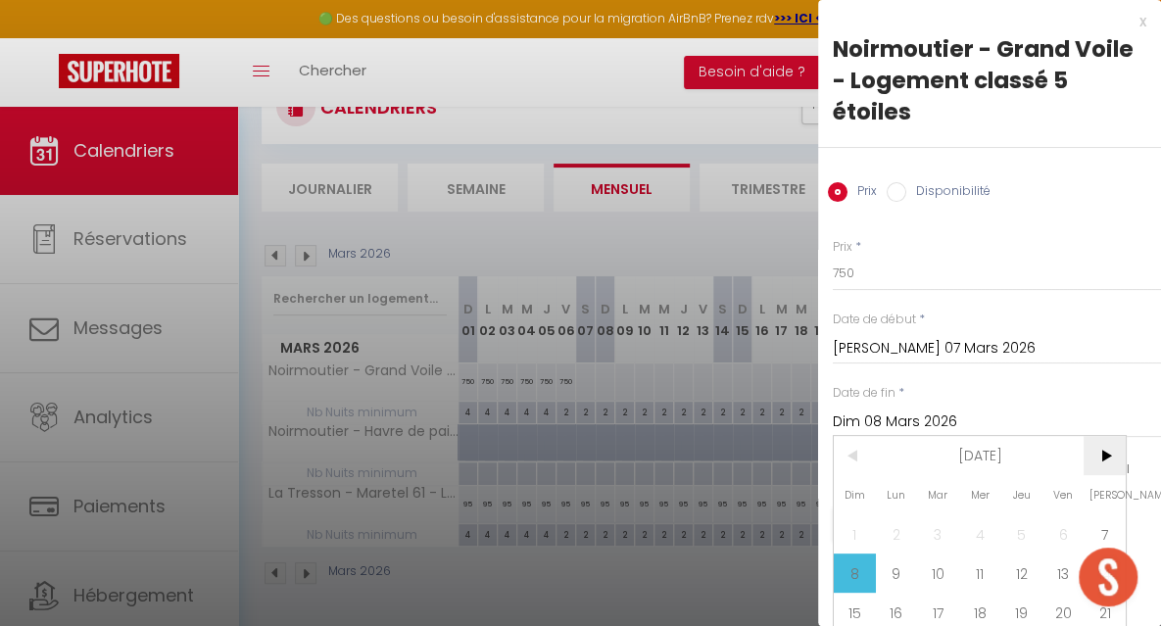
click at [1105, 455] on span ">" at bounding box center [1104, 455] width 42 height 39
click at [1107, 524] on span "4" at bounding box center [1104, 533] width 42 height 39
type input "[PERSON_NAME] 04 Avril 2026"
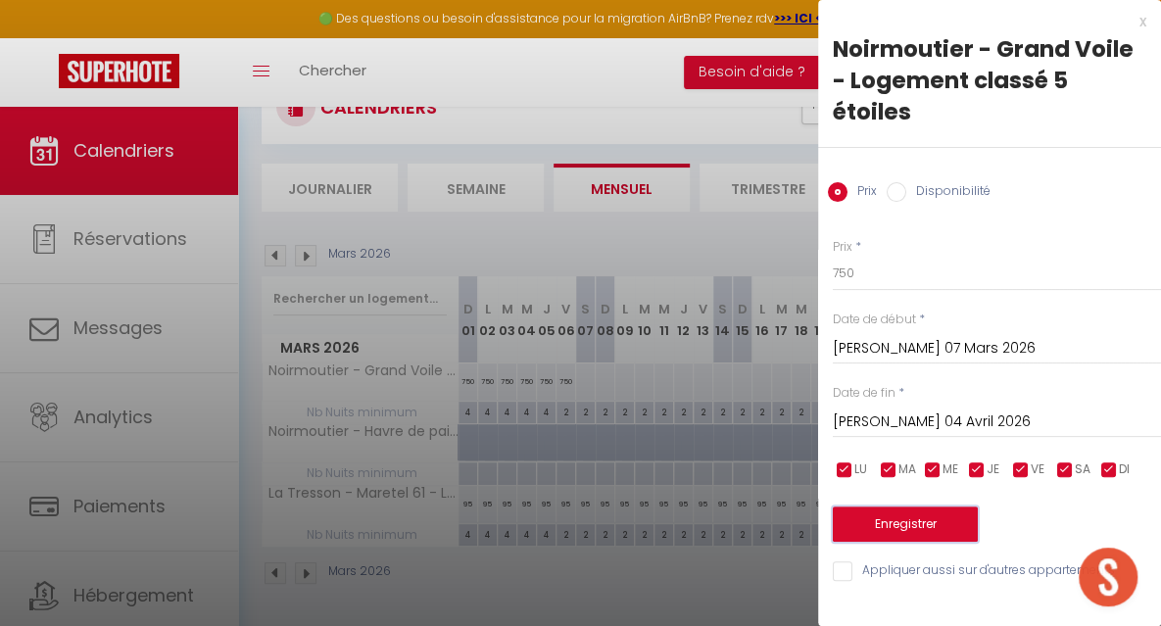
click at [935, 529] on button "Enregistrer" at bounding box center [905, 523] width 145 height 35
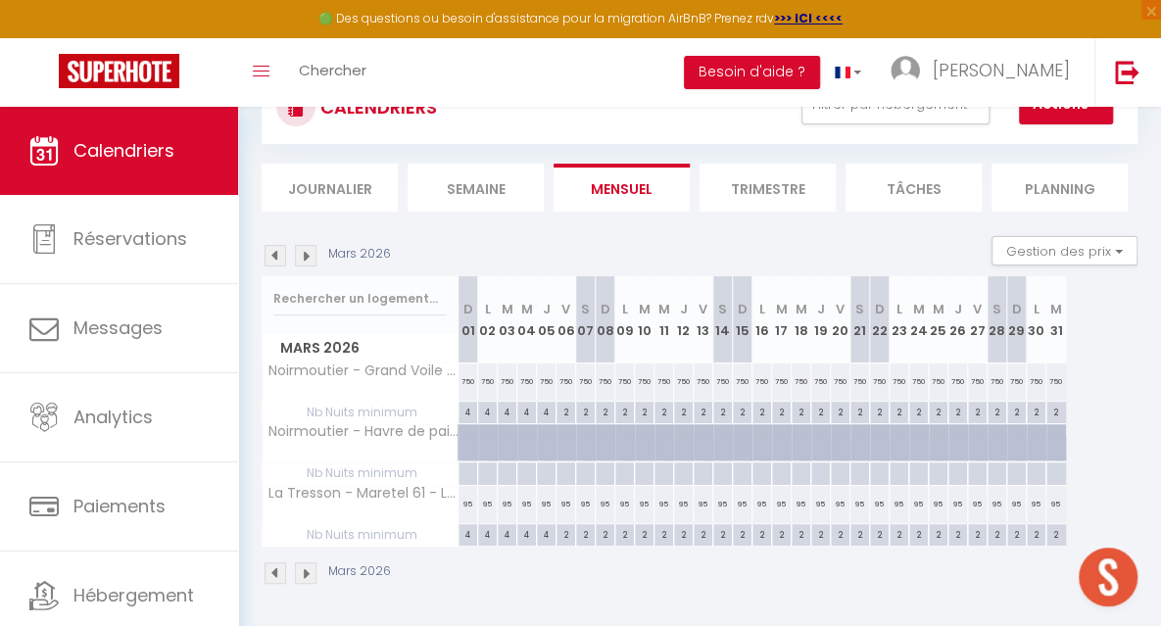
click at [313, 260] on img at bounding box center [306, 256] width 22 height 22
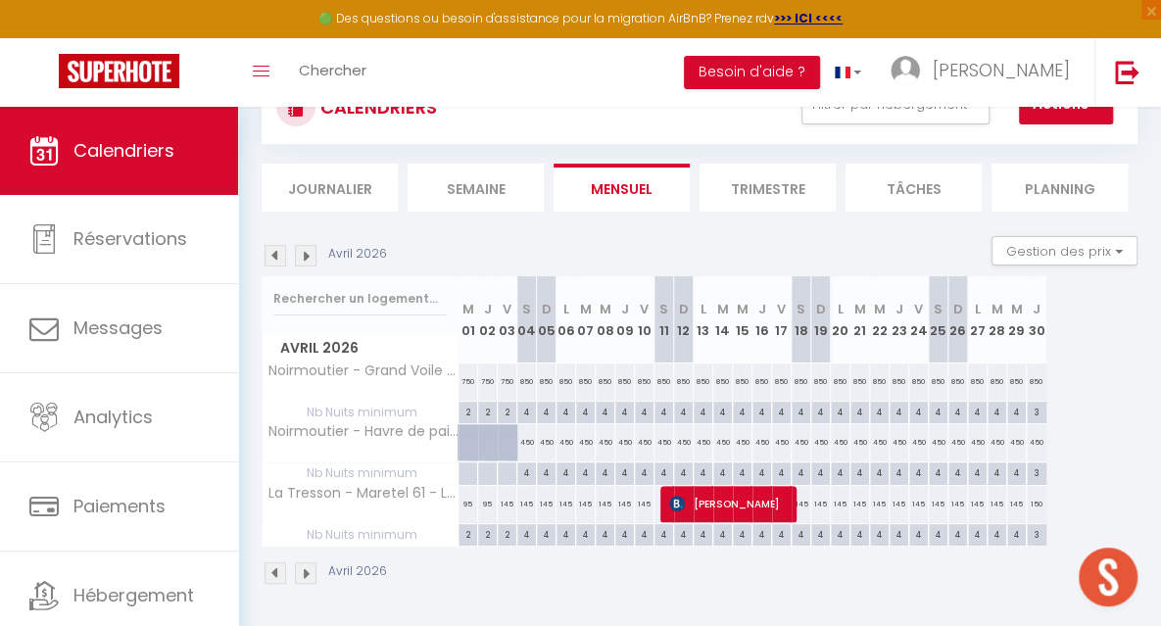
click at [304, 256] on img at bounding box center [306, 256] width 22 height 22
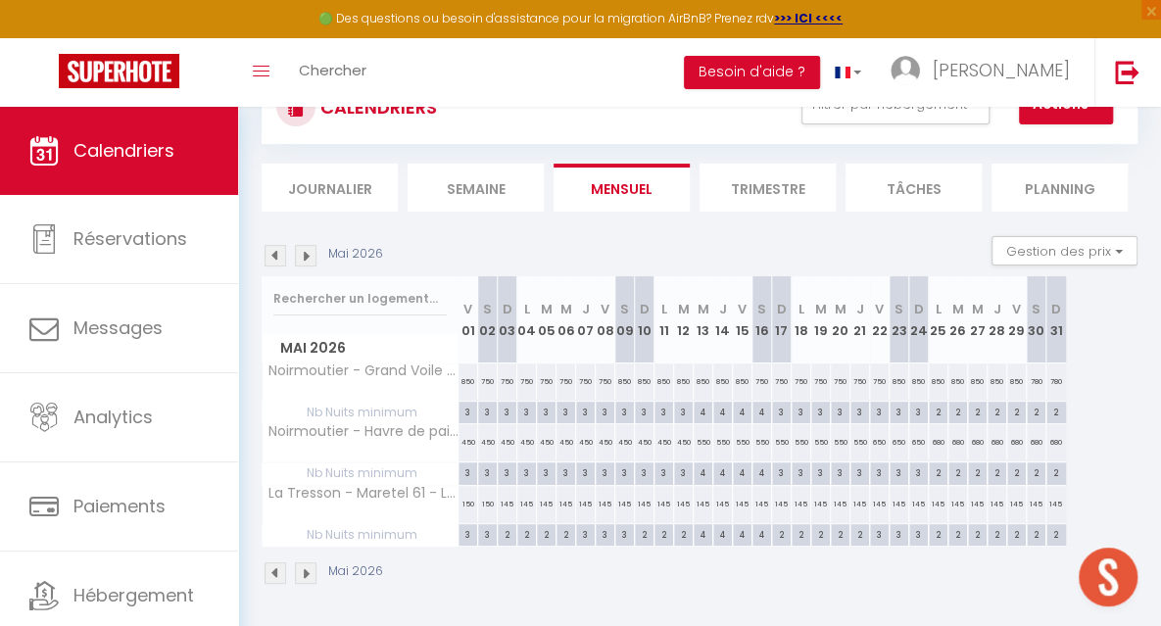
click at [303, 256] on img at bounding box center [306, 256] width 22 height 22
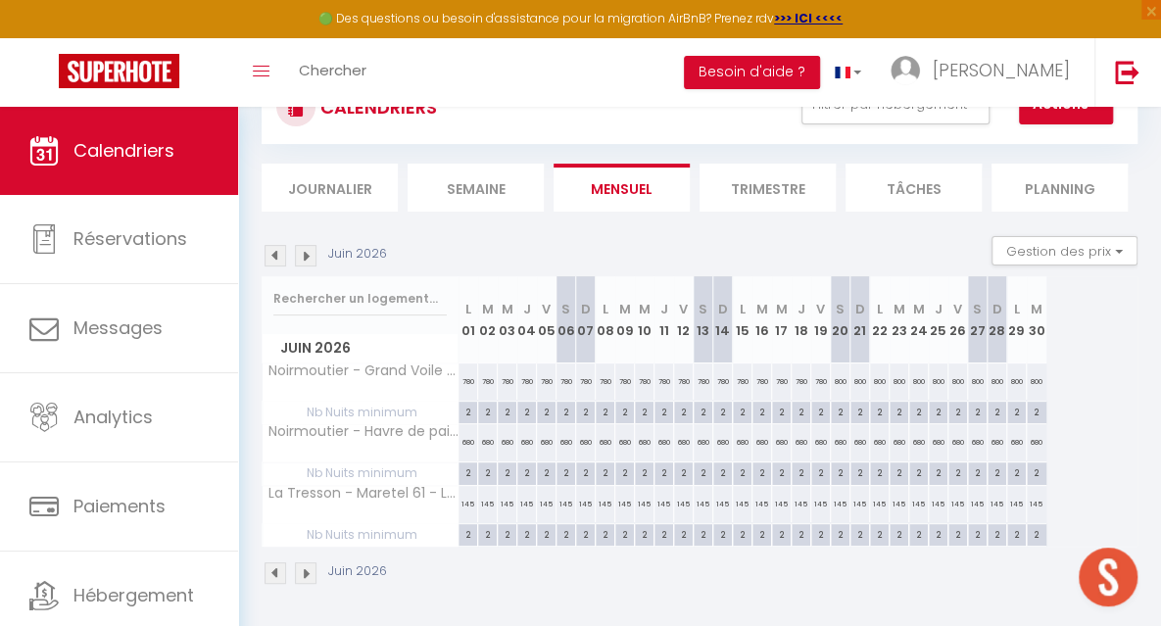
click at [309, 256] on img at bounding box center [306, 256] width 22 height 22
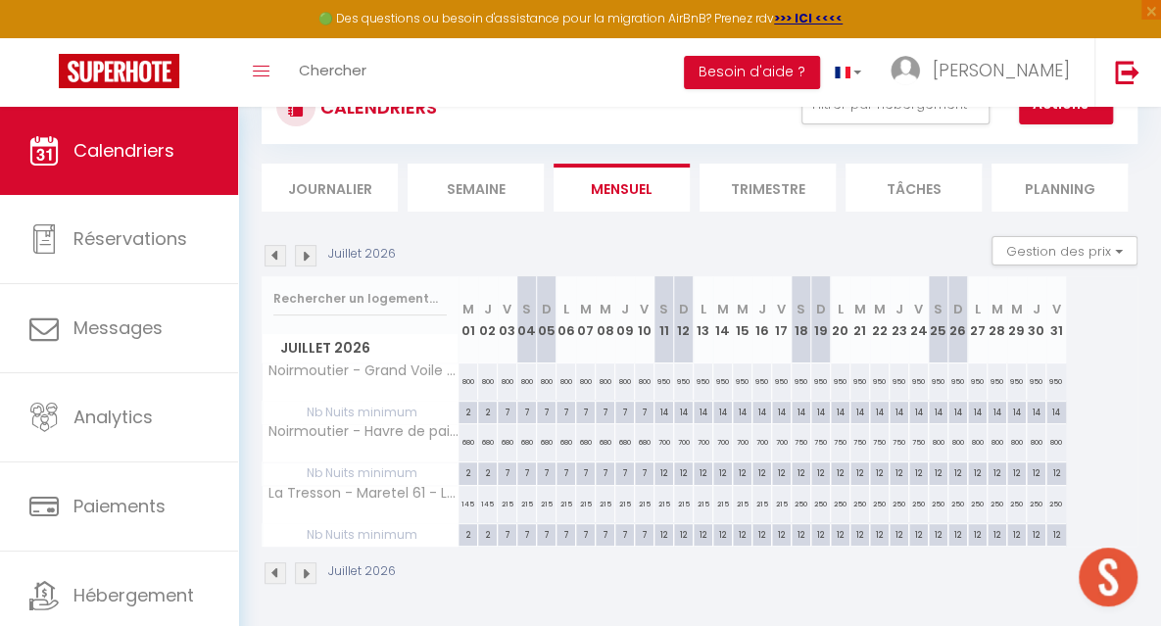
click at [309, 256] on img at bounding box center [306, 256] width 22 height 22
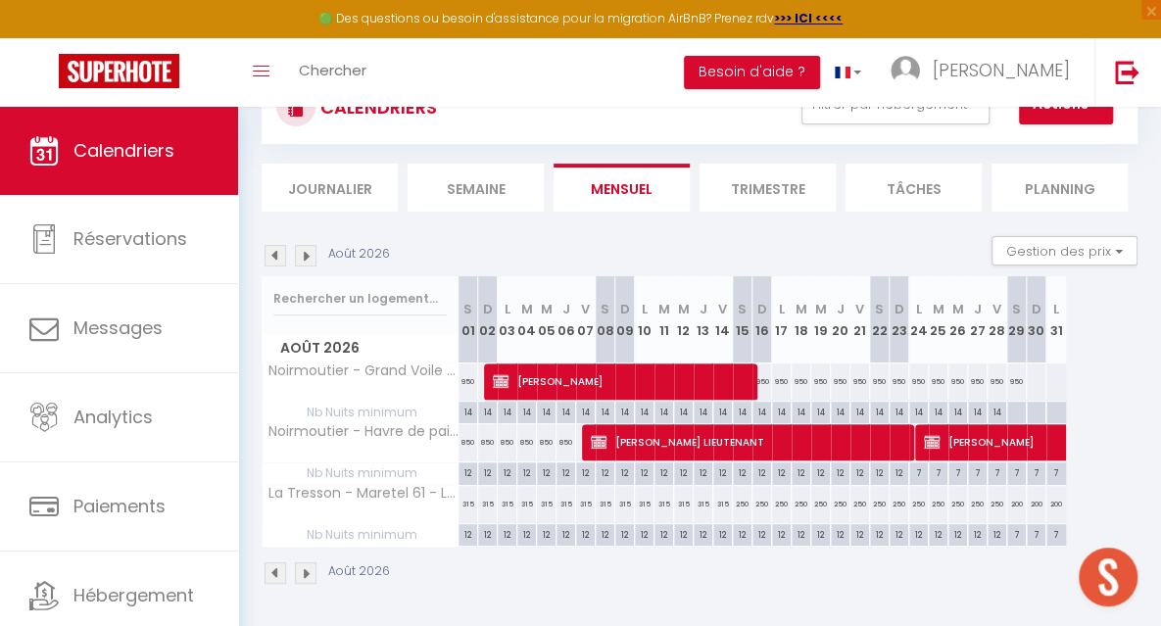
click at [309, 256] on img at bounding box center [306, 256] width 22 height 22
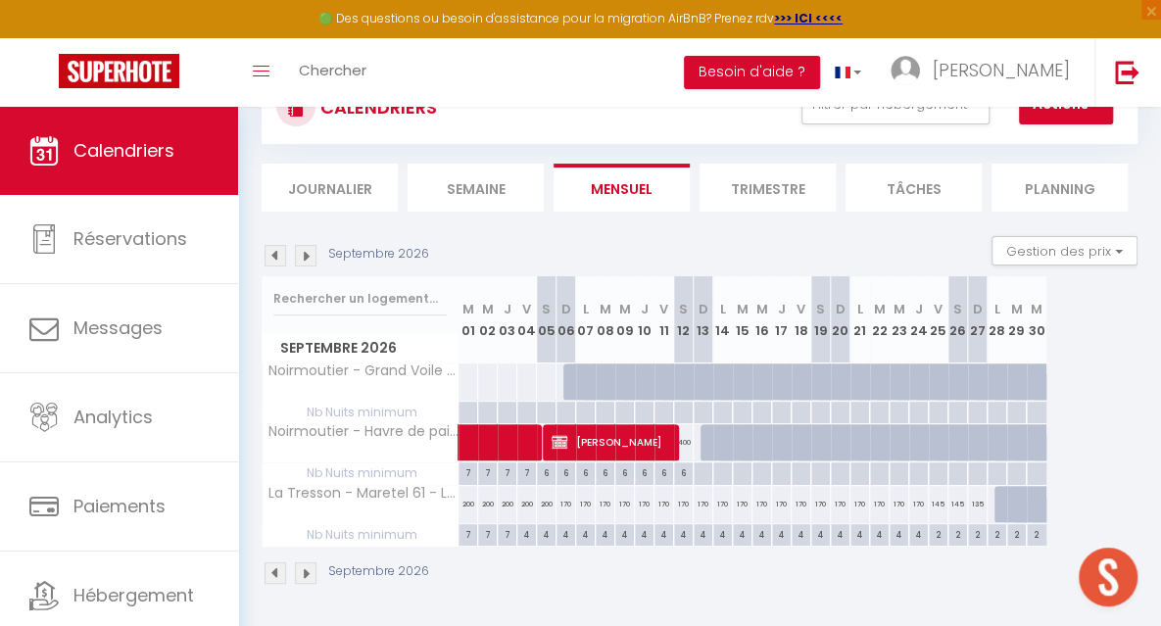
click at [277, 254] on img at bounding box center [276, 256] width 22 height 22
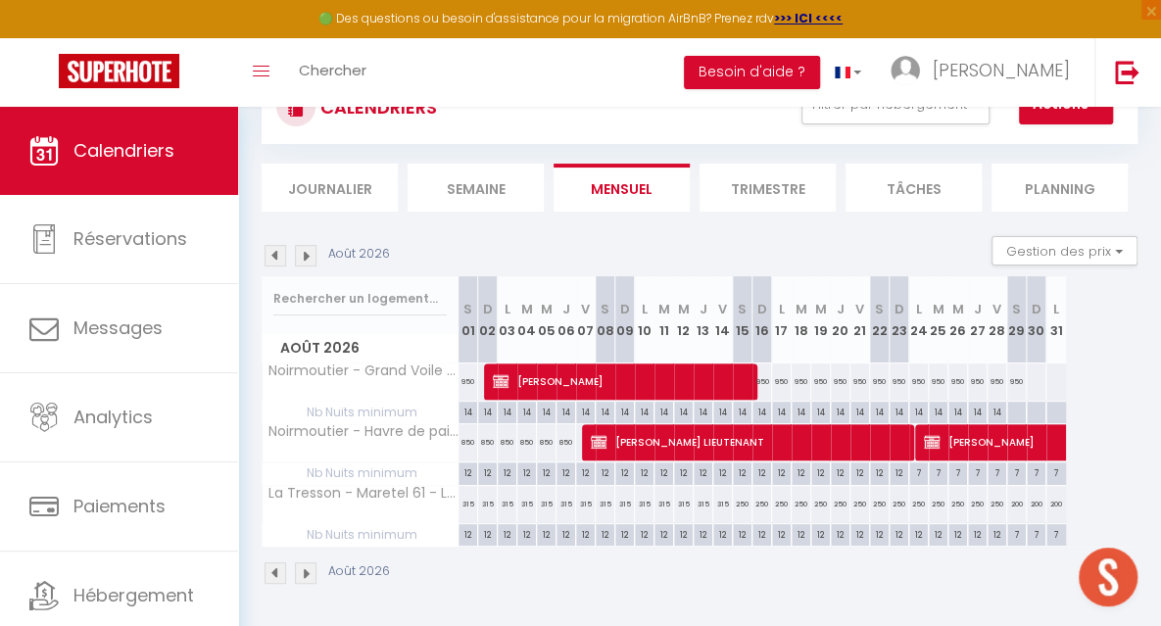
click at [276, 254] on img at bounding box center [276, 256] width 22 height 22
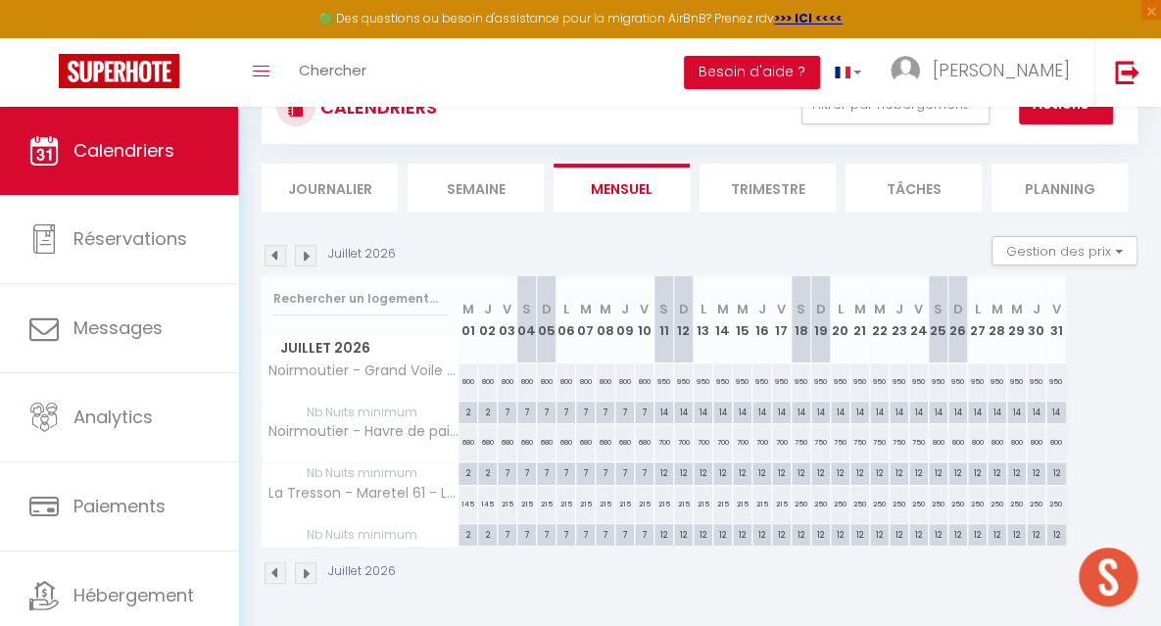
click at [302, 254] on img at bounding box center [306, 256] width 22 height 22
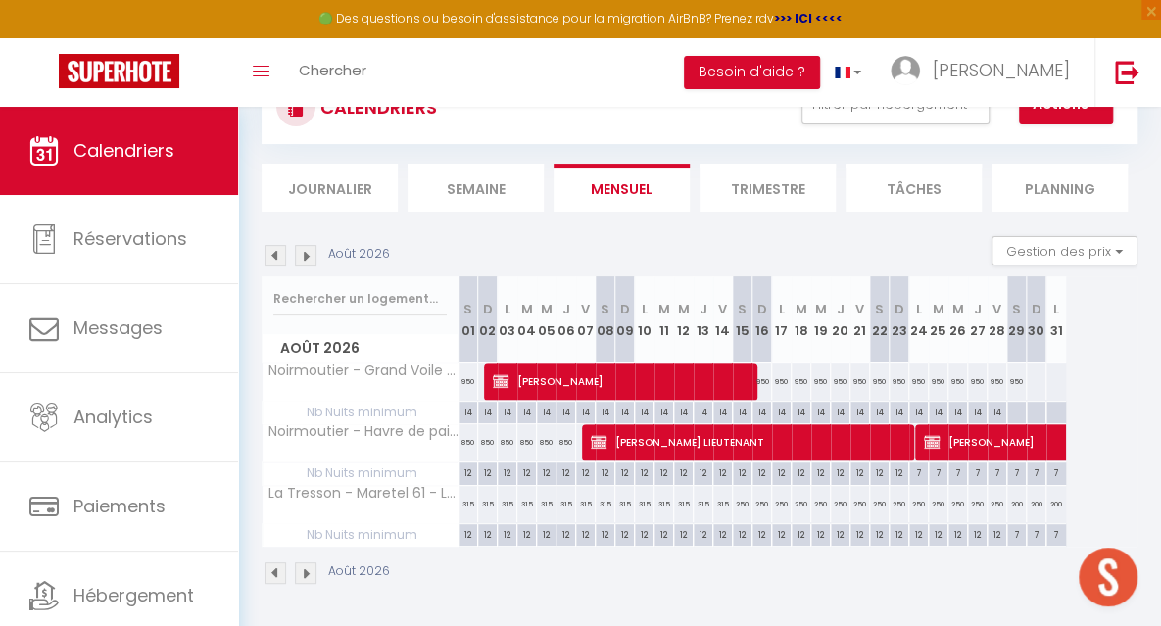
click at [1020, 380] on div "950" at bounding box center [1017, 381] width 20 height 36
type input "950"
type input "[PERSON_NAME] 29 Août 2026"
type input "Dim 30 Août 2026"
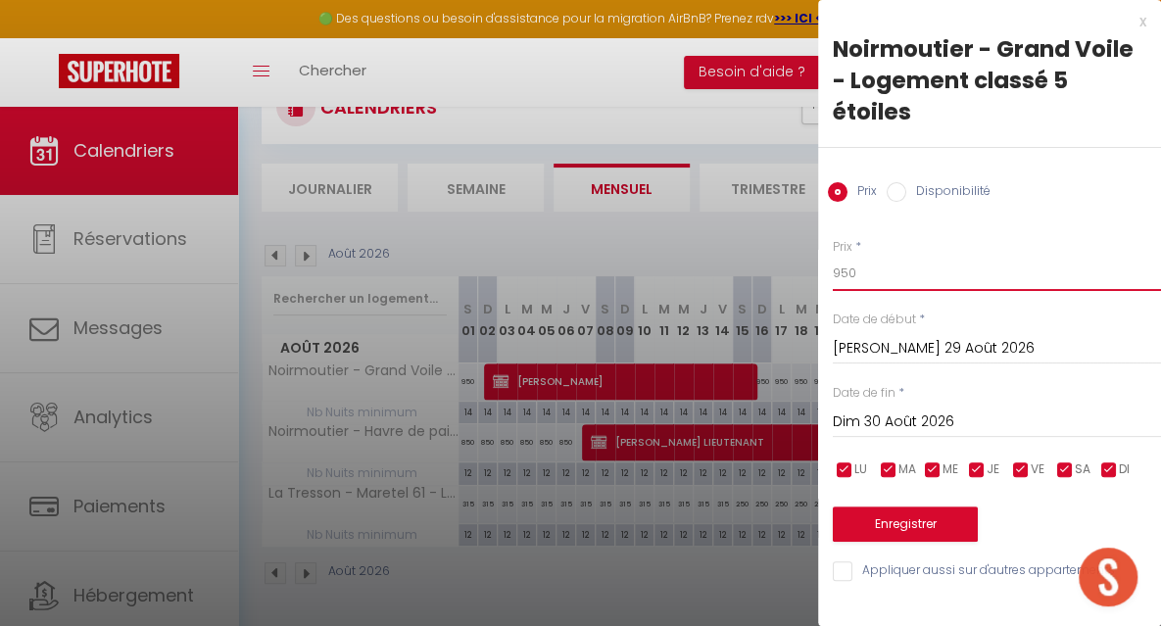
click at [880, 269] on input "950" at bounding box center [997, 273] width 328 height 35
type input "9"
type input "800"
click at [874, 412] on input "Dim 30 Août 2026" at bounding box center [997, 421] width 328 height 25
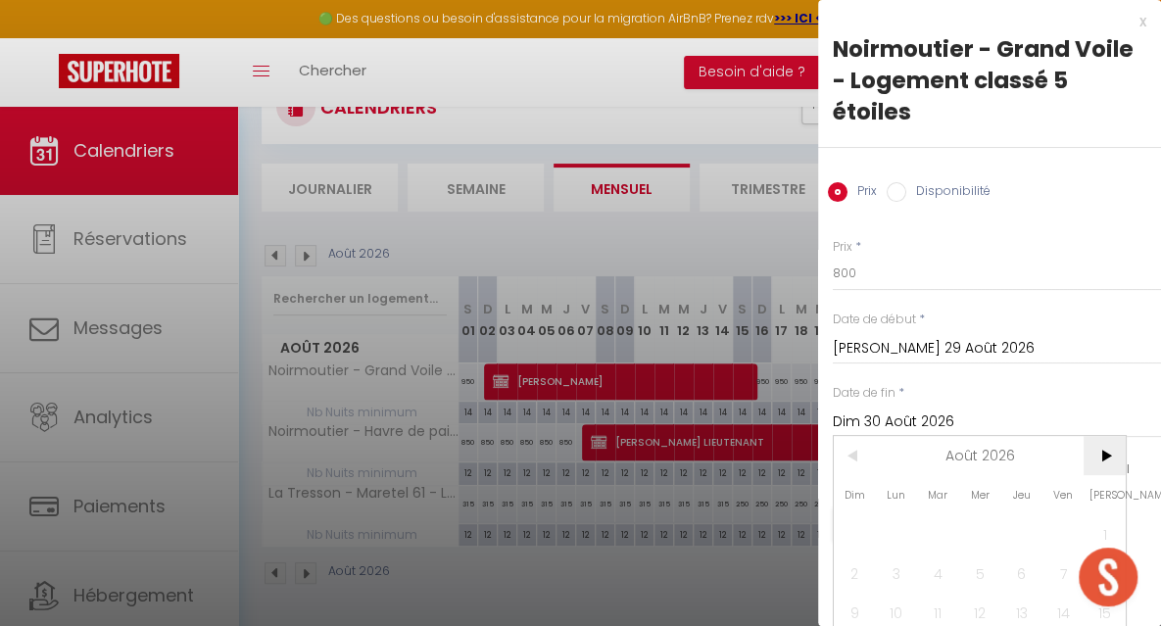
click at [1095, 465] on span ">" at bounding box center [1104, 455] width 42 height 39
click at [1095, 524] on span "5" at bounding box center [1104, 533] width 42 height 39
type input "[PERSON_NAME] 05 Septembre 2026"
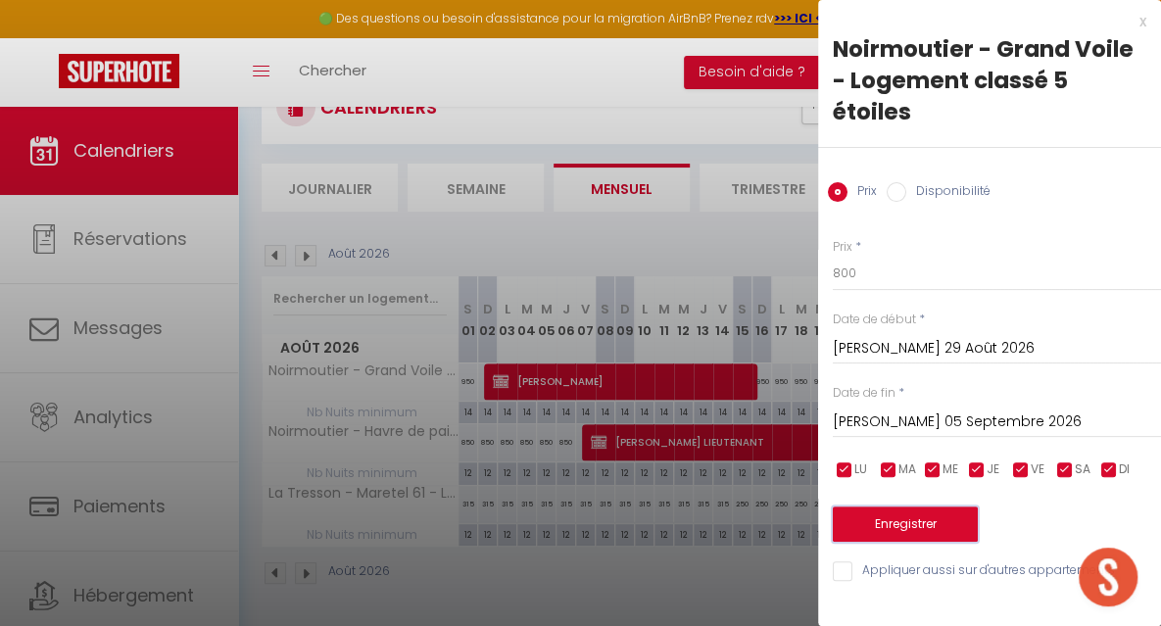
click at [908, 521] on button "Enregistrer" at bounding box center [905, 523] width 145 height 35
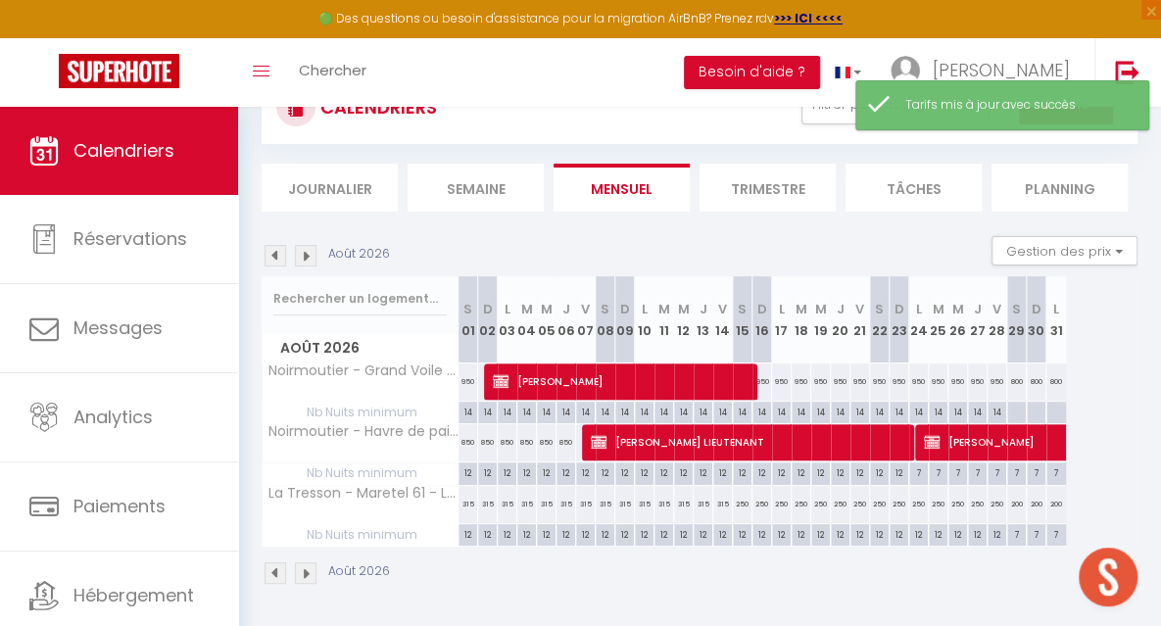
click at [1011, 410] on div at bounding box center [1016, 413] width 20 height 23
type input "[PERSON_NAME] 29 Août 2026"
type input "Dim 30 Août 2026"
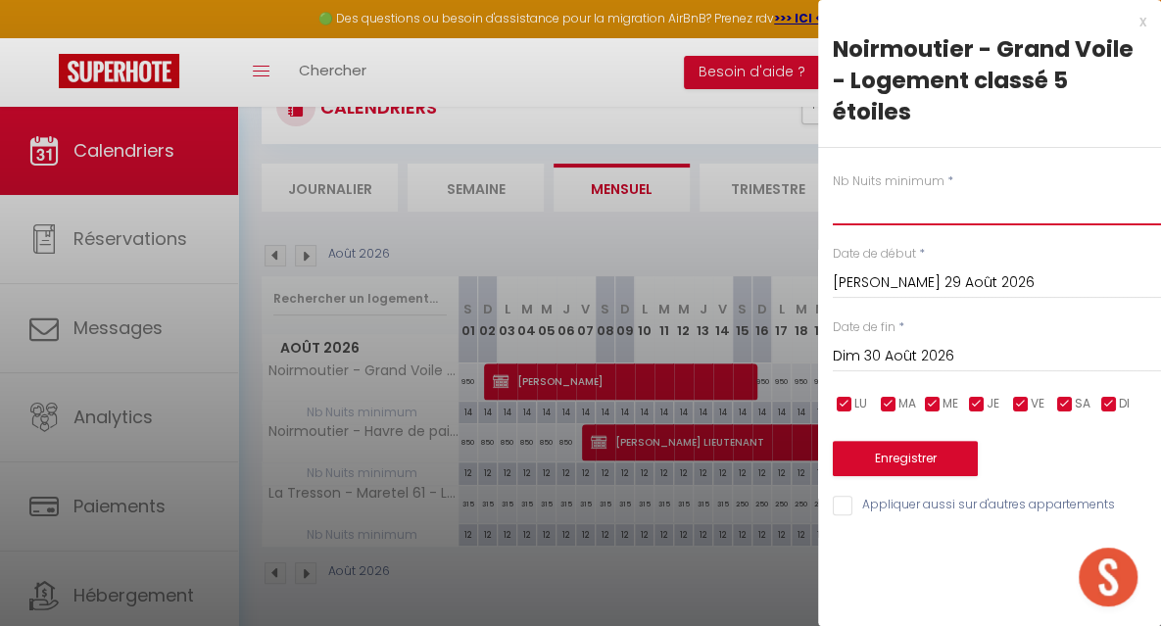
click at [876, 207] on input "text" at bounding box center [997, 207] width 328 height 35
type input "7"
click at [878, 346] on input "Dim 30 Août 2026" at bounding box center [997, 356] width 328 height 25
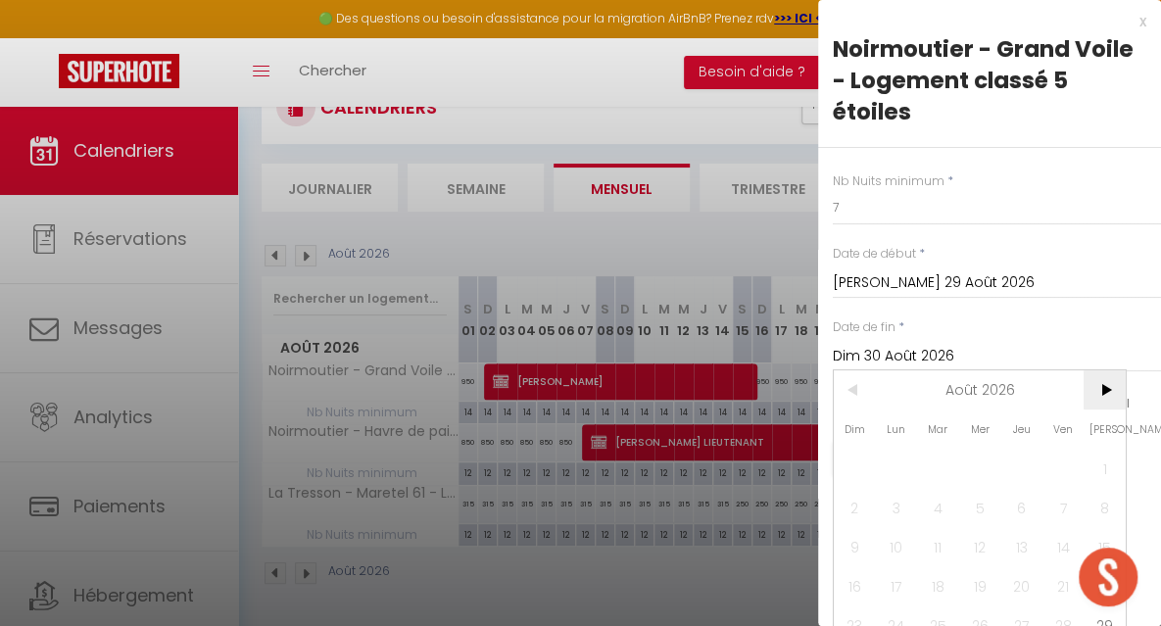
click at [1101, 395] on span ">" at bounding box center [1104, 389] width 42 height 39
click at [1108, 473] on span "5" at bounding box center [1104, 468] width 42 height 39
type input "[PERSON_NAME] 05 Septembre 2026"
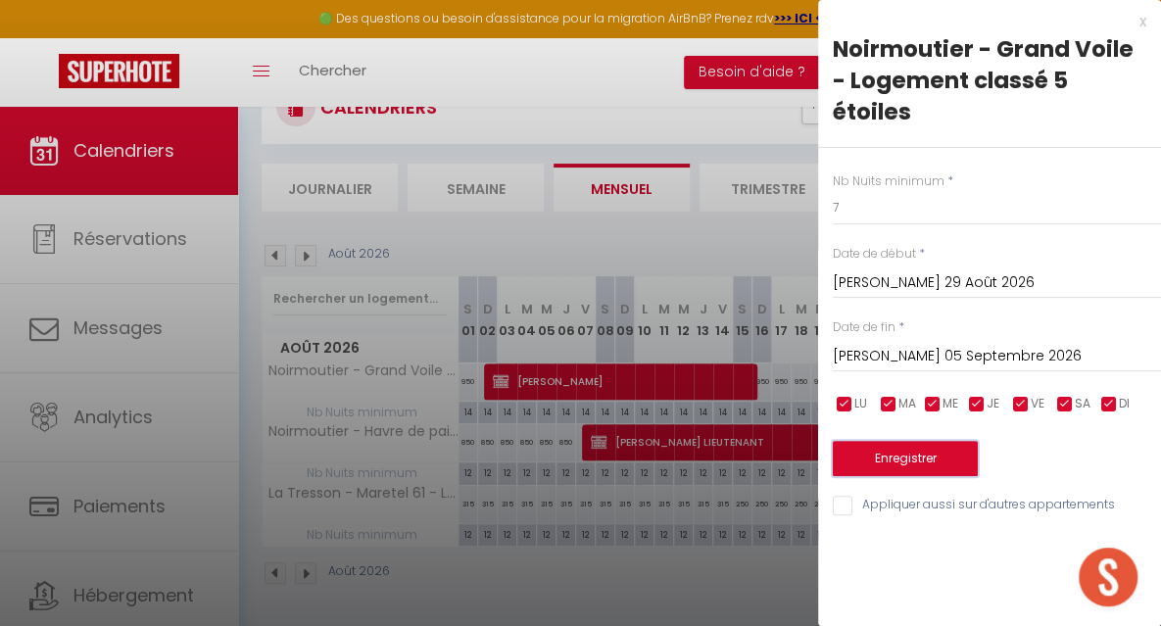
click at [936, 466] on button "Enregistrer" at bounding box center [905, 458] width 145 height 35
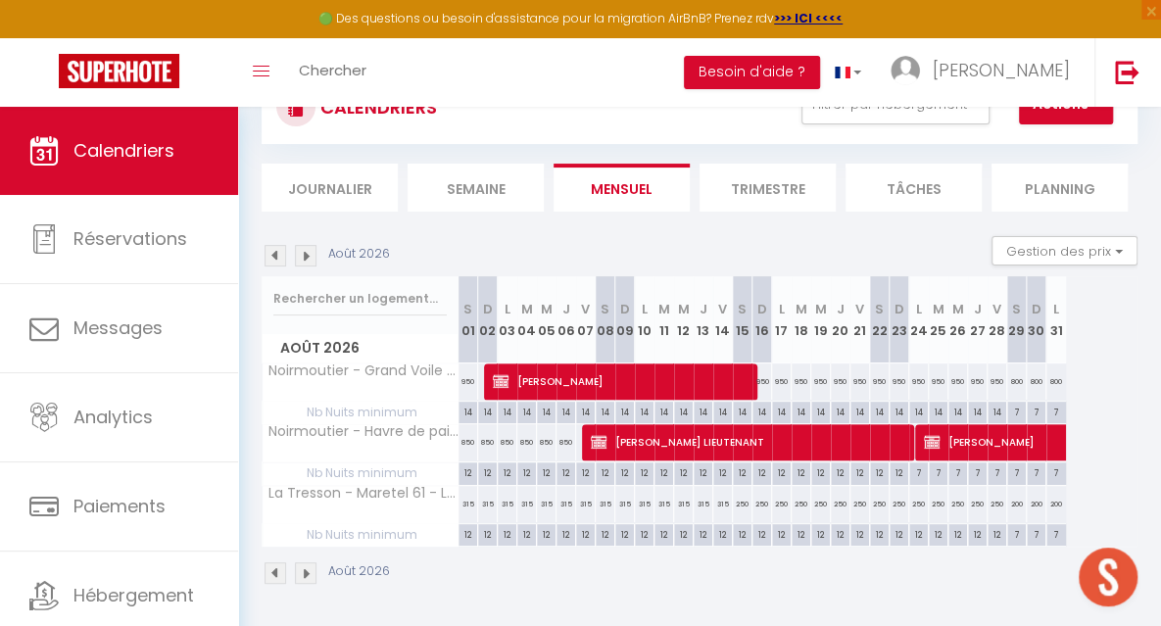
click at [305, 255] on img at bounding box center [306, 256] width 22 height 22
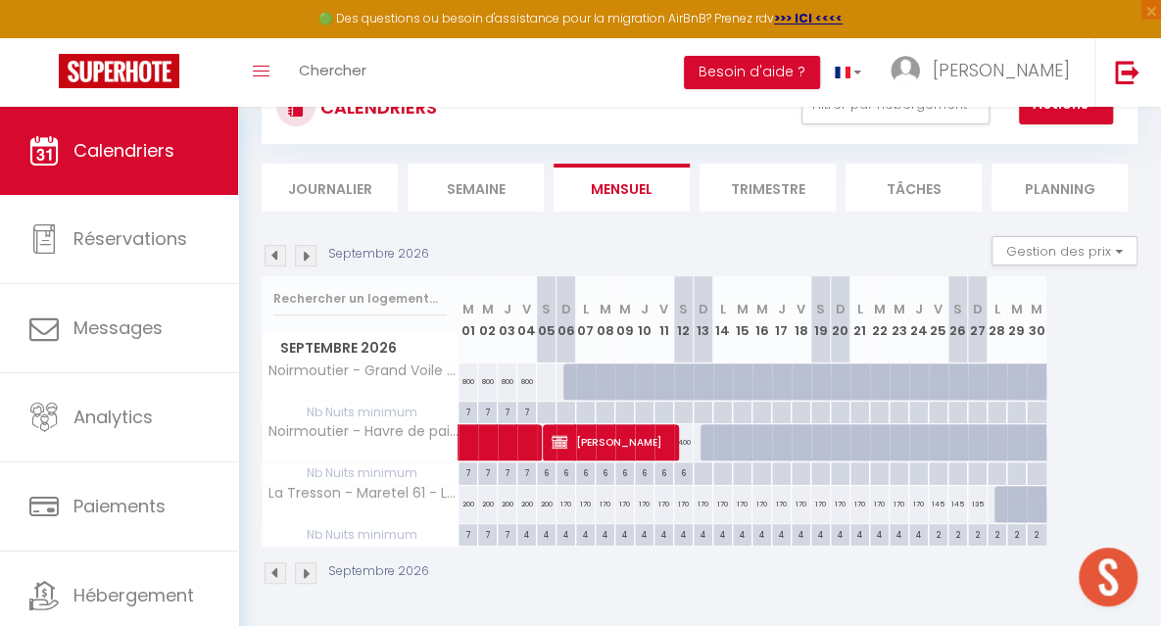
click at [541, 410] on div at bounding box center [546, 413] width 20 height 23
type input "[PERSON_NAME] 05 Septembre 2026"
type input "Dim 06 Septembre 2026"
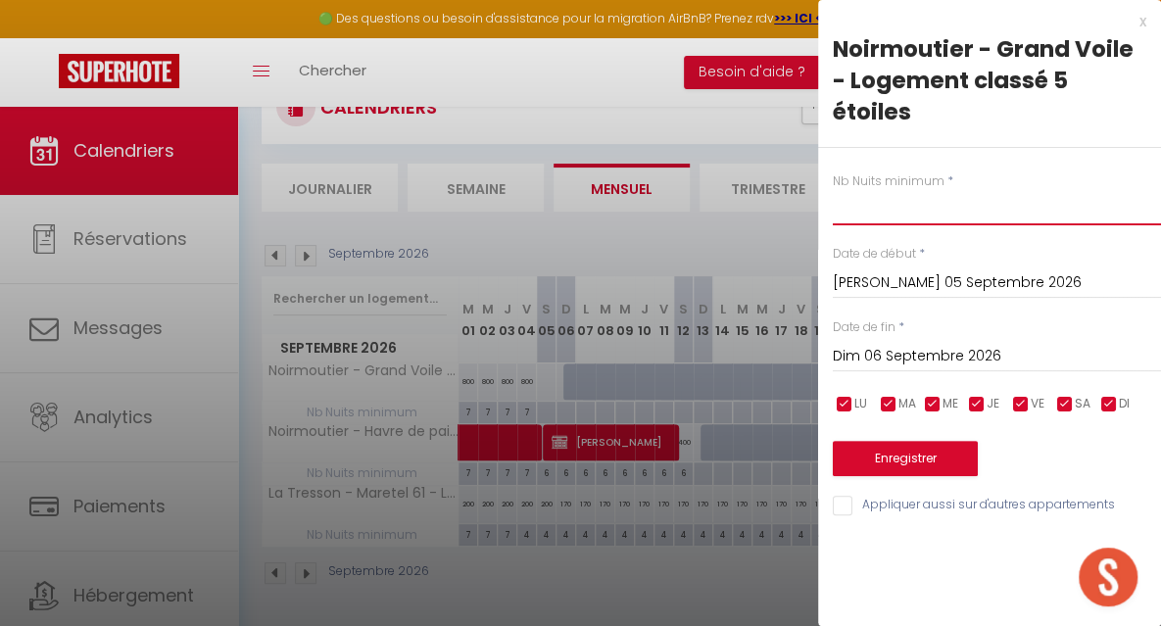
click at [843, 209] on input "text" at bounding box center [997, 207] width 328 height 35
type input "2"
click at [843, 348] on input "Dim 06 Septembre 2026" at bounding box center [997, 356] width 328 height 25
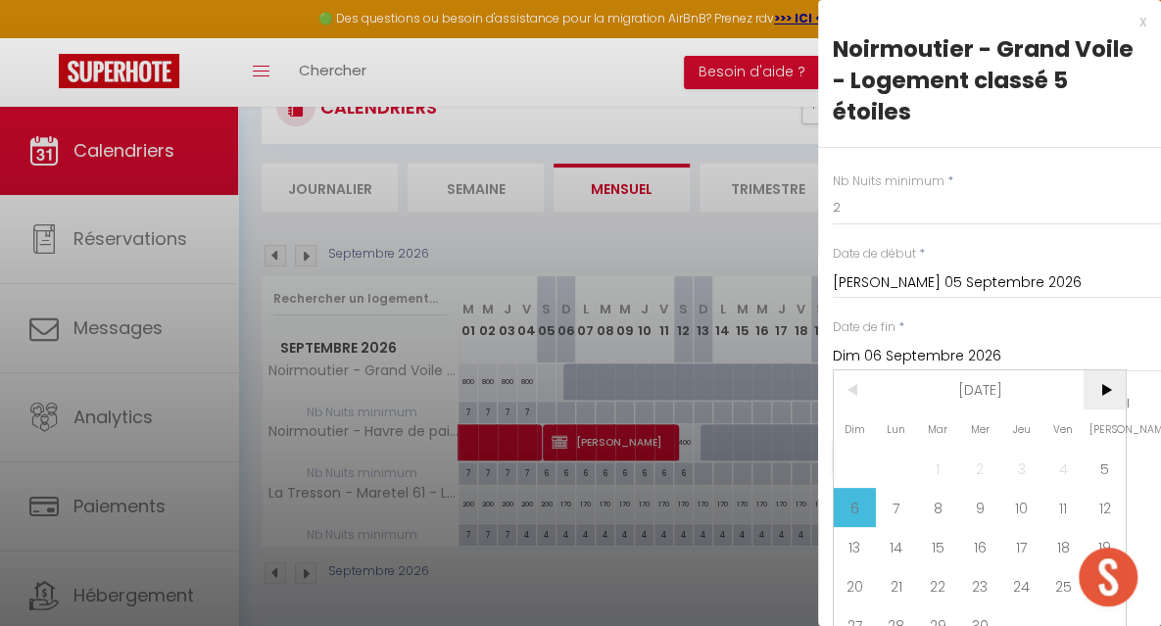
click at [1109, 395] on span ">" at bounding box center [1104, 389] width 42 height 39
drag, startPoint x: 1097, startPoint y: 468, endPoint x: 1068, endPoint y: 453, distance: 33.3
click at [1097, 468] on span "3" at bounding box center [1104, 468] width 42 height 39
type input "[PERSON_NAME] 03 Octobre 2026"
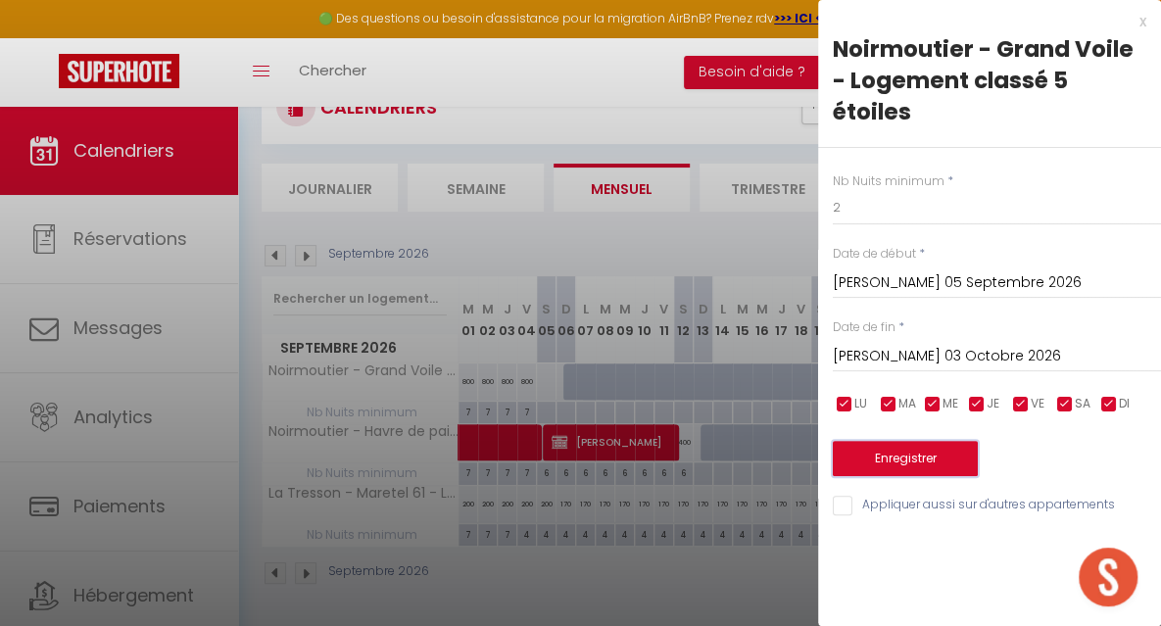
click at [911, 465] on button "Enregistrer" at bounding box center [905, 458] width 145 height 35
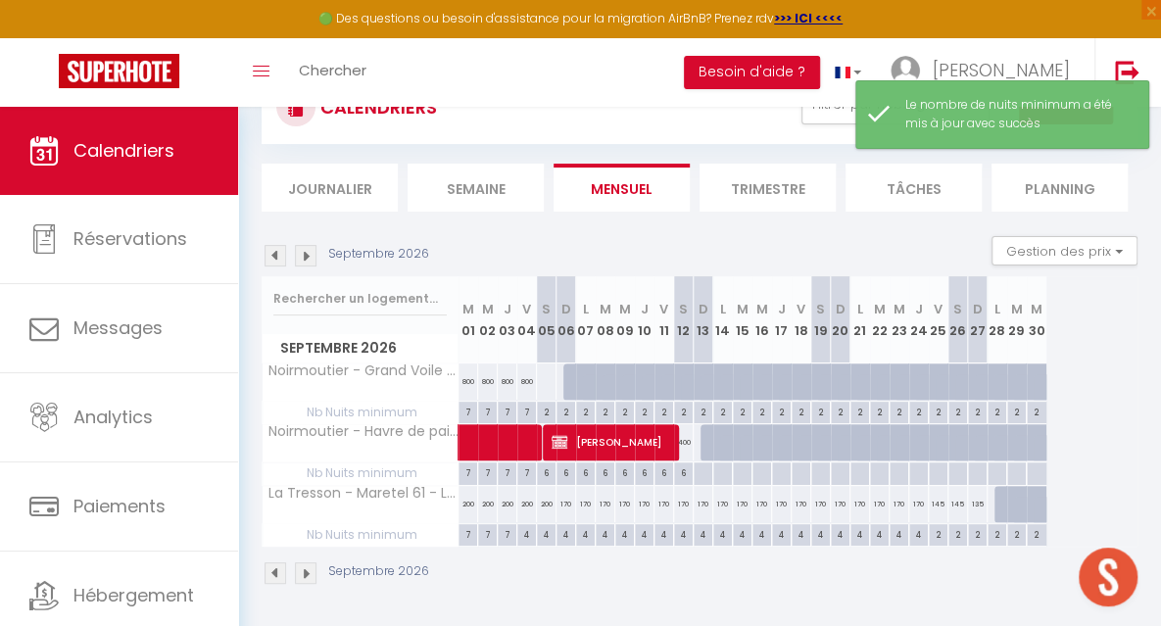
click at [545, 385] on div at bounding box center [546, 381] width 21 height 36
type input "[PERSON_NAME] 05 Septembre 2026"
type input "Dim 06 Septembre 2026"
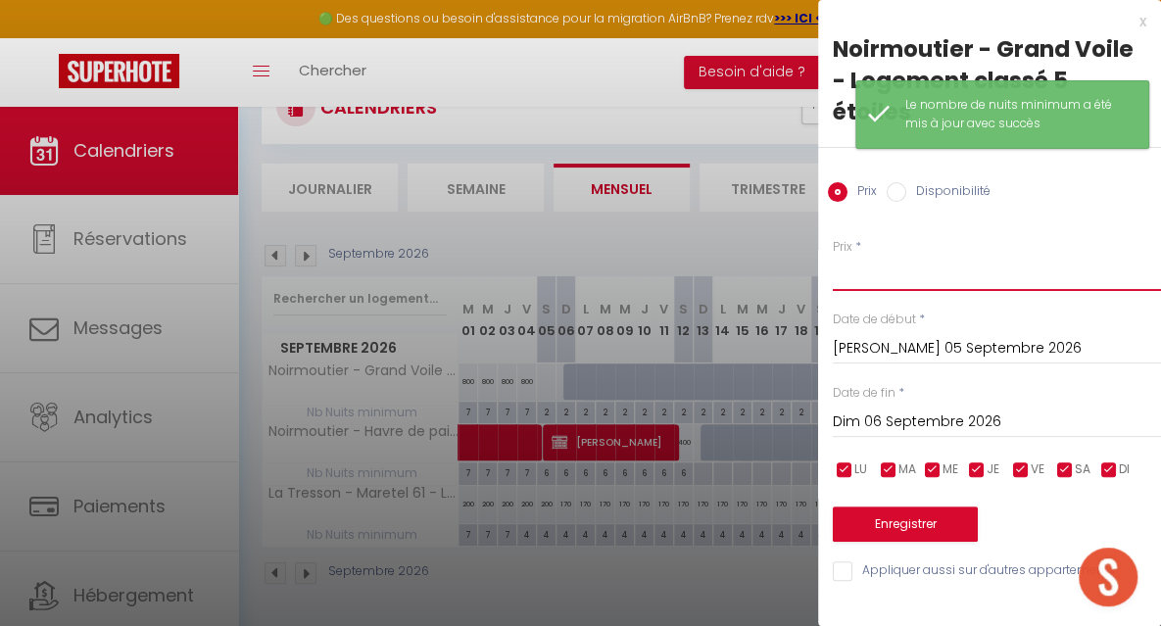
click at [848, 282] on input "Prix" at bounding box center [997, 273] width 328 height 35
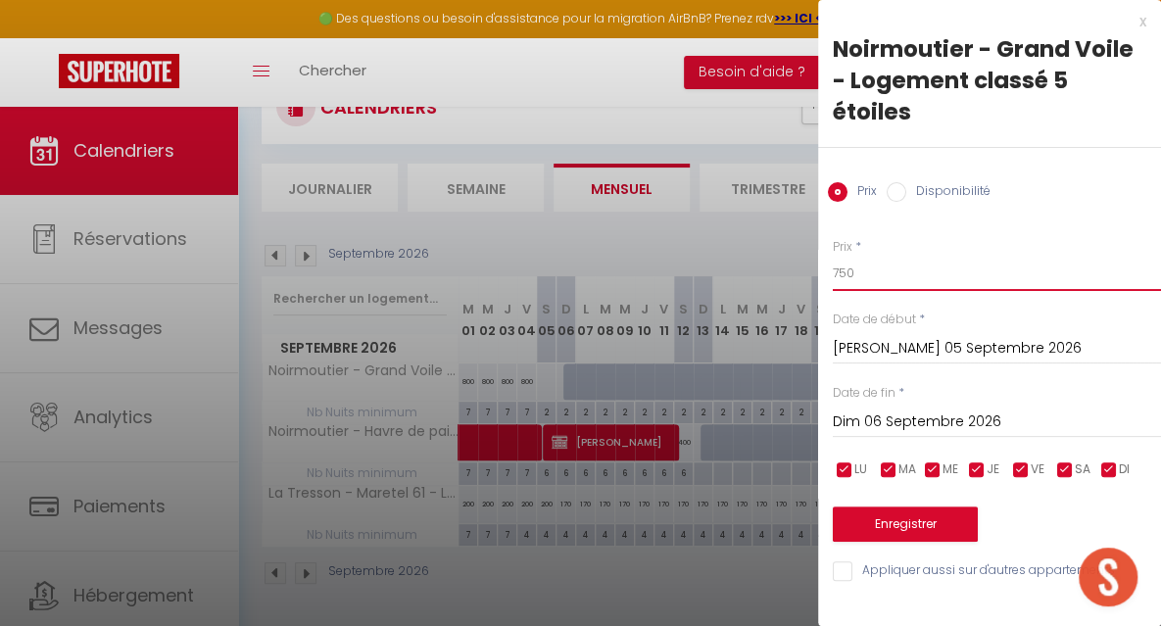
type input "750"
click at [886, 425] on input "Dim 06 Septembre 2026" at bounding box center [997, 421] width 328 height 25
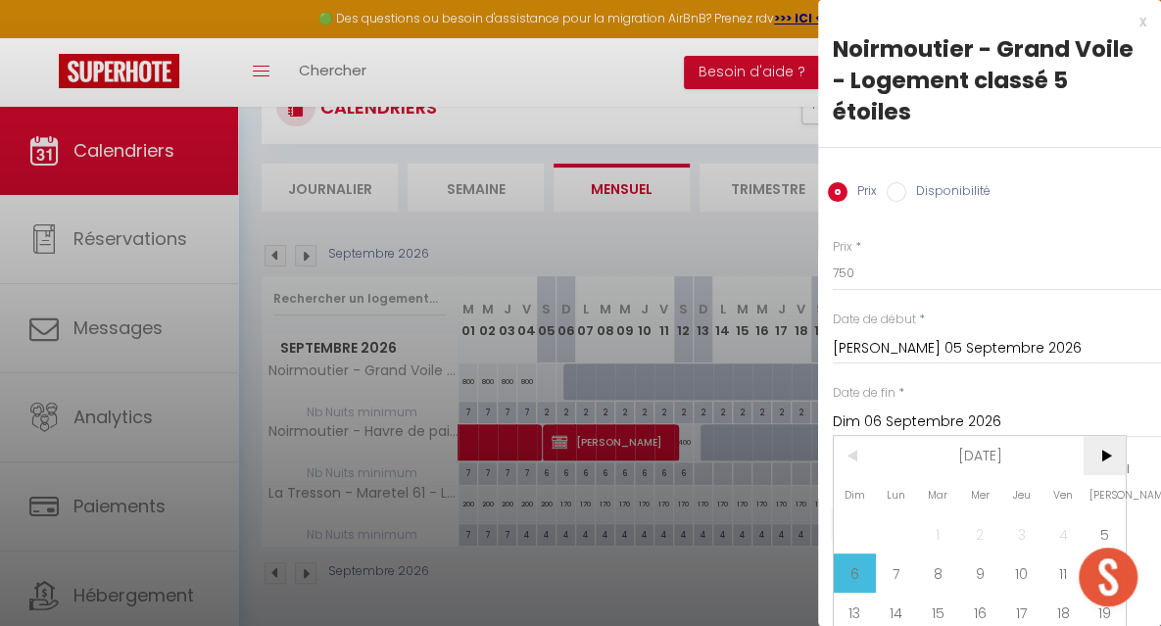
click at [1111, 449] on span ">" at bounding box center [1104, 455] width 42 height 39
click at [1100, 515] on span "3" at bounding box center [1104, 533] width 42 height 39
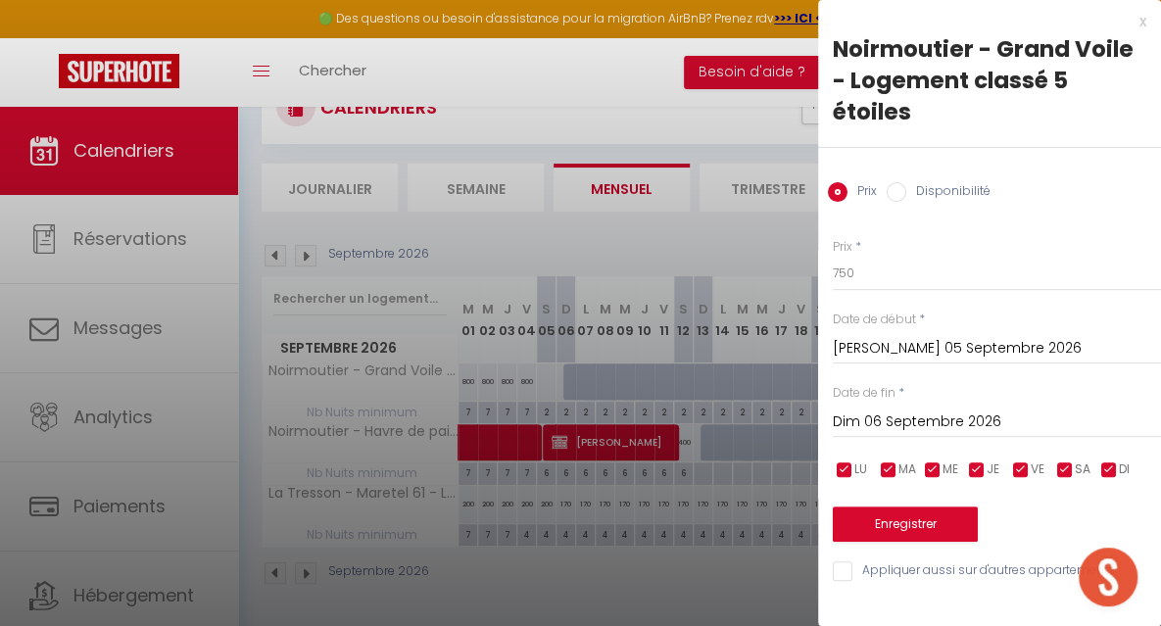
type input "[PERSON_NAME] 03 Octobre 2026"
click at [914, 520] on button "Enregistrer" at bounding box center [905, 523] width 145 height 35
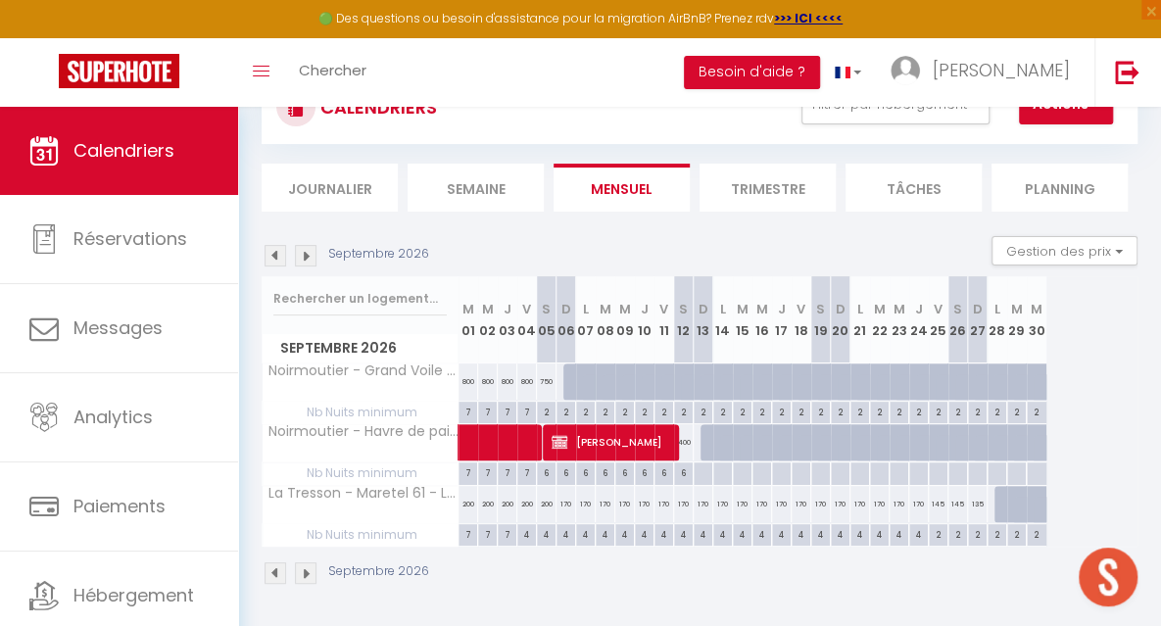
click at [525, 406] on div "7" at bounding box center [526, 411] width 19 height 19
type input "7"
type input "Ven 04 Septembre 2026"
type input "[PERSON_NAME] 05 Septembre 2026"
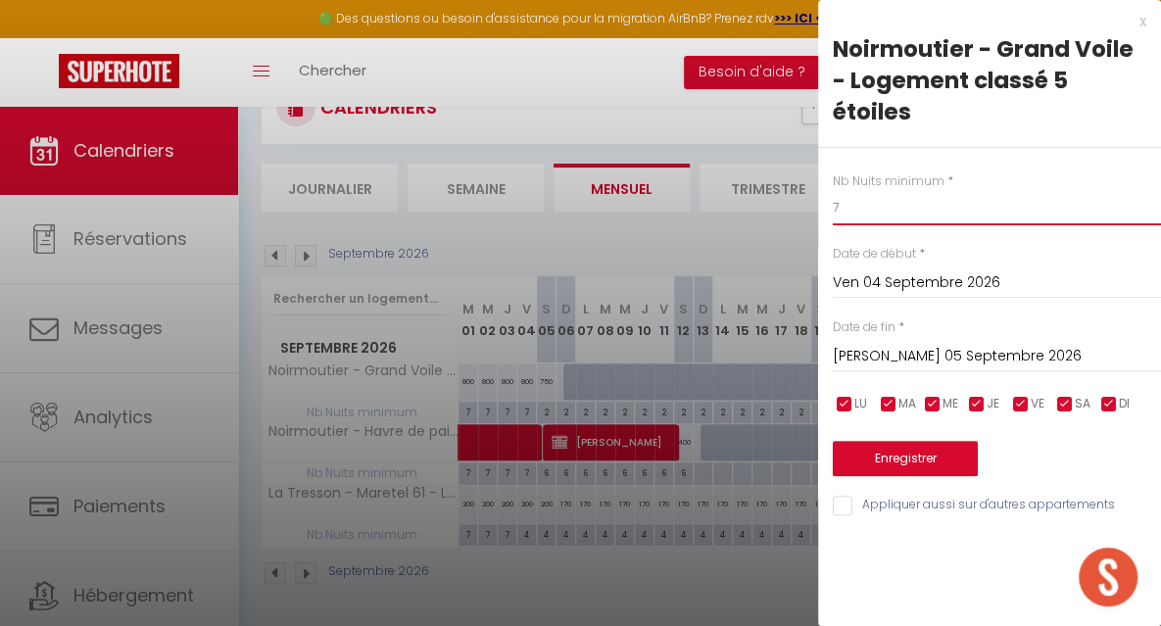
click at [867, 208] on input "7" at bounding box center [997, 207] width 328 height 35
type input "5"
click at [871, 350] on input "[PERSON_NAME] 05 Septembre 2026" at bounding box center [997, 356] width 328 height 25
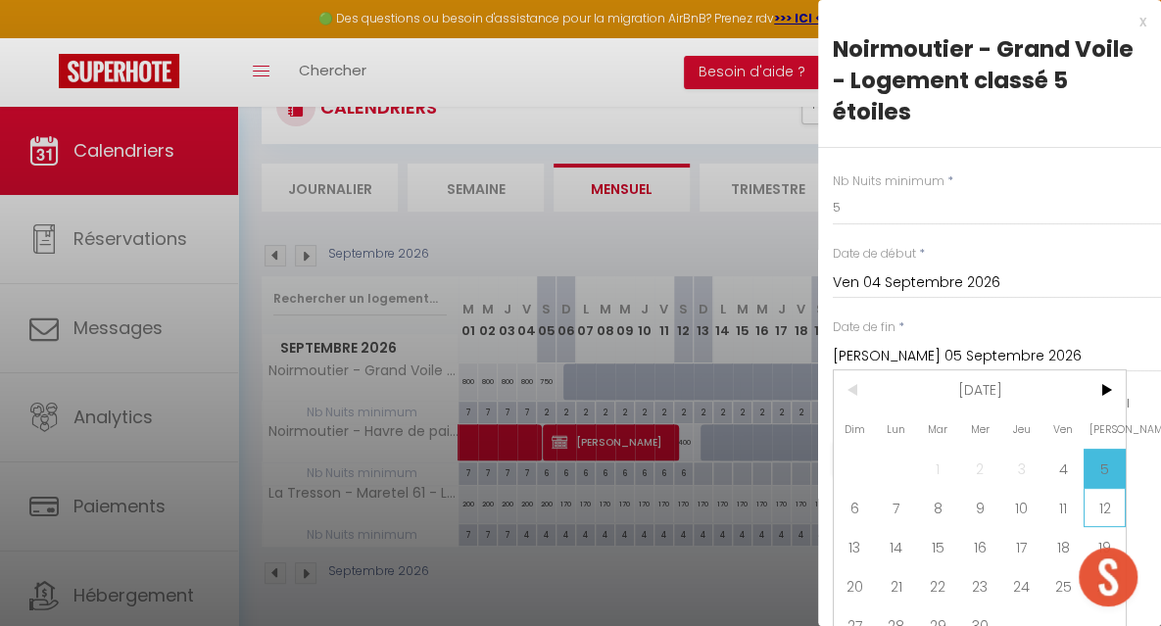
click at [1101, 497] on span "12" at bounding box center [1104, 507] width 42 height 39
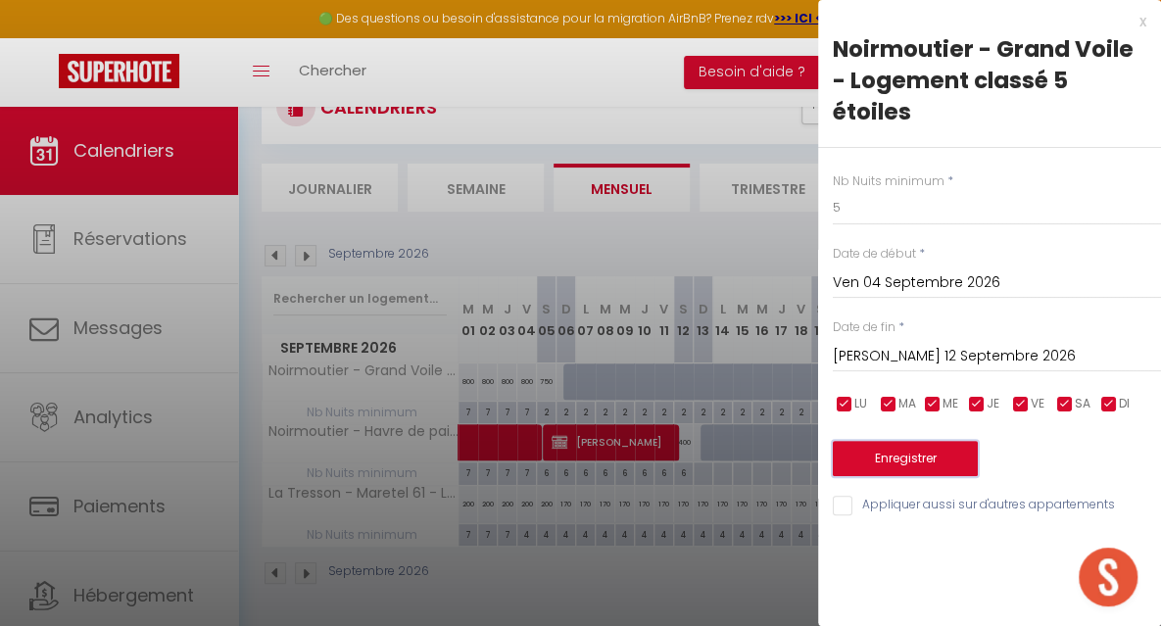
click at [953, 456] on button "Enregistrer" at bounding box center [905, 458] width 145 height 35
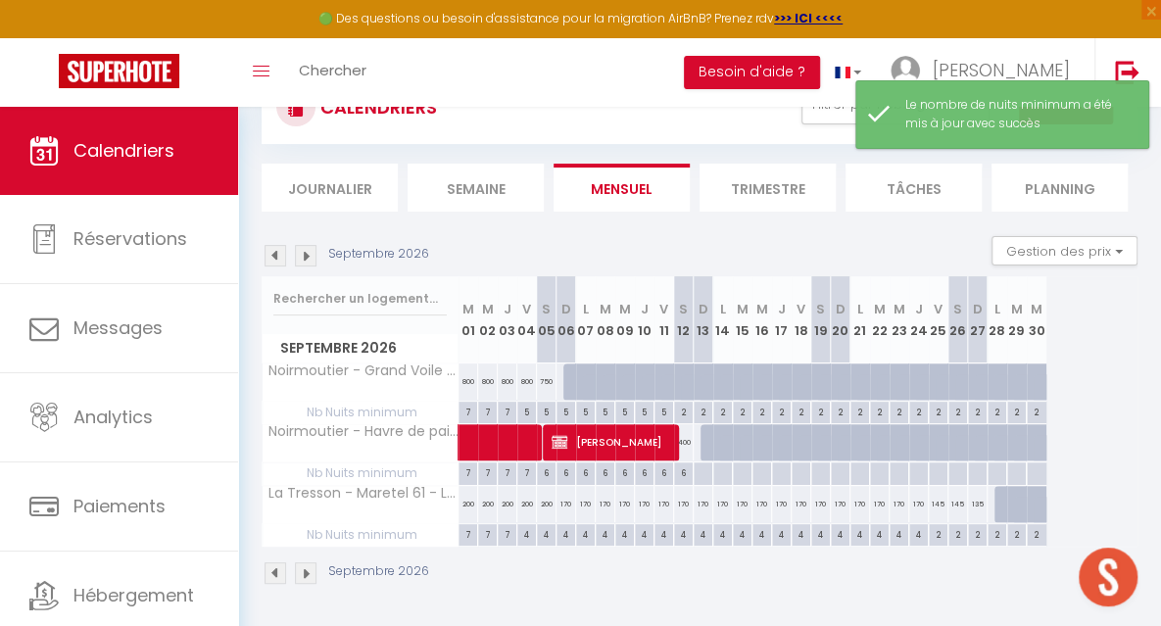
click at [570, 379] on div at bounding box center [573, 381] width 20 height 37
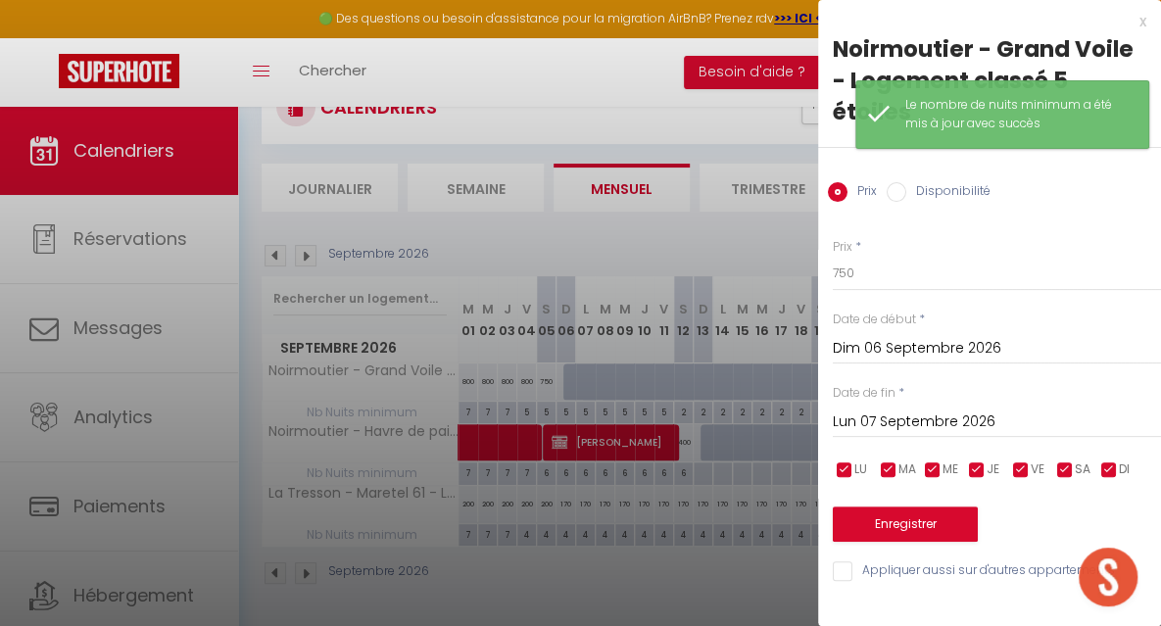
click at [910, 188] on label "Disponibilité" at bounding box center [948, 193] width 84 height 22
click at [906, 188] on input "Disponibilité" at bounding box center [897, 192] width 20 height 20
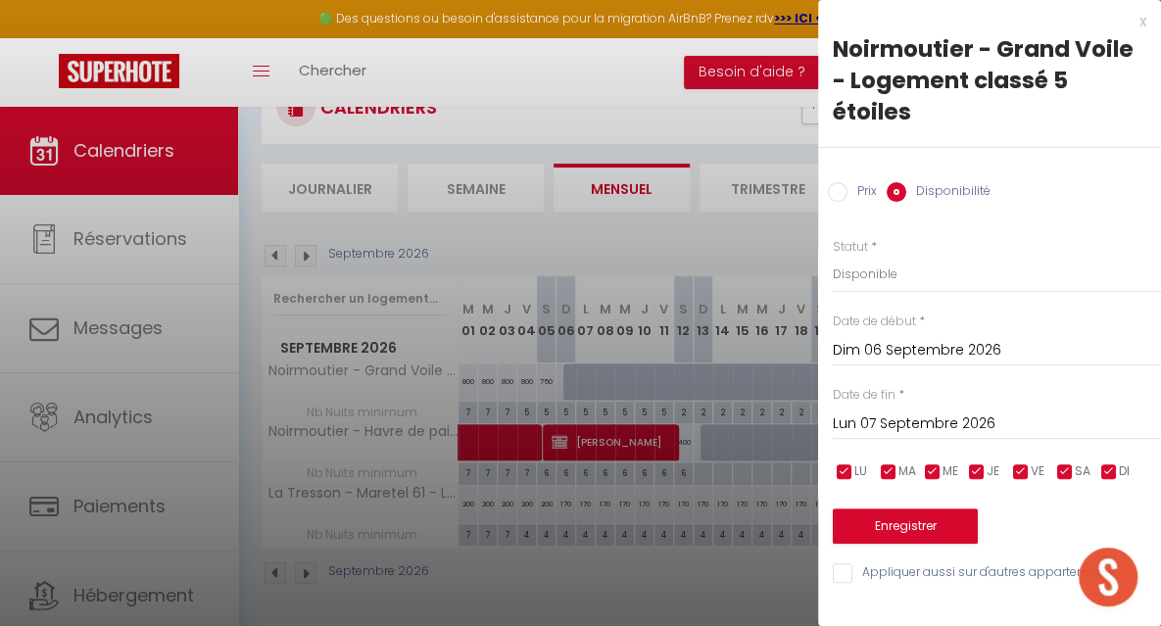
click at [897, 424] on input "Lun 07 Septembre 2026" at bounding box center [997, 423] width 328 height 25
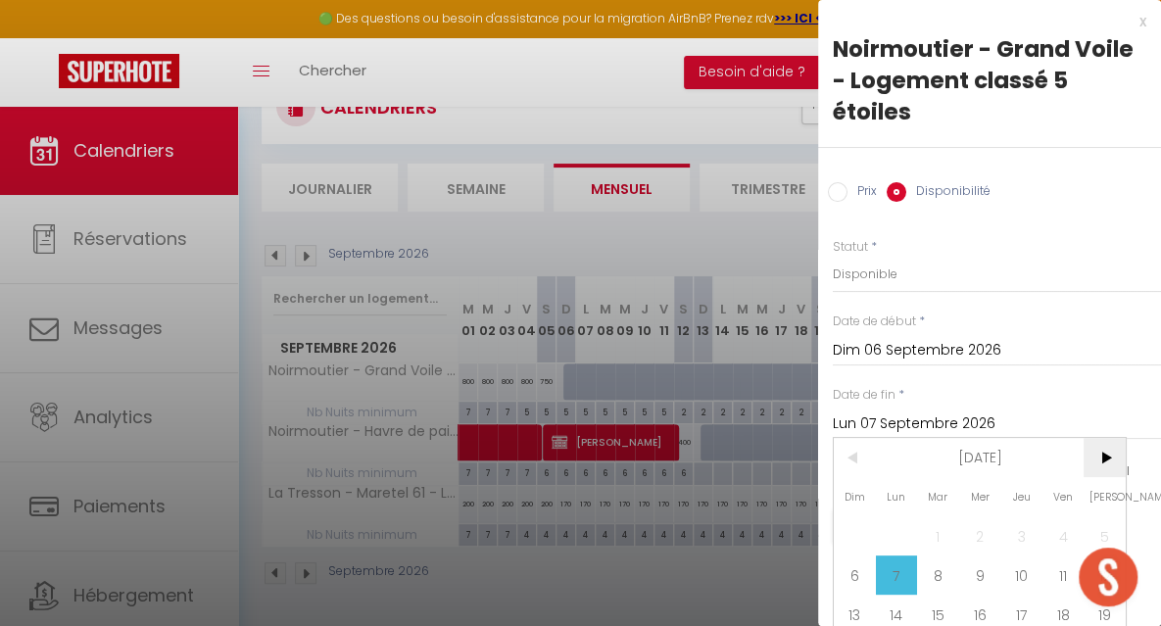
click at [1095, 459] on span ">" at bounding box center [1104, 457] width 42 height 39
click at [1106, 519] on span "3" at bounding box center [1104, 535] width 42 height 39
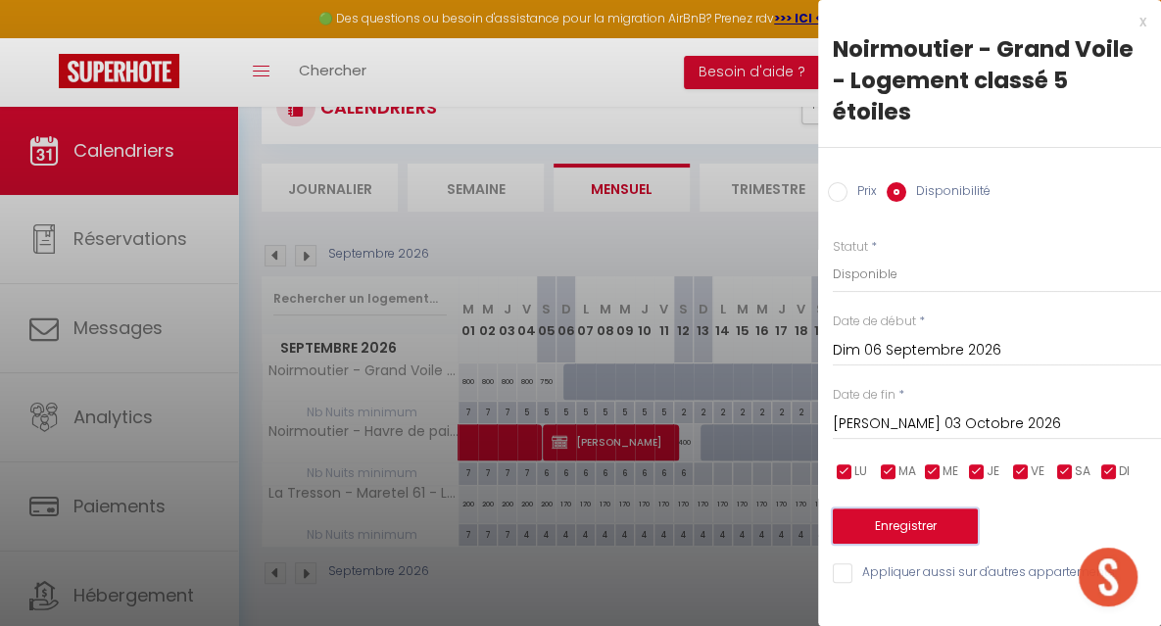
click at [903, 518] on button "Enregistrer" at bounding box center [905, 525] width 145 height 35
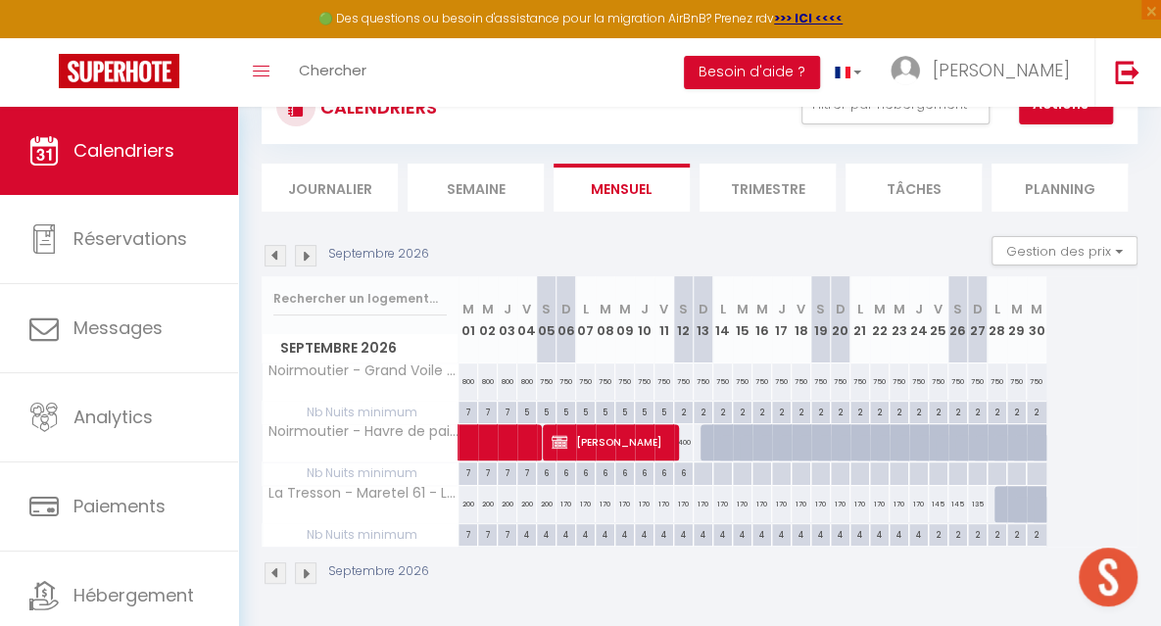
click at [680, 473] on div "6" at bounding box center [683, 471] width 19 height 19
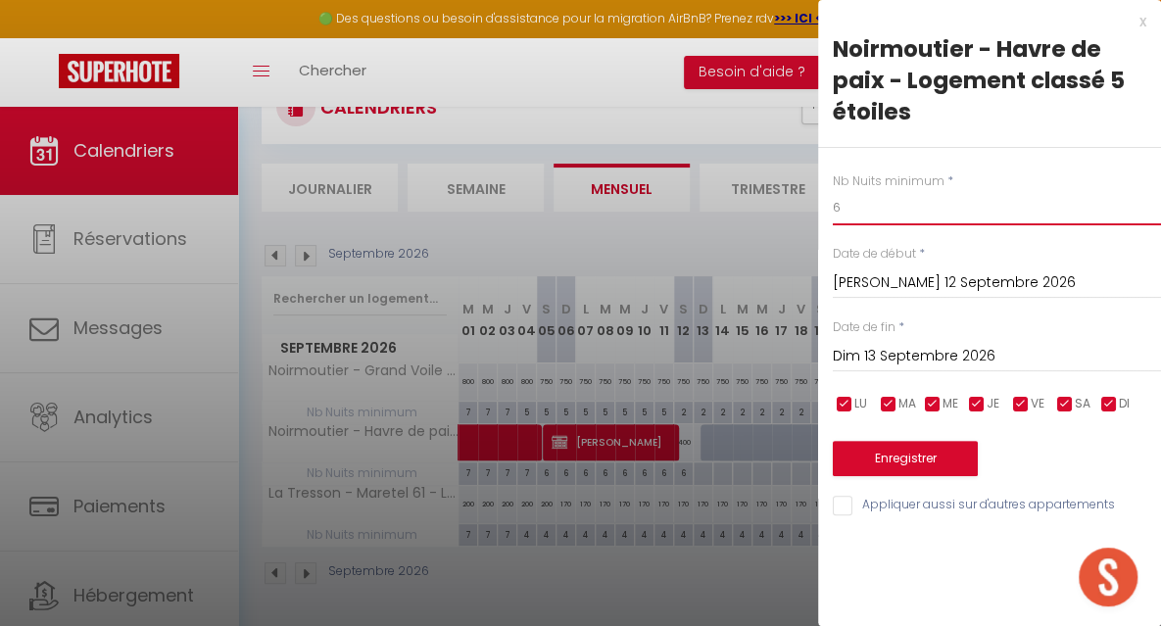
click at [873, 217] on input "6" at bounding box center [997, 207] width 328 height 35
click at [863, 352] on input "Dim 13 Septembre 2026" at bounding box center [997, 356] width 328 height 25
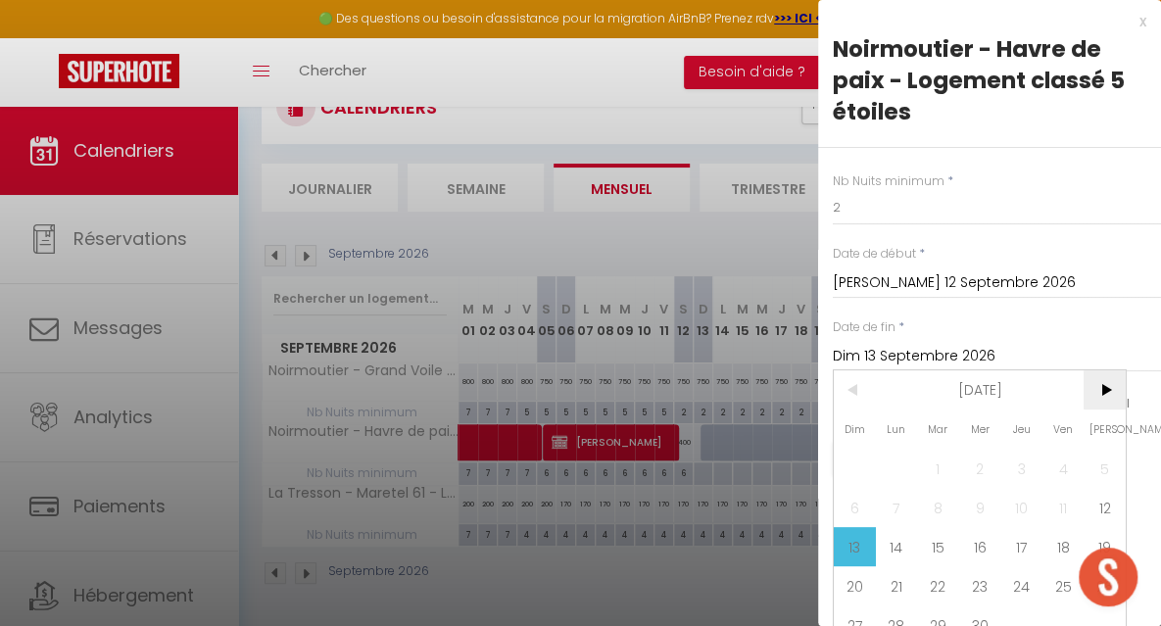
click at [1100, 391] on span ">" at bounding box center [1104, 389] width 42 height 39
click at [1101, 471] on span "3" at bounding box center [1104, 468] width 42 height 39
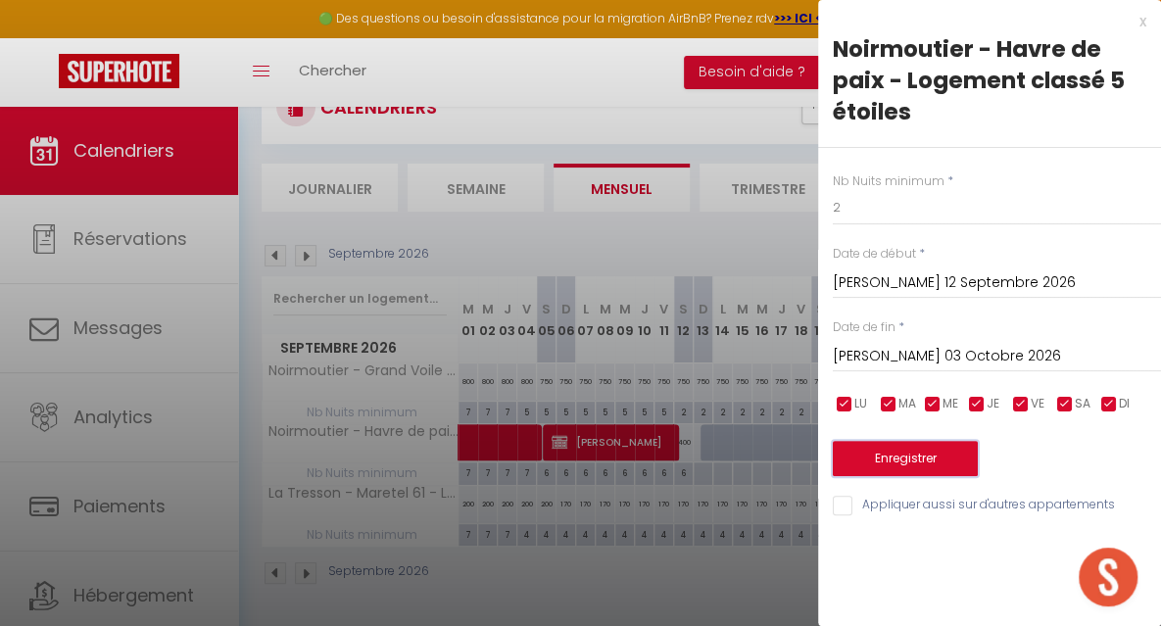
click at [943, 465] on button "Enregistrer" at bounding box center [905, 458] width 145 height 35
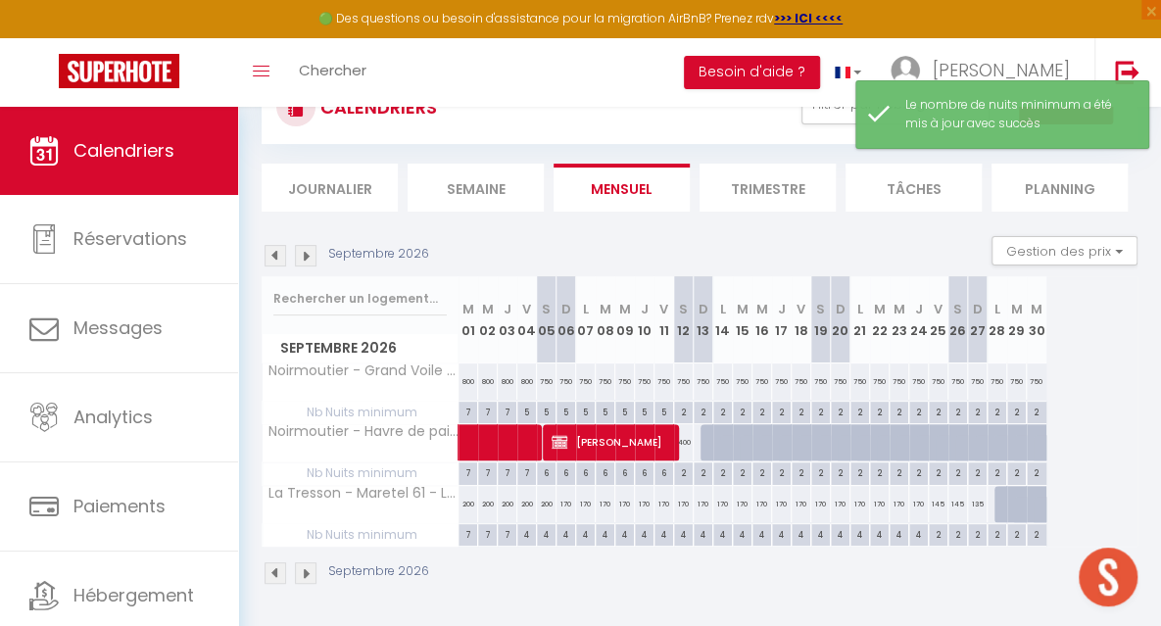
click at [708, 448] on div at bounding box center [710, 442] width 20 height 37
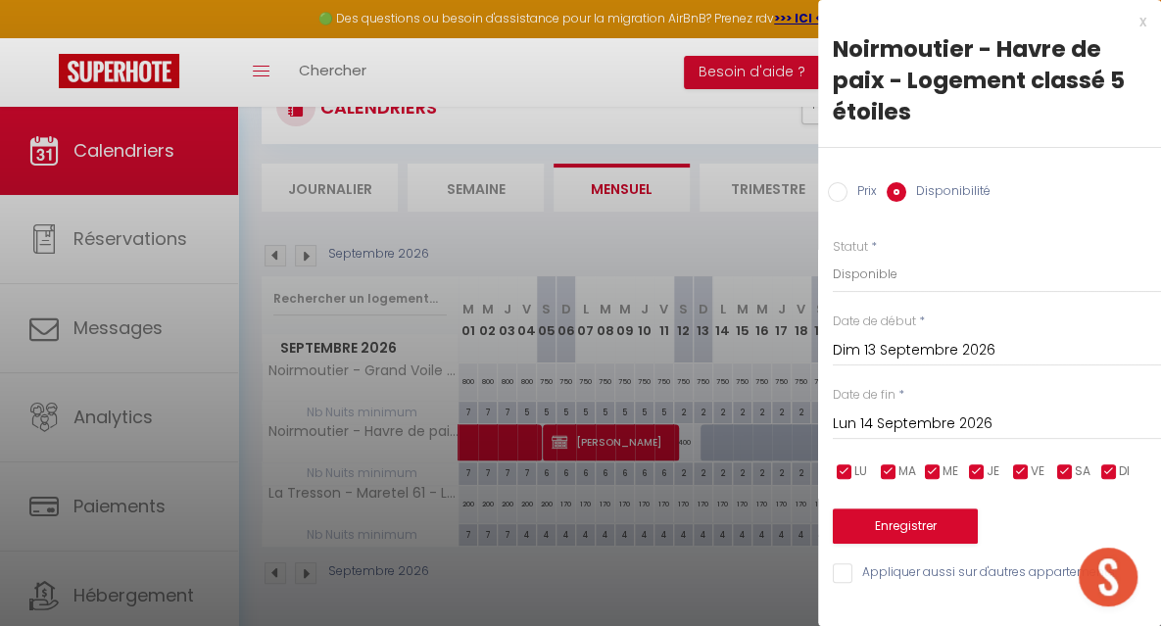
click at [879, 418] on input "Lun 14 Septembre 2026" at bounding box center [997, 423] width 328 height 25
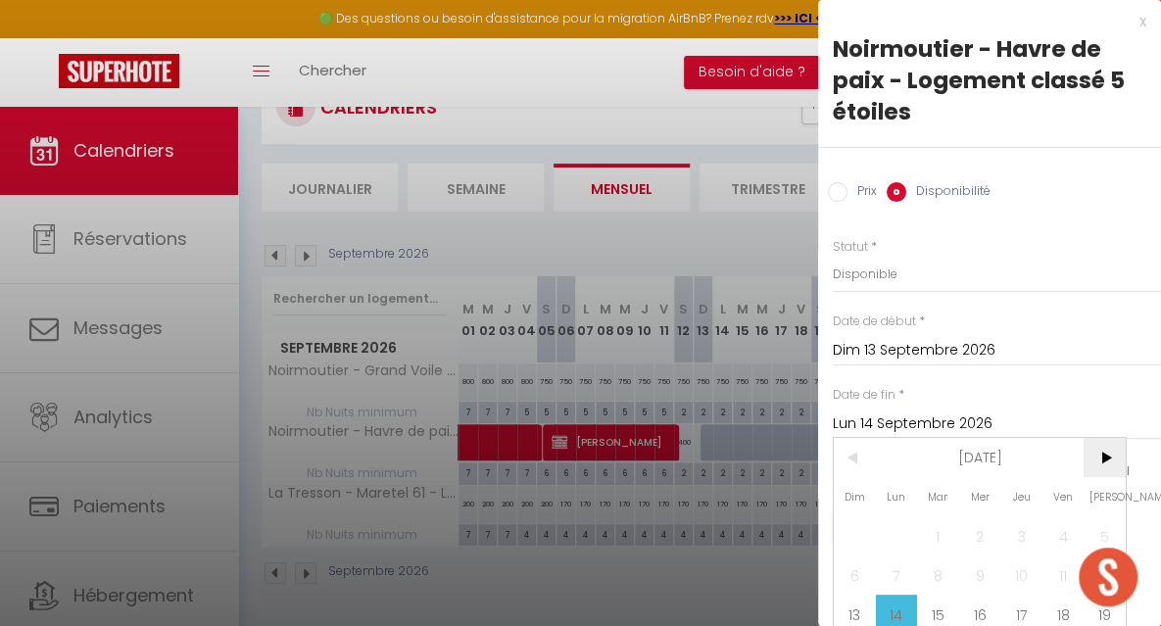
click at [1098, 456] on span ">" at bounding box center [1104, 457] width 42 height 39
click at [1096, 522] on span "3" at bounding box center [1104, 535] width 42 height 39
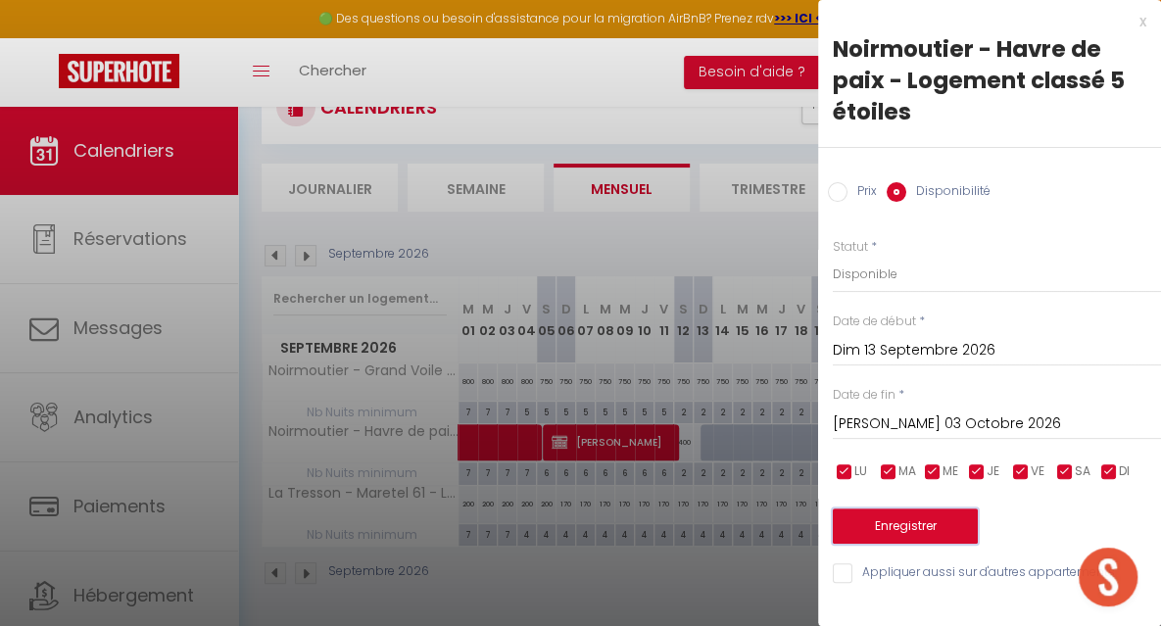
click at [930, 529] on button "Enregistrer" at bounding box center [905, 525] width 145 height 35
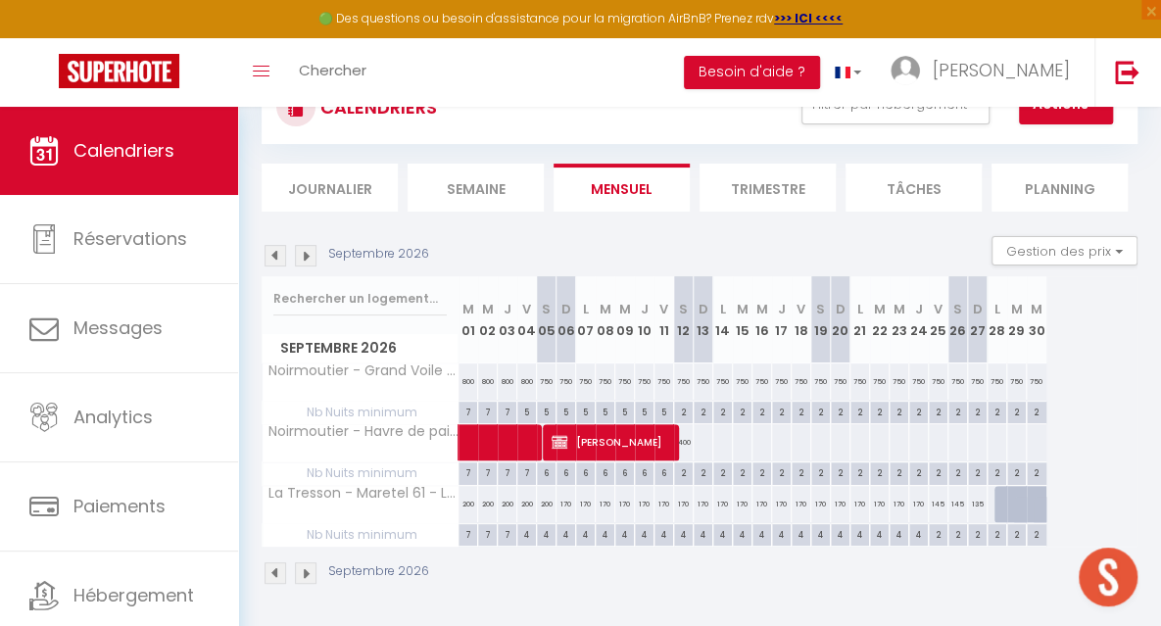
click at [703, 446] on div at bounding box center [703, 442] width 21 height 36
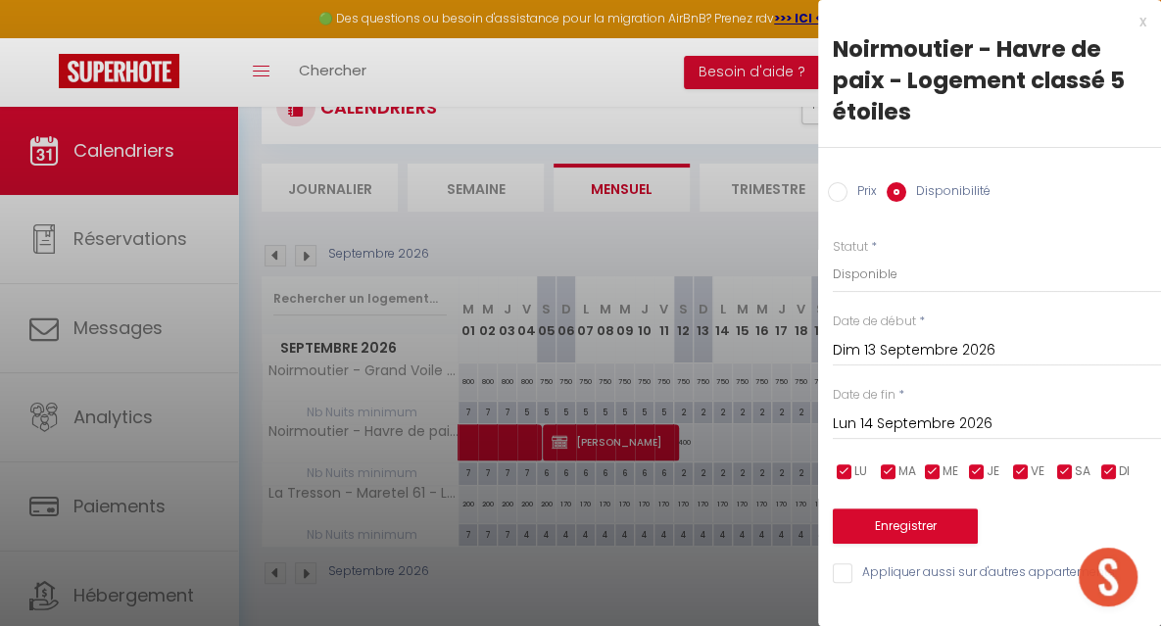
click at [842, 187] on input "Prix" at bounding box center [838, 192] width 20 height 20
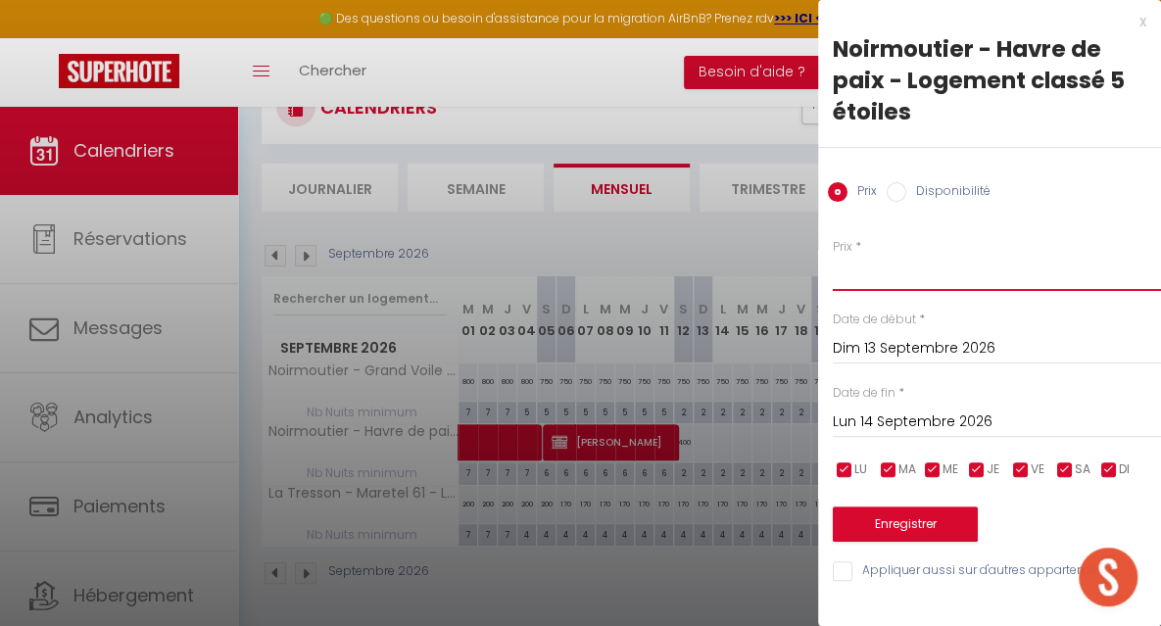
click at [860, 279] on input "Prix" at bounding box center [997, 273] width 328 height 35
click at [861, 341] on input "Dim 13 Septembre 2026" at bounding box center [997, 348] width 328 height 25
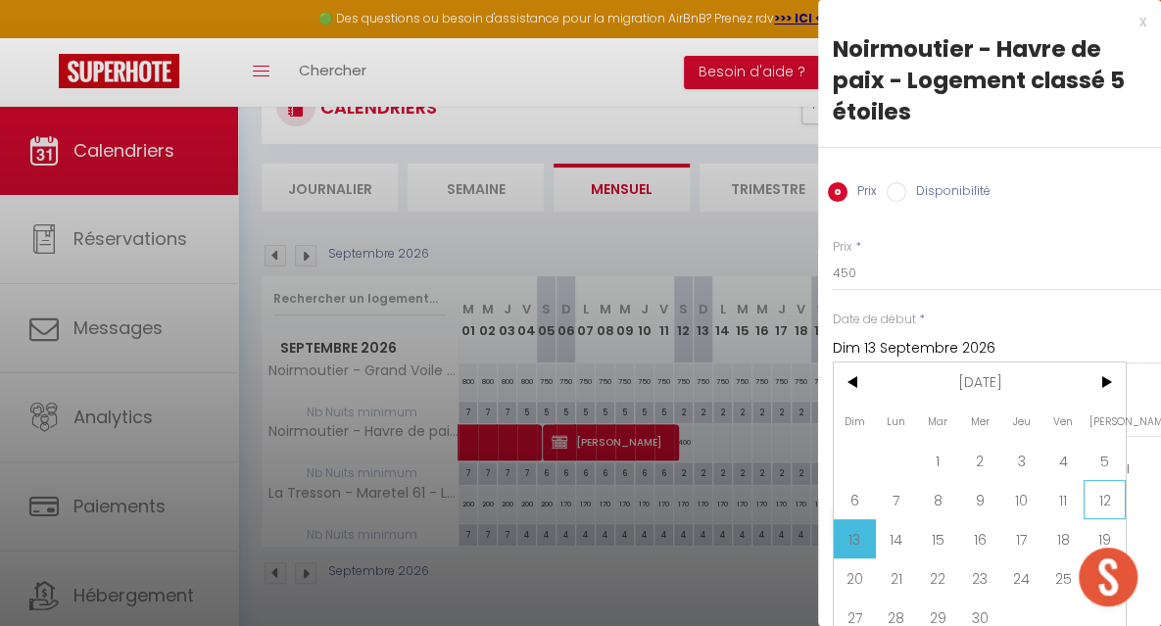
click at [1091, 494] on span "12" at bounding box center [1104, 499] width 42 height 39
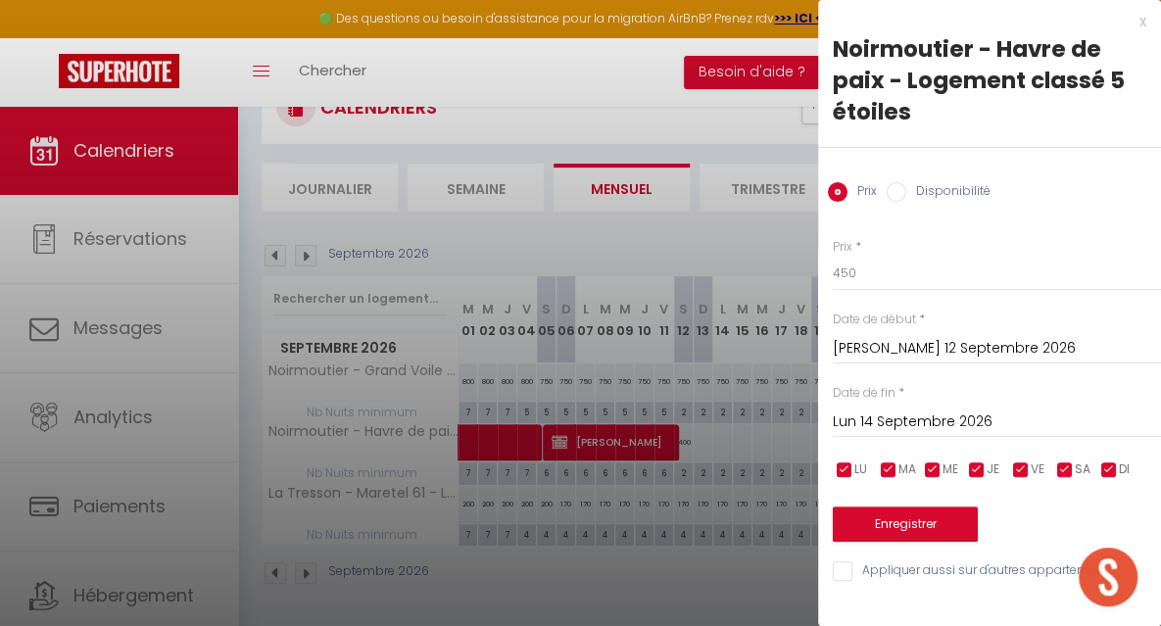
click at [929, 425] on input "Lun 14 Septembre 2026" at bounding box center [997, 421] width 328 height 25
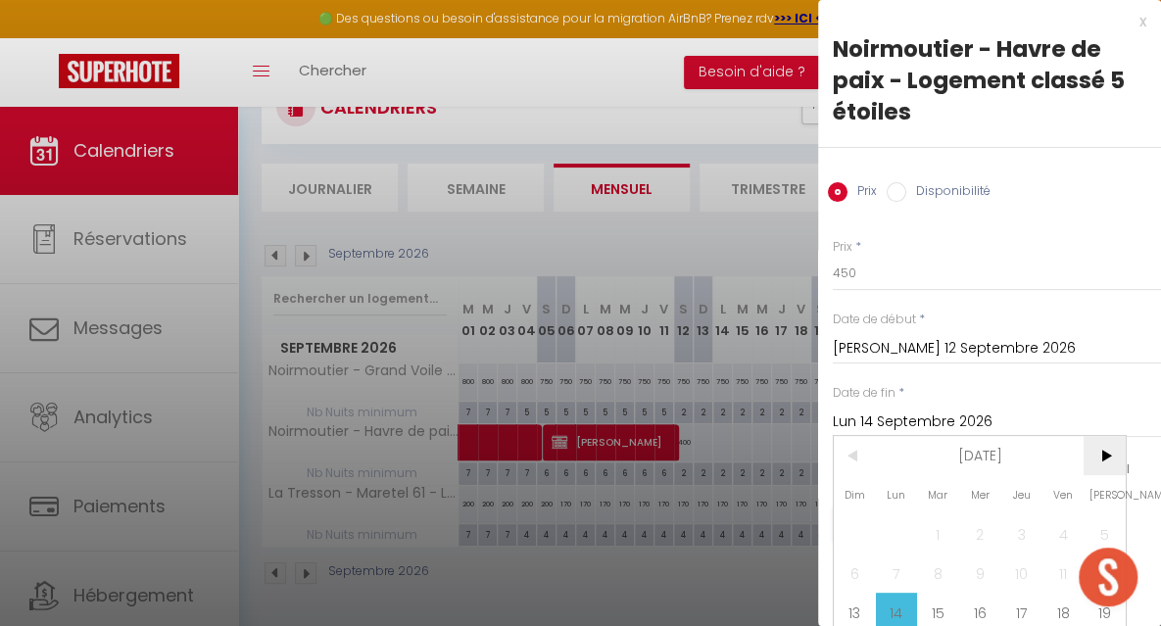
click at [1102, 456] on span ">" at bounding box center [1104, 455] width 42 height 39
click at [1099, 517] on span "3" at bounding box center [1104, 533] width 42 height 39
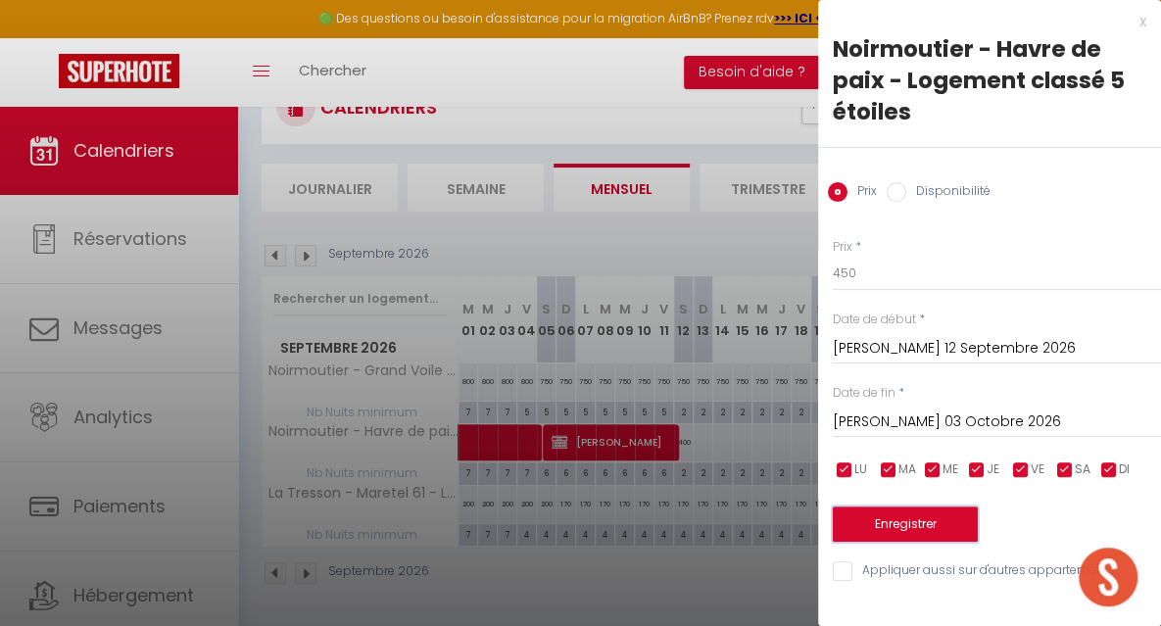
click at [909, 525] on button "Enregistrer" at bounding box center [905, 523] width 145 height 35
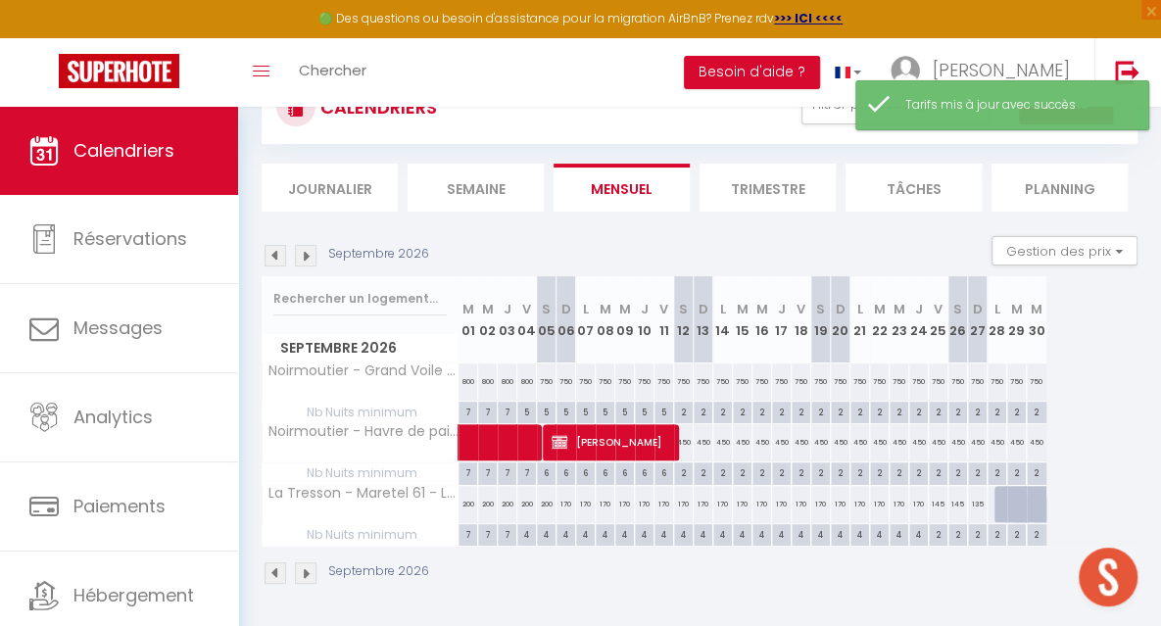
click at [304, 258] on img at bounding box center [306, 256] width 22 height 22
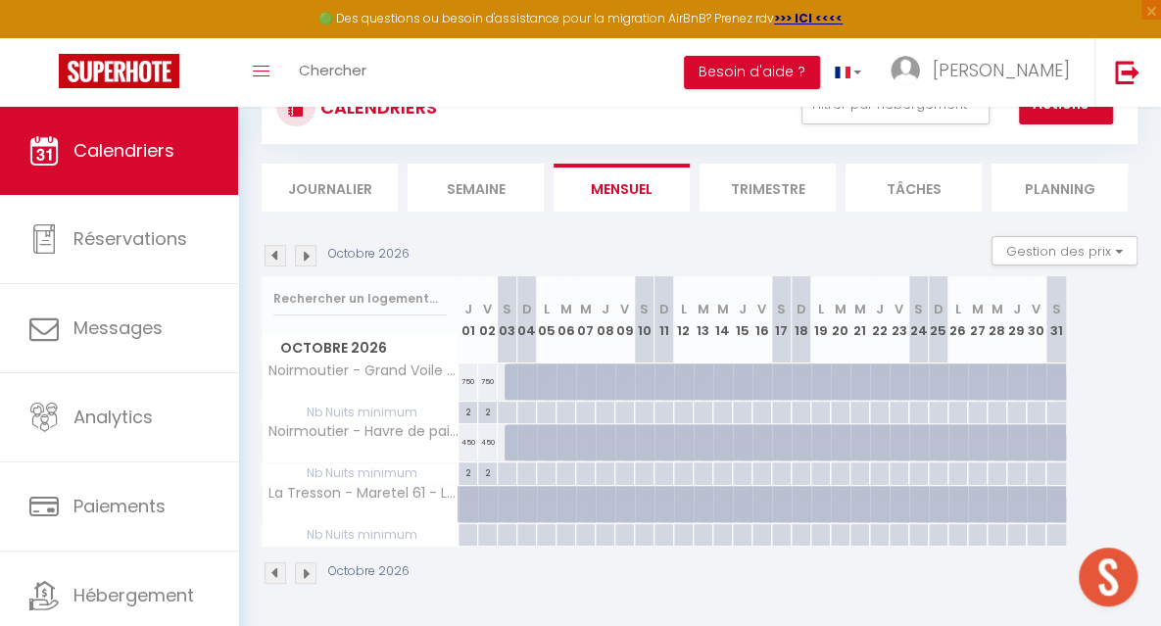
click at [272, 256] on img at bounding box center [276, 256] width 22 height 22
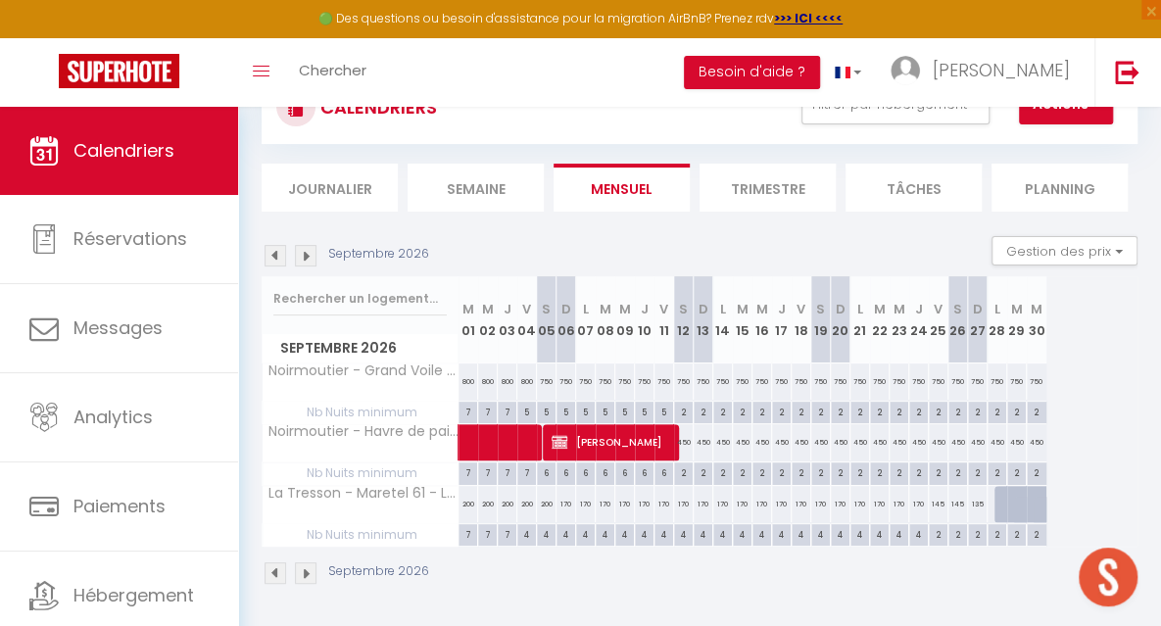
click at [272, 256] on img at bounding box center [276, 256] width 22 height 22
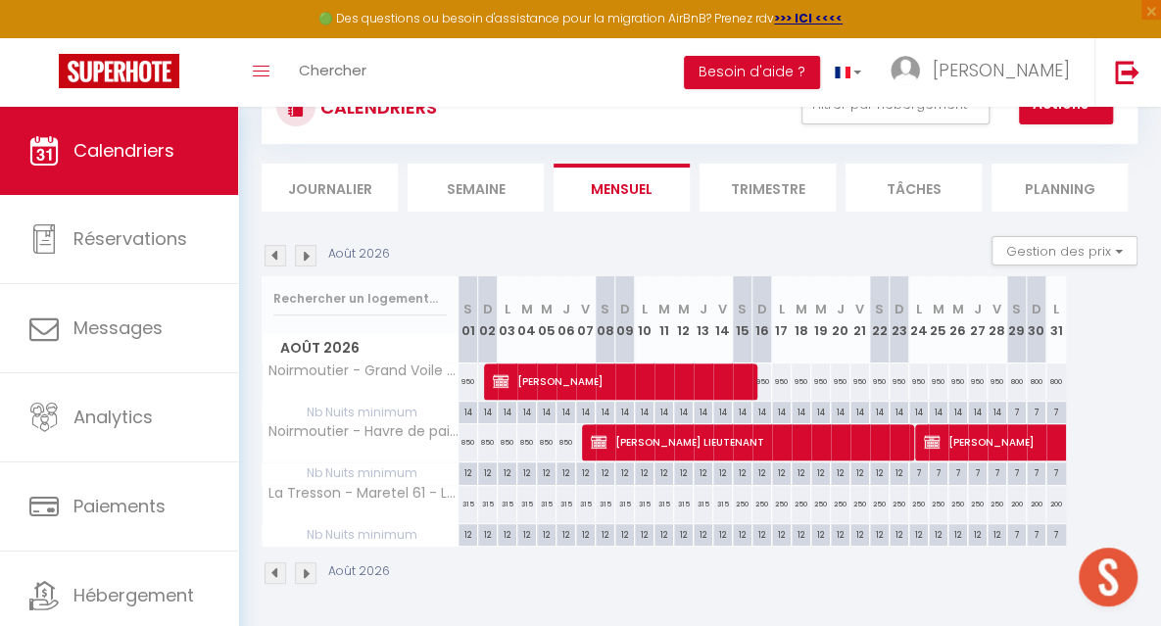
click at [272, 256] on img at bounding box center [276, 256] width 22 height 22
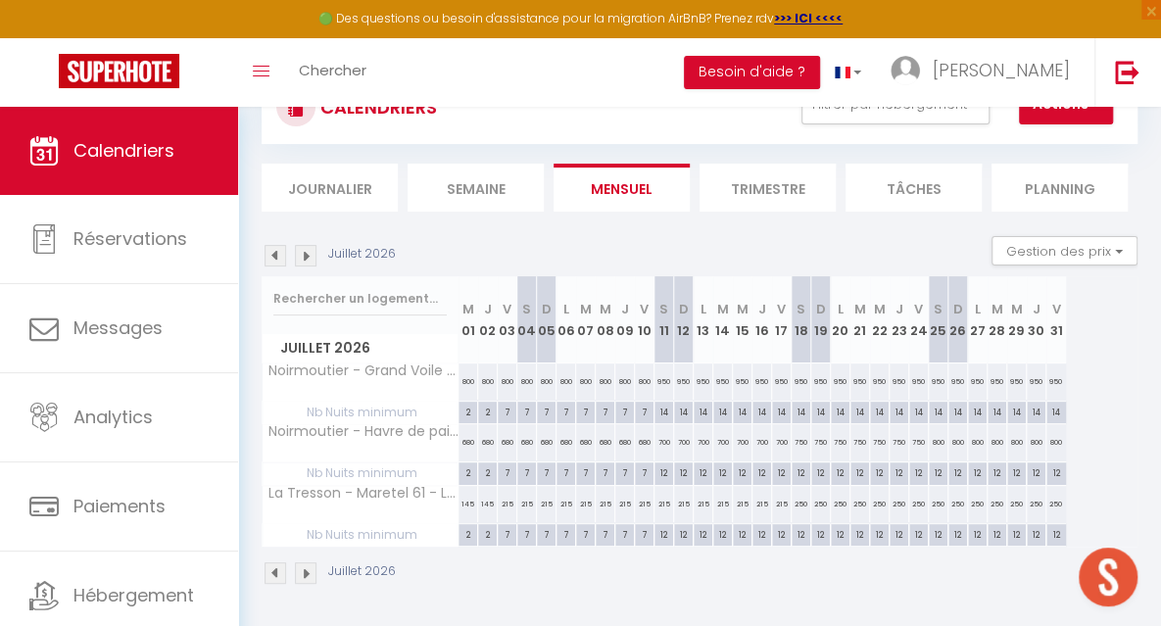
click at [308, 259] on img at bounding box center [306, 256] width 22 height 22
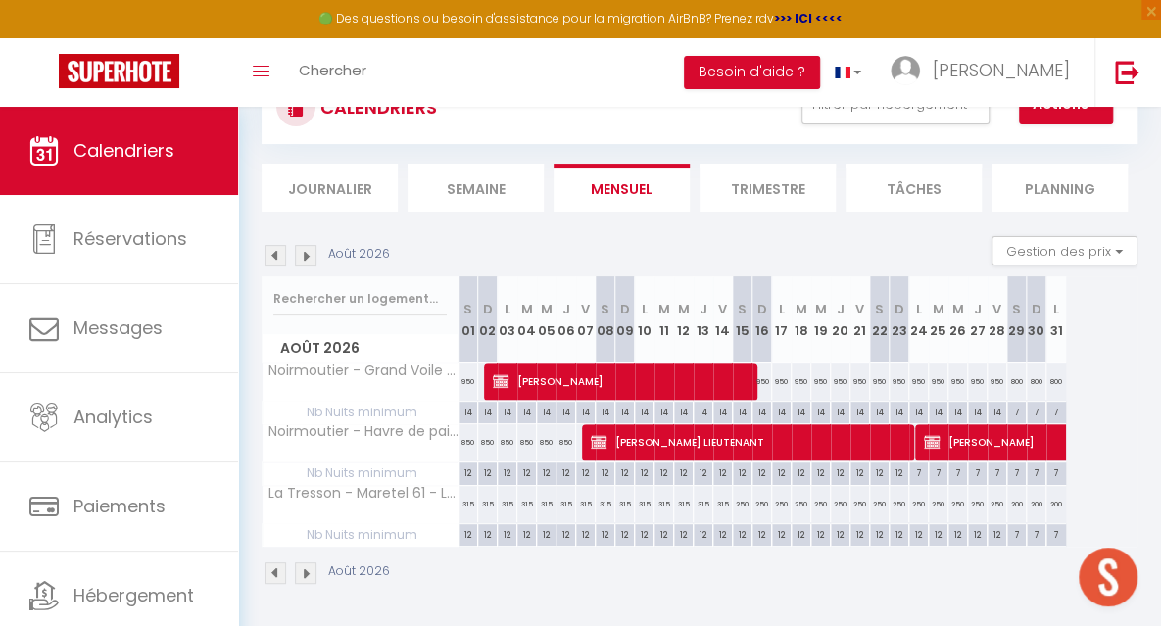
click at [277, 256] on img at bounding box center [276, 256] width 22 height 22
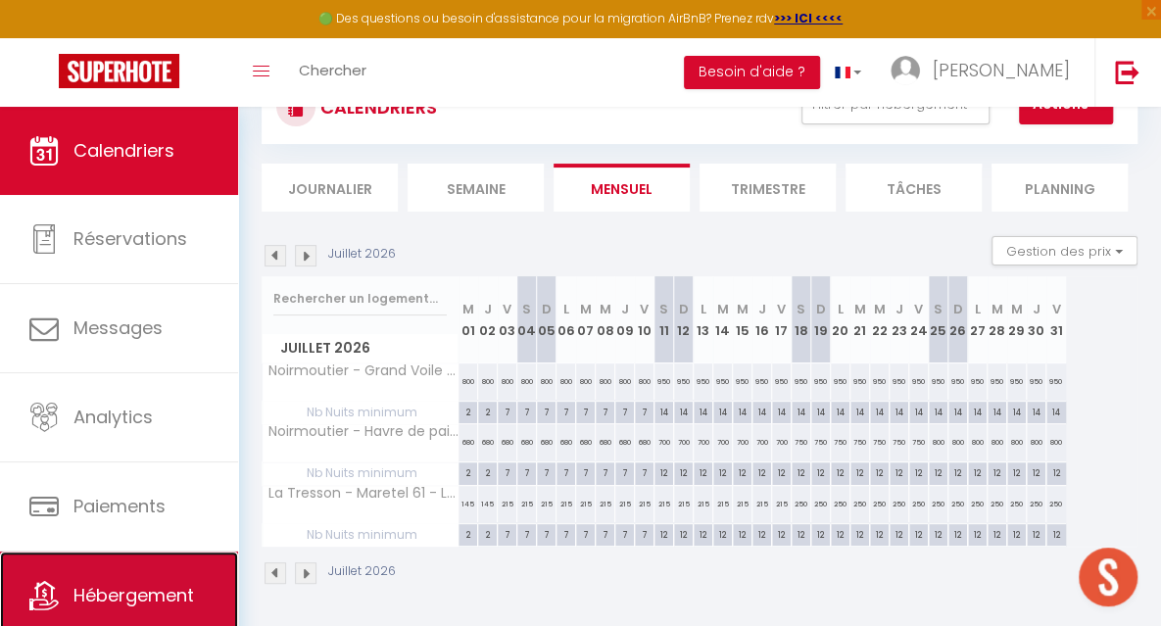
click at [107, 561] on link "Hébergement" at bounding box center [119, 596] width 238 height 88
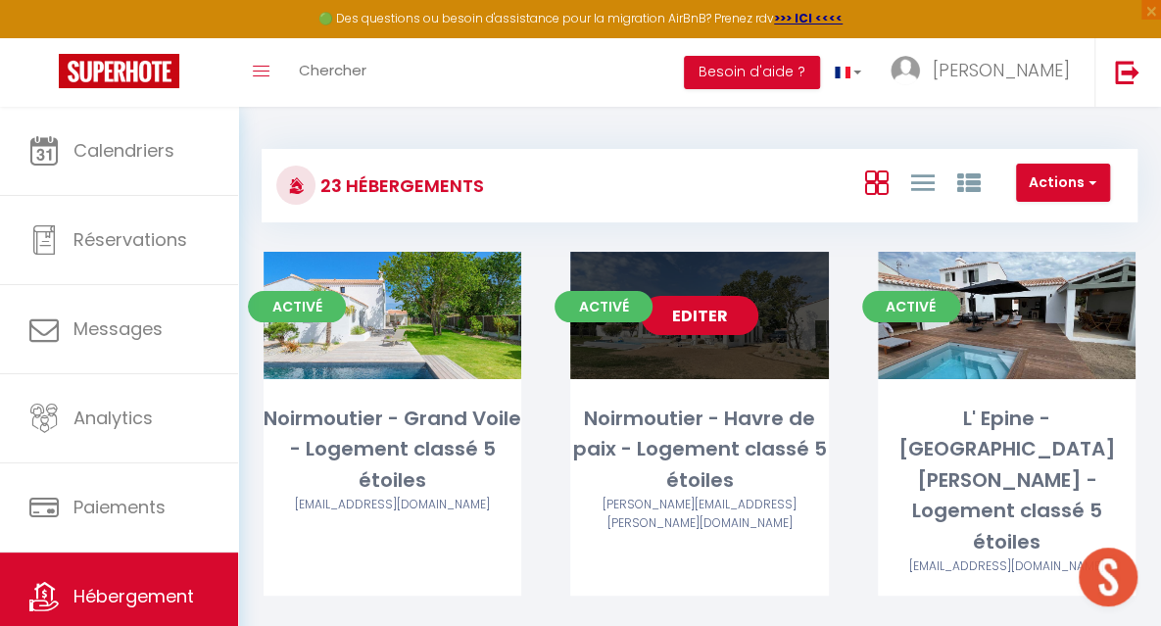
click at [694, 325] on link "Editer" at bounding box center [700, 315] width 118 height 39
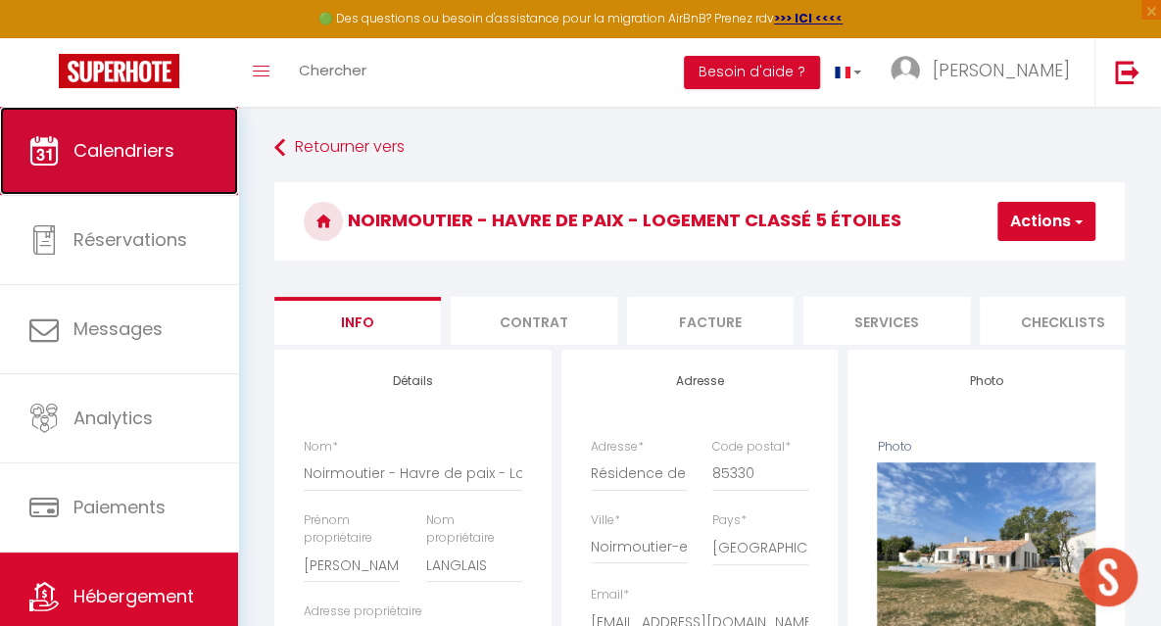
click at [146, 143] on span "Calendriers" at bounding box center [123, 150] width 101 height 24
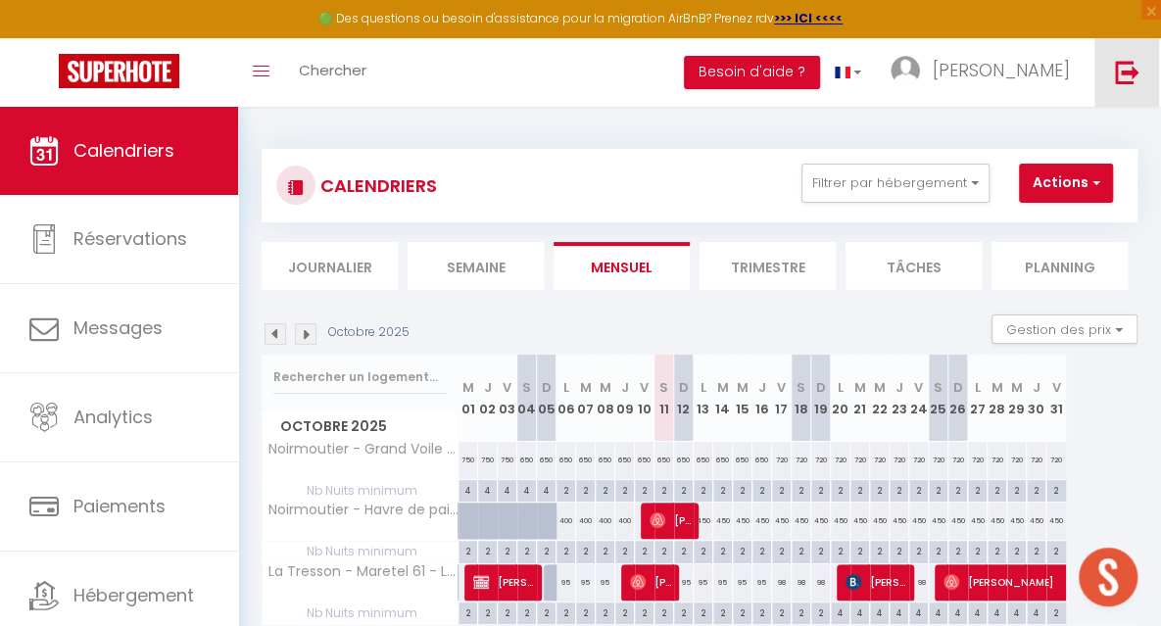
click at [1116, 72] on img at bounding box center [1127, 72] width 24 height 24
